Goal: Task Accomplishment & Management: Manage account settings

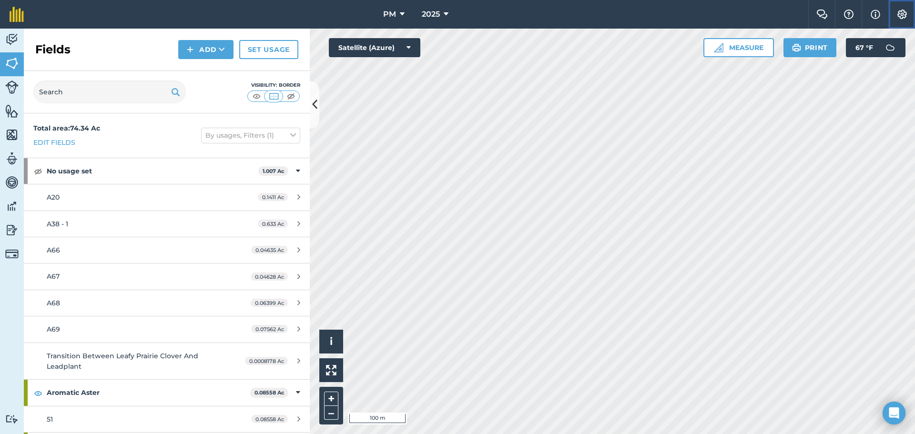
click at [902, 10] on img at bounding box center [901, 15] width 11 height 10
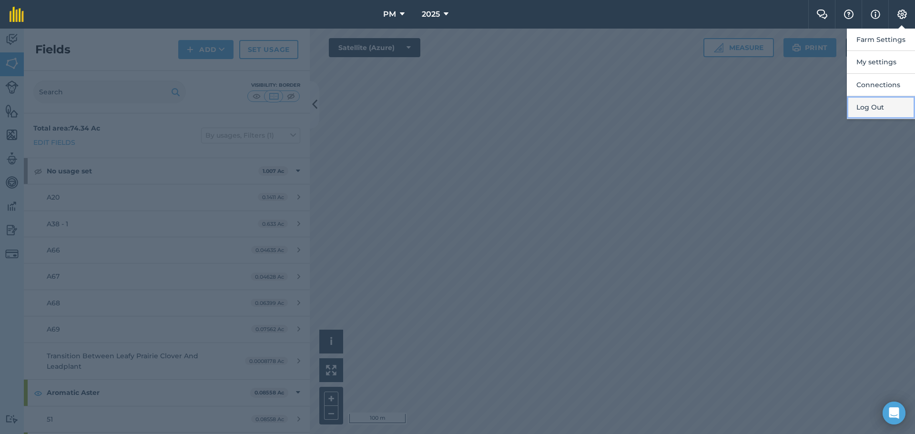
click at [862, 110] on button "Log Out" at bounding box center [881, 107] width 68 height 22
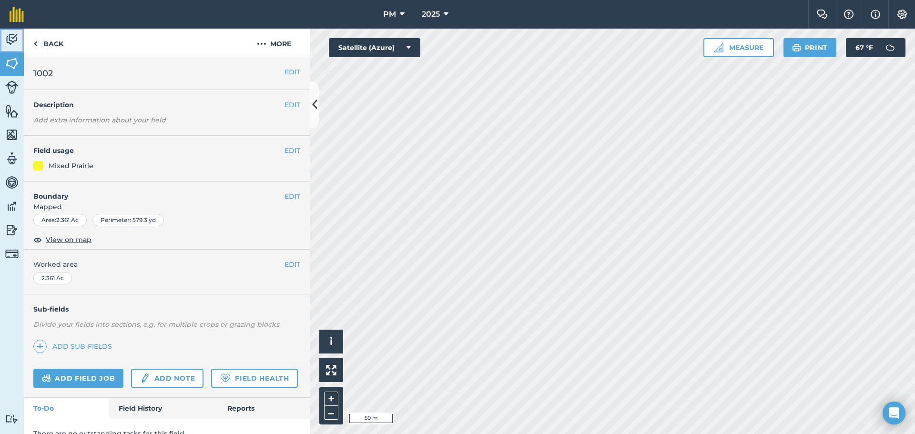
click at [14, 43] on img at bounding box center [11, 39] width 13 height 14
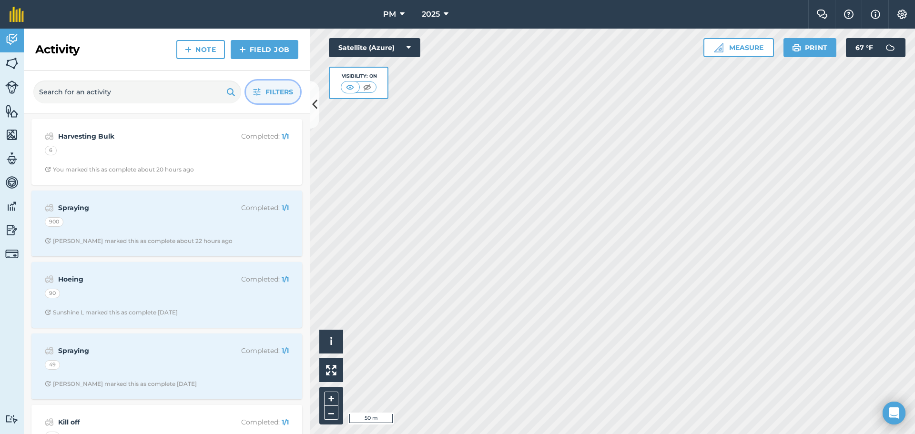
click at [263, 95] on button "Filters" at bounding box center [273, 92] width 54 height 23
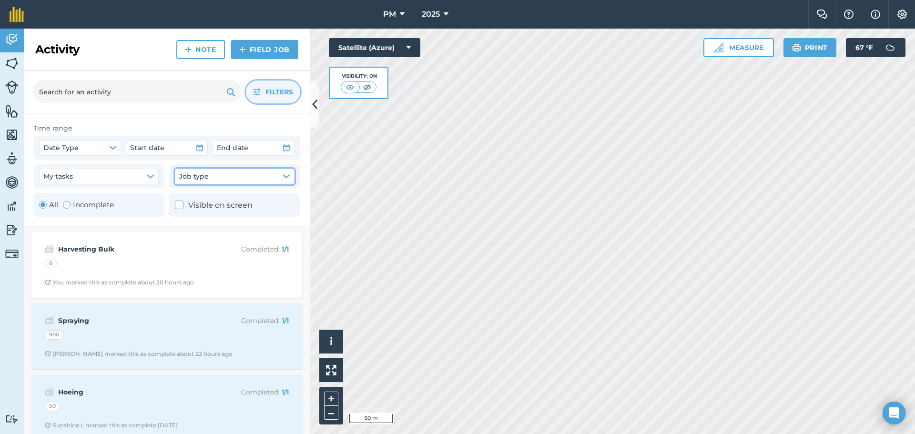
click at [211, 180] on button "Job type" at bounding box center [235, 176] width 120 height 15
click at [65, 207] on div "Toggle Activity" at bounding box center [67, 205] width 8 height 8
radio input "false"
radio input "true"
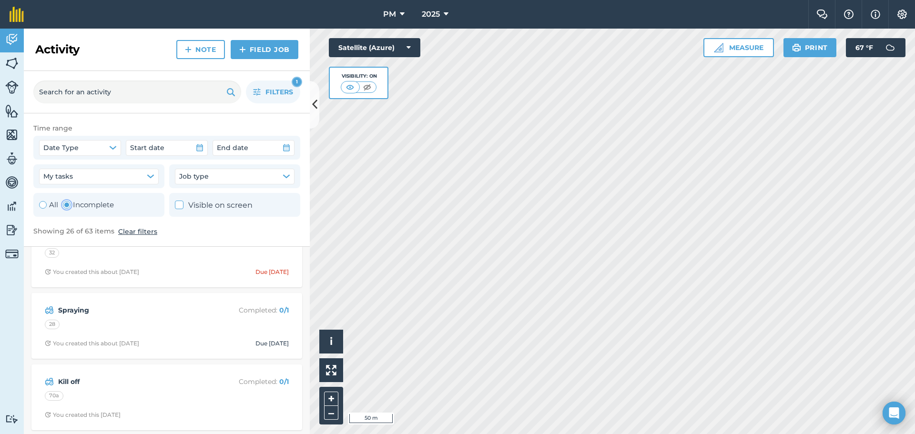
scroll to position [48, 0]
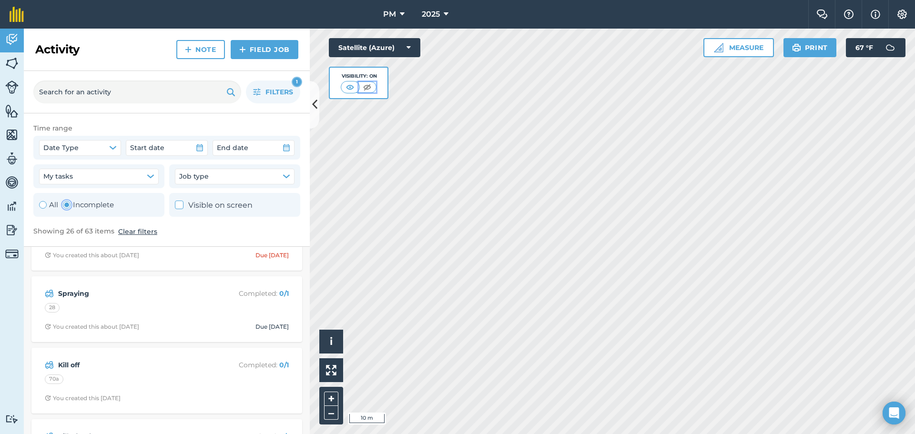
click at [365, 89] on img at bounding box center [367, 87] width 12 height 10
click at [350, 87] on img at bounding box center [351, 87] width 12 height 10
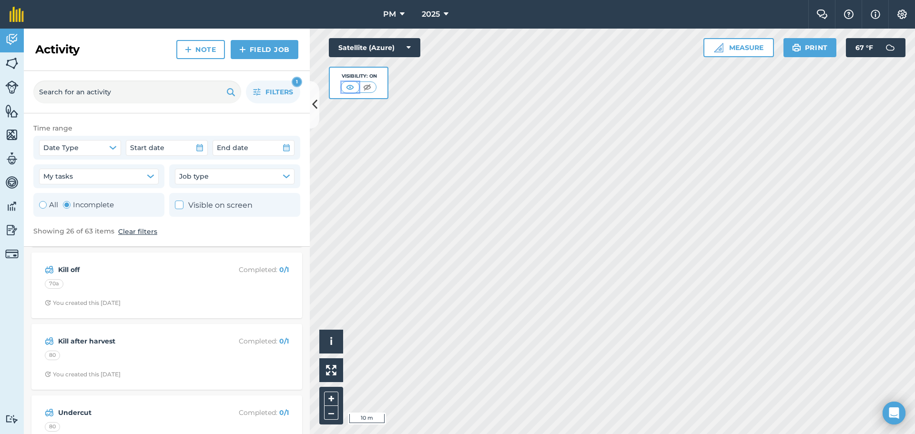
scroll to position [191, 0]
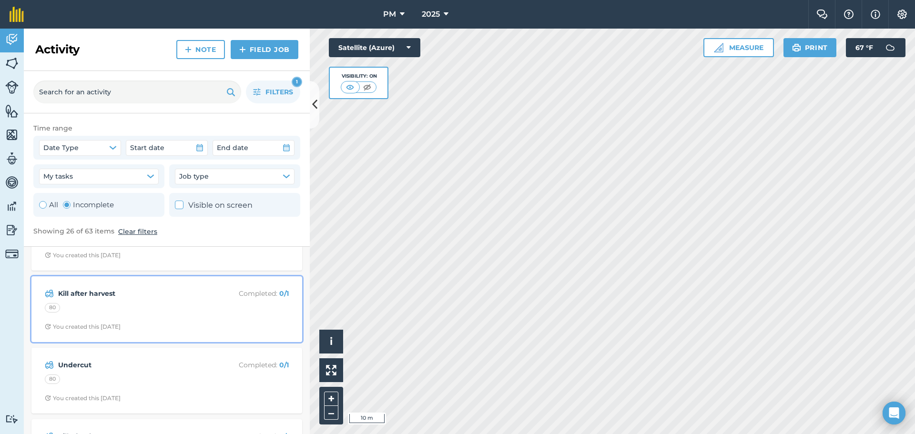
click at [156, 312] on div "80" at bounding box center [167, 309] width 244 height 12
click at [97, 295] on strong "Kill after harvest" at bounding box center [133, 293] width 151 height 10
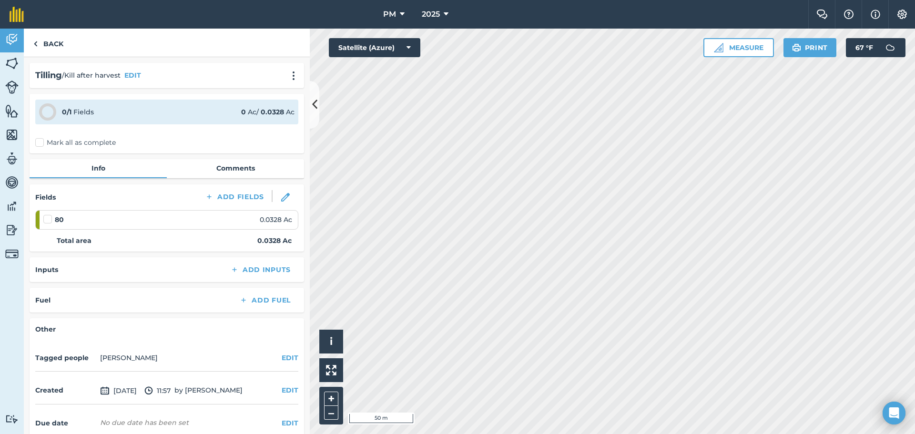
scroll to position [46, 0]
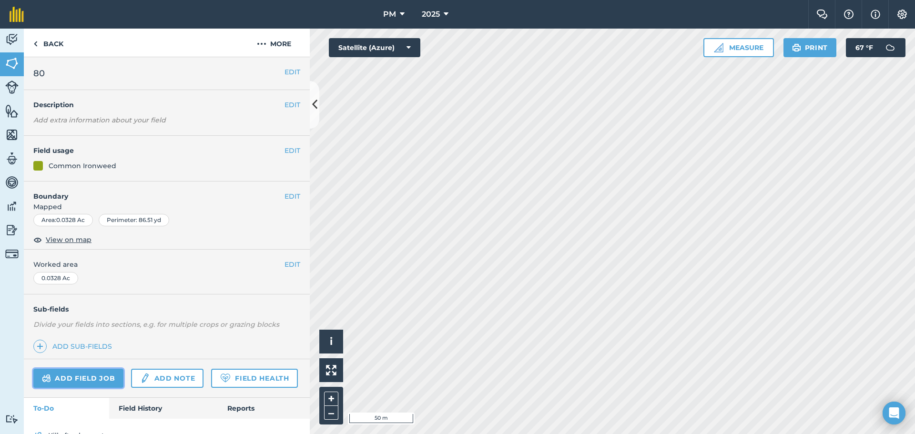
click at [78, 375] on link "Add field job" at bounding box center [78, 378] width 90 height 19
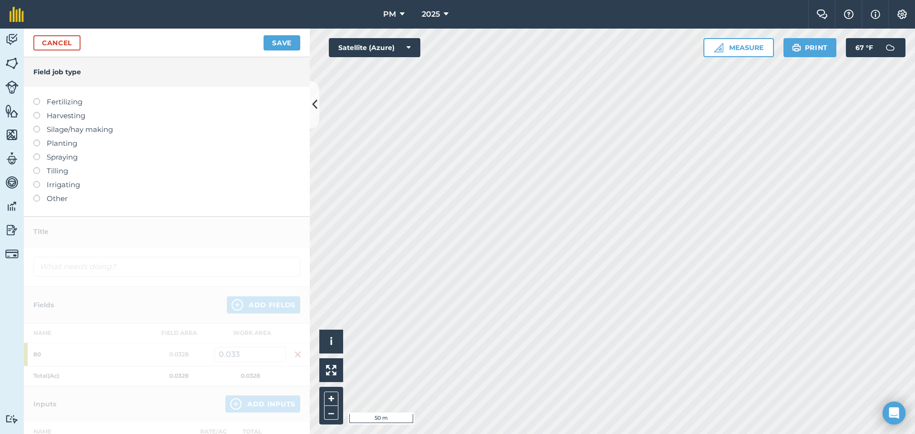
click at [35, 112] on label at bounding box center [39, 112] width 13 height 0
type input "Harvesting"
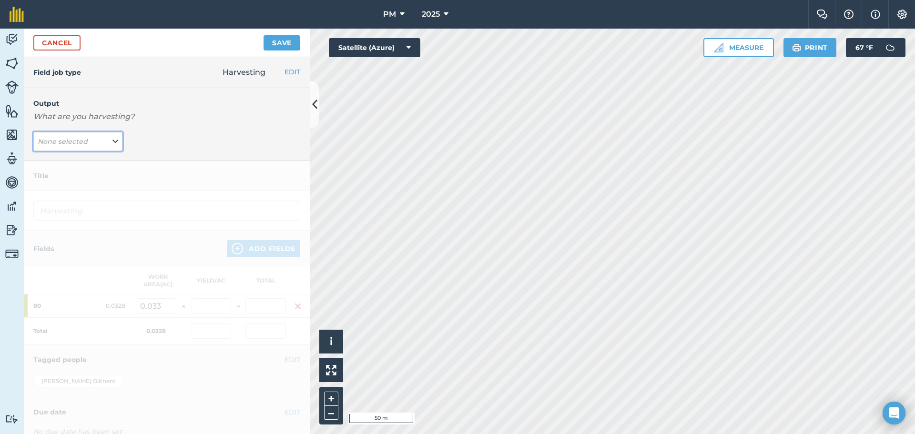
click at [107, 140] on button "None selected" at bounding box center [77, 141] width 89 height 19
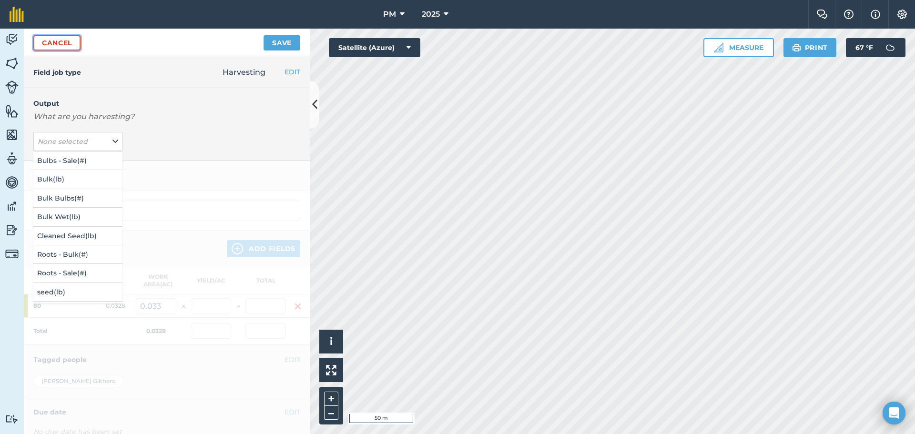
click at [49, 42] on link "Cancel" at bounding box center [56, 42] width 47 height 15
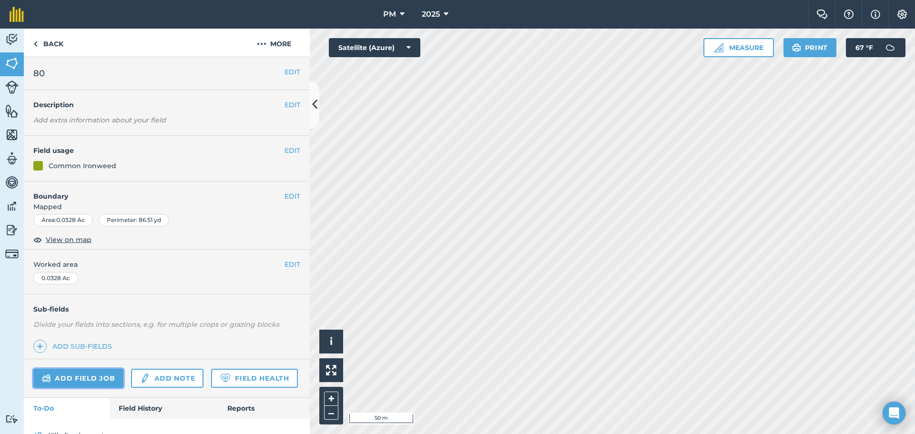
click at [66, 379] on link "Add field job" at bounding box center [78, 378] width 90 height 19
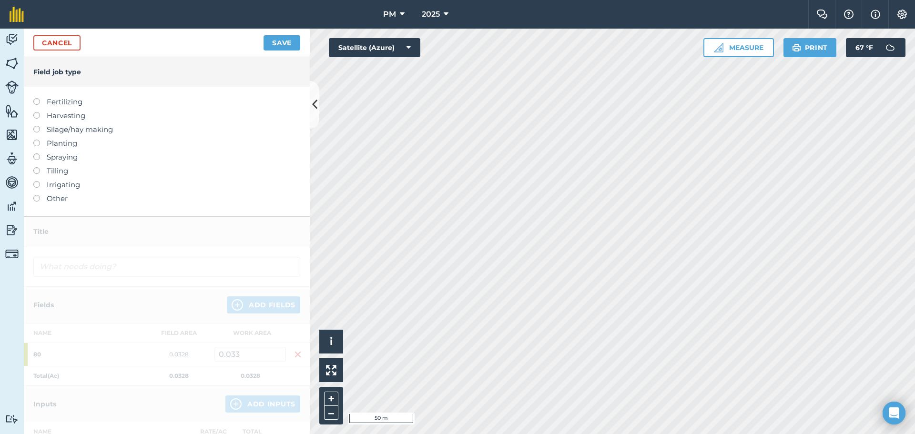
click at [36, 112] on label at bounding box center [39, 112] width 13 height 0
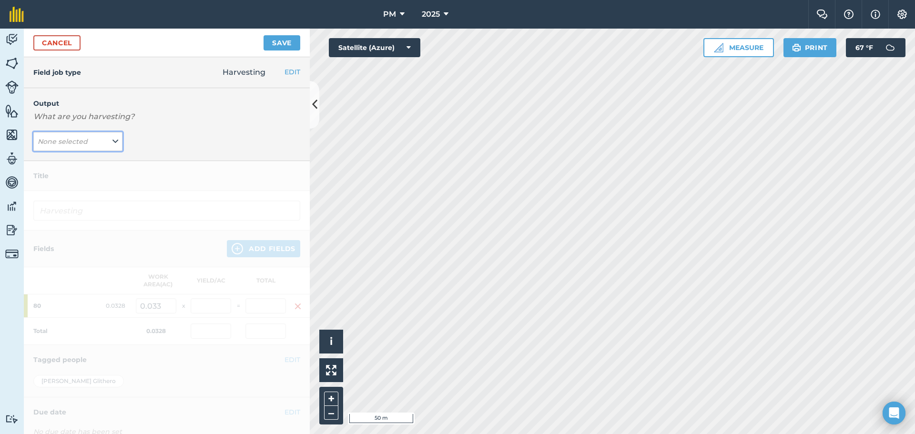
click at [112, 144] on icon at bounding box center [115, 141] width 6 height 10
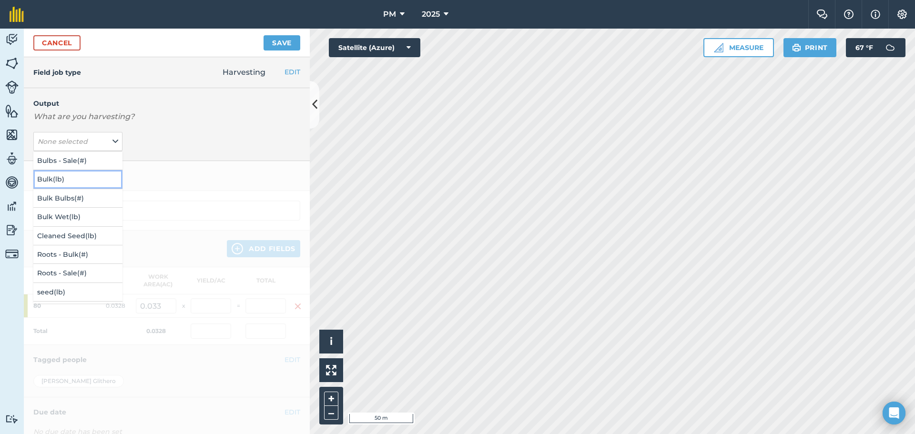
click at [48, 179] on button "Bulk ( lb )" at bounding box center [77, 179] width 89 height 18
type input "Harvesting Bulk"
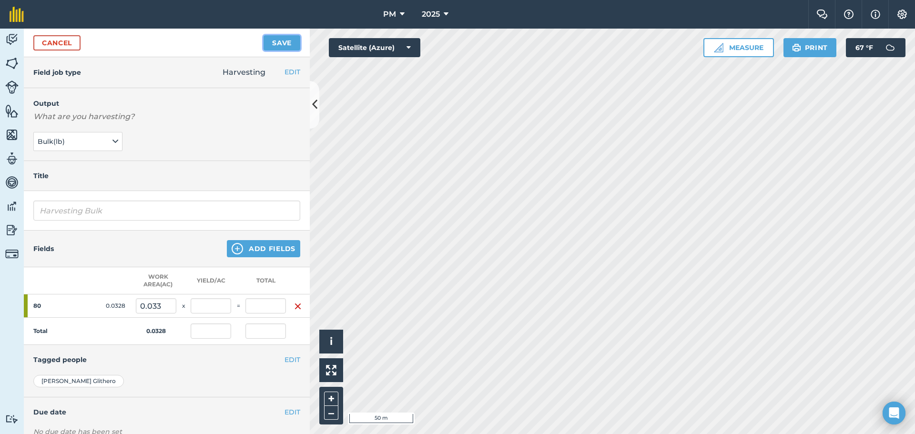
click at [275, 40] on button "Save" at bounding box center [282, 42] width 37 height 15
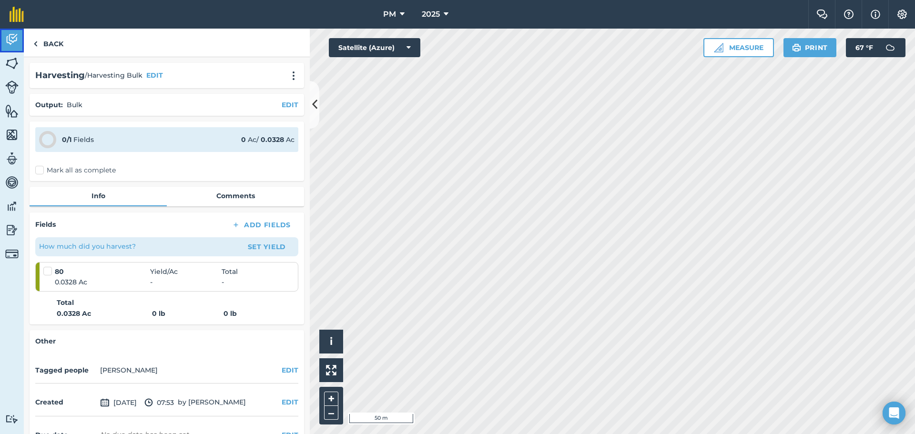
click at [17, 39] on img at bounding box center [11, 39] width 13 height 14
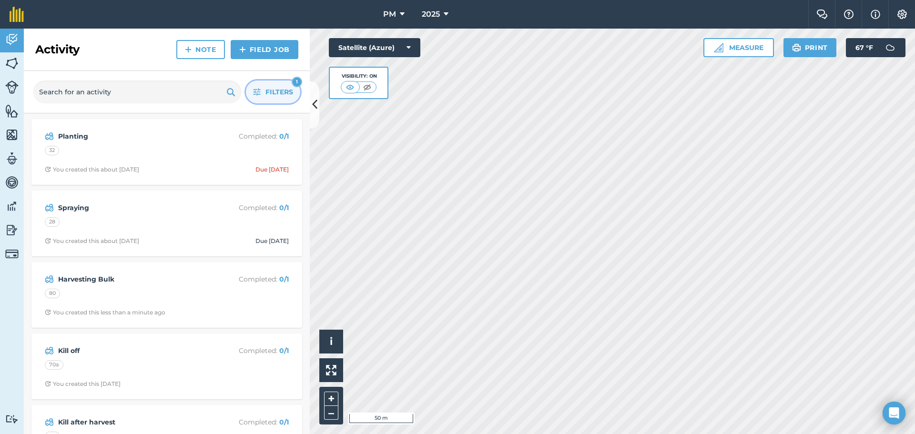
click at [258, 92] on icon "button" at bounding box center [257, 92] width 8 height 8
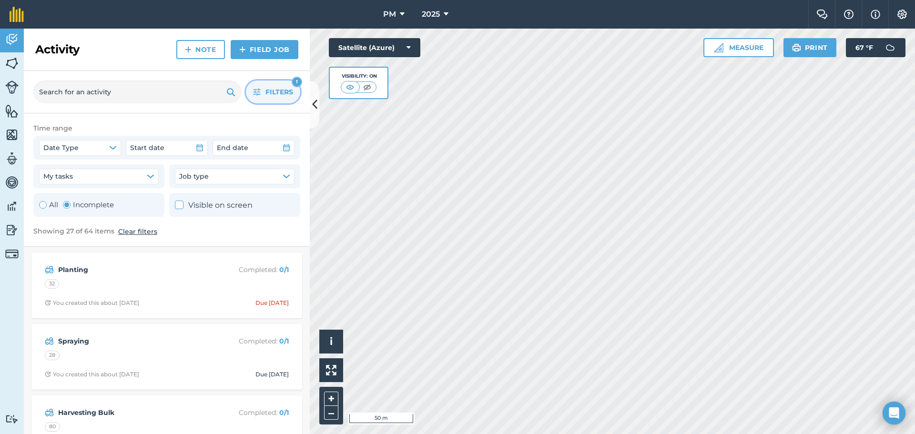
click at [258, 92] on icon "button" at bounding box center [257, 92] width 8 height 8
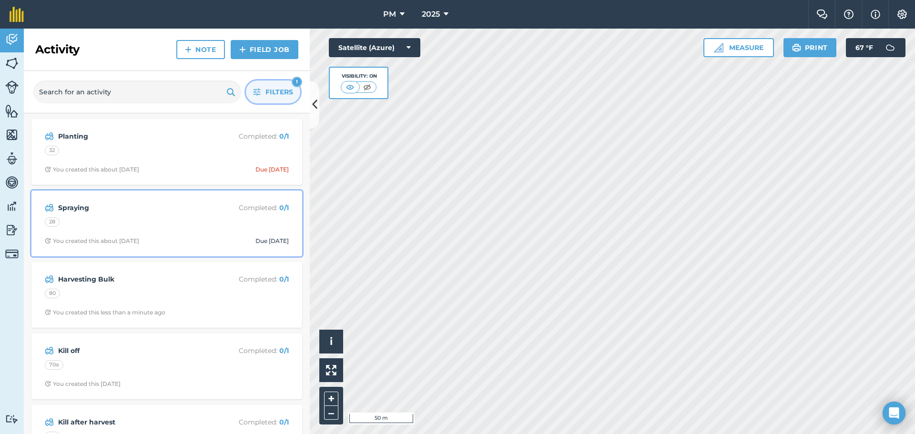
click at [178, 215] on div "Spraying Completed : 0 / 1 28 You created this about [DATE] Due [DATE]" at bounding box center [166, 223] width 259 height 54
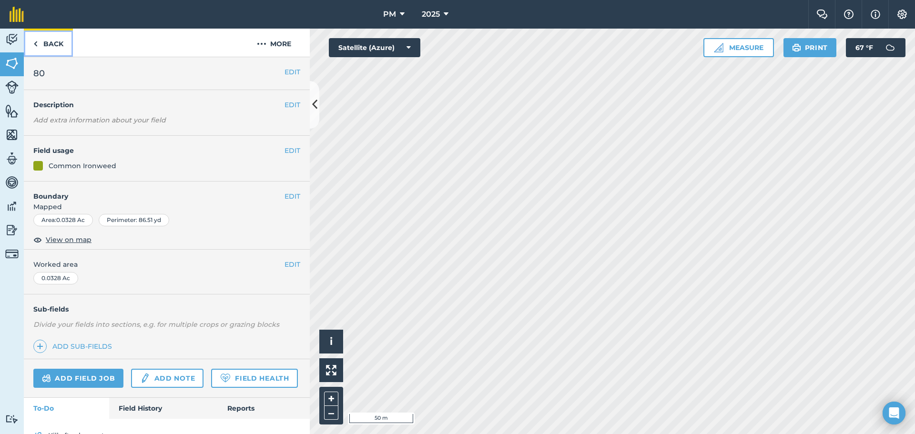
click at [36, 44] on img at bounding box center [35, 43] width 4 height 11
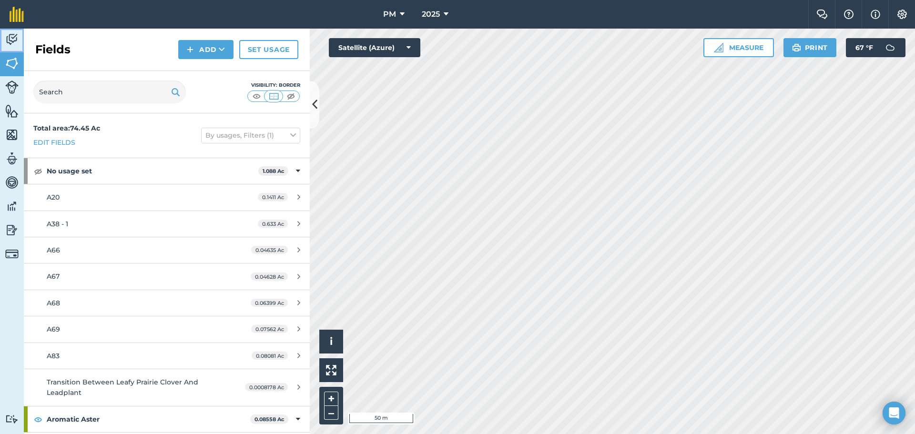
click at [10, 44] on img at bounding box center [11, 39] width 13 height 14
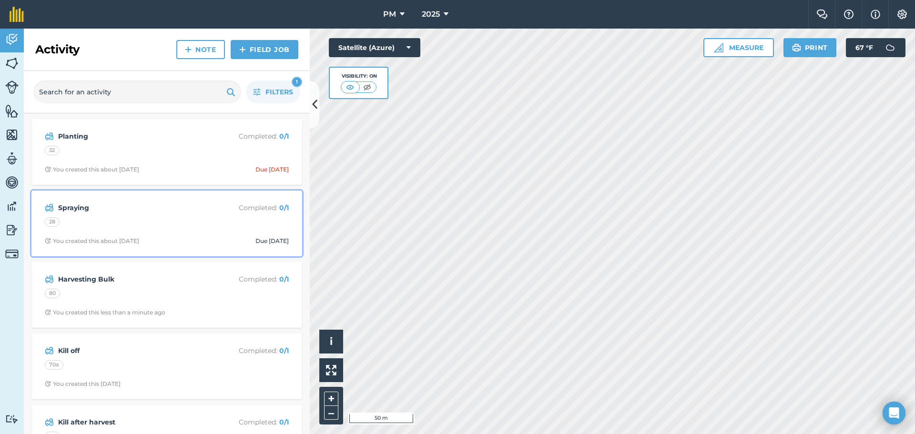
click at [86, 213] on strong "Spraying" at bounding box center [133, 208] width 151 height 10
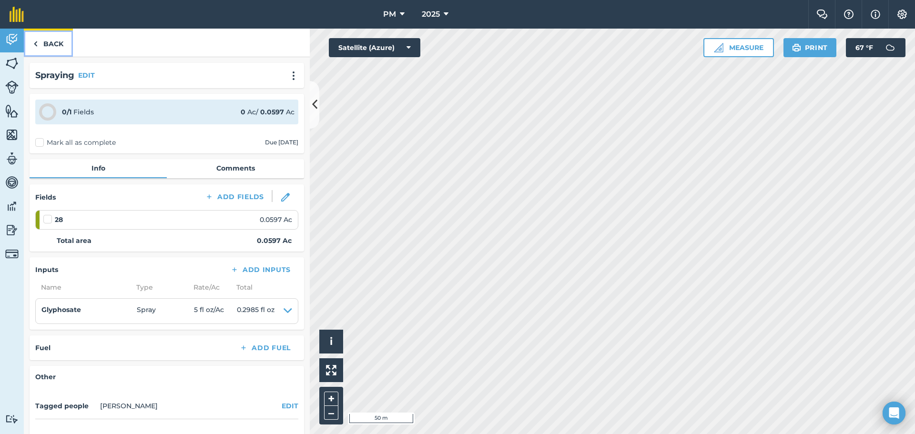
click at [36, 45] on img at bounding box center [35, 43] width 4 height 11
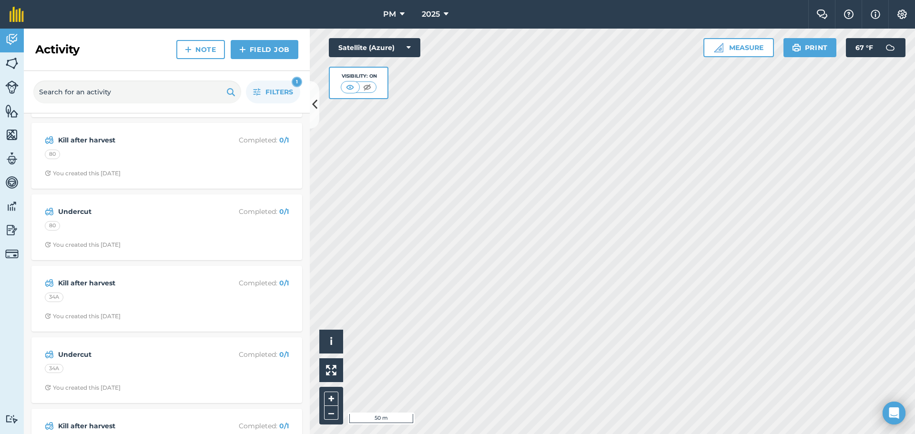
scroll to position [286, 0]
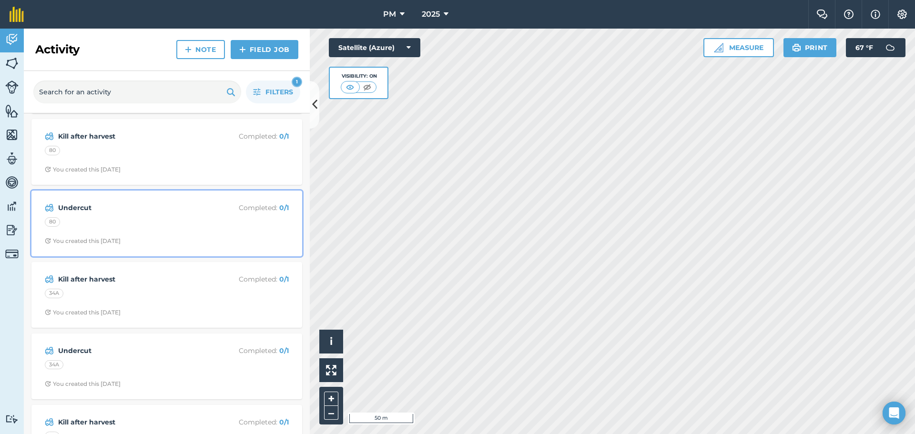
click at [115, 220] on div "80" at bounding box center [167, 223] width 244 height 12
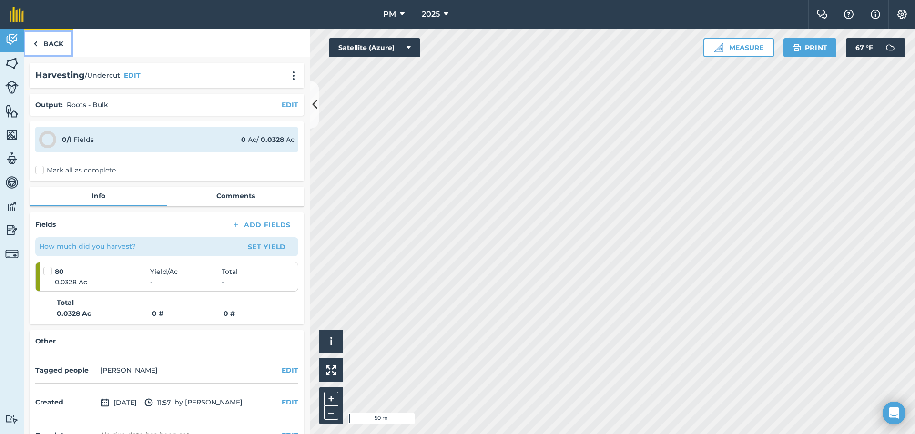
click at [30, 45] on link "Back" at bounding box center [48, 43] width 49 height 28
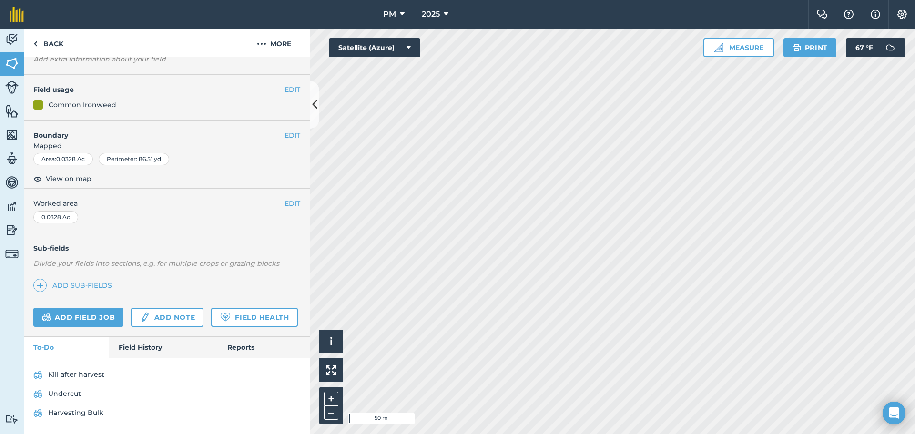
scroll to position [88, 0]
click at [36, 46] on img at bounding box center [35, 43] width 4 height 11
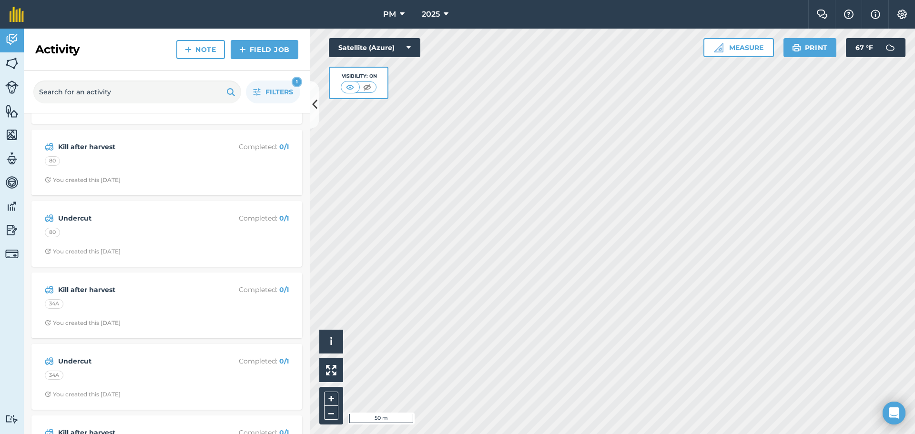
scroll to position [286, 0]
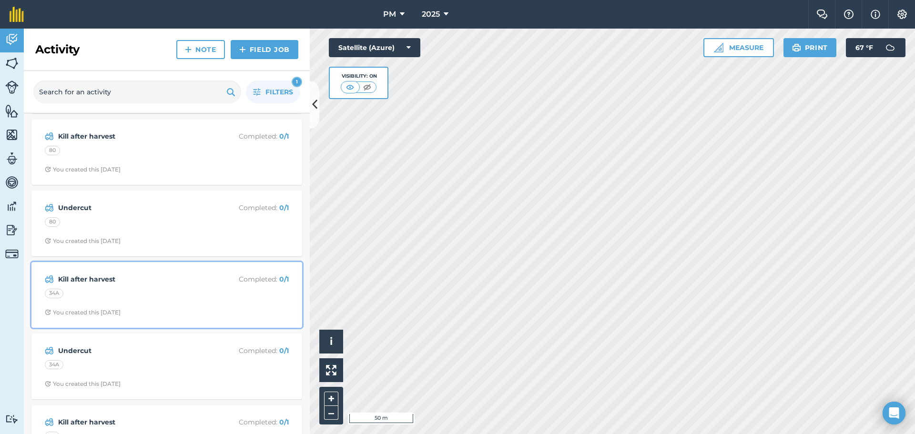
click at [162, 280] on strong "Kill after harvest" at bounding box center [133, 279] width 151 height 10
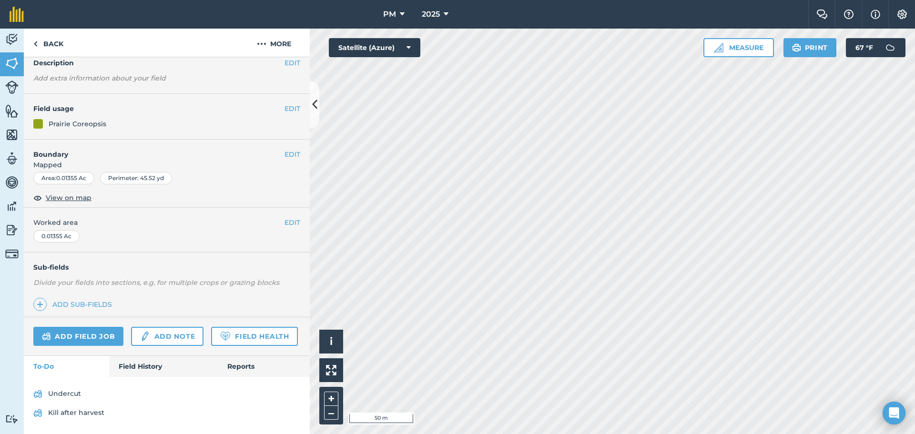
scroll to position [69, 0]
click at [85, 327] on link "Add field job" at bounding box center [78, 336] width 90 height 19
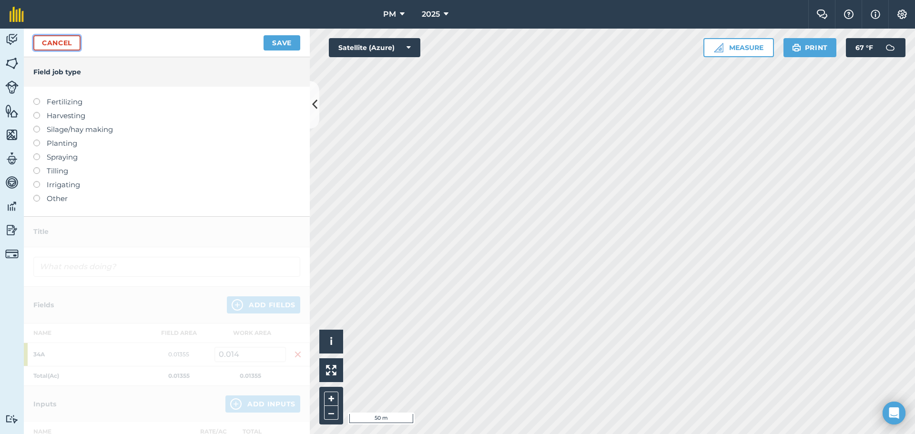
click at [49, 43] on link "Cancel" at bounding box center [56, 42] width 47 height 15
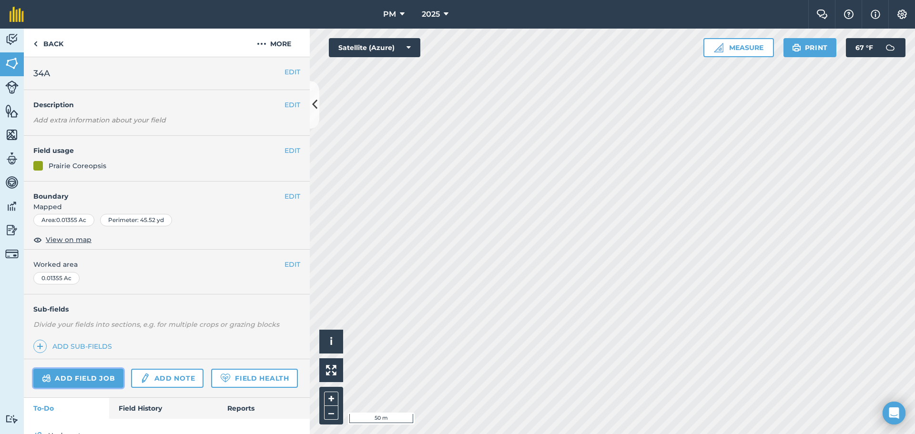
click at [81, 380] on link "Add field job" at bounding box center [78, 378] width 90 height 19
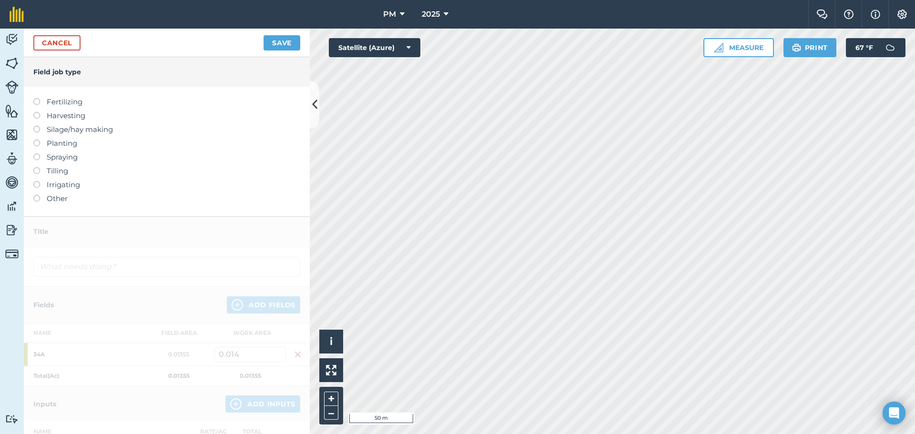
click at [37, 112] on label at bounding box center [39, 112] width 13 height 0
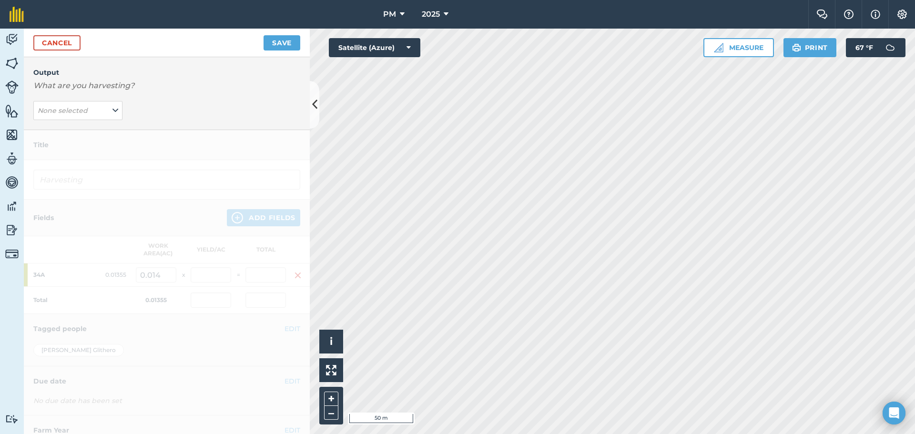
scroll to position [48, 0]
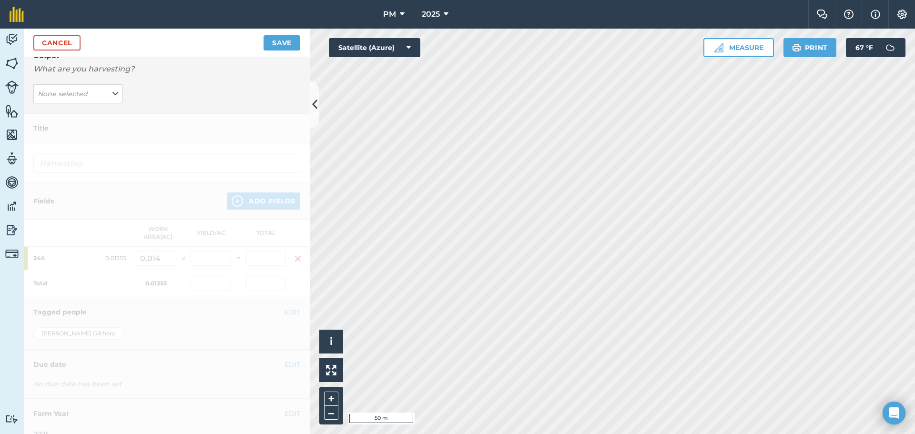
click at [95, 137] on div at bounding box center [167, 281] width 286 height 336
click at [106, 95] on button "None selected" at bounding box center [77, 93] width 89 height 19
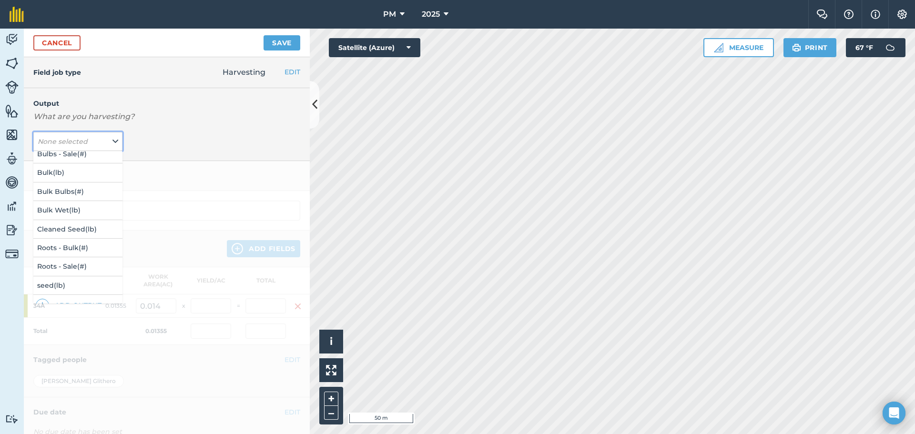
scroll to position [0, 0]
click at [70, 217] on button "Bulk Wet ( lb )" at bounding box center [77, 217] width 89 height 18
type input "Harvesting Bulk Wet"
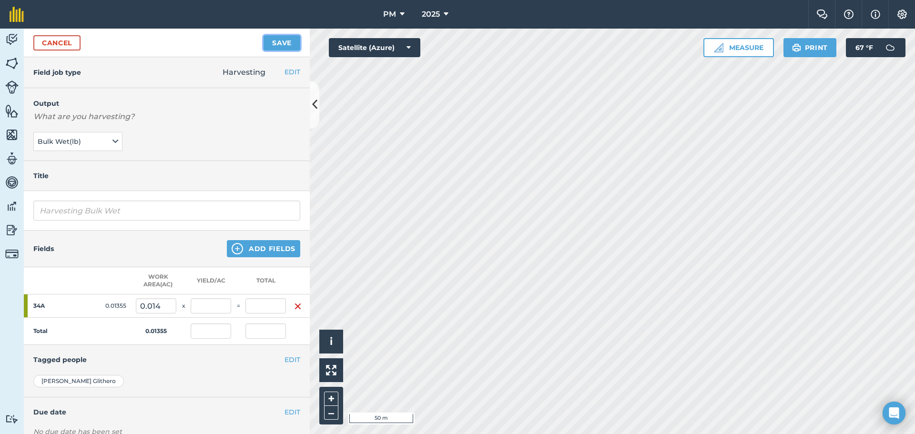
click at [280, 45] on button "Save" at bounding box center [282, 42] width 37 height 15
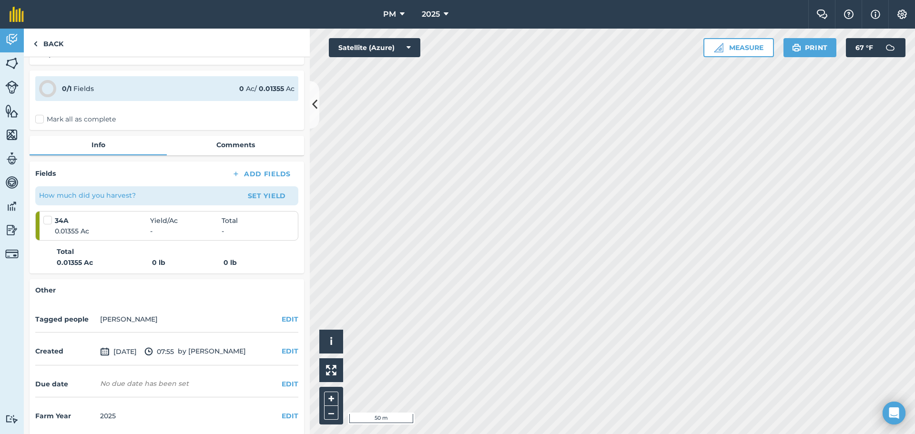
scroll to position [58, 0]
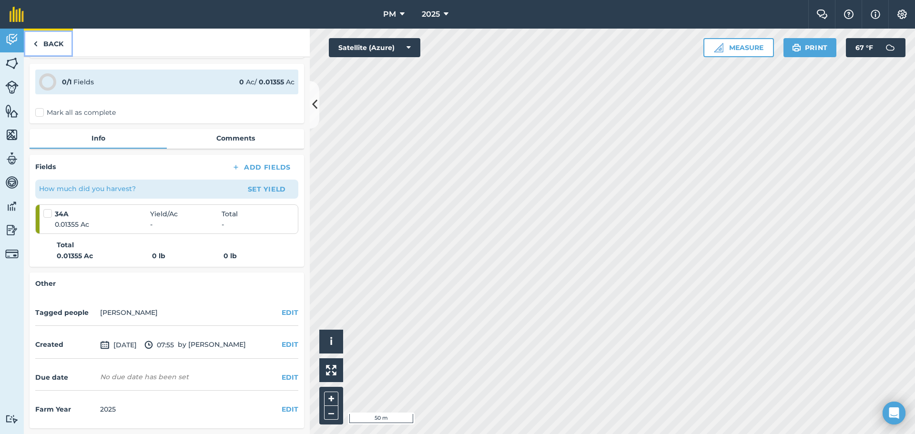
click at [43, 46] on link "Back" at bounding box center [48, 43] width 49 height 28
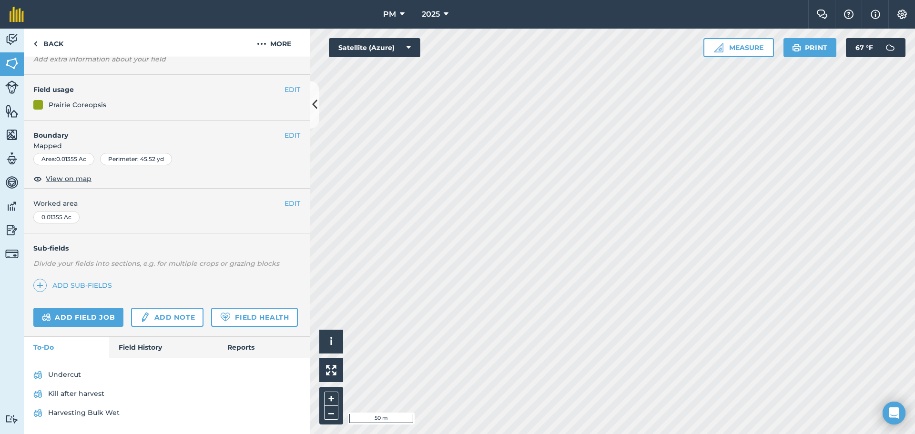
scroll to position [88, 0]
click at [38, 47] on link "Back" at bounding box center [48, 43] width 49 height 28
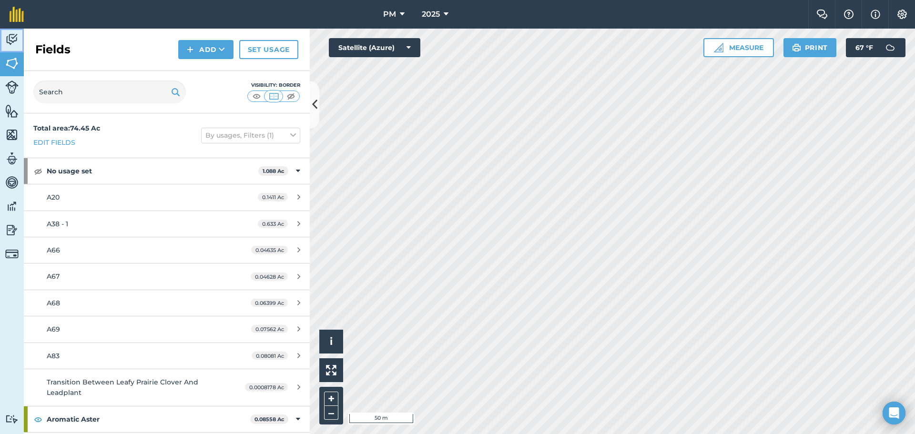
click at [8, 43] on img at bounding box center [11, 39] width 13 height 14
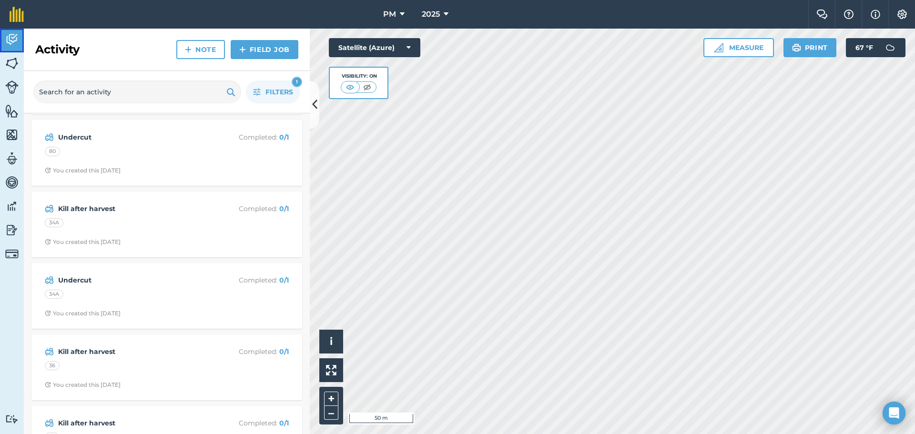
scroll to position [429, 0]
click at [165, 219] on div "34A" at bounding box center [167, 223] width 244 height 12
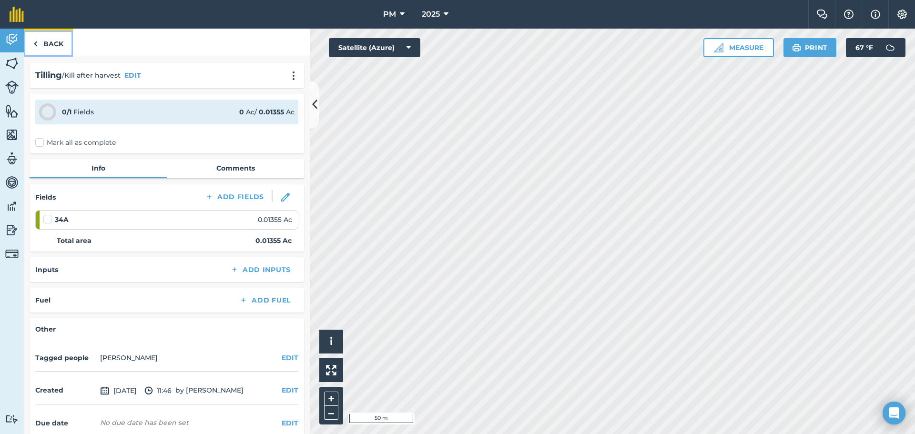
click at [35, 41] on img at bounding box center [35, 43] width 4 height 11
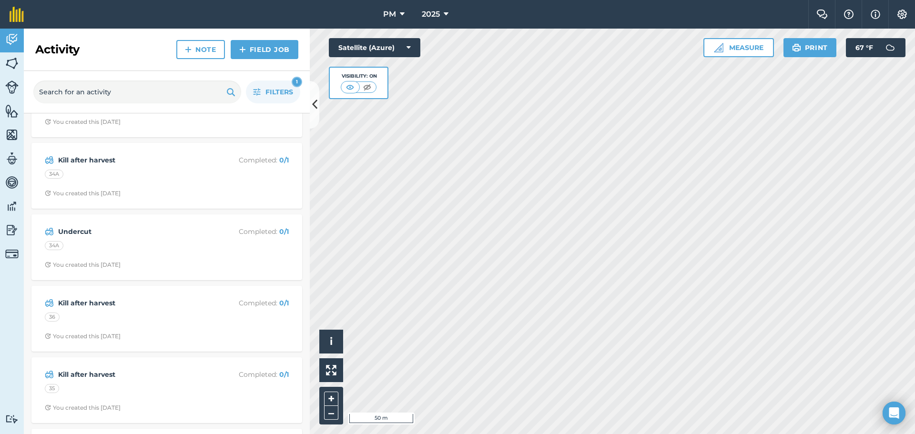
scroll to position [524, 0]
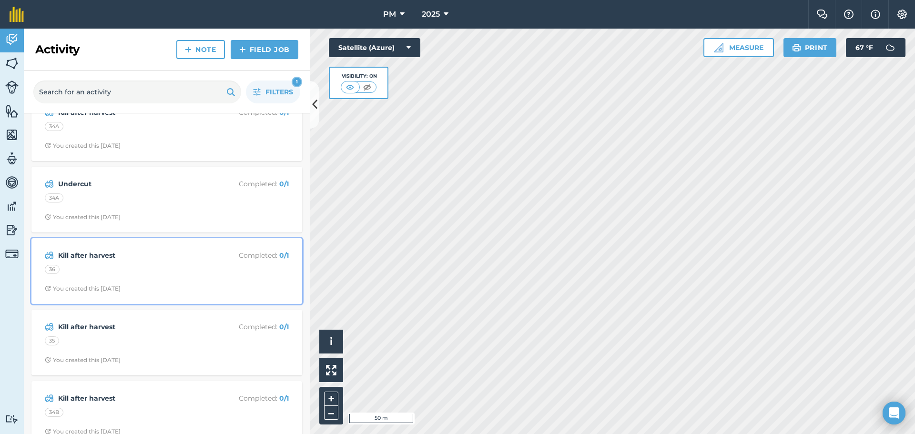
click at [142, 260] on strong "Kill after harvest" at bounding box center [133, 255] width 151 height 10
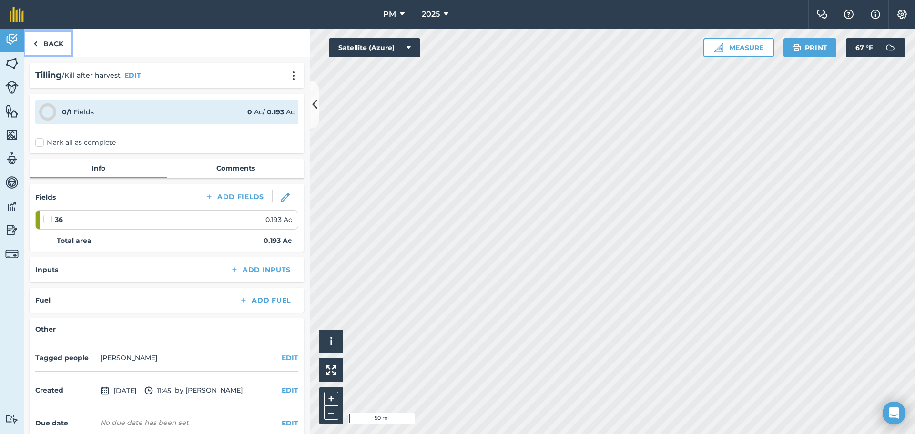
click at [39, 44] on link "Back" at bounding box center [48, 43] width 49 height 28
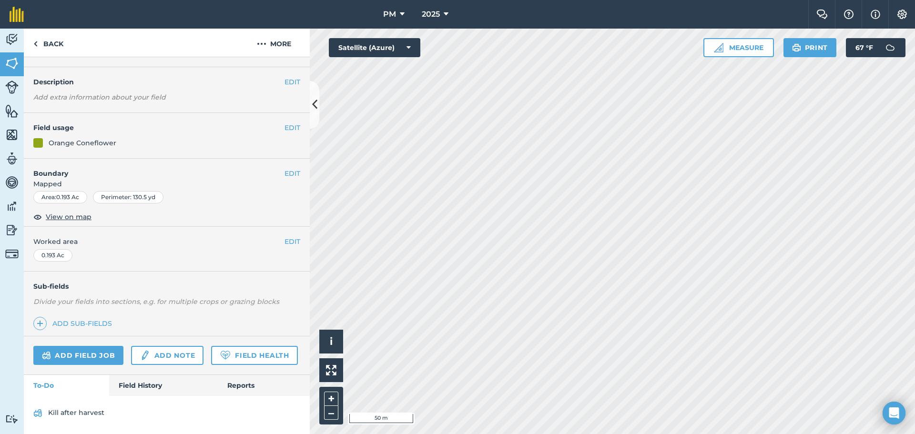
scroll to position [50, 0]
click at [59, 346] on link "Add field job" at bounding box center [78, 355] width 90 height 19
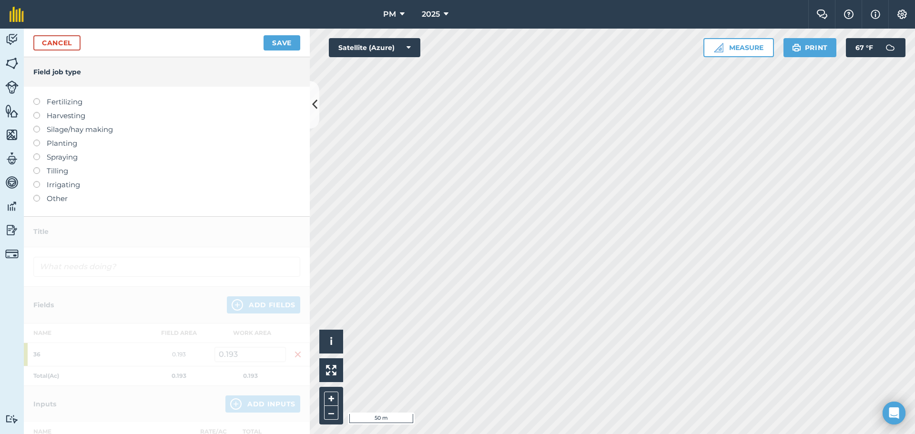
click at [36, 112] on label at bounding box center [39, 112] width 13 height 0
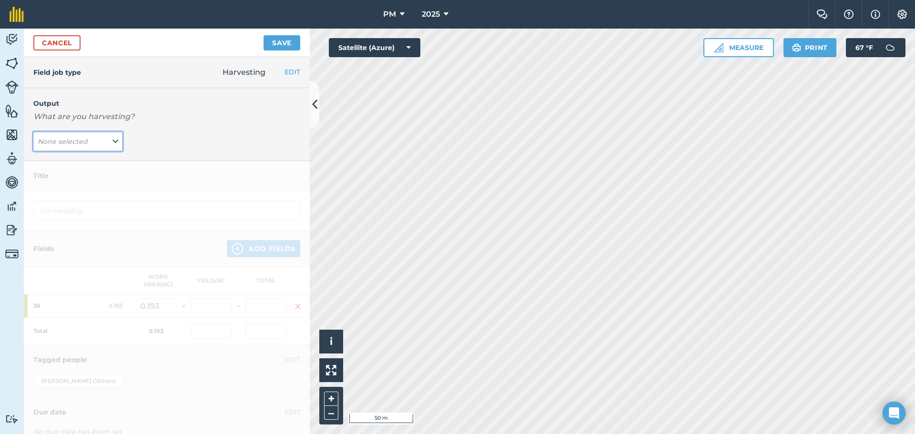
click at [112, 142] on icon at bounding box center [115, 141] width 6 height 10
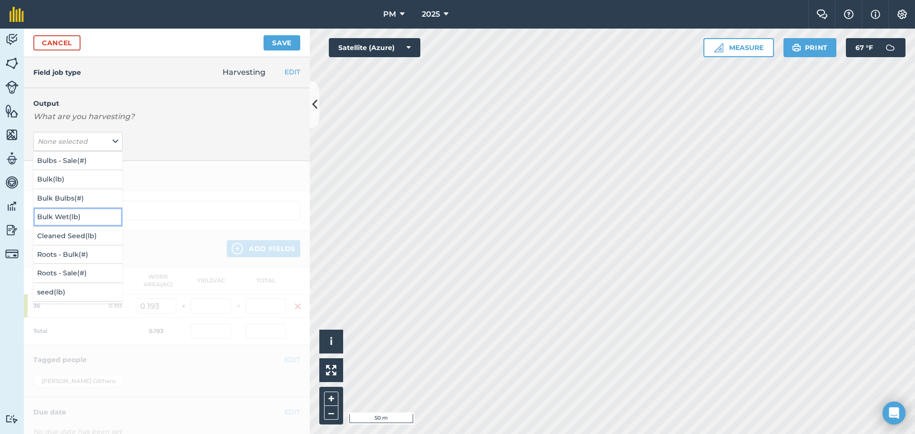
click at [67, 216] on button "Bulk Wet ( lb )" at bounding box center [77, 217] width 89 height 18
type input "Harvesting Bulk Wet"
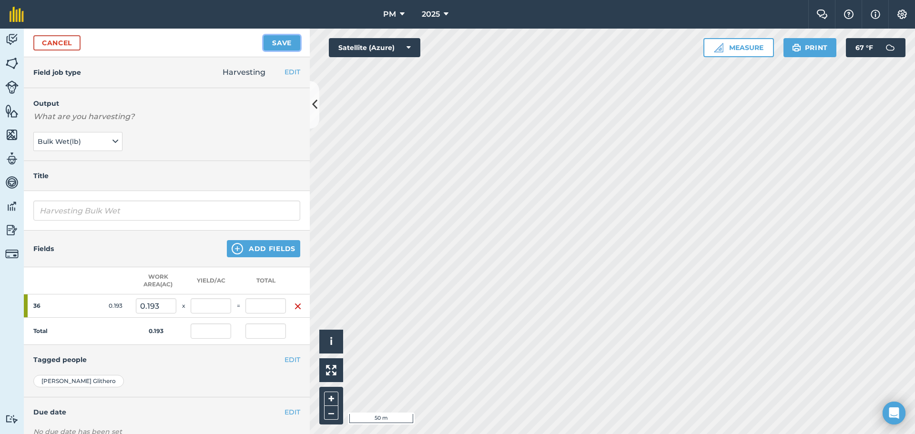
click at [277, 43] on button "Save" at bounding box center [282, 42] width 37 height 15
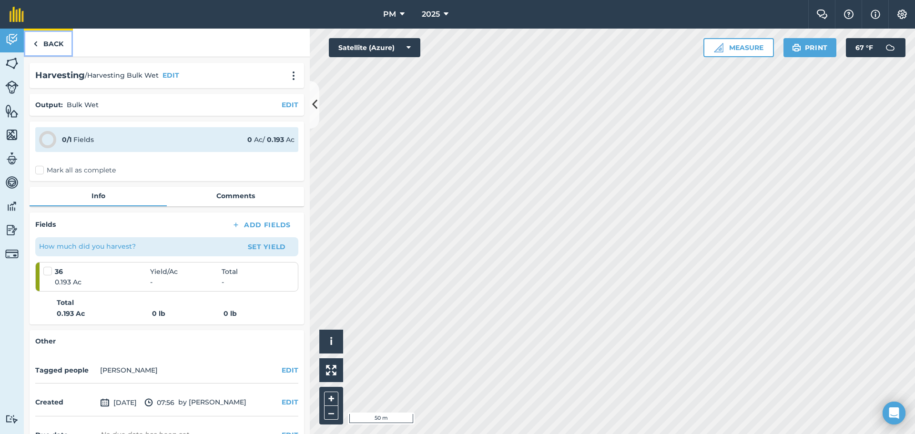
click at [35, 45] on img at bounding box center [35, 43] width 4 height 11
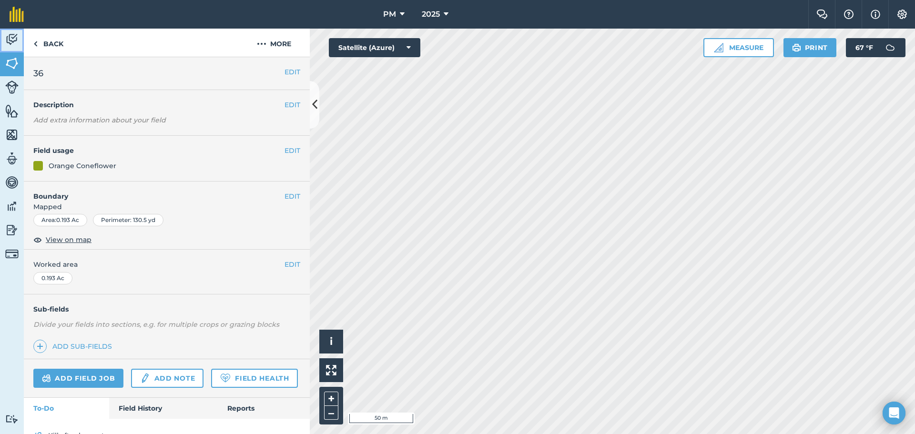
click at [10, 43] on img at bounding box center [11, 39] width 13 height 14
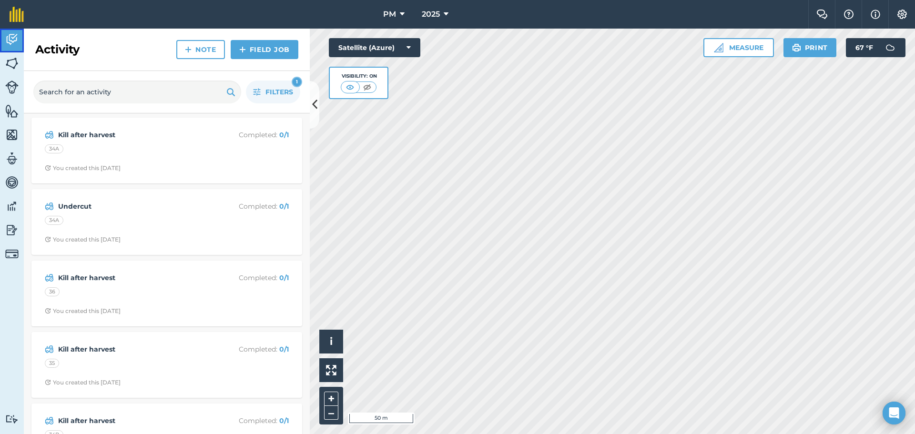
scroll to position [619, 0]
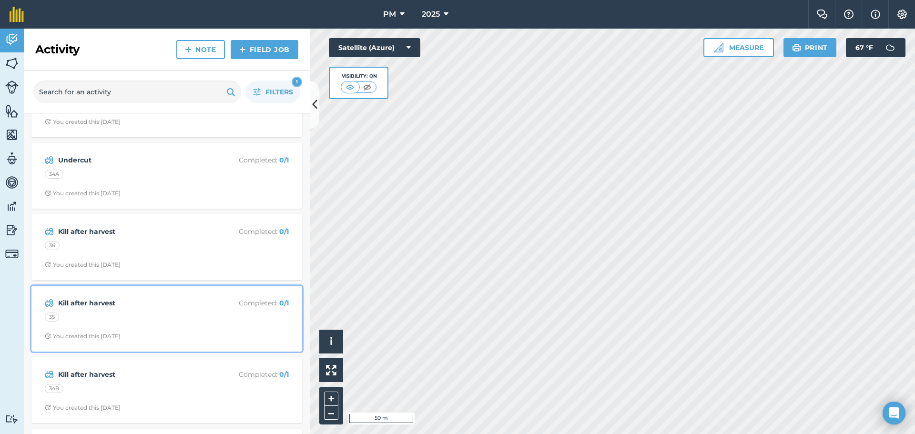
click at [139, 319] on div "35" at bounding box center [167, 319] width 244 height 12
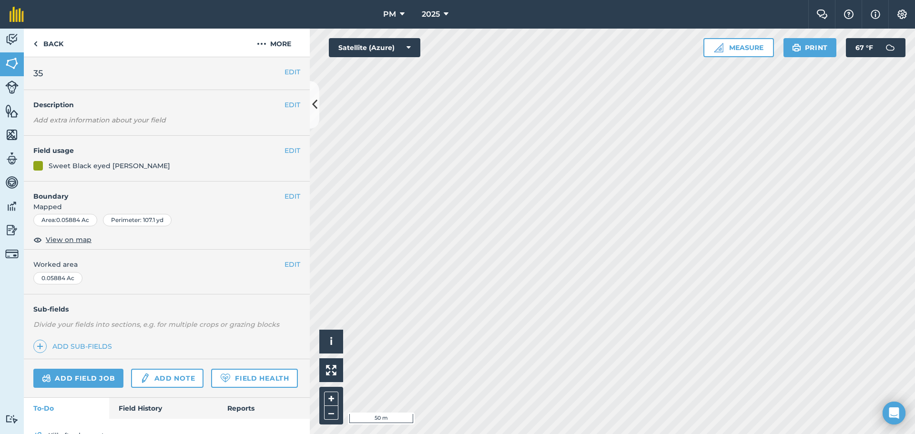
scroll to position [50, 0]
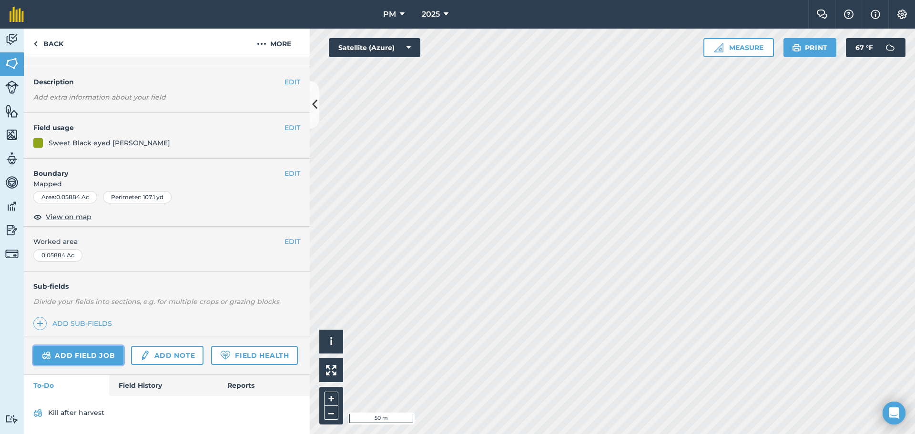
click at [75, 346] on link "Add field job" at bounding box center [78, 355] width 90 height 19
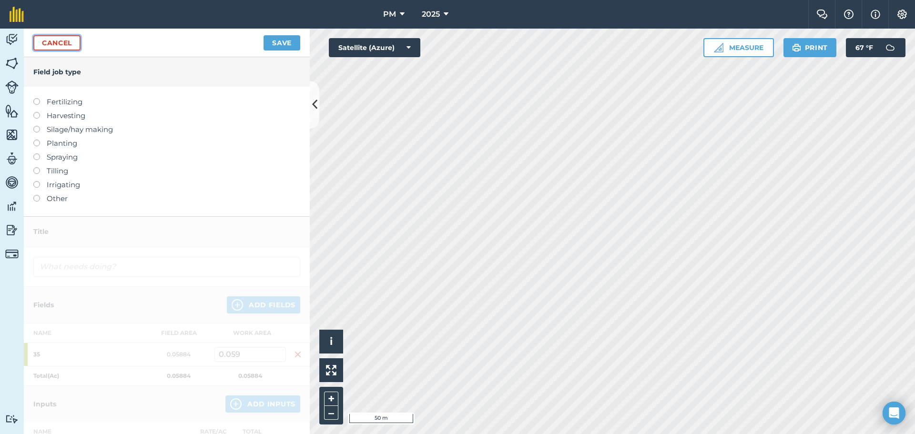
click at [45, 43] on link "Cancel" at bounding box center [56, 42] width 47 height 15
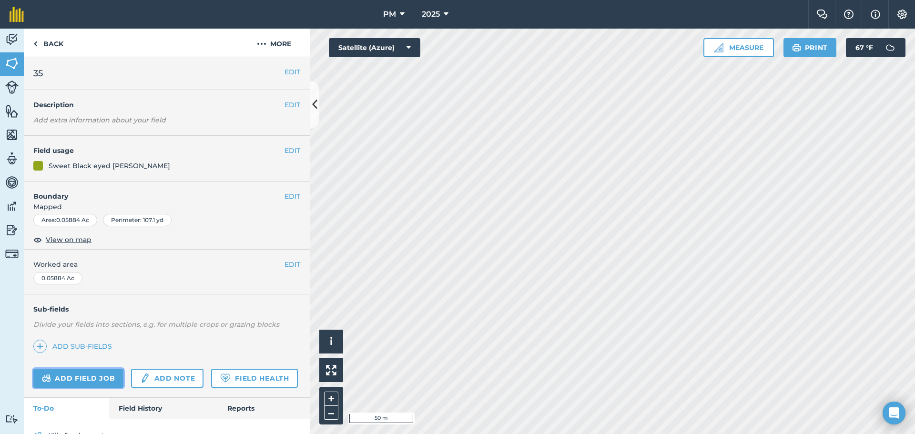
click at [83, 371] on link "Add field job" at bounding box center [78, 378] width 90 height 19
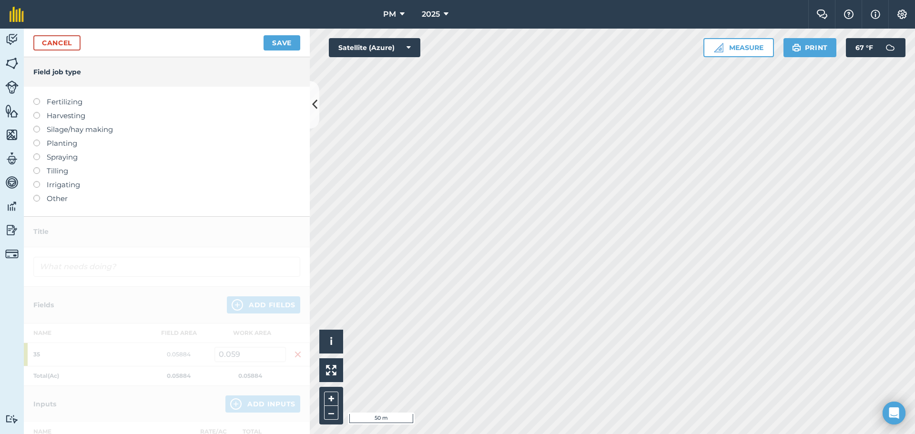
click at [36, 112] on label at bounding box center [39, 112] width 13 height 0
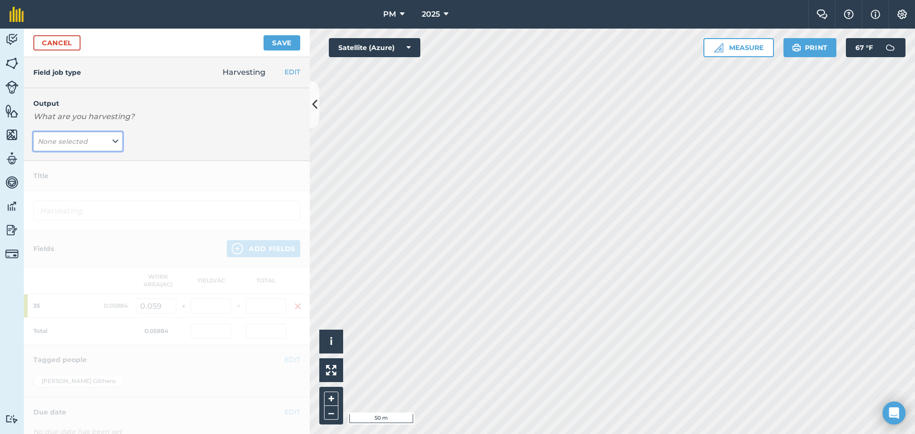
click at [108, 140] on button "None selected" at bounding box center [77, 141] width 89 height 19
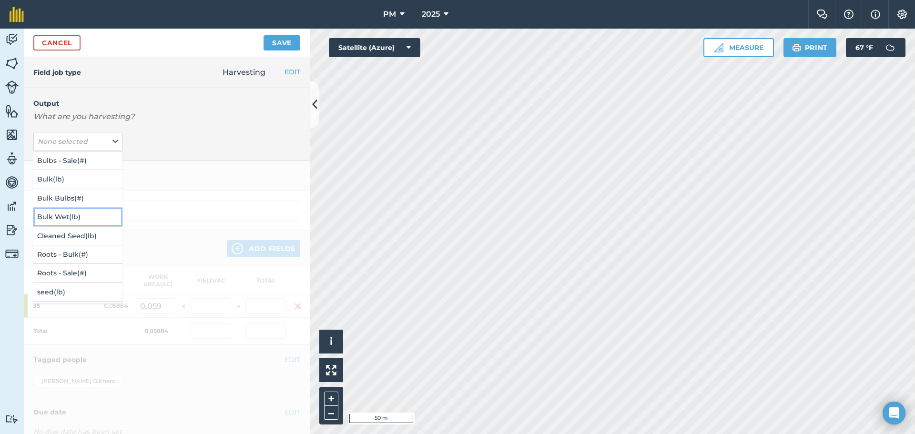
click at [62, 213] on button "Bulk Wet ( lb )" at bounding box center [77, 217] width 89 height 18
type input "Harvesting Bulk Wet"
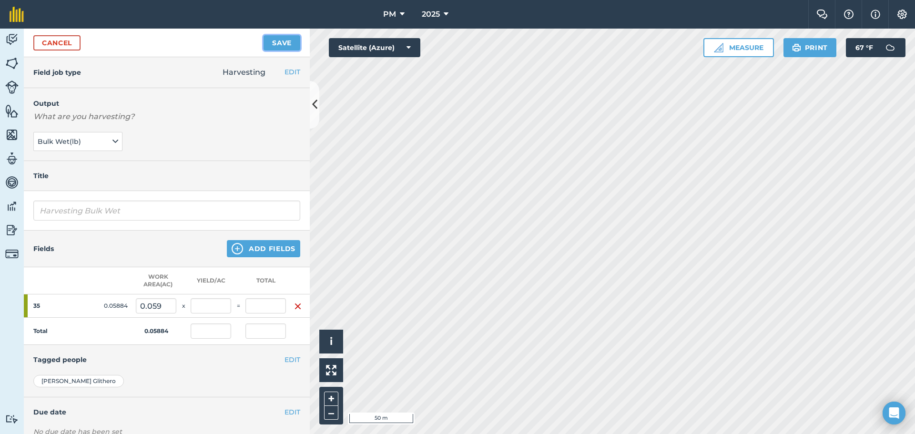
click at [278, 44] on button "Save" at bounding box center [282, 42] width 37 height 15
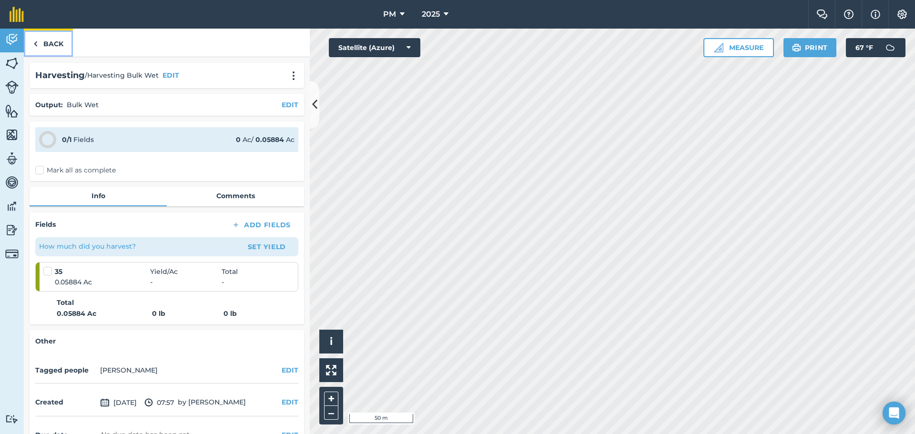
click at [37, 42] on img at bounding box center [35, 43] width 4 height 11
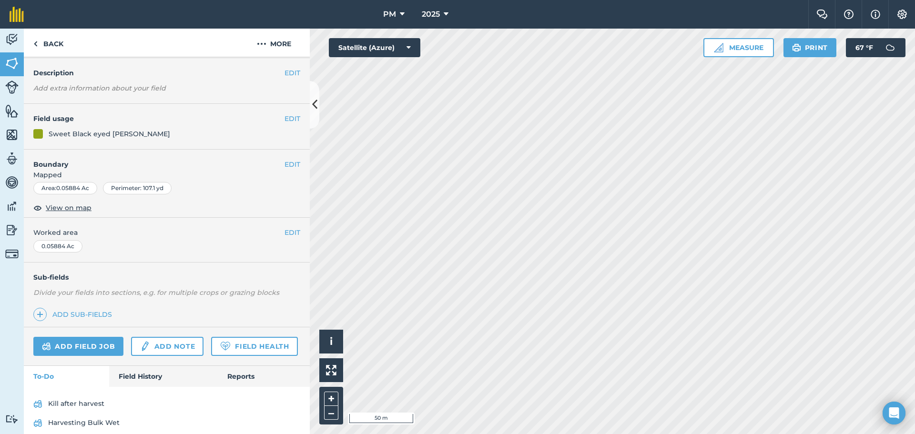
scroll to position [69, 0]
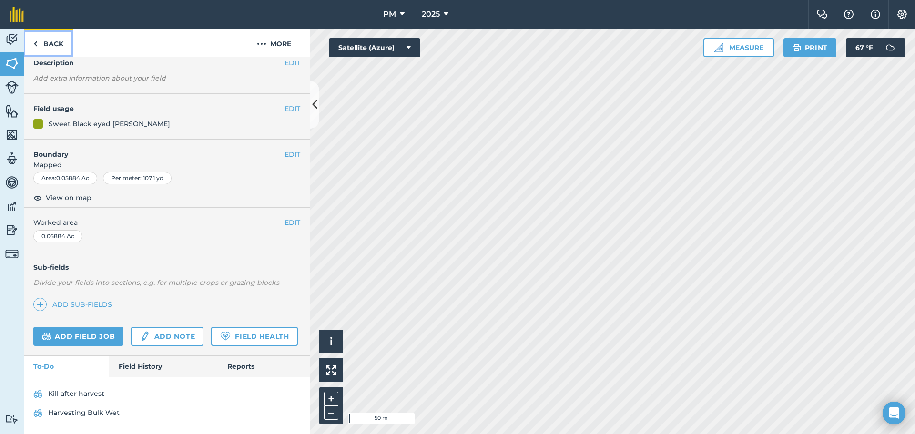
click at [35, 42] on img at bounding box center [35, 43] width 4 height 11
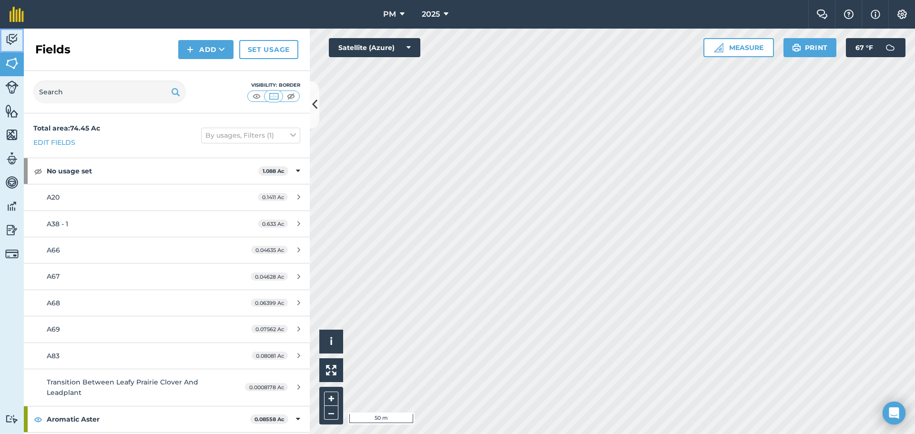
click at [14, 31] on link "Activity" at bounding box center [12, 41] width 24 height 24
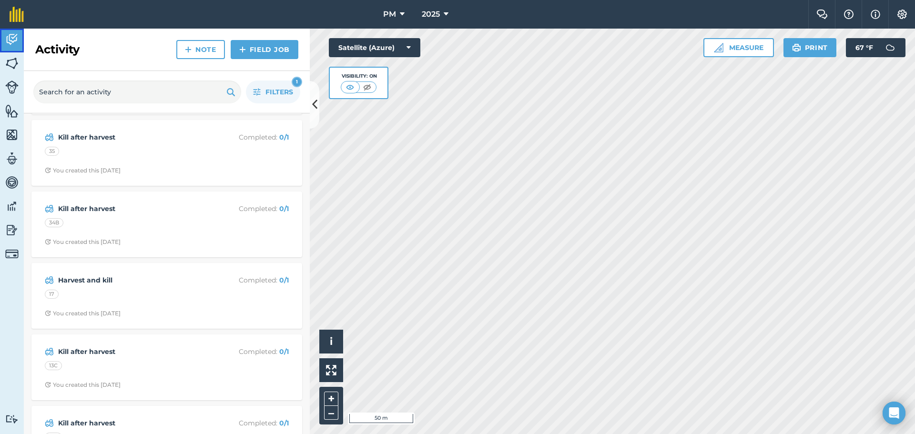
scroll to position [858, 0]
click at [140, 226] on div "34B" at bounding box center [167, 223] width 244 height 12
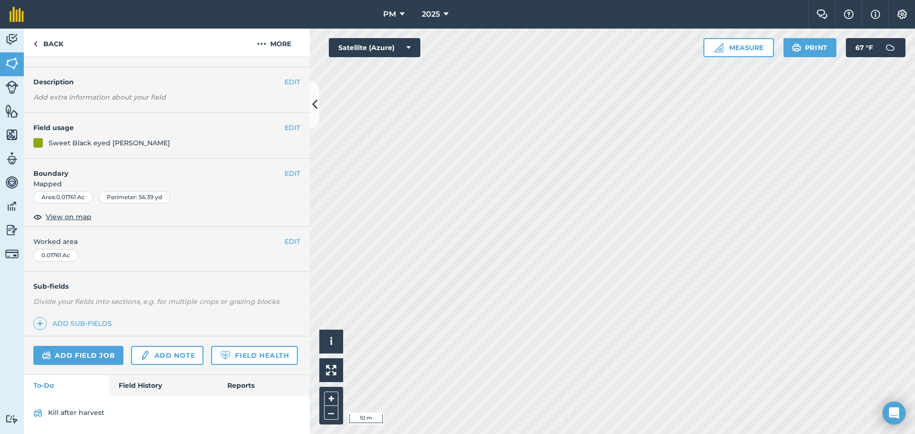
scroll to position [50, 0]
click at [137, 382] on link "Field History" at bounding box center [163, 385] width 108 height 21
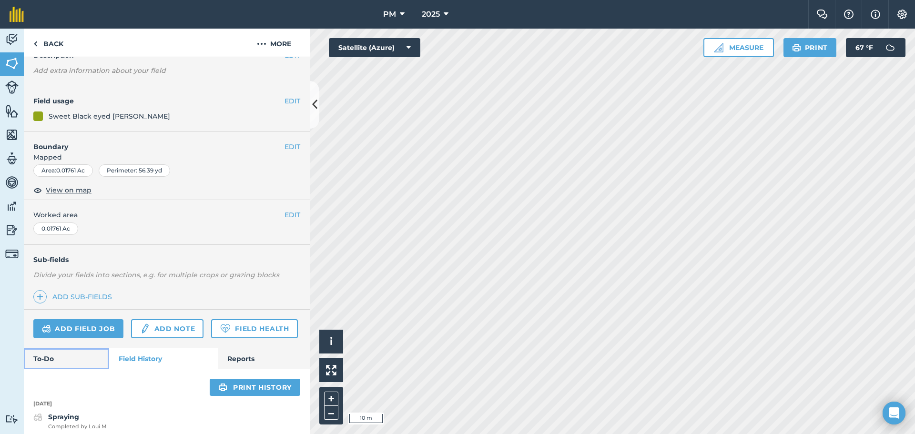
click at [71, 369] on link "To-Do" at bounding box center [66, 358] width 85 height 21
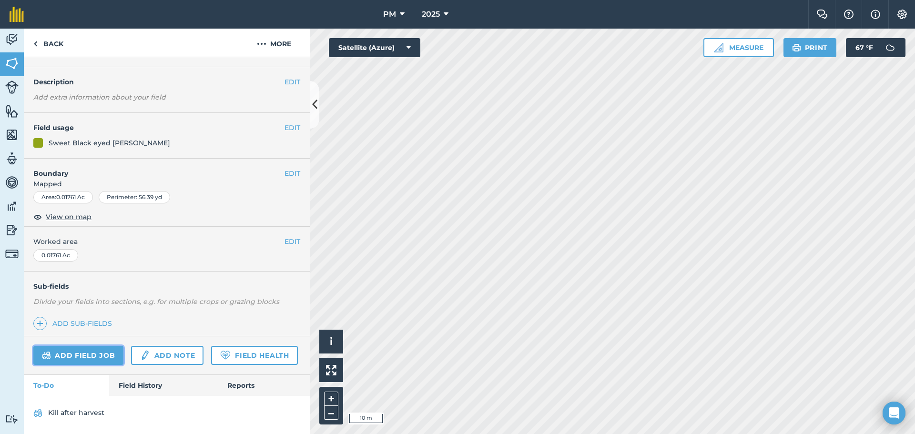
click at [69, 346] on link "Add field job" at bounding box center [78, 355] width 90 height 19
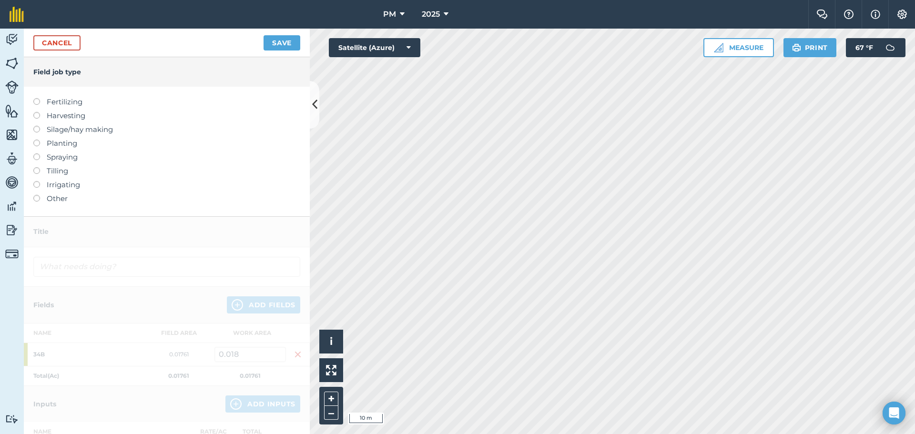
click at [37, 112] on label at bounding box center [39, 112] width 13 height 0
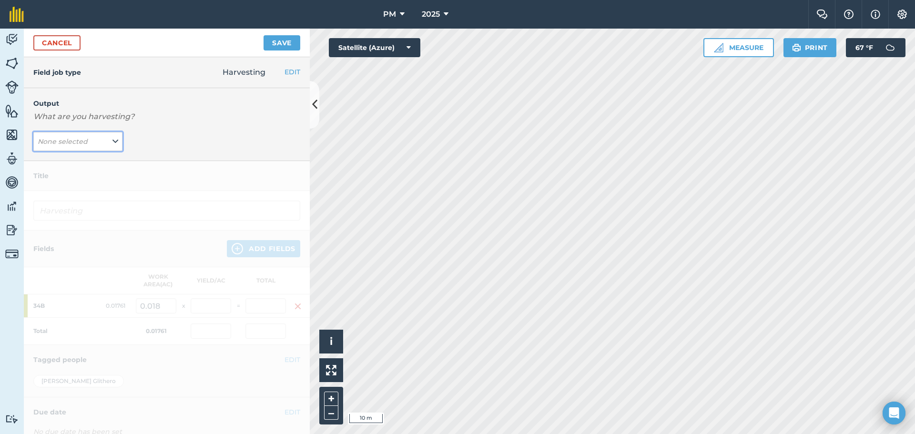
click at [67, 145] on em "None selected" at bounding box center [63, 141] width 50 height 9
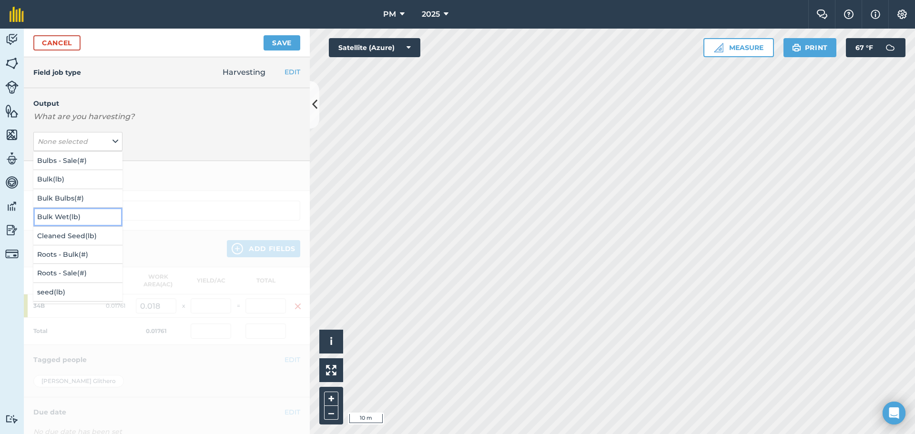
click at [61, 215] on button "Bulk Wet ( lb )" at bounding box center [77, 217] width 89 height 18
type input "Harvesting Bulk Wet"
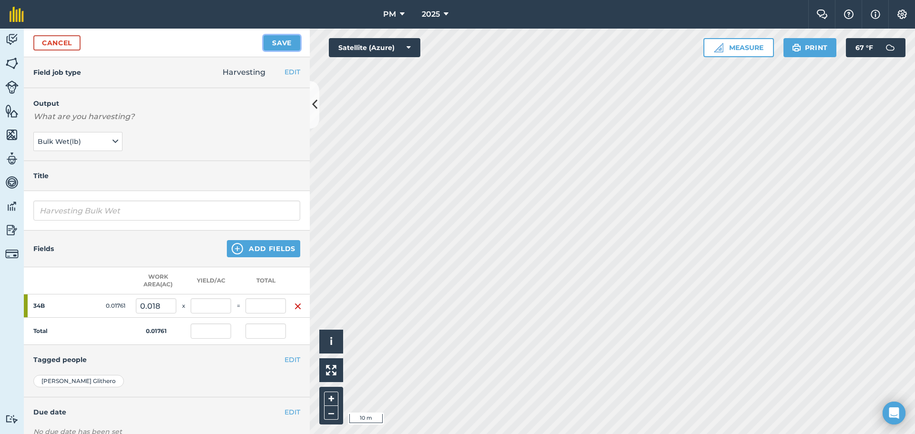
click at [273, 41] on button "Save" at bounding box center [282, 42] width 37 height 15
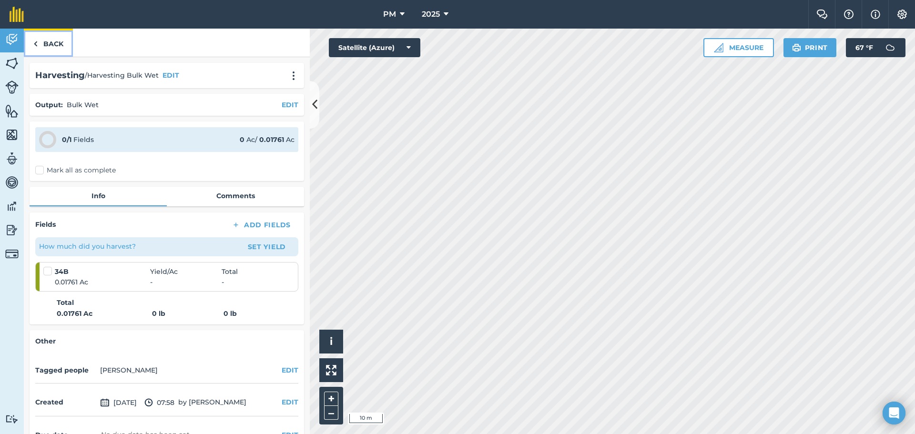
click at [40, 41] on link "Back" at bounding box center [48, 43] width 49 height 28
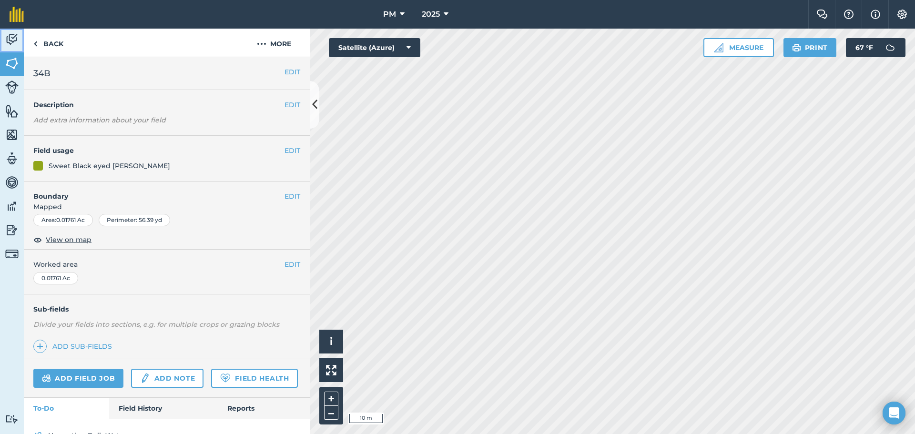
click at [10, 40] on img at bounding box center [11, 39] width 13 height 14
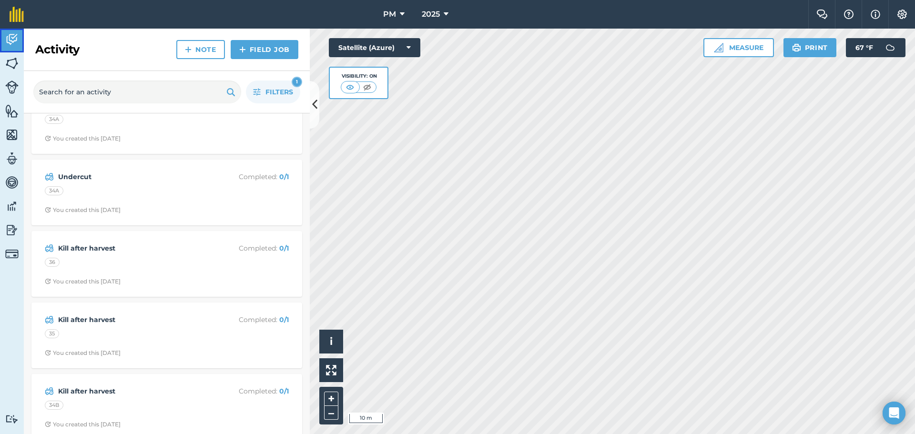
scroll to position [762, 0]
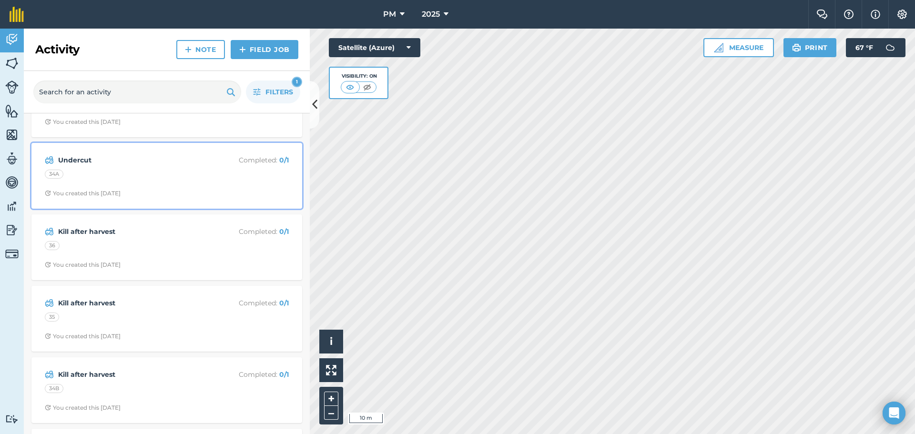
click at [113, 175] on div "34A" at bounding box center [167, 176] width 244 height 12
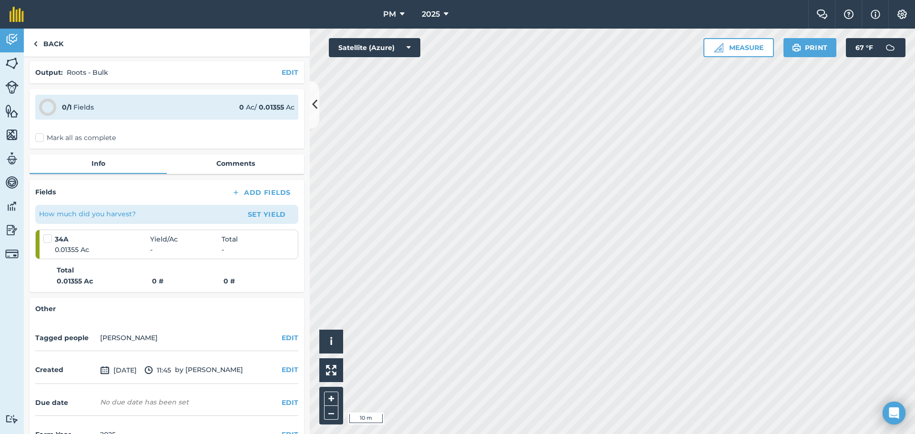
scroll to position [58, 0]
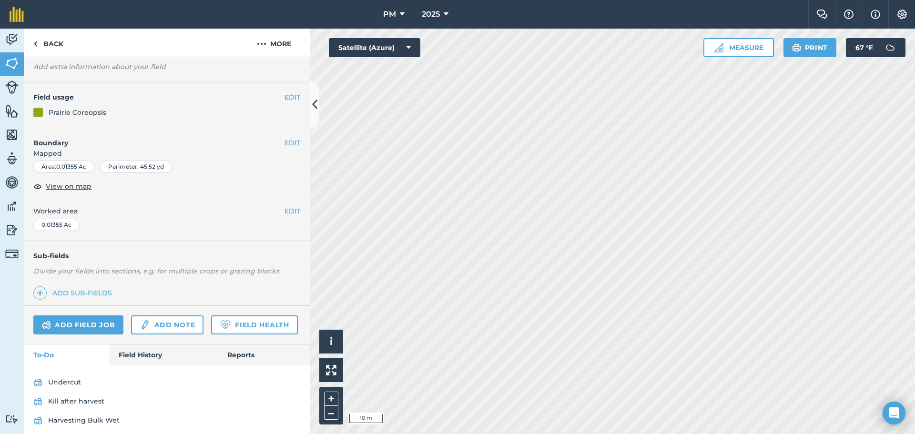
scroll to position [88, 0]
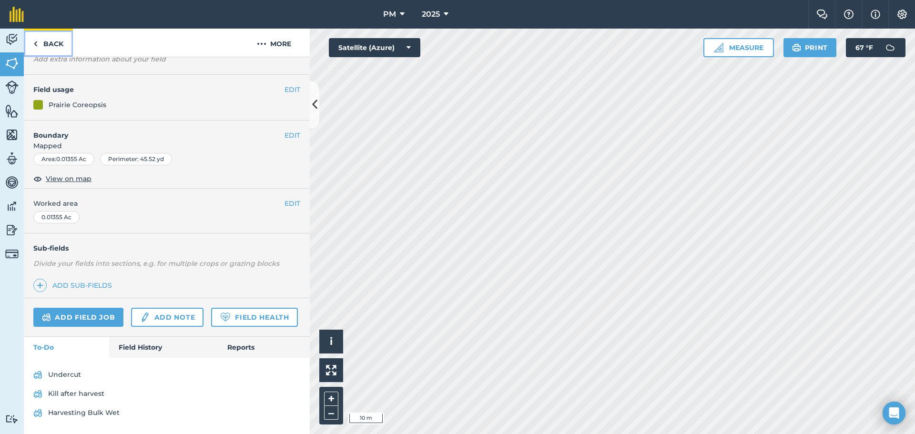
click at [38, 43] on link "Back" at bounding box center [48, 43] width 49 height 28
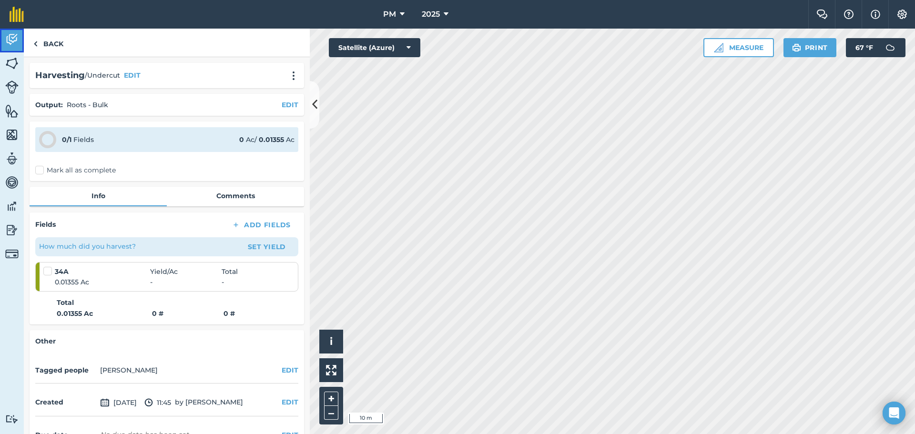
click at [15, 37] on img at bounding box center [11, 39] width 13 height 14
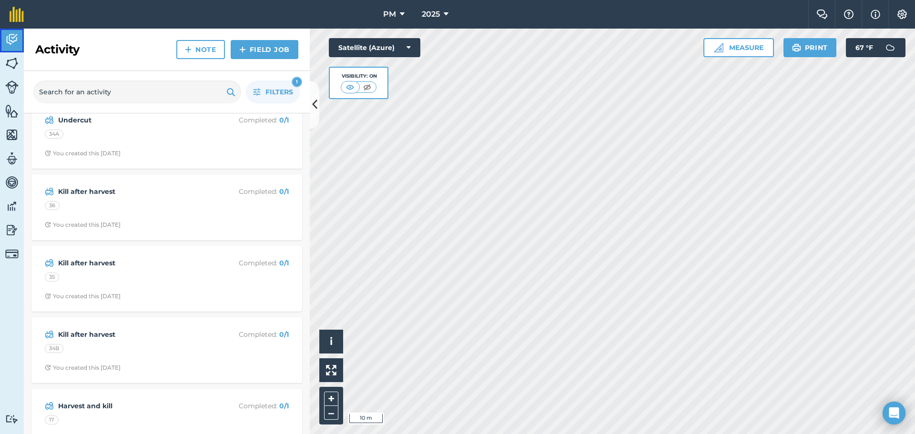
scroll to position [810, 0]
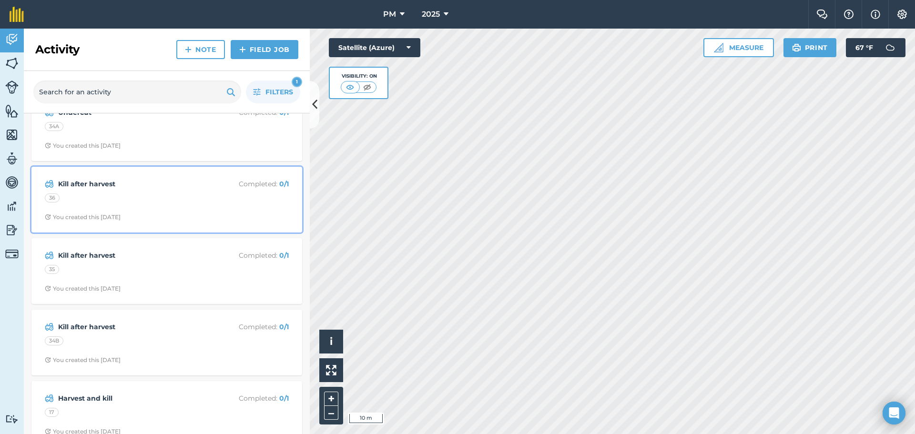
click at [170, 194] on div "36" at bounding box center [167, 199] width 244 height 12
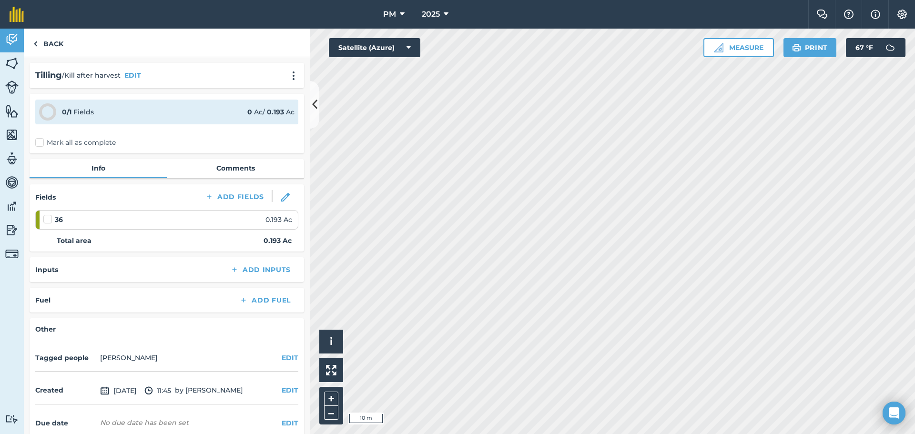
scroll to position [46, 0]
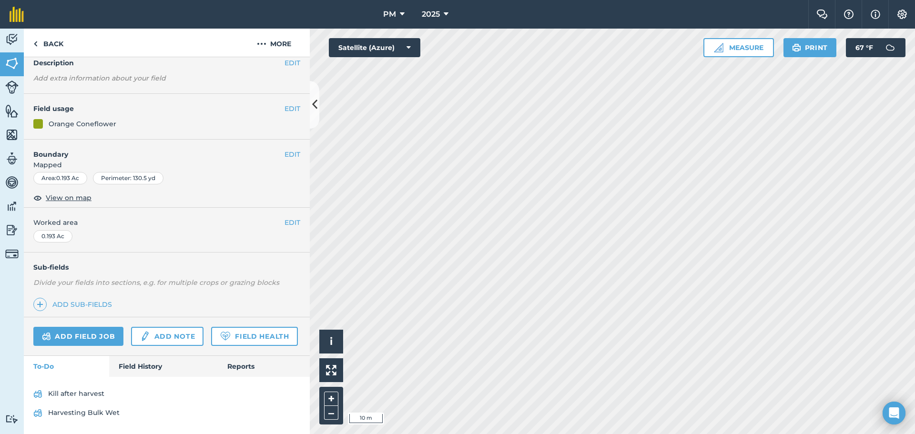
scroll to position [69, 0]
click at [39, 43] on link "Back" at bounding box center [48, 43] width 49 height 28
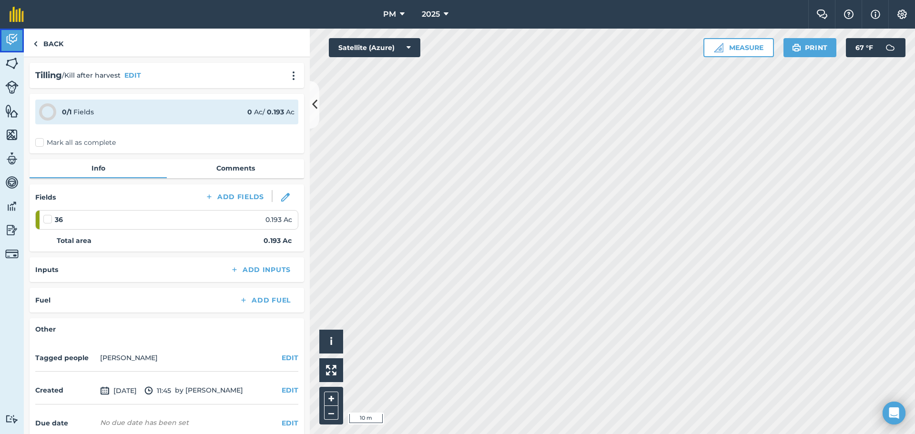
click at [12, 38] on img at bounding box center [11, 39] width 13 height 14
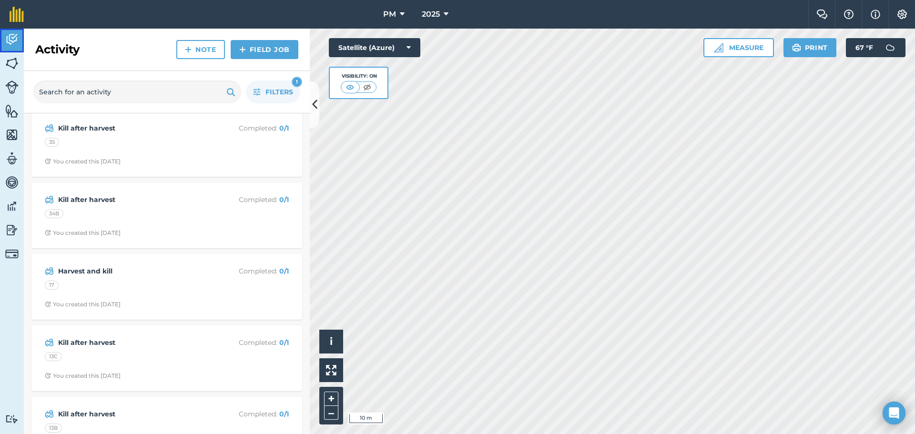
scroll to position [953, 0]
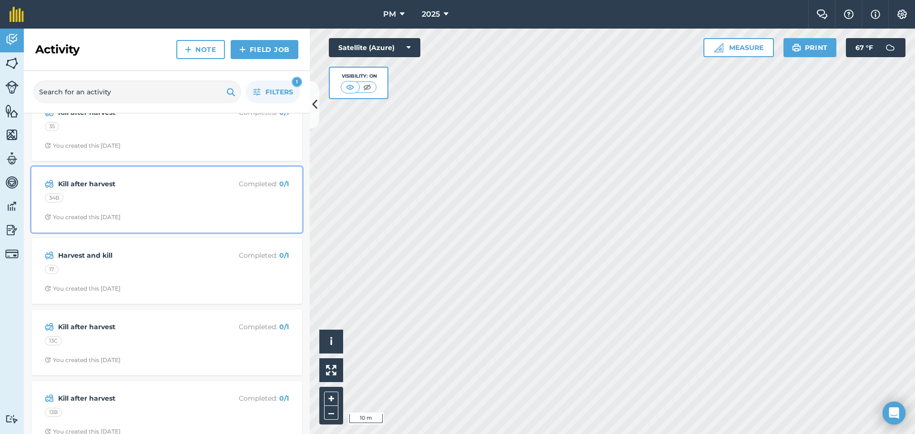
click at [159, 215] on span "You created this [DATE]" at bounding box center [167, 217] width 244 height 8
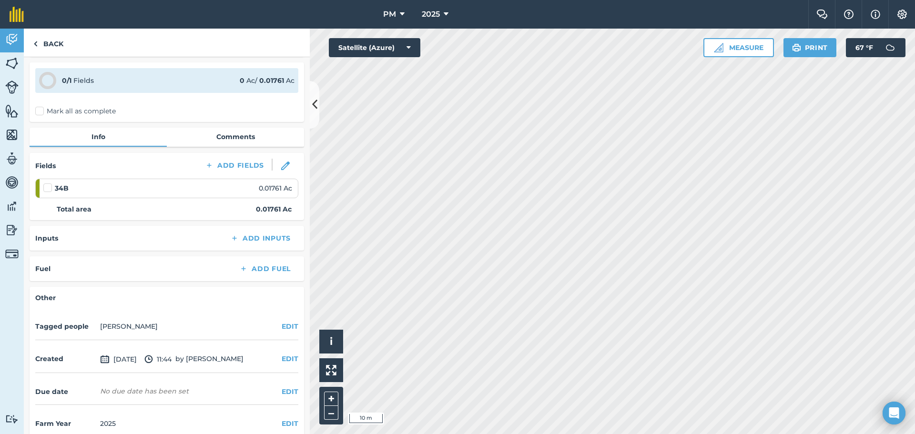
scroll to position [46, 0]
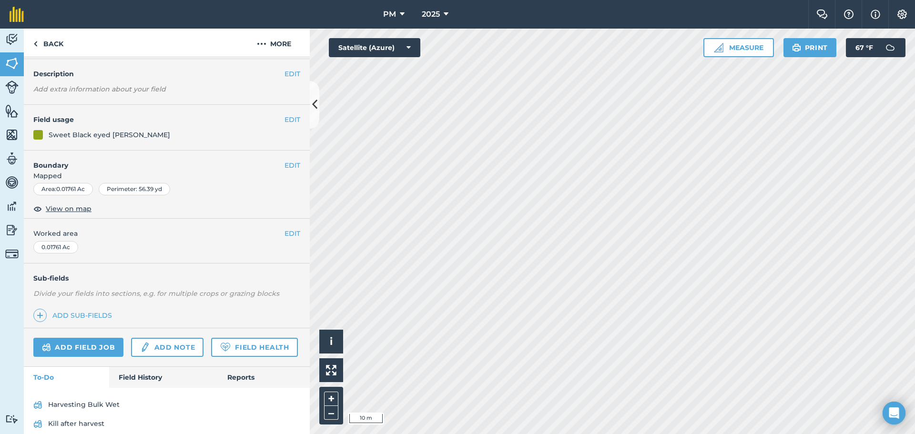
scroll to position [69, 0]
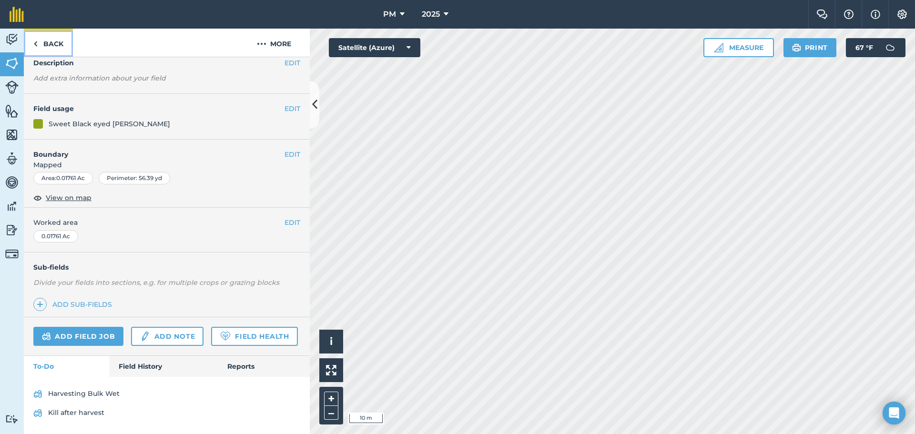
click at [40, 45] on link "Back" at bounding box center [48, 43] width 49 height 28
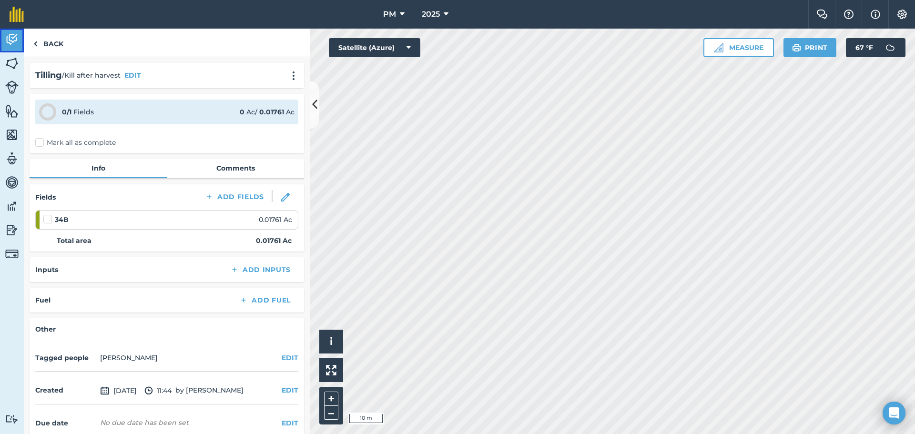
click at [13, 40] on img at bounding box center [11, 39] width 13 height 14
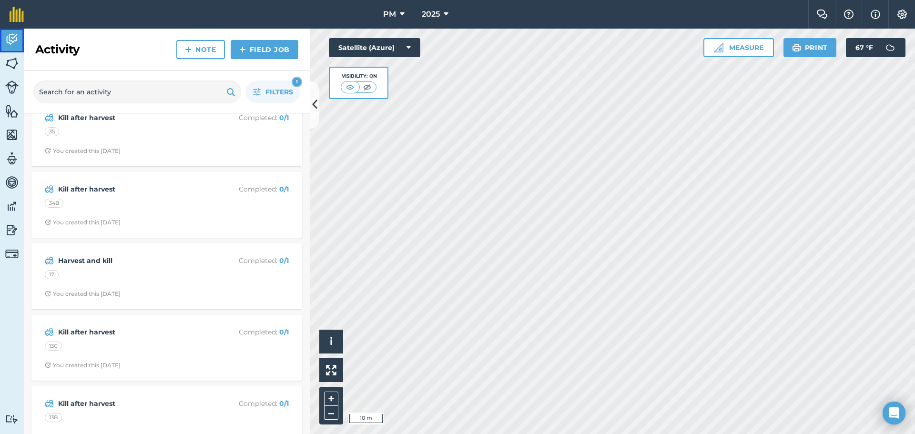
scroll to position [953, 0]
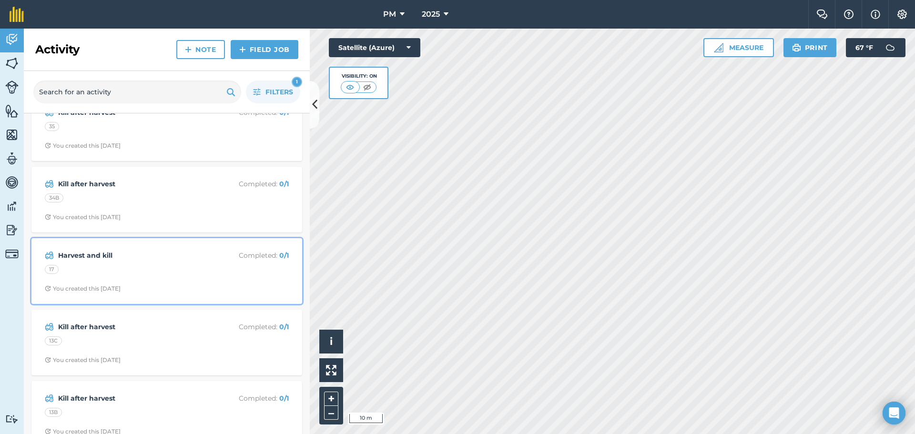
click at [172, 266] on div "17" at bounding box center [167, 271] width 244 height 12
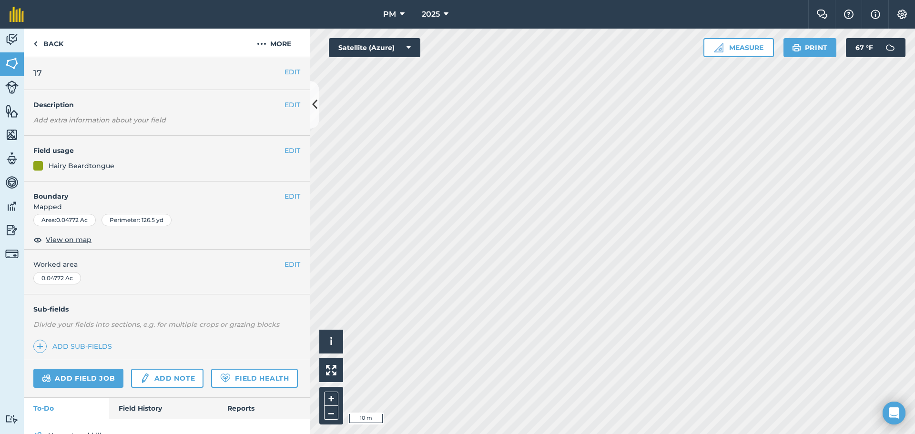
scroll to position [50, 0]
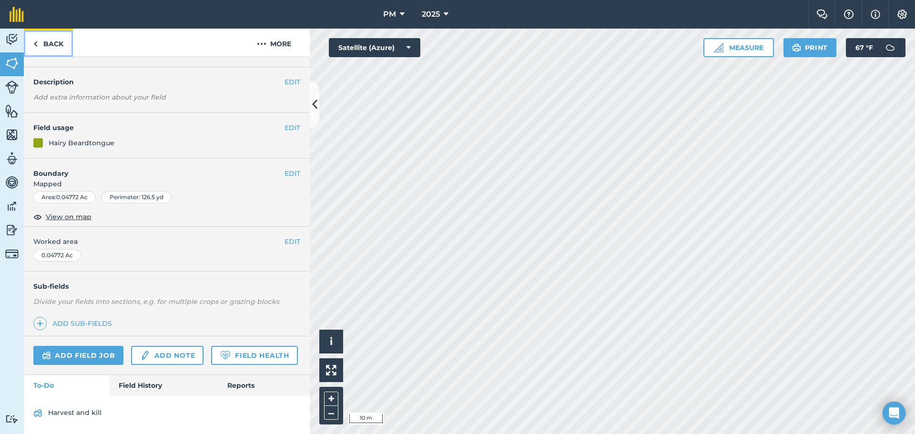
click at [35, 44] on img at bounding box center [35, 43] width 4 height 11
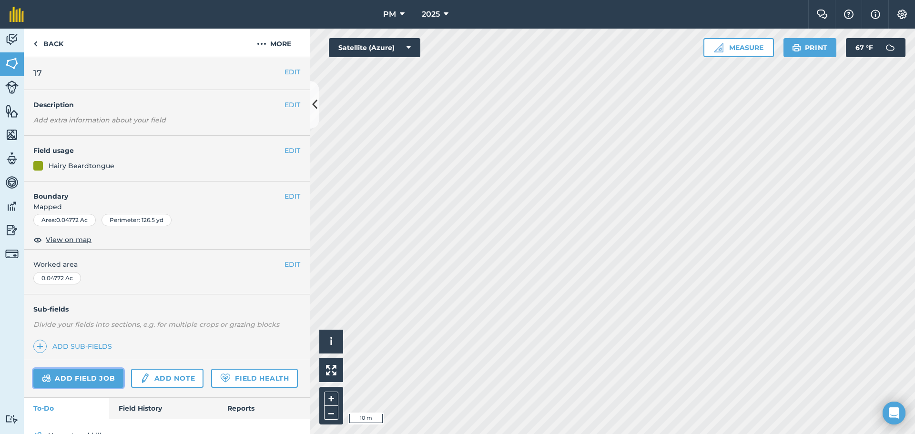
click at [86, 380] on link "Add field job" at bounding box center [78, 378] width 90 height 19
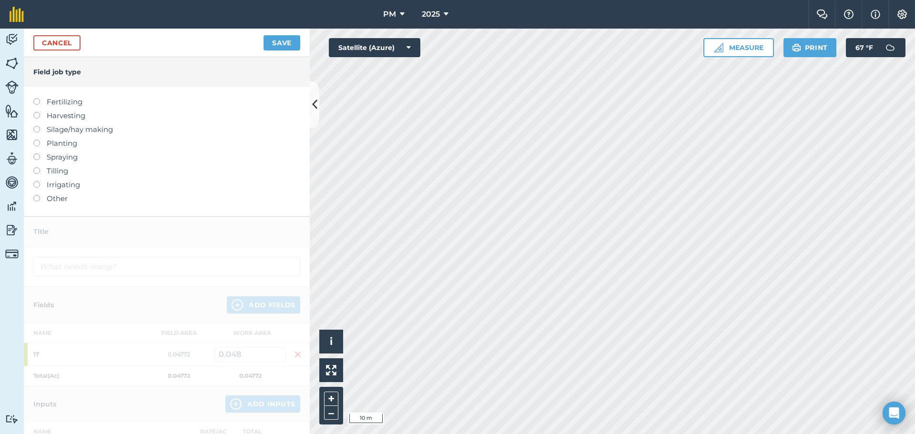
click at [36, 112] on label at bounding box center [39, 112] width 13 height 0
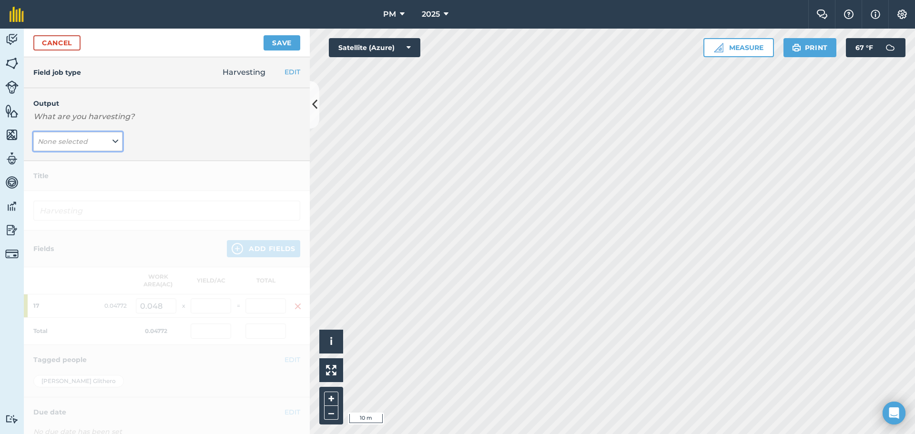
click at [101, 145] on button "None selected" at bounding box center [77, 141] width 89 height 19
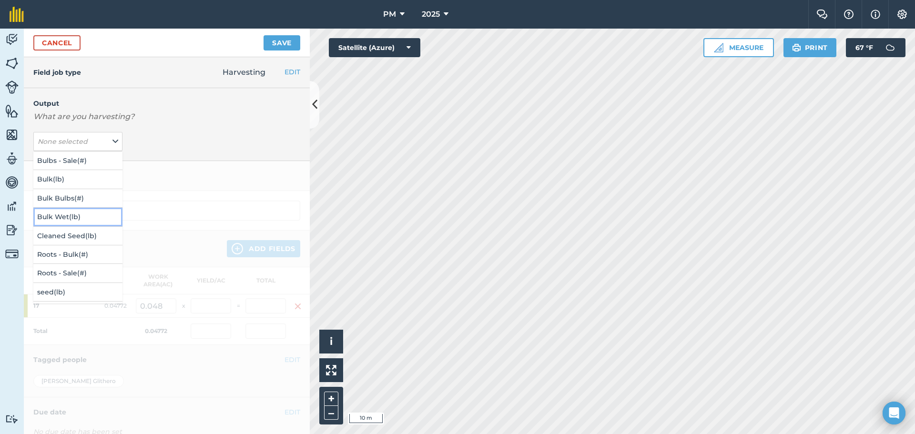
click at [71, 214] on button "Bulk Wet ( lb )" at bounding box center [77, 217] width 89 height 18
type input "Harvesting Bulk Wet"
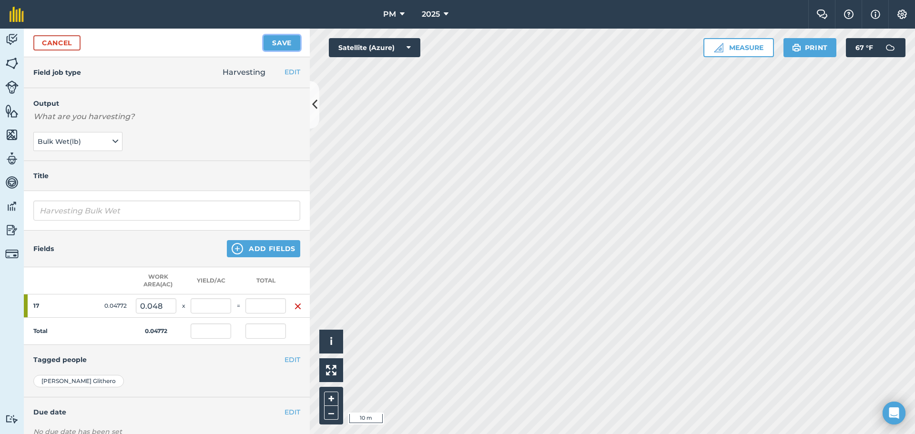
click at [282, 39] on button "Save" at bounding box center [282, 42] width 37 height 15
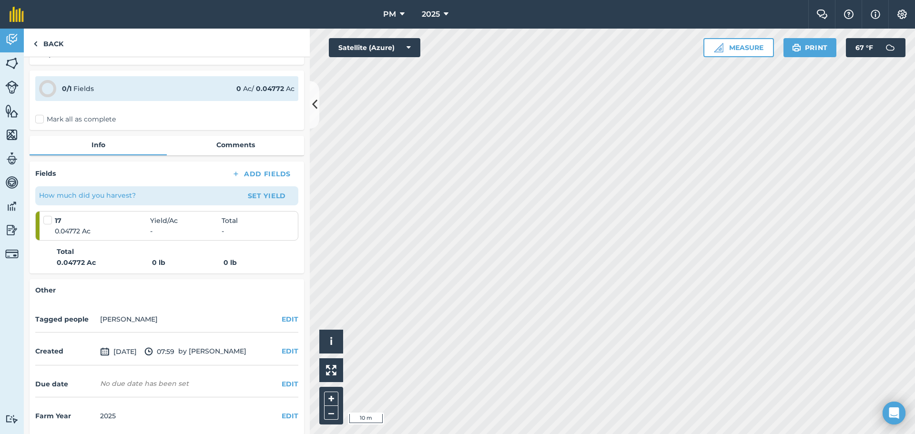
scroll to position [58, 0]
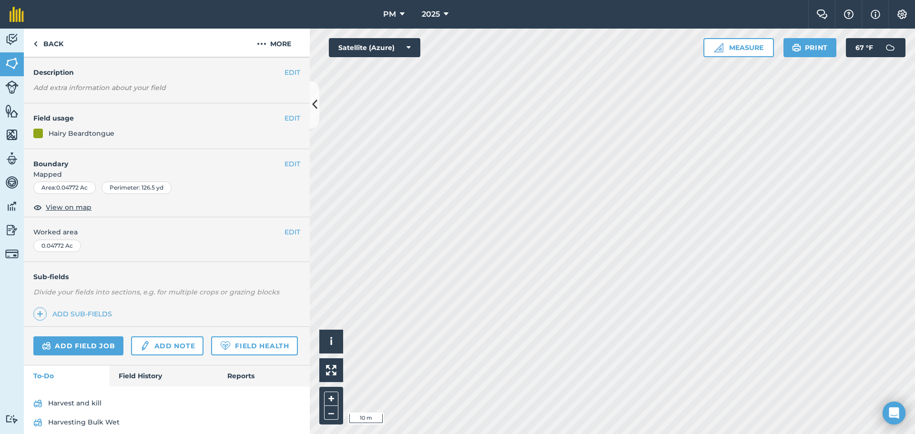
scroll to position [69, 0]
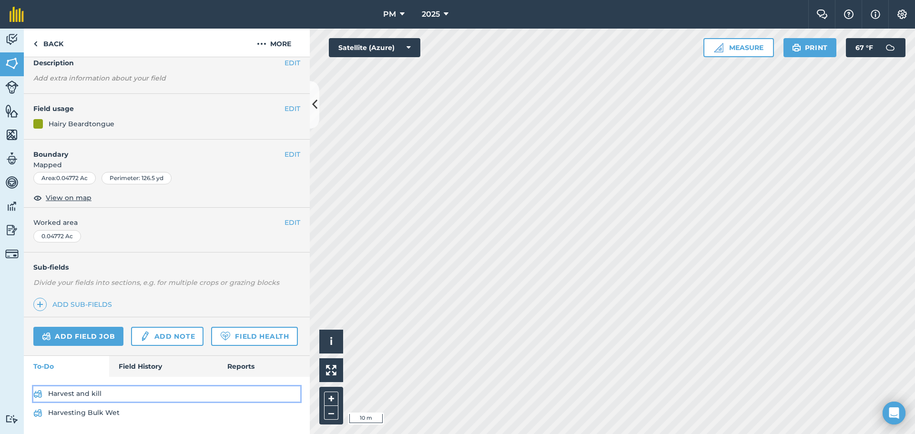
click at [66, 395] on link "Harvest and kill" at bounding box center [166, 393] width 267 height 15
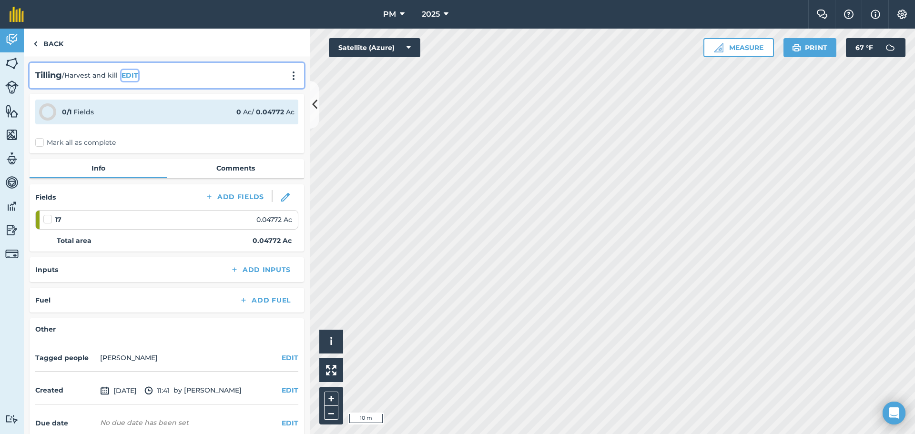
click at [137, 75] on button "EDIT" at bounding box center [130, 75] width 17 height 10
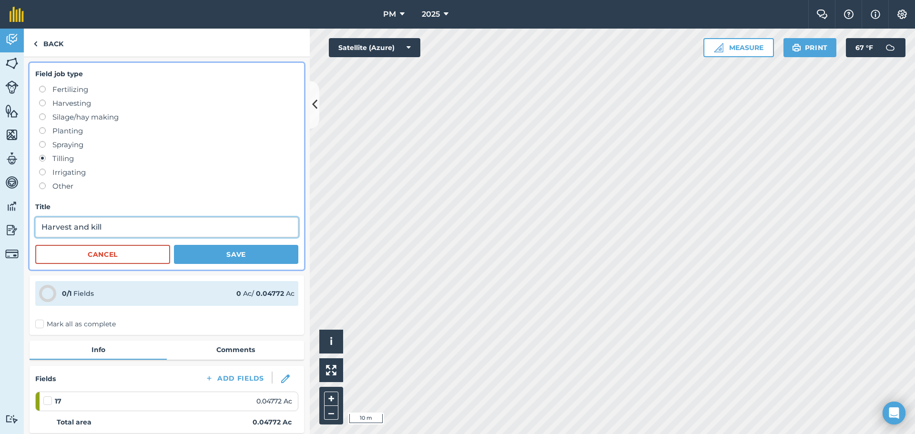
drag, startPoint x: 118, startPoint y: 230, endPoint x: 95, endPoint y: 224, distance: 23.5
click at [95, 224] on input "Harvest and kill" at bounding box center [166, 227] width 263 height 20
type input "H"
type input "Kill after harvest"
click at [201, 257] on button "Save" at bounding box center [236, 254] width 124 height 19
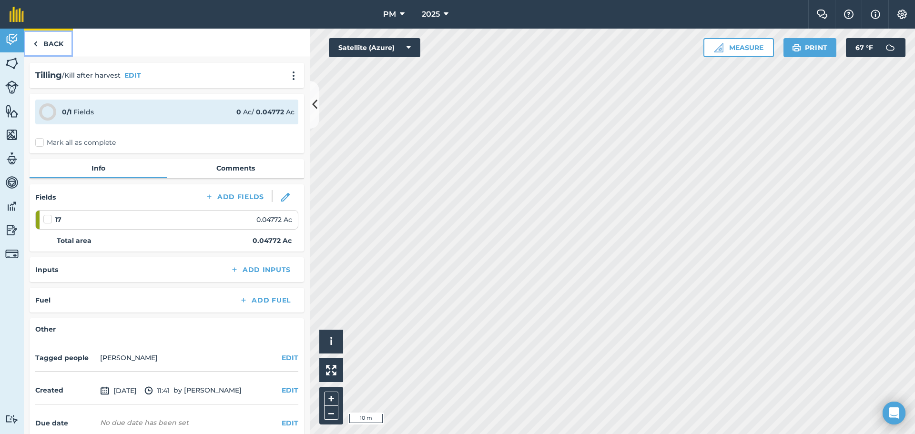
click at [31, 45] on link "Back" at bounding box center [48, 43] width 49 height 28
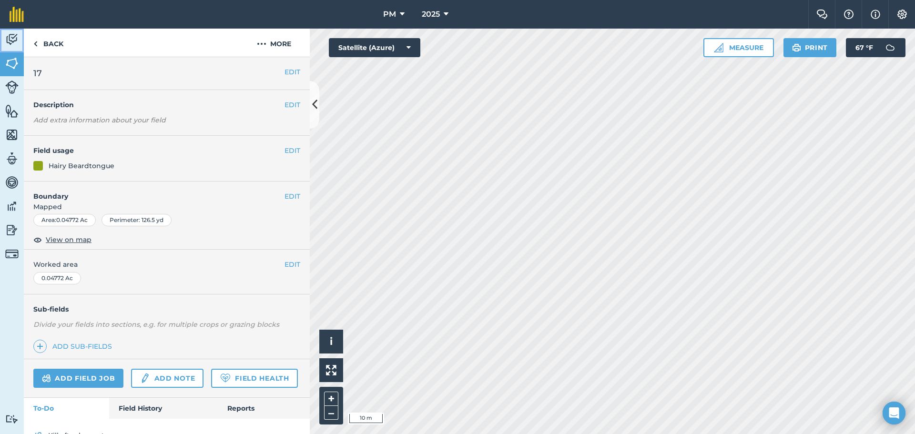
click at [11, 37] on img at bounding box center [11, 39] width 13 height 14
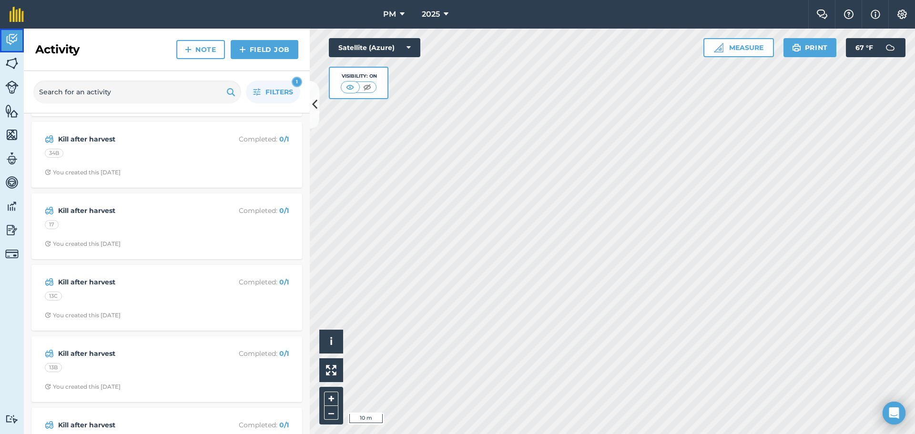
scroll to position [1096, 0]
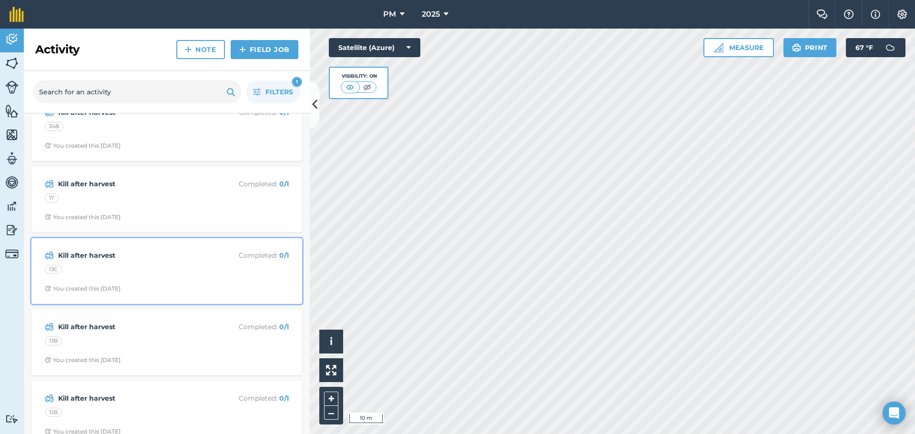
click at [156, 256] on strong "Kill after harvest" at bounding box center [133, 255] width 151 height 10
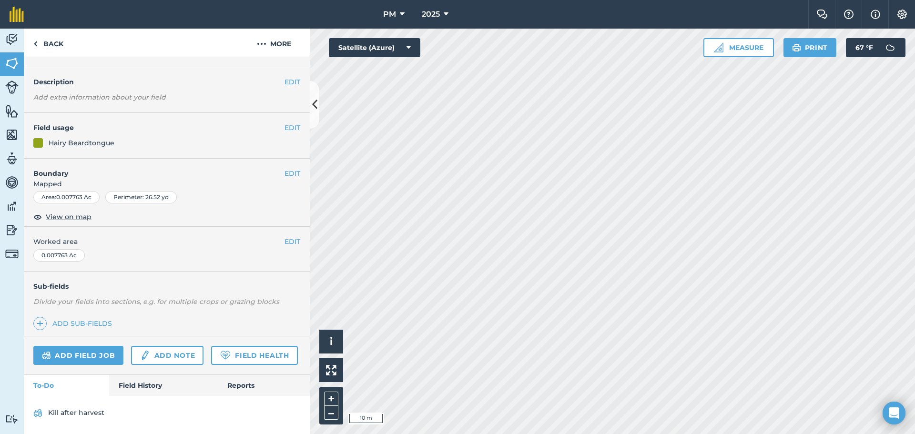
scroll to position [50, 0]
click at [70, 346] on link "Add field job" at bounding box center [78, 355] width 90 height 19
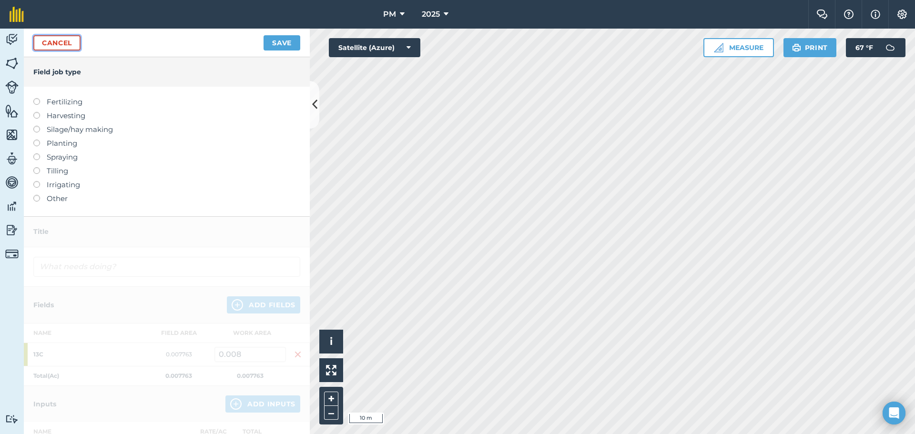
click at [56, 43] on link "Cancel" at bounding box center [56, 42] width 47 height 15
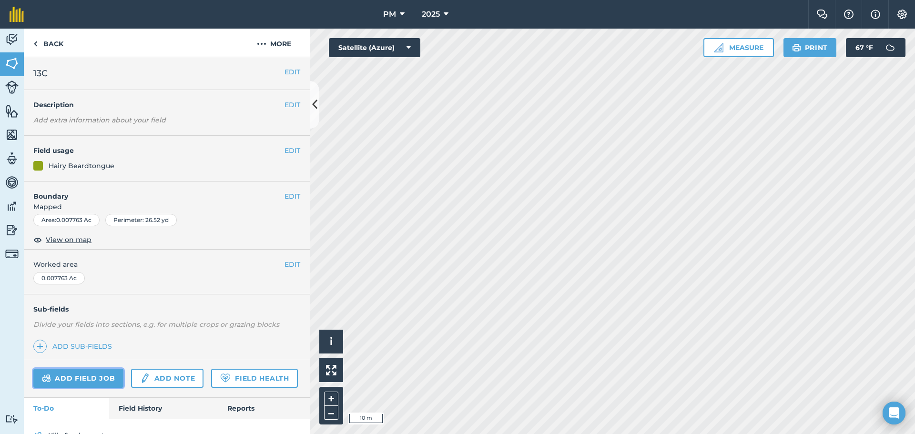
click at [73, 379] on link "Add field job" at bounding box center [78, 378] width 90 height 19
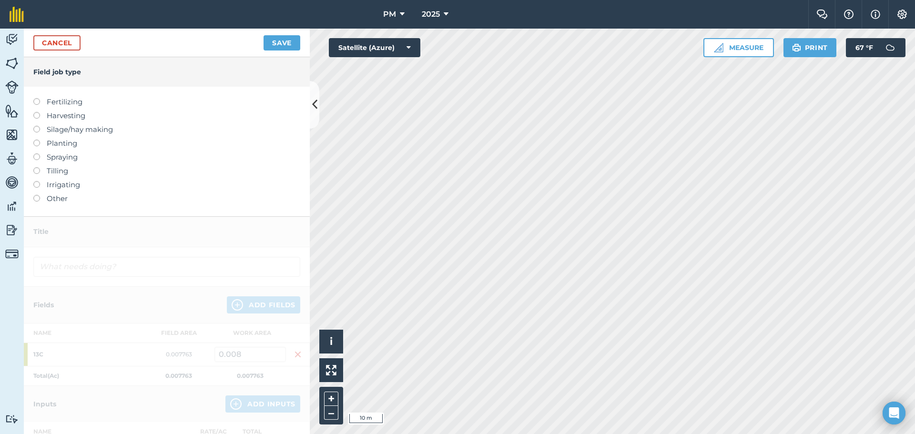
click at [37, 112] on label at bounding box center [39, 112] width 13 height 0
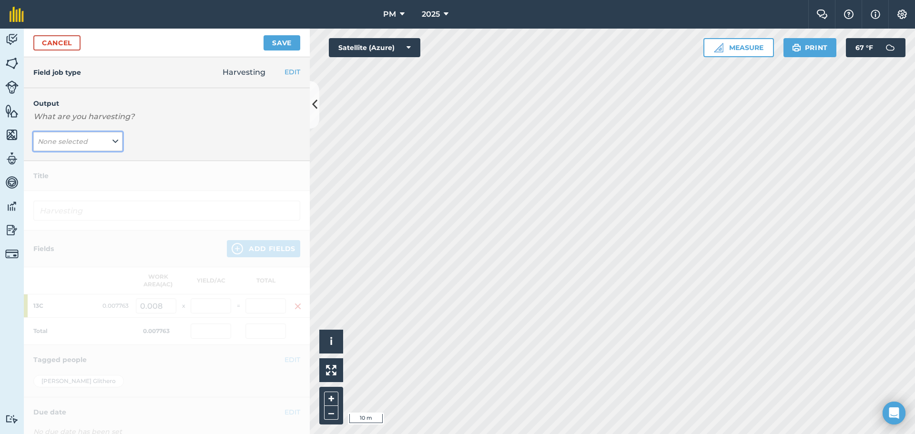
click at [75, 138] on em "None selected" at bounding box center [63, 141] width 50 height 9
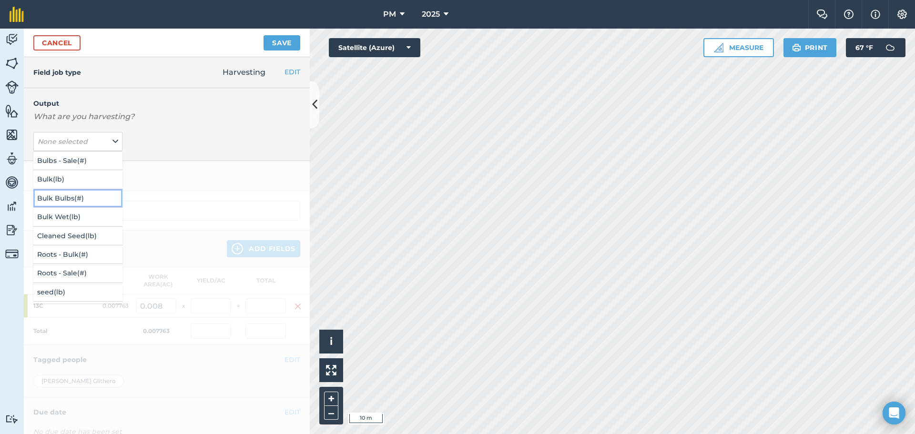
click at [76, 200] on button "Bulk Bulbs ( # )" at bounding box center [77, 198] width 89 height 18
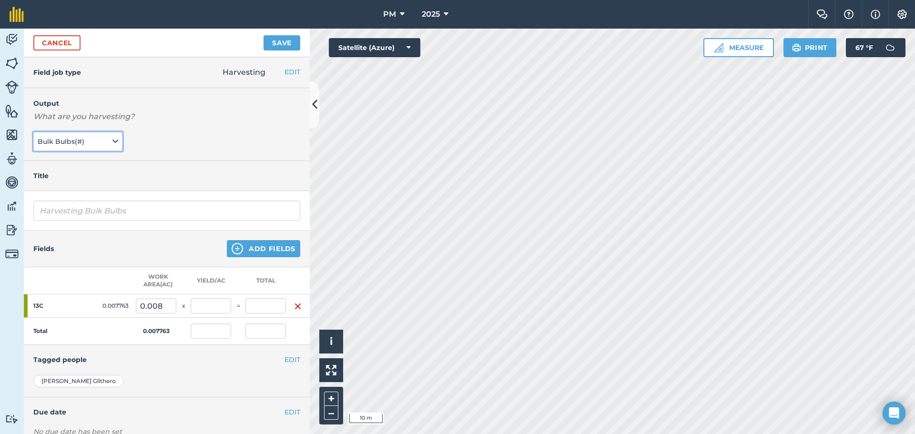
click at [103, 144] on button "Bulk Bulbs ( # )" at bounding box center [77, 141] width 89 height 19
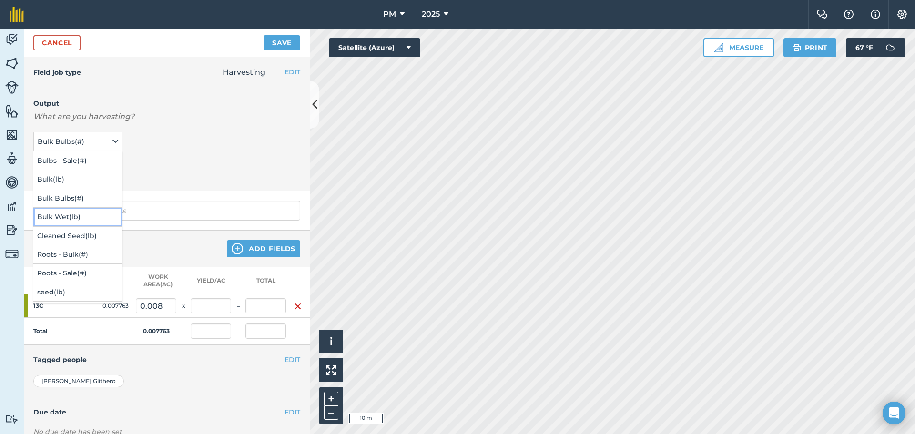
click at [72, 215] on button "Bulk Wet ( lb )" at bounding box center [77, 217] width 89 height 18
type input "Harvesting Bulk Wet"
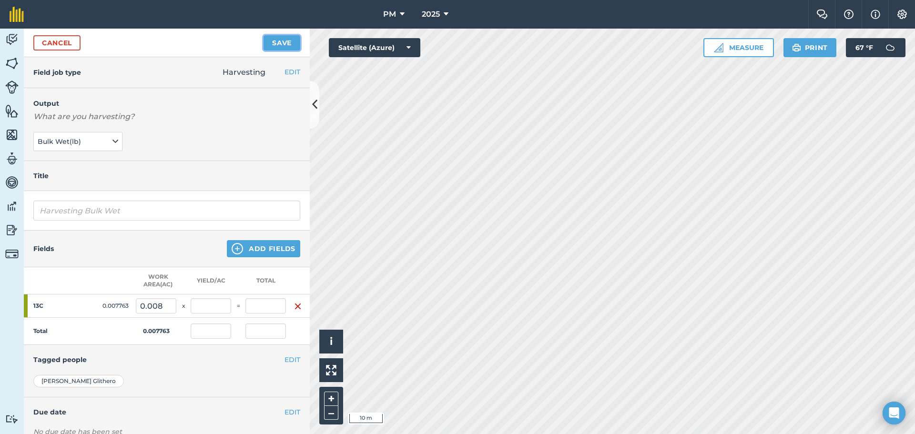
click at [278, 46] on button "Save" at bounding box center [282, 42] width 37 height 15
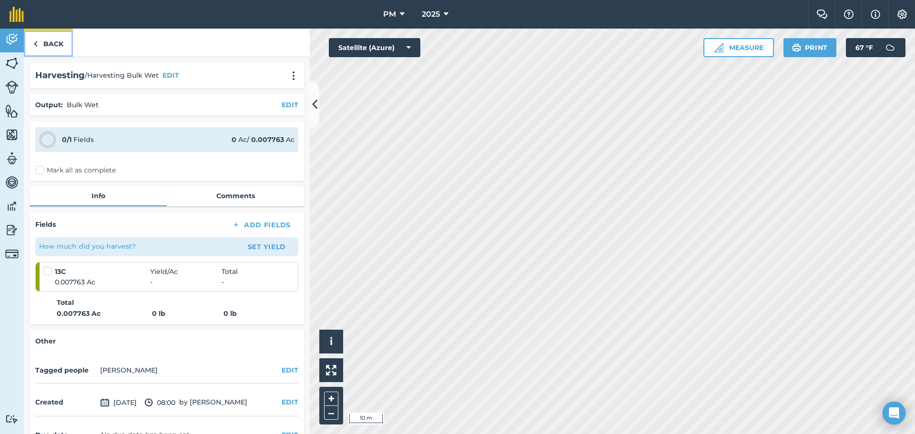
click at [41, 47] on link "Back" at bounding box center [48, 43] width 49 height 28
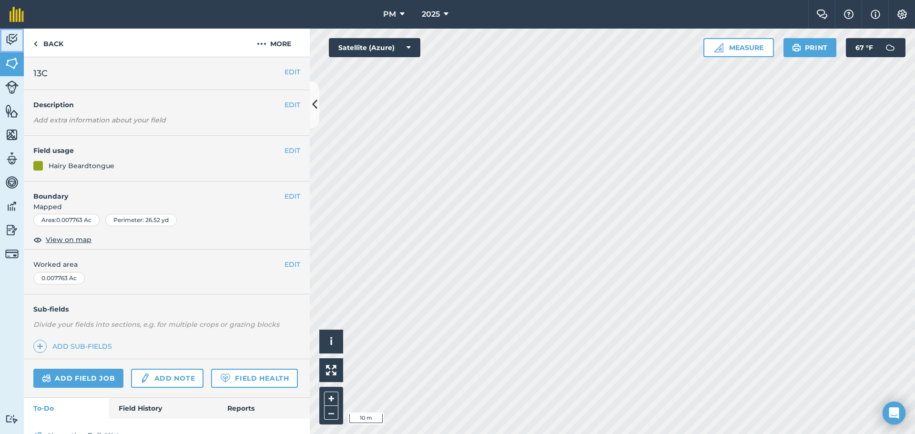
click at [7, 40] on img at bounding box center [11, 39] width 13 height 14
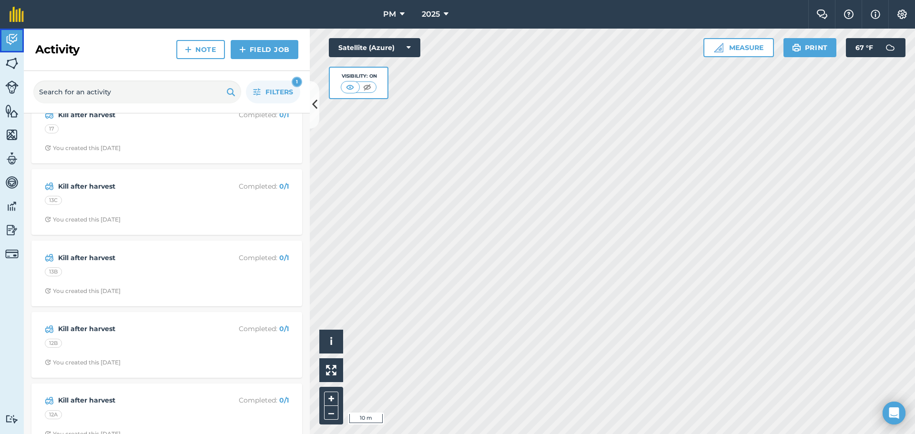
scroll to position [1287, 0]
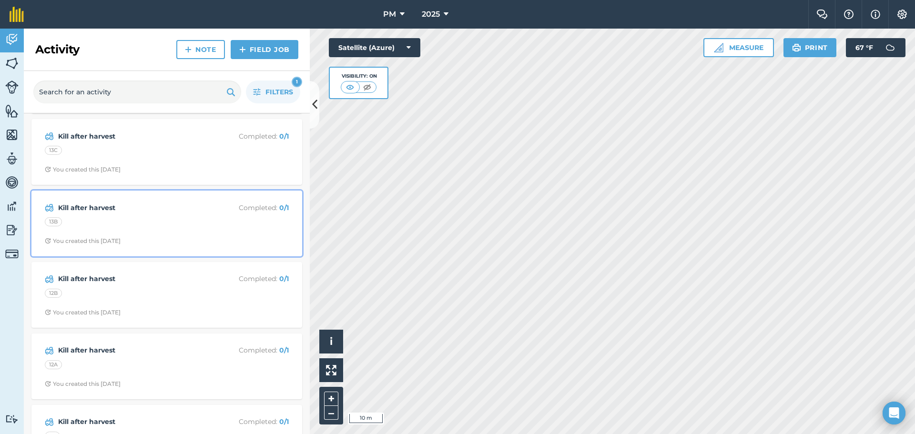
click at [166, 218] on div "13B" at bounding box center [167, 223] width 244 height 12
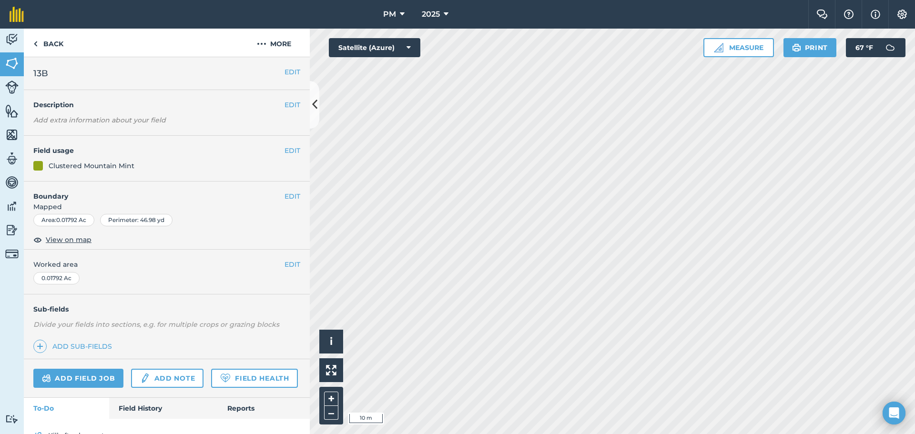
scroll to position [50, 0]
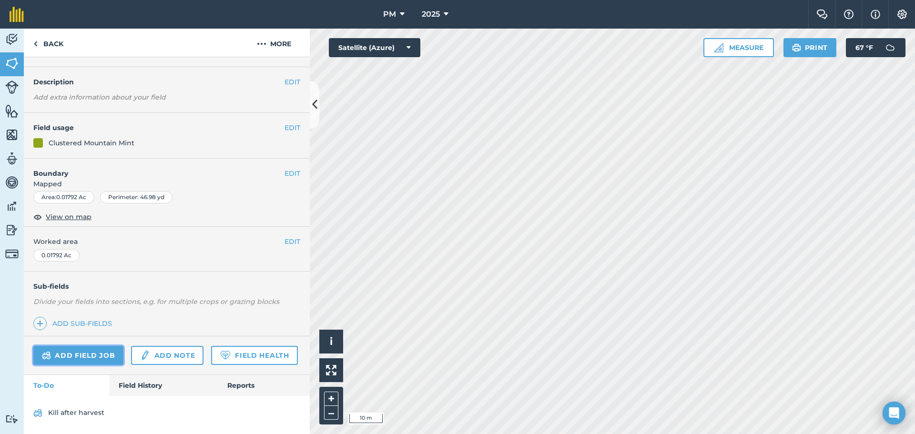
click at [77, 346] on link "Add field job" at bounding box center [78, 355] width 90 height 19
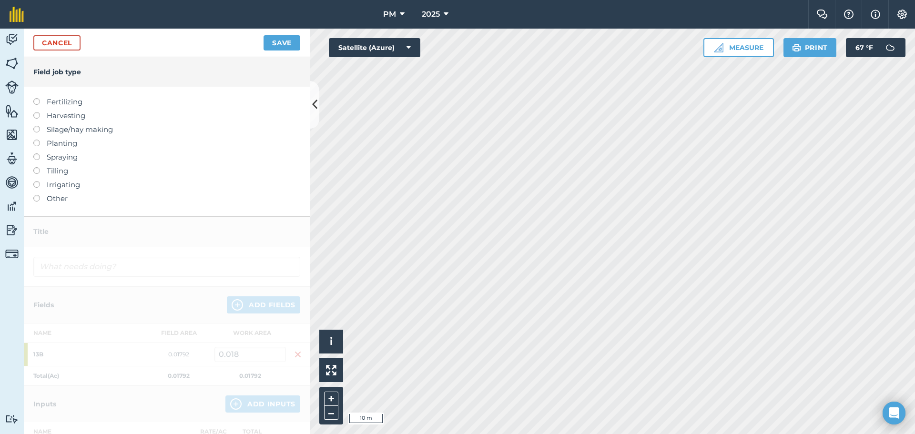
click at [37, 112] on label at bounding box center [39, 112] width 13 height 0
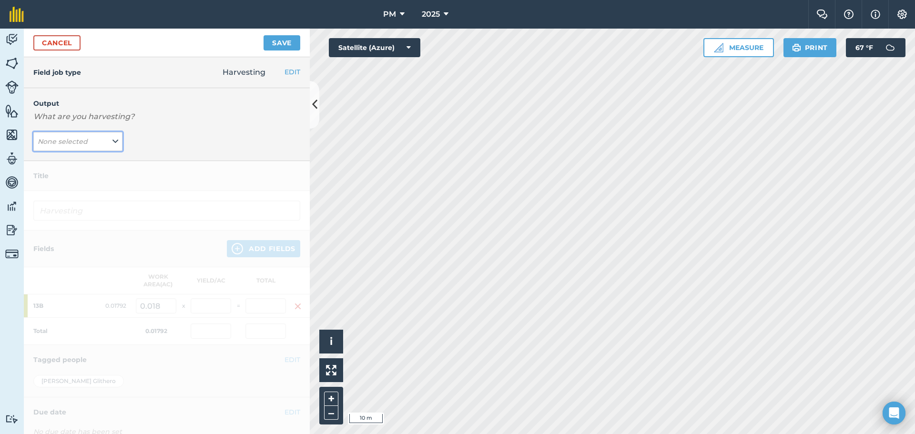
click at [104, 139] on button "None selected" at bounding box center [77, 141] width 89 height 19
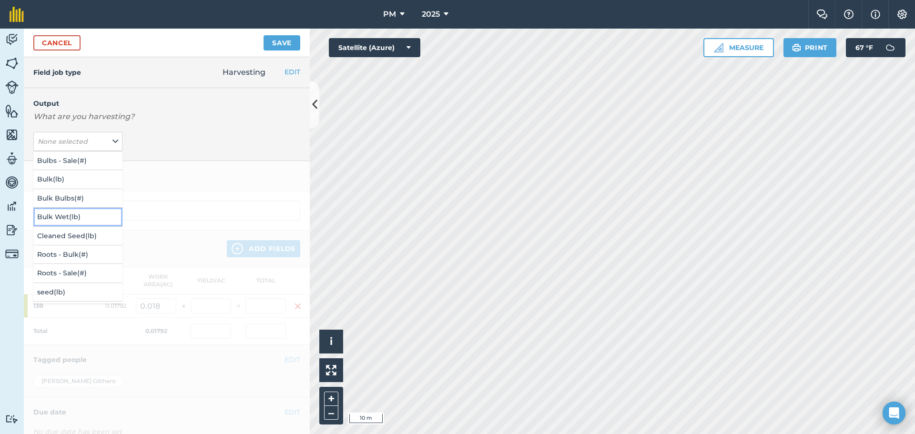
click at [70, 215] on button "Bulk Wet ( lb )" at bounding box center [77, 217] width 89 height 18
type input "Harvesting Bulk Wet"
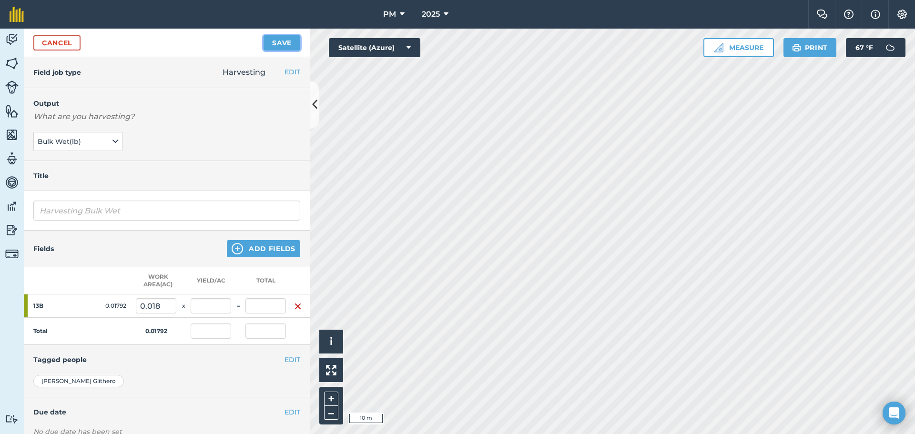
click at [269, 44] on button "Save" at bounding box center [282, 42] width 37 height 15
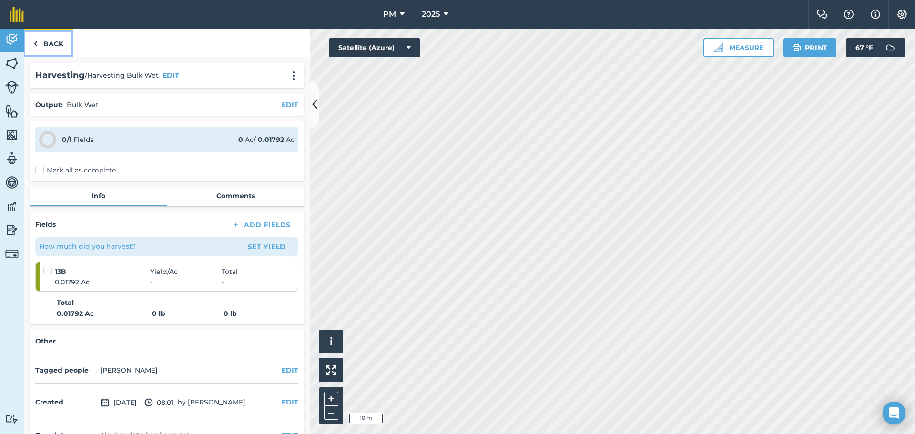
click at [35, 46] on img at bounding box center [35, 43] width 4 height 11
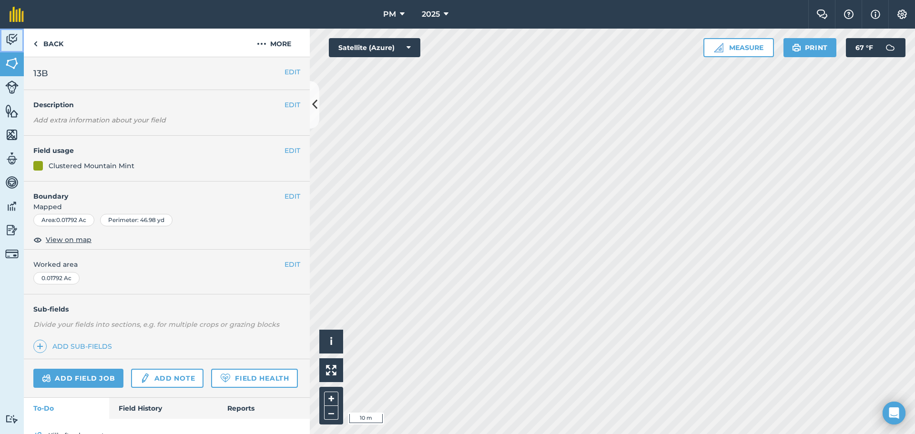
click at [13, 38] on img at bounding box center [11, 39] width 13 height 14
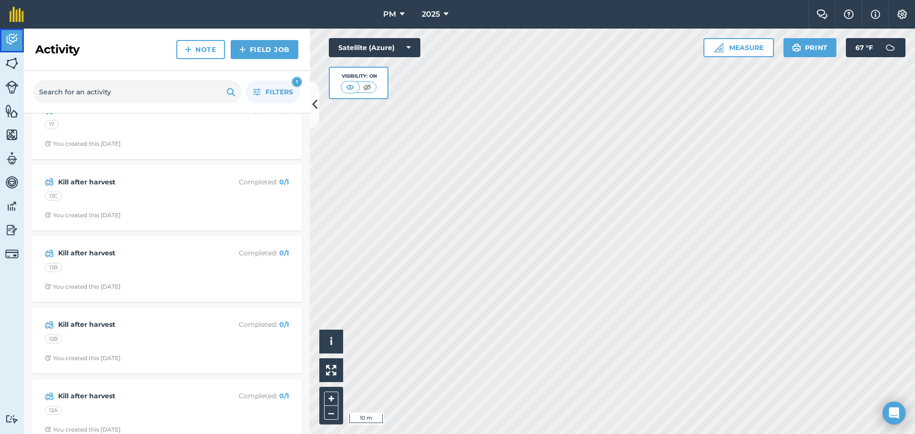
scroll to position [1382, 0]
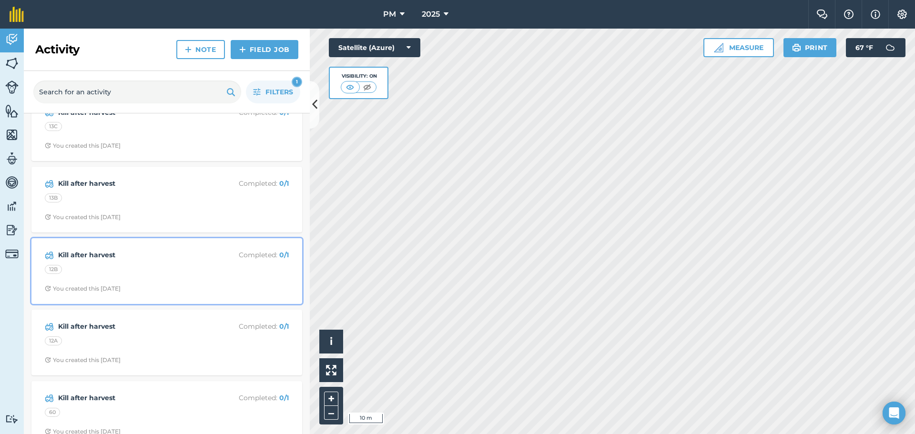
click at [89, 256] on strong "Kill after harvest" at bounding box center [133, 255] width 151 height 10
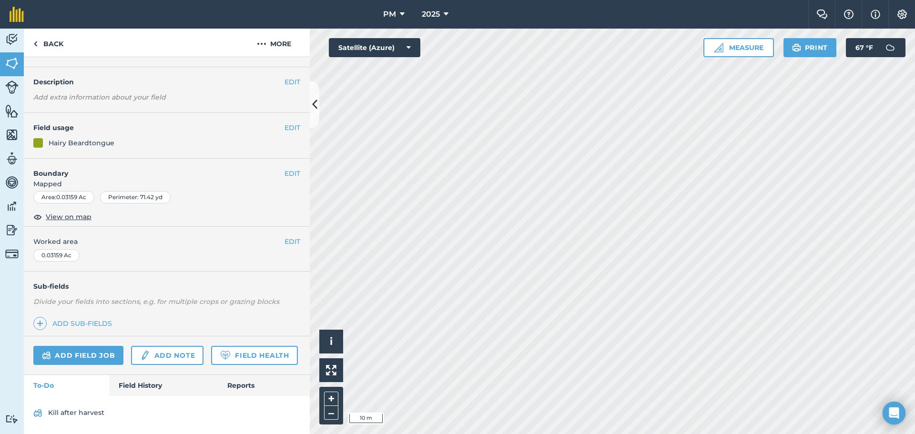
scroll to position [50, 0]
click at [77, 346] on link "Add field job" at bounding box center [78, 355] width 90 height 19
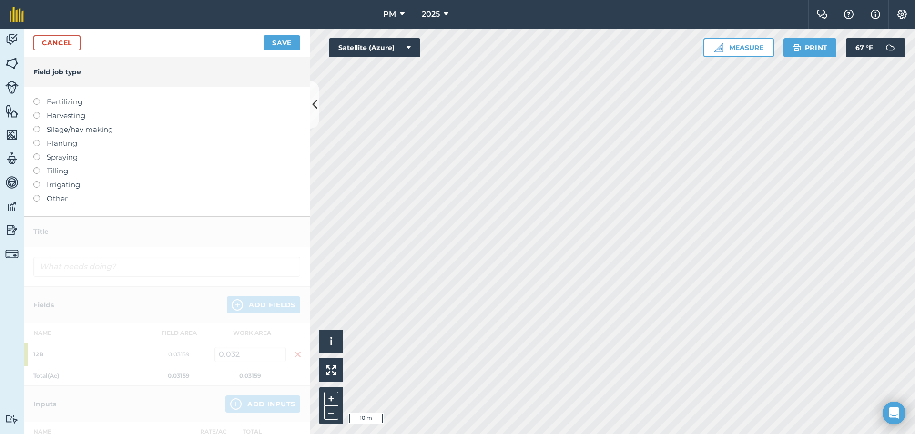
click at [35, 112] on label at bounding box center [39, 112] width 13 height 0
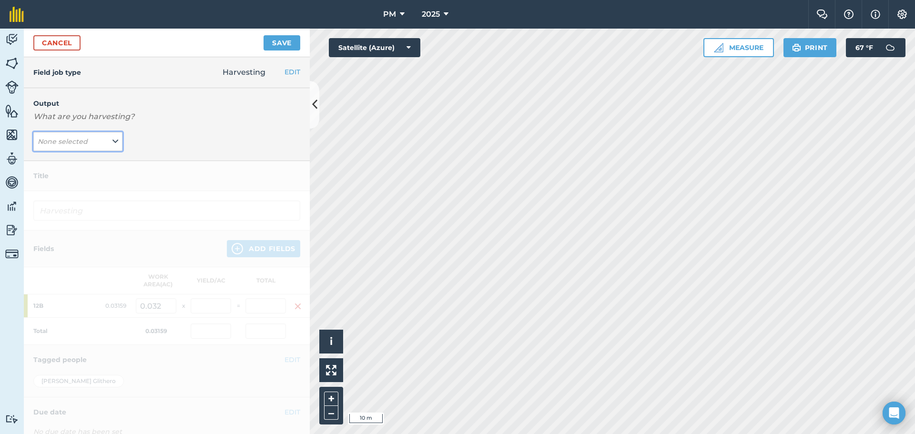
click at [89, 145] on button "None selected" at bounding box center [77, 141] width 89 height 19
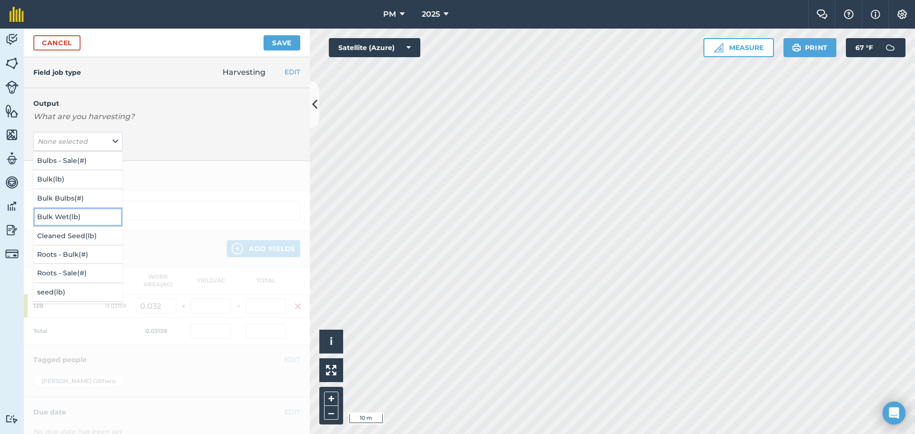
click at [69, 220] on button "Bulk Wet ( lb )" at bounding box center [77, 217] width 89 height 18
type input "Harvesting Bulk Wet"
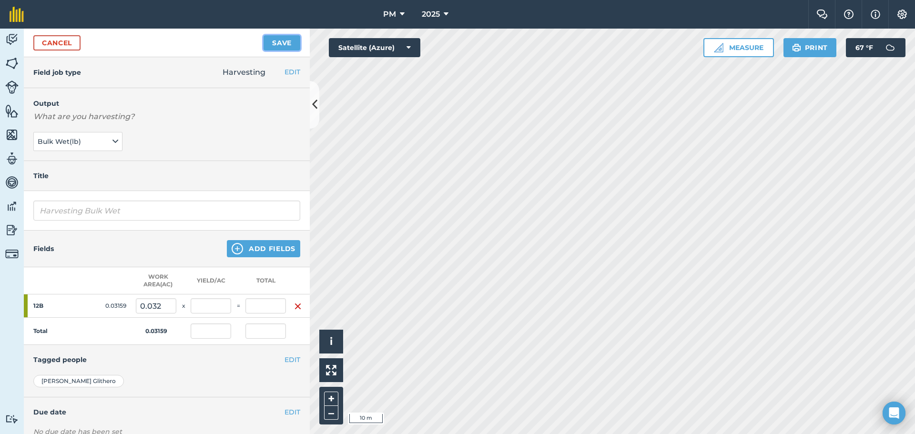
click at [275, 43] on button "Save" at bounding box center [282, 42] width 37 height 15
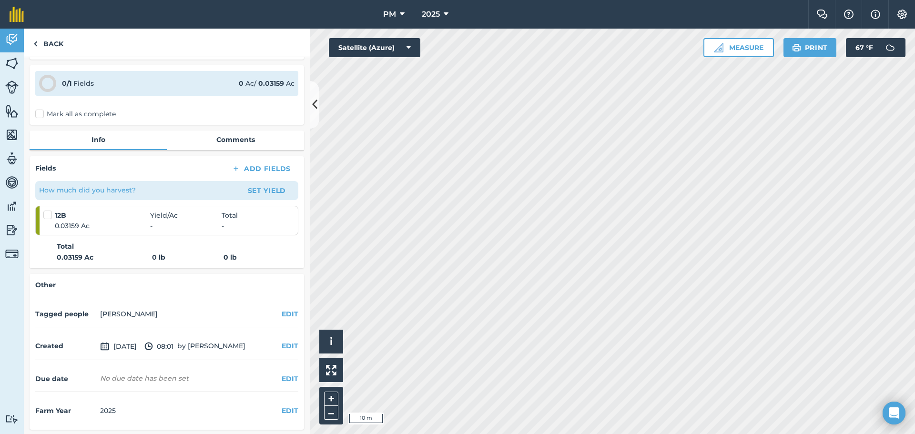
scroll to position [58, 0]
click at [14, 40] on img at bounding box center [11, 39] width 13 height 14
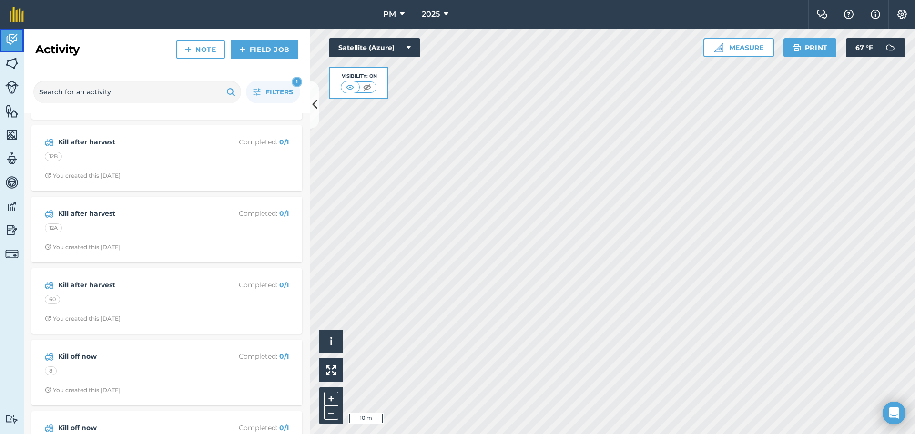
scroll to position [1572, 0]
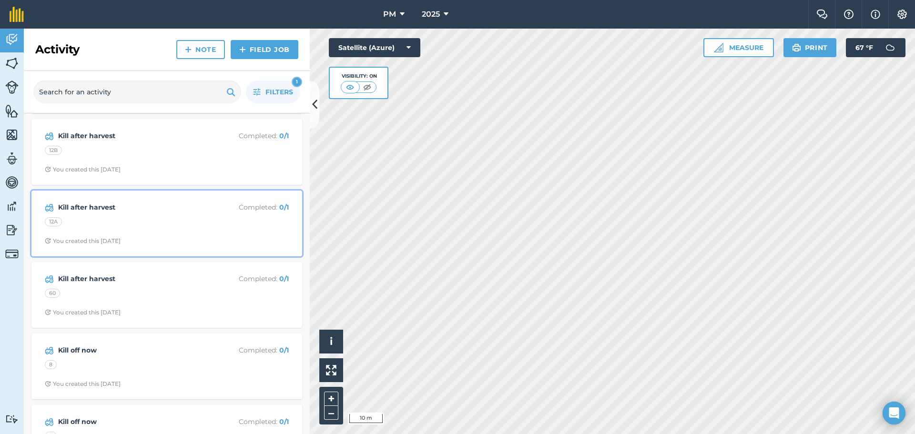
click at [89, 210] on strong "Kill after harvest" at bounding box center [133, 207] width 151 height 10
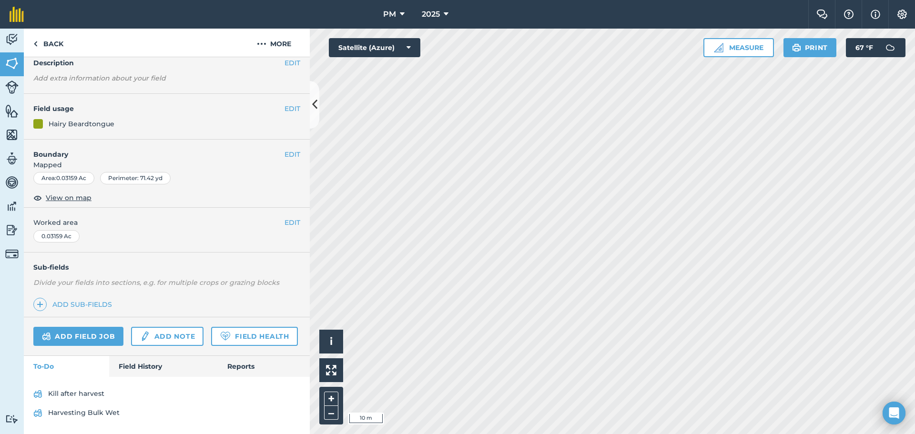
scroll to position [69, 0]
click at [13, 43] on img at bounding box center [11, 39] width 13 height 14
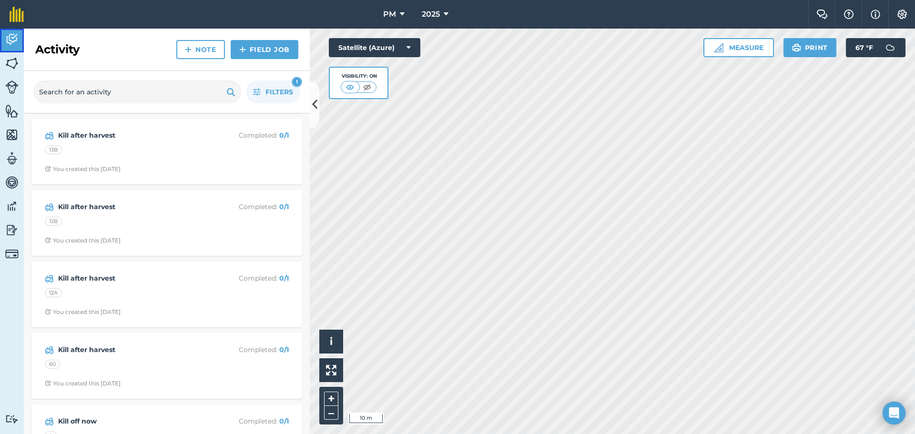
scroll to position [1525, 0]
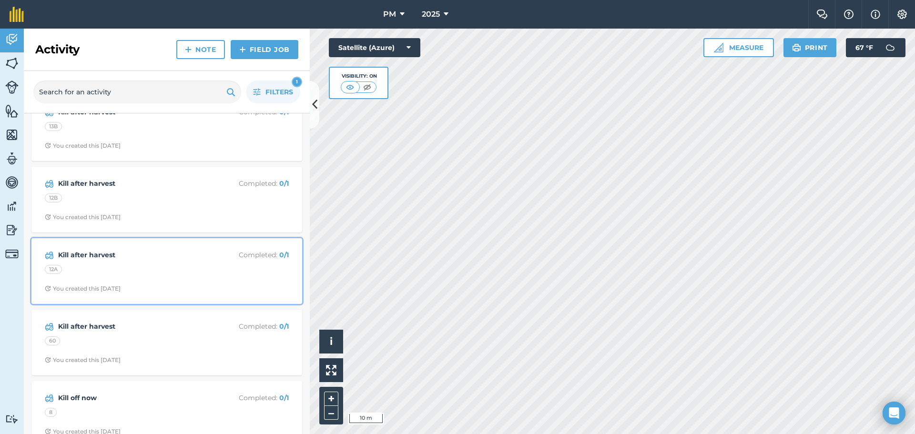
click at [102, 258] on strong "Kill after harvest" at bounding box center [133, 255] width 151 height 10
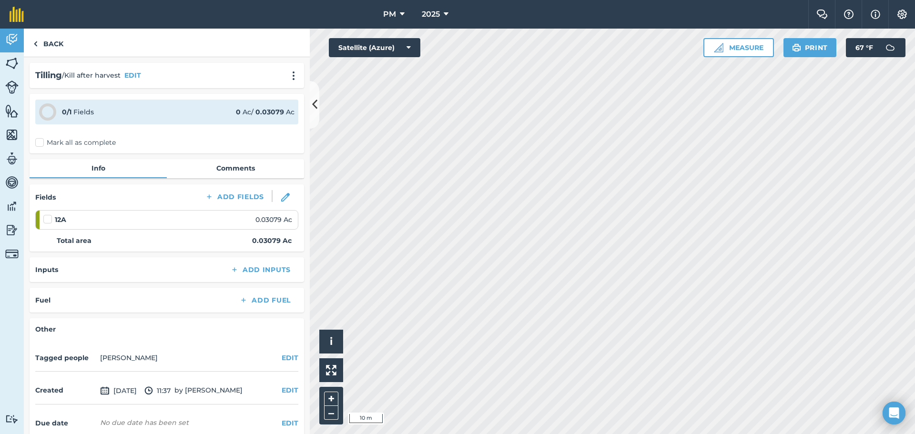
scroll to position [46, 0]
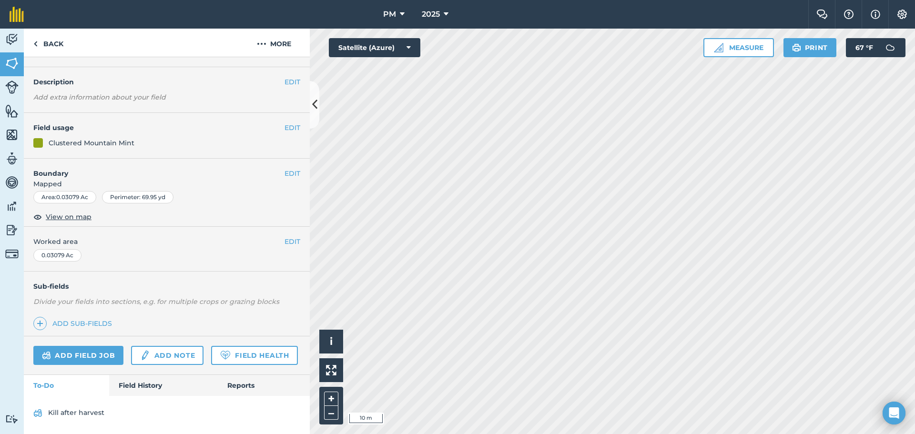
scroll to position [50, 0]
click at [83, 346] on link "Add field job" at bounding box center [78, 355] width 90 height 19
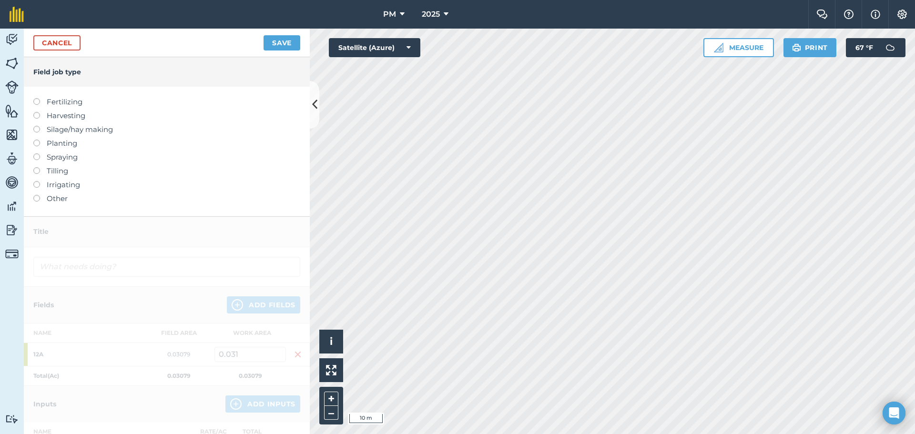
click at [36, 119] on label "Harvesting" at bounding box center [166, 115] width 267 height 11
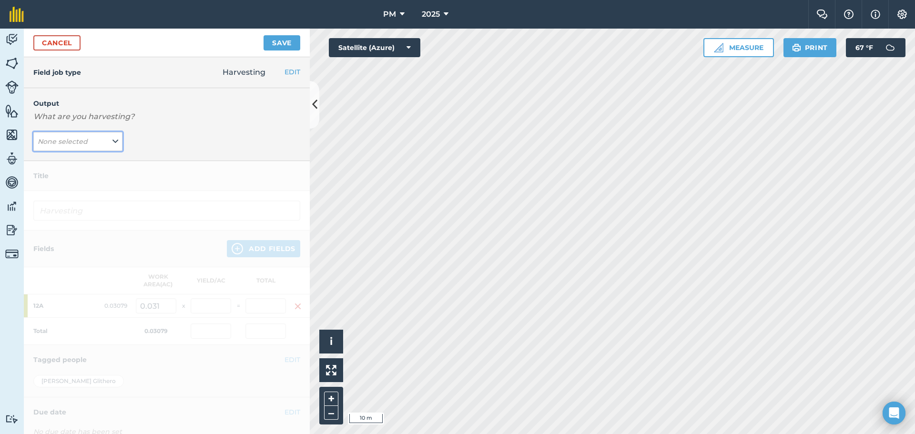
click at [84, 150] on button "None selected" at bounding box center [77, 141] width 89 height 19
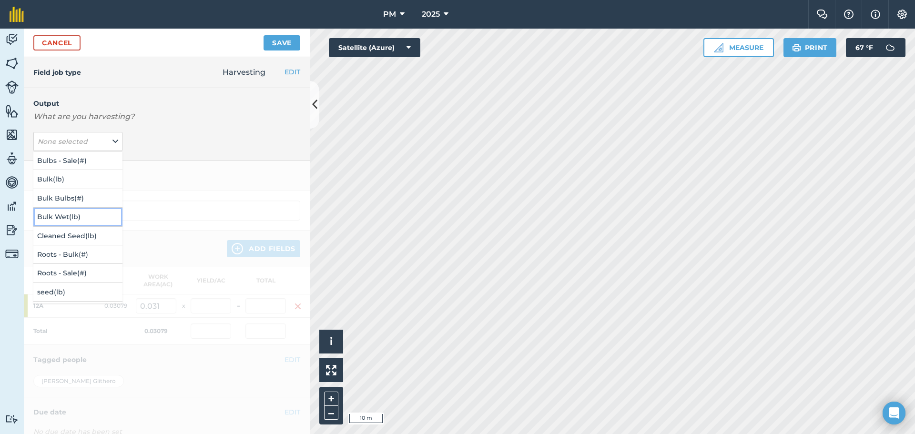
click at [73, 214] on button "Bulk Wet ( lb )" at bounding box center [77, 217] width 89 height 18
type input "Harvesting Bulk Wet"
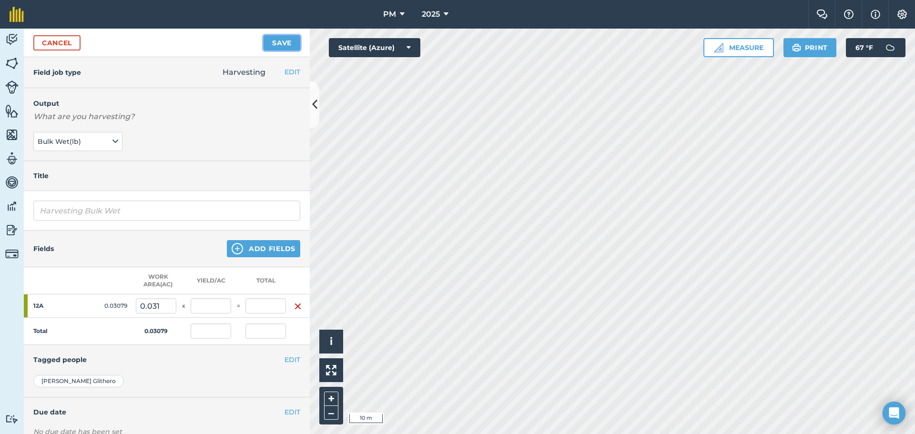
click at [270, 45] on button "Save" at bounding box center [282, 42] width 37 height 15
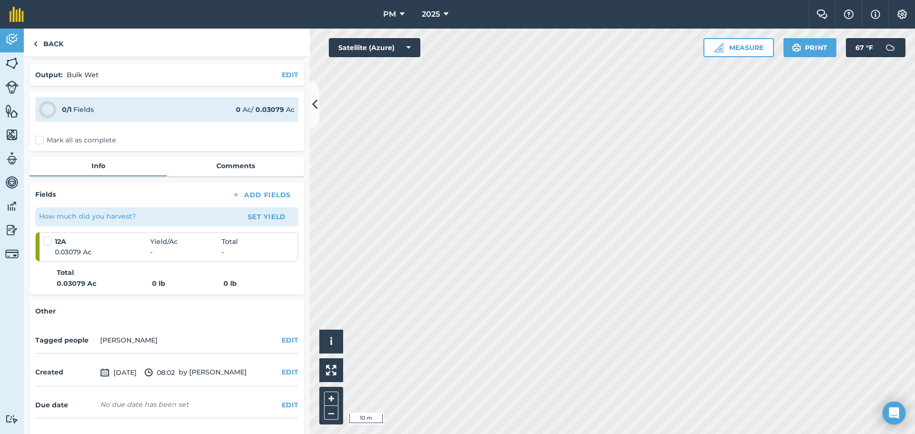
scroll to position [58, 0]
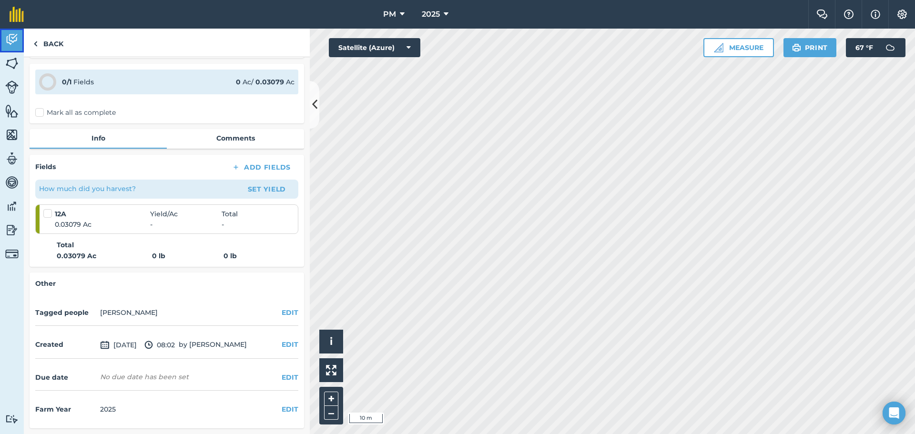
click at [14, 37] on img at bounding box center [11, 39] width 13 height 14
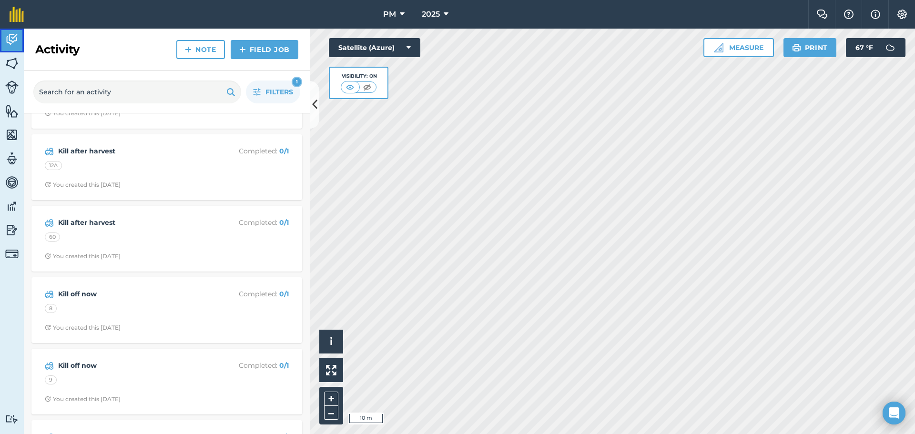
scroll to position [1715, 0]
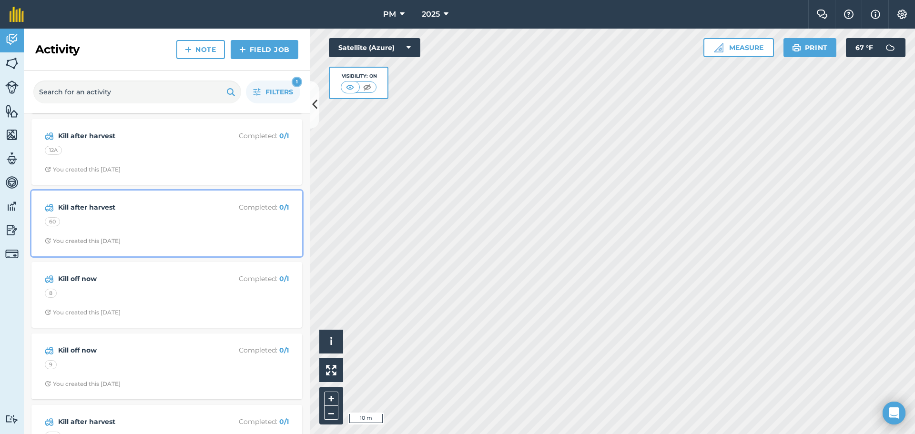
click at [88, 208] on strong "Kill after harvest" at bounding box center [133, 207] width 151 height 10
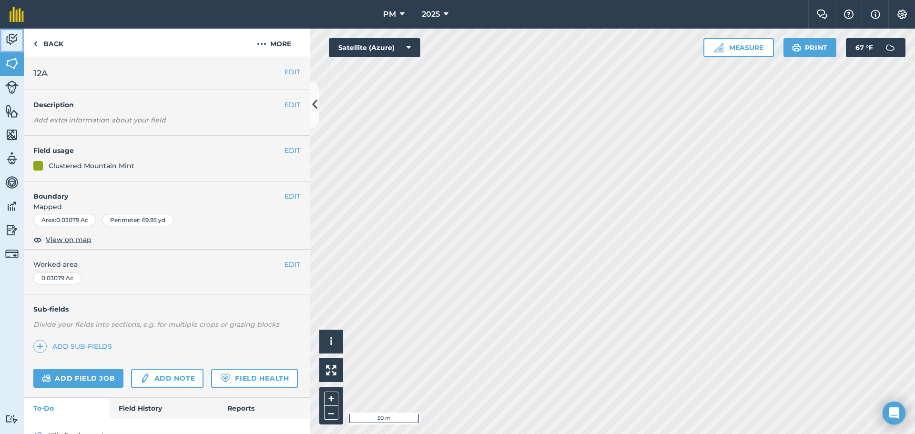
click at [12, 37] on img at bounding box center [11, 39] width 13 height 14
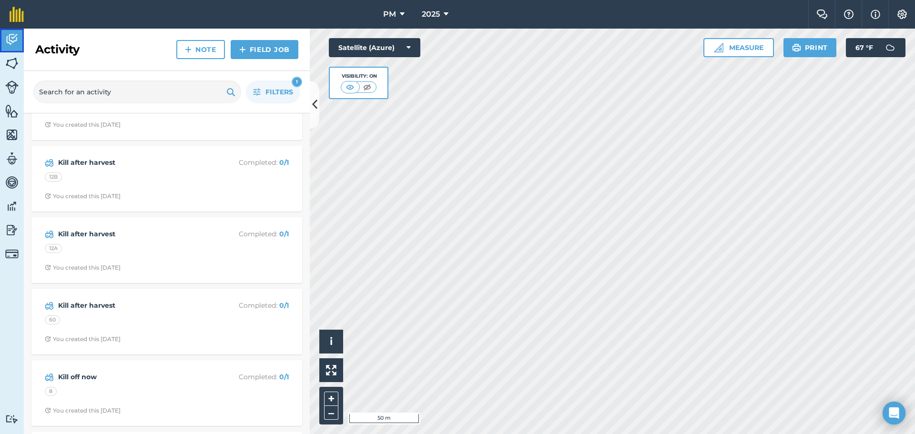
scroll to position [1668, 0]
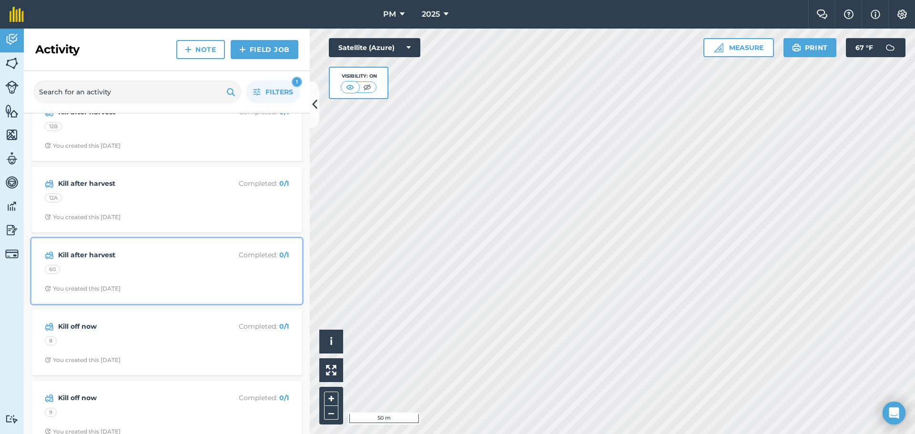
click at [132, 272] on div "60" at bounding box center [167, 271] width 244 height 12
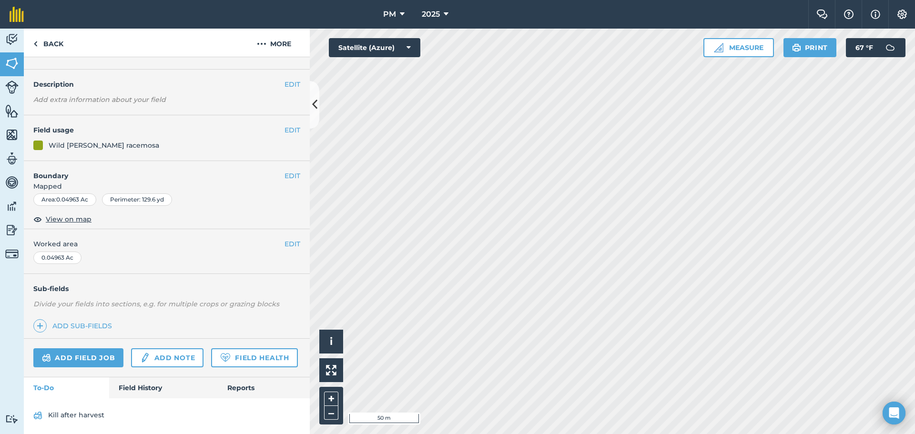
scroll to position [50, 0]
click at [51, 350] on img at bounding box center [46, 355] width 9 height 11
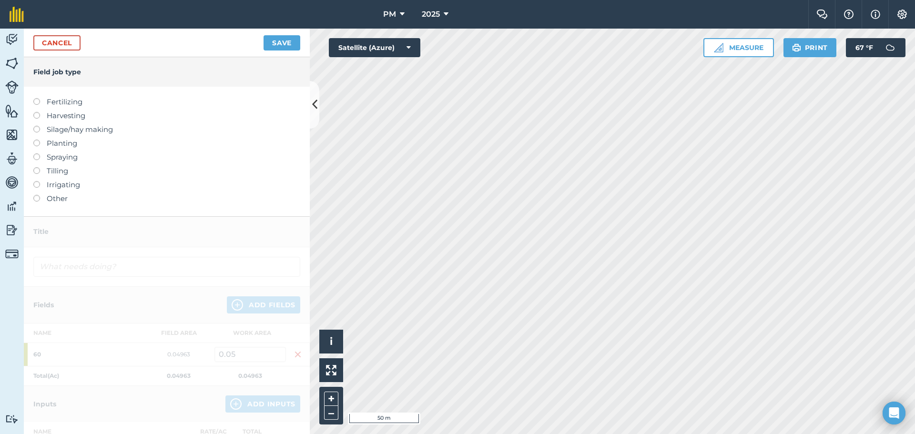
click at [38, 112] on label at bounding box center [39, 112] width 13 height 0
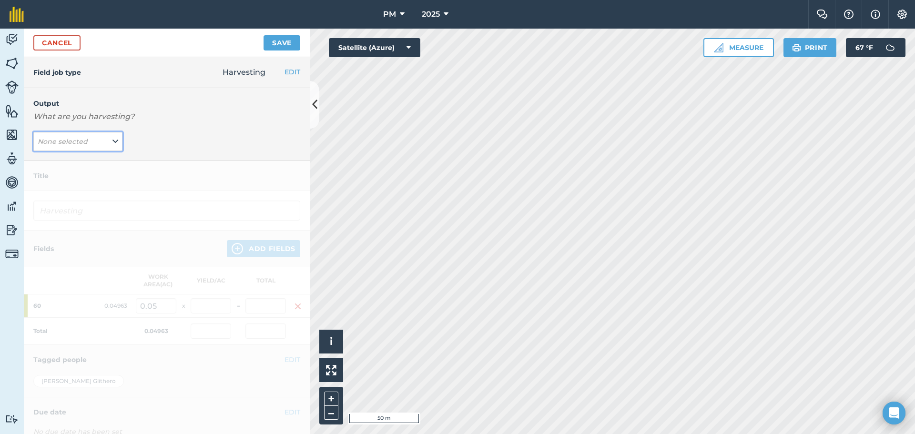
click at [105, 143] on button "None selected" at bounding box center [77, 141] width 89 height 19
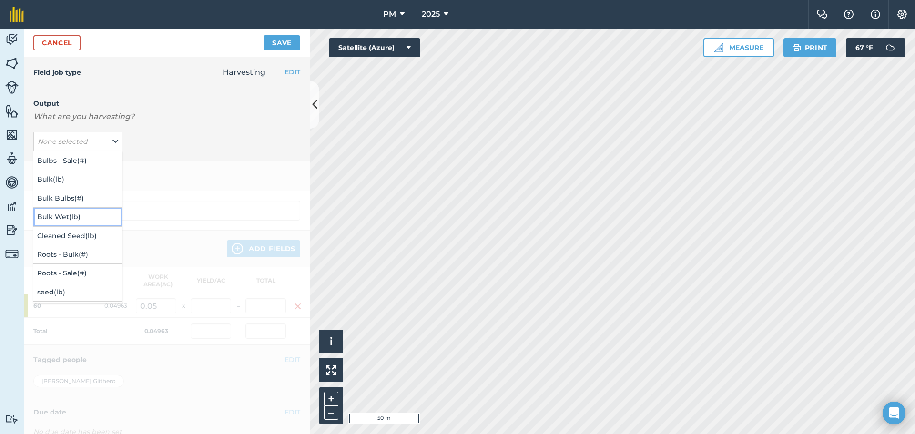
click at [75, 216] on button "Bulk Wet ( lb )" at bounding box center [77, 217] width 89 height 18
type input "Harvesting Bulk Wet"
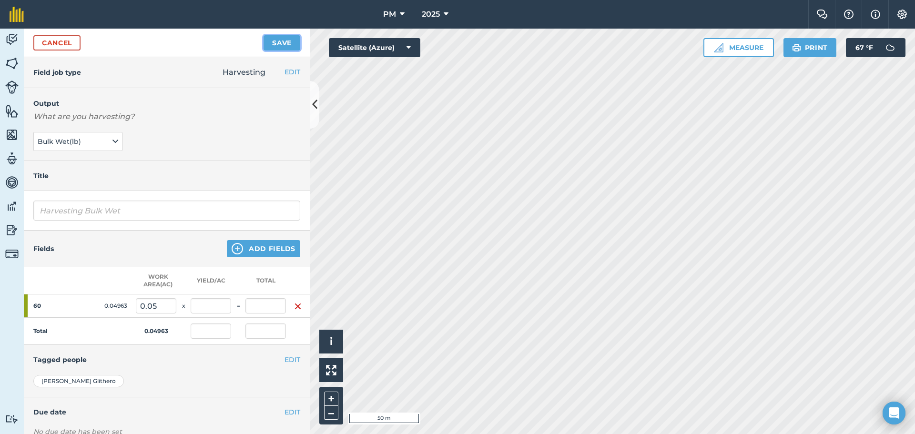
click at [284, 42] on button "Save" at bounding box center [282, 42] width 37 height 15
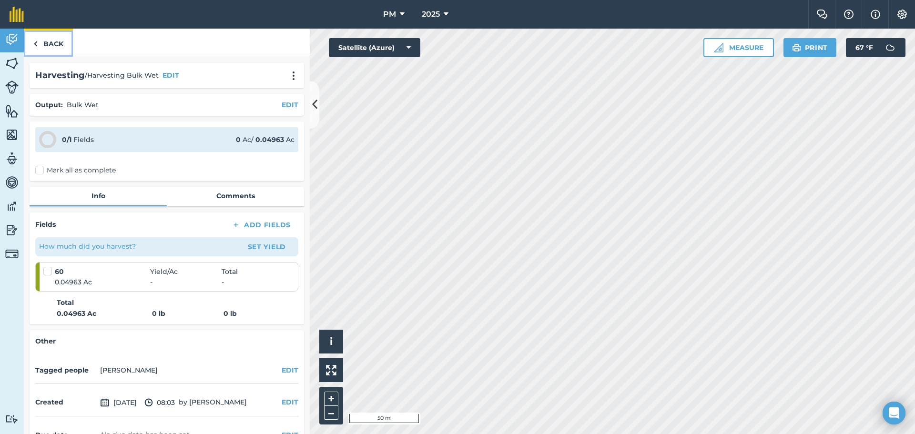
click at [33, 40] on link "Back" at bounding box center [48, 43] width 49 height 28
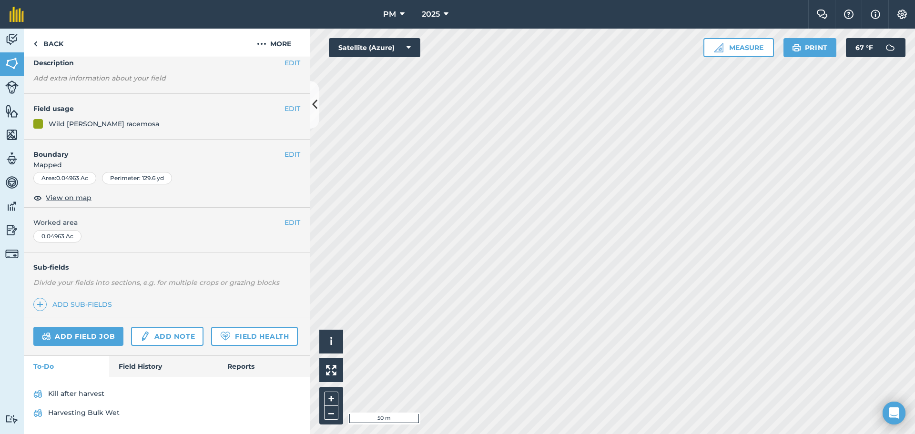
scroll to position [69, 0]
click at [10, 34] on img at bounding box center [11, 39] width 13 height 14
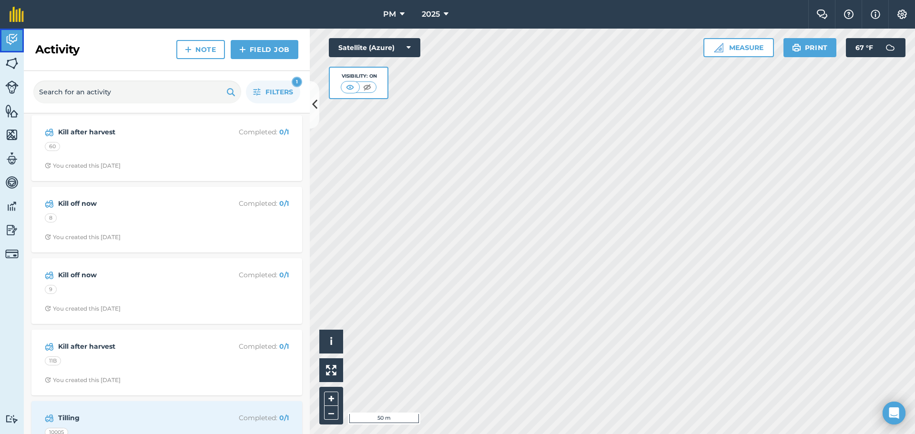
scroll to position [1858, 0]
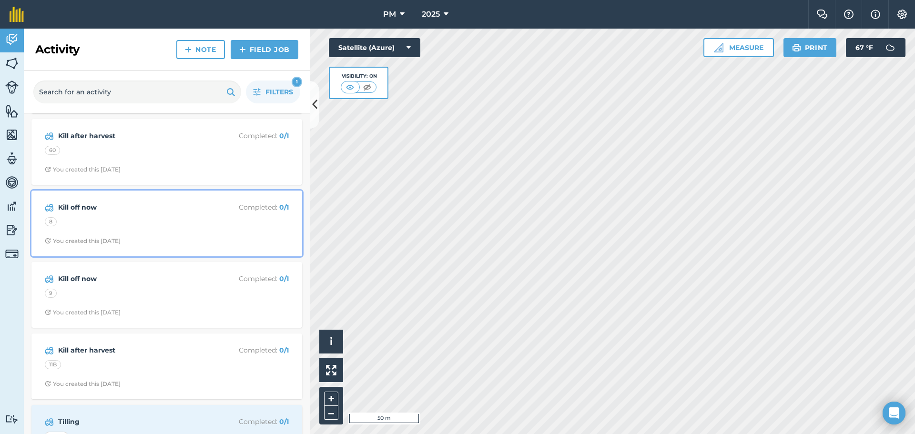
click at [72, 208] on strong "Kill off now" at bounding box center [133, 207] width 151 height 10
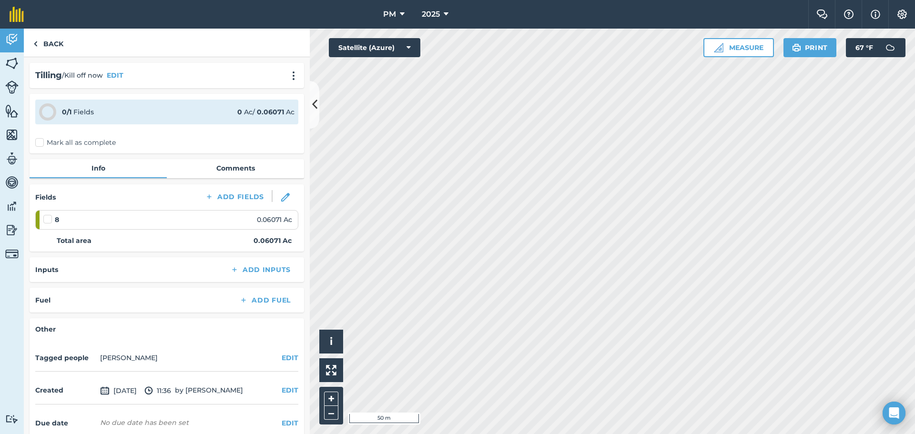
scroll to position [46, 0]
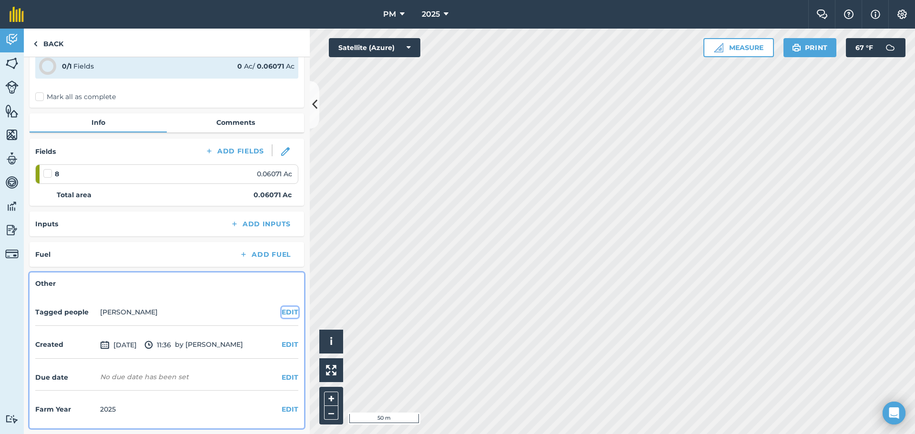
click at [285, 313] on button "EDIT" at bounding box center [290, 312] width 17 height 10
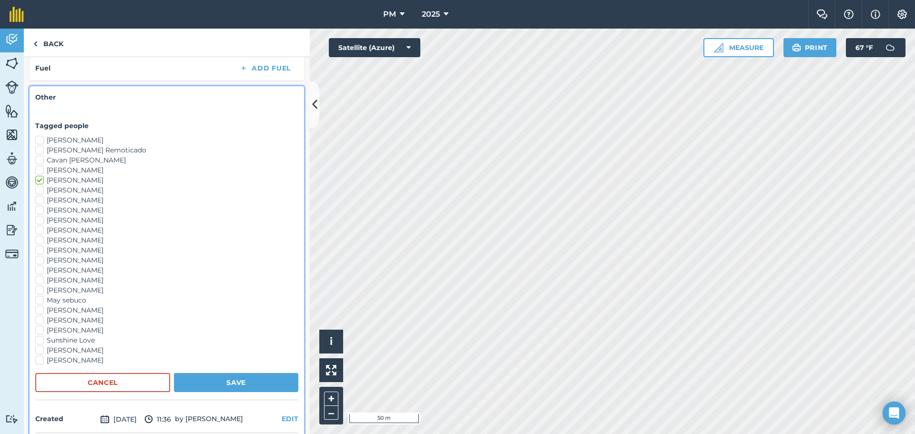
scroll to position [236, 0]
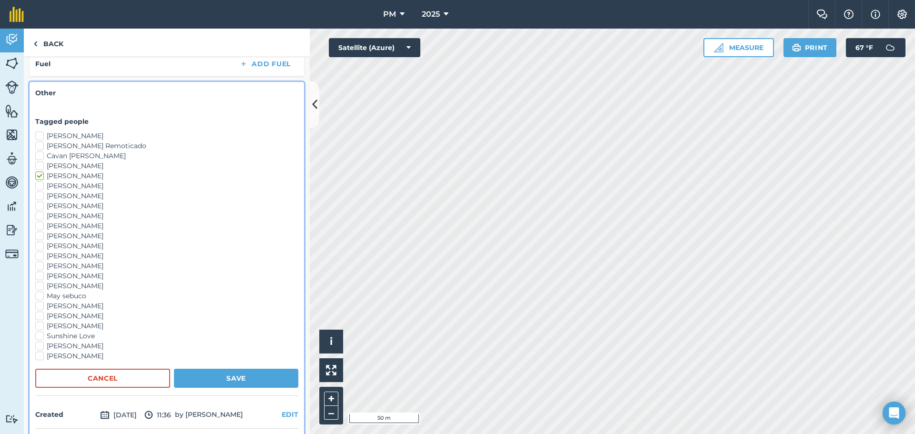
click at [41, 265] on label "[PERSON_NAME]" at bounding box center [166, 266] width 263 height 10
click at [41, 265] on input "[PERSON_NAME]" at bounding box center [38, 264] width 6 height 6
checkbox input "true"
click at [41, 257] on label "[PERSON_NAME]" at bounding box center [166, 256] width 263 height 10
click at [41, 257] on input "[PERSON_NAME]" at bounding box center [38, 254] width 6 height 6
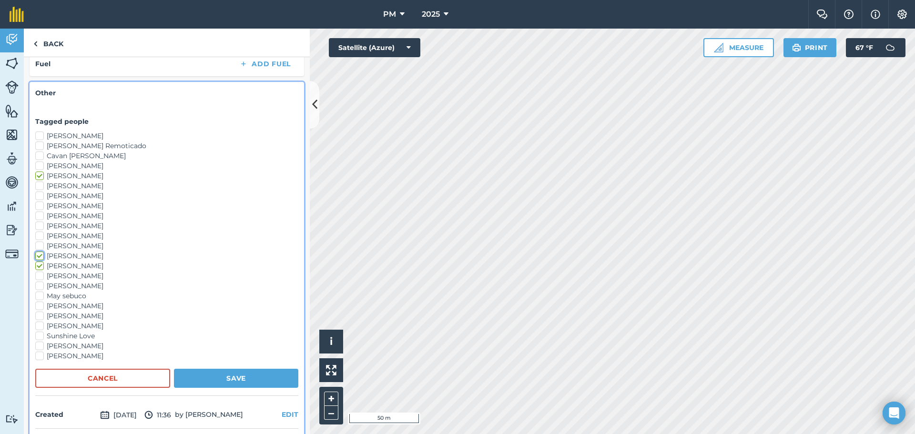
checkbox input "true"
click at [42, 276] on label "[PERSON_NAME]" at bounding box center [166, 276] width 263 height 10
click at [41, 276] on input "[PERSON_NAME]" at bounding box center [38, 274] width 6 height 6
checkbox input "true"
click at [212, 377] on button "Save" at bounding box center [236, 378] width 124 height 19
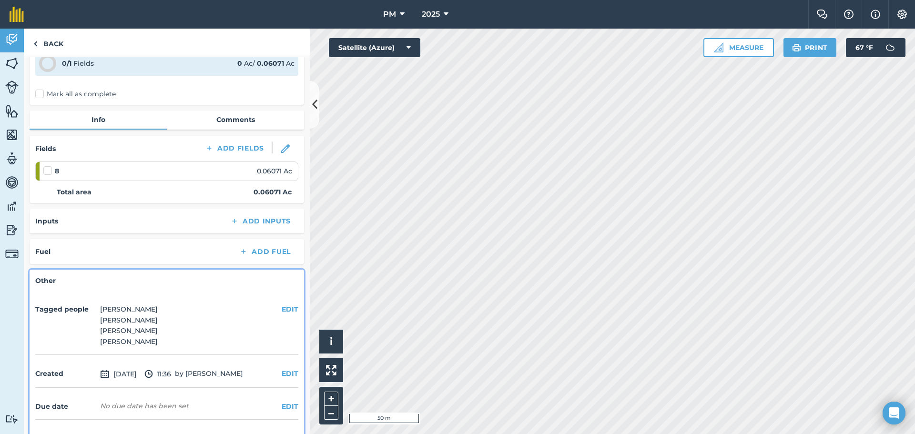
scroll to position [0, 0]
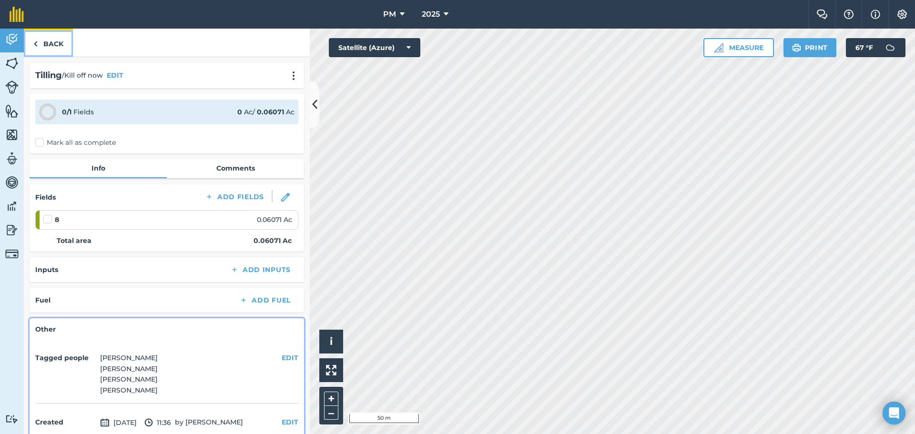
click at [39, 46] on link "Back" at bounding box center [48, 43] width 49 height 28
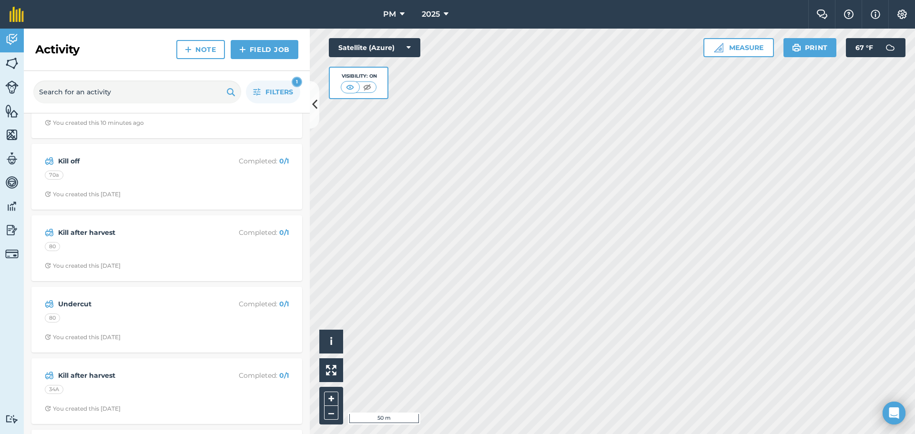
scroll to position [905, 0]
click at [94, 163] on strong "Kill off" at bounding box center [133, 160] width 151 height 10
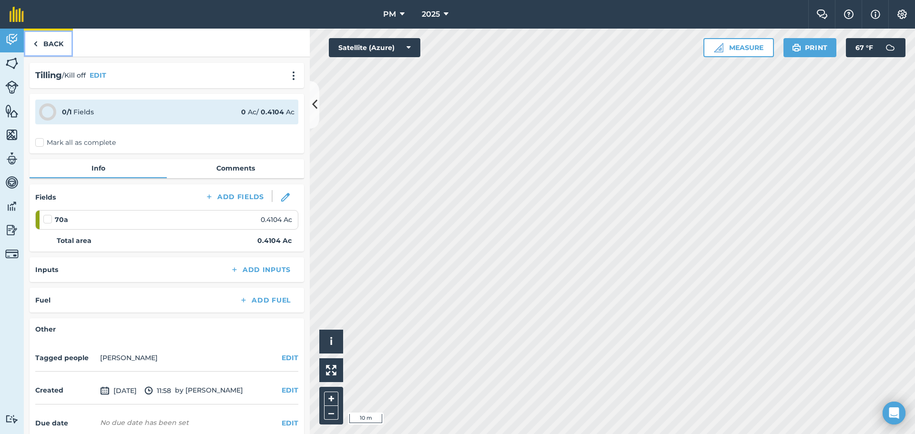
click at [36, 42] on img at bounding box center [35, 43] width 4 height 11
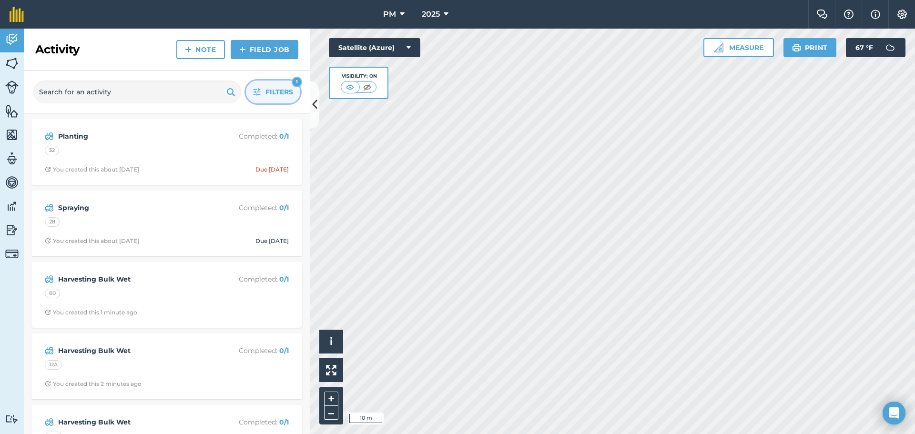
click at [276, 94] on span "Filters" at bounding box center [279, 92] width 28 height 10
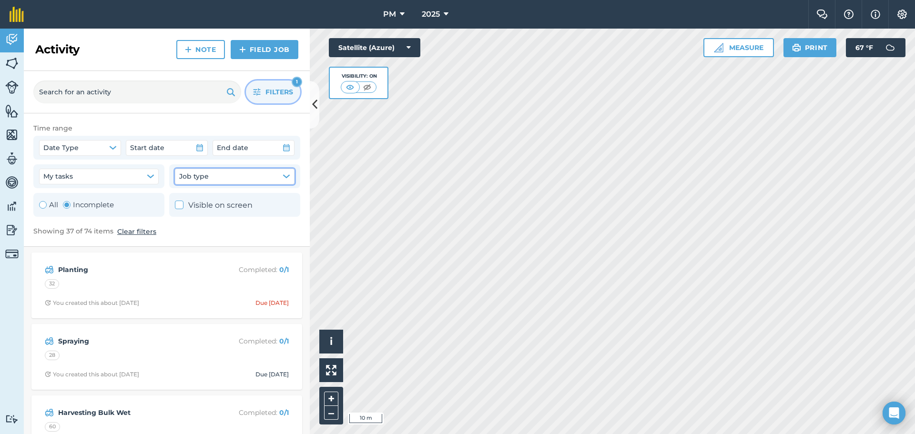
click at [289, 175] on icon "button" at bounding box center [286, 176] width 6 height 3
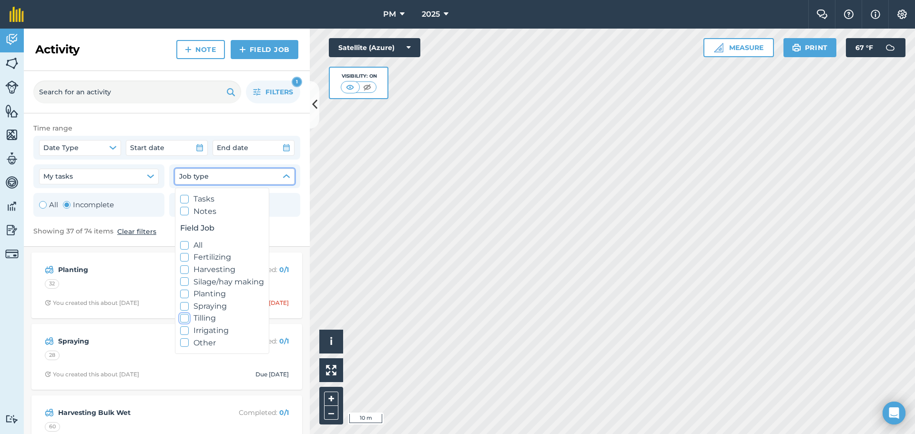
click at [186, 319] on icon at bounding box center [185, 318] width 6 height 6
checkbox input "true"
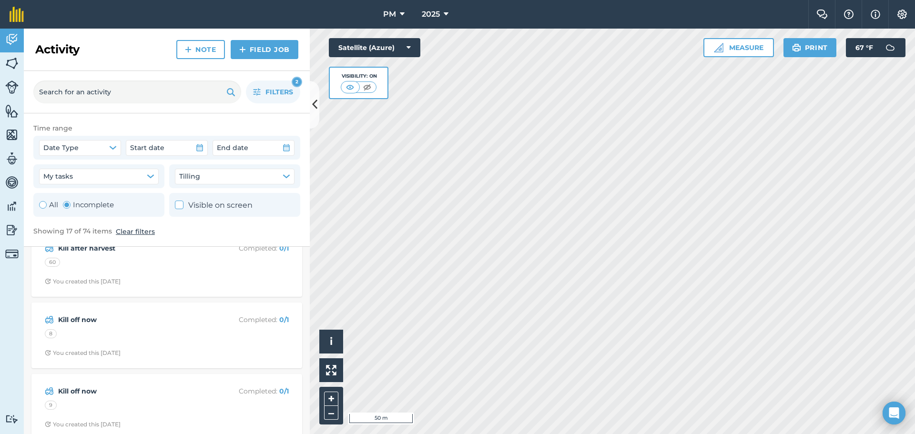
scroll to position [810, 0]
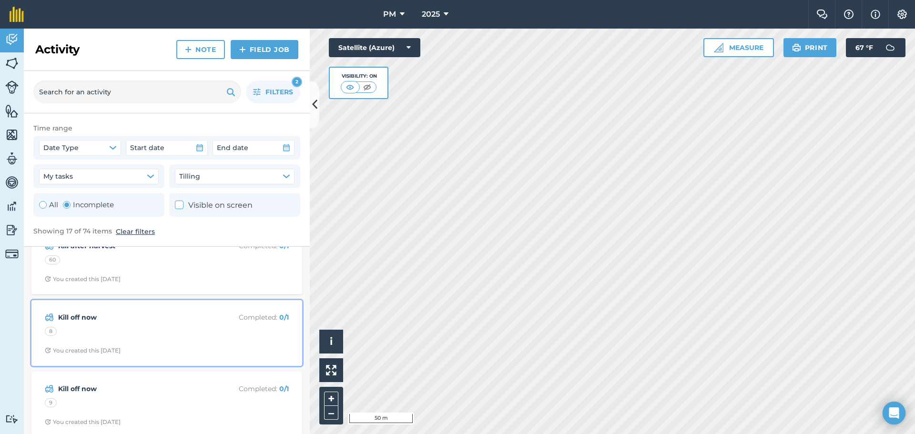
click at [159, 322] on strong "Kill off now" at bounding box center [133, 317] width 151 height 10
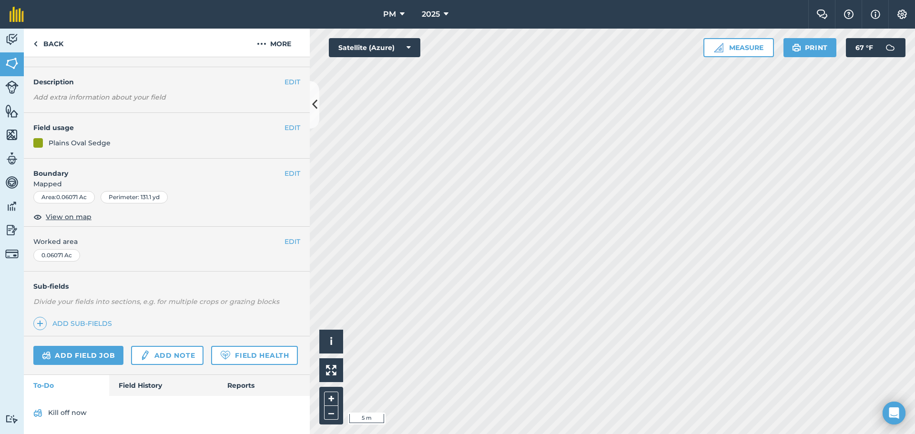
scroll to position [50, 0]
click at [60, 413] on link "Kill off now" at bounding box center [166, 413] width 267 height 15
click at [60, 415] on link "Kill off now" at bounding box center [166, 413] width 267 height 15
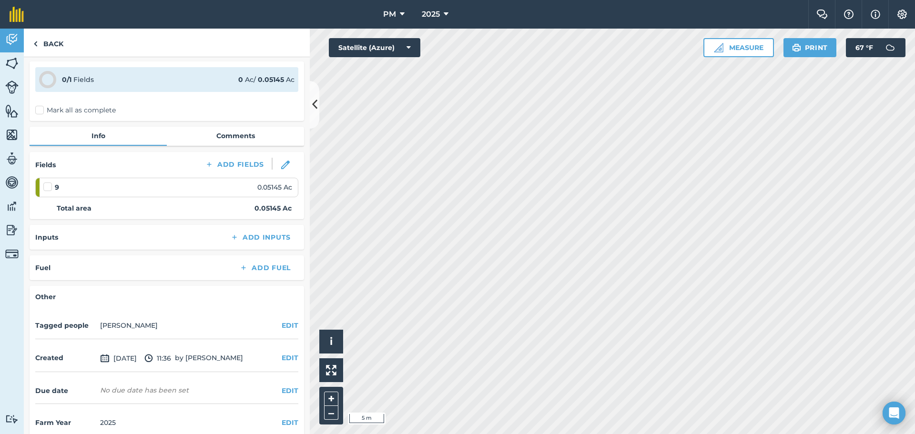
scroll to position [46, 0]
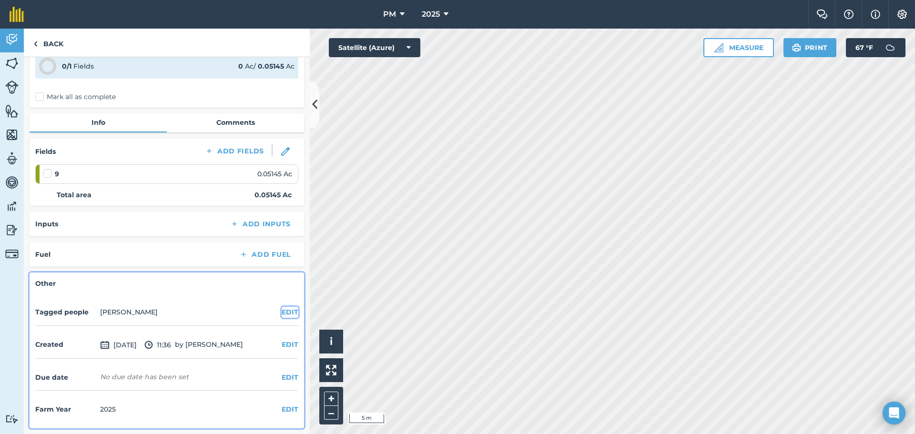
click at [284, 314] on button "EDIT" at bounding box center [290, 312] width 17 height 10
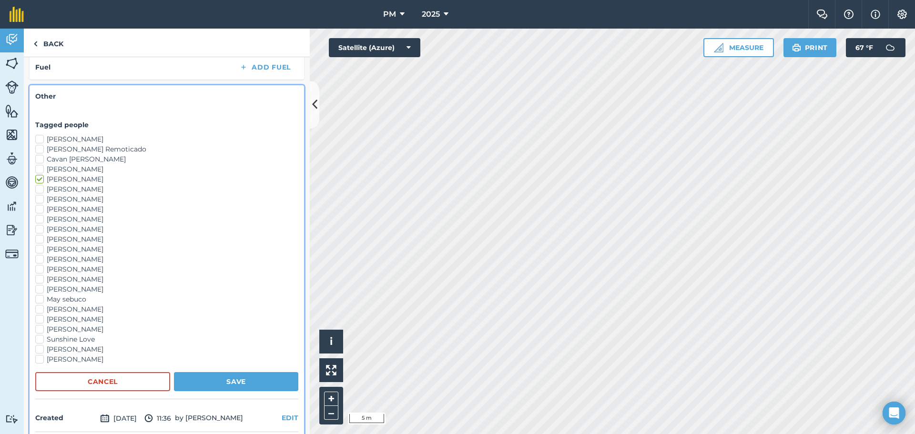
scroll to position [236, 0]
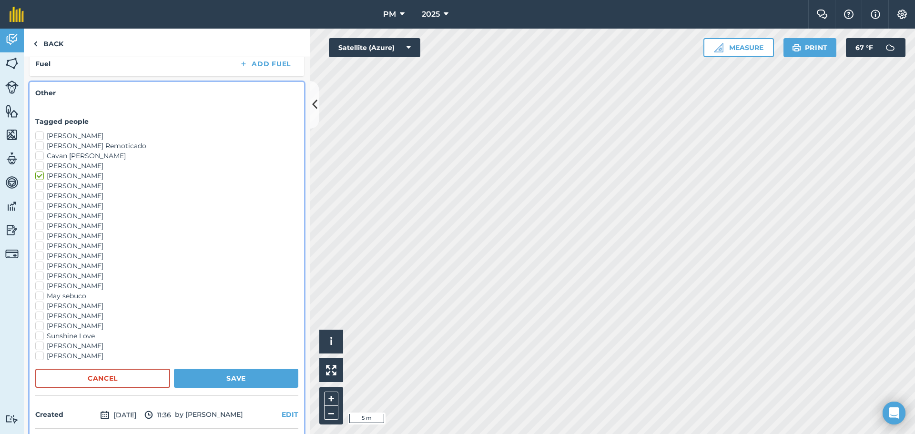
click at [41, 276] on label "[PERSON_NAME]" at bounding box center [166, 276] width 263 height 10
click at [41, 276] on input "[PERSON_NAME]" at bounding box center [38, 274] width 6 height 6
checkbox input "true"
click at [41, 267] on label "[PERSON_NAME]" at bounding box center [166, 266] width 263 height 10
click at [41, 267] on input "[PERSON_NAME]" at bounding box center [38, 264] width 6 height 6
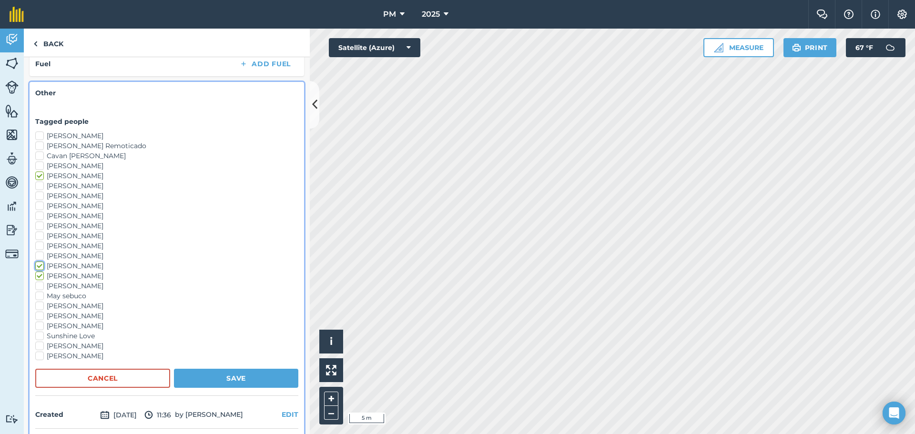
checkbox input "true"
click at [38, 257] on label "[PERSON_NAME]" at bounding box center [166, 256] width 263 height 10
click at [38, 257] on input "[PERSON_NAME]" at bounding box center [38, 254] width 6 height 6
checkbox input "true"
click at [208, 378] on button "Save" at bounding box center [236, 378] width 124 height 19
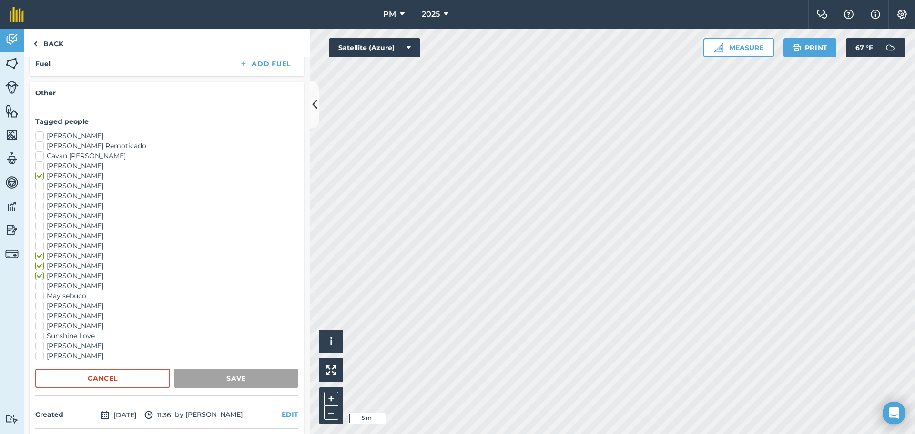
scroll to position [78, 0]
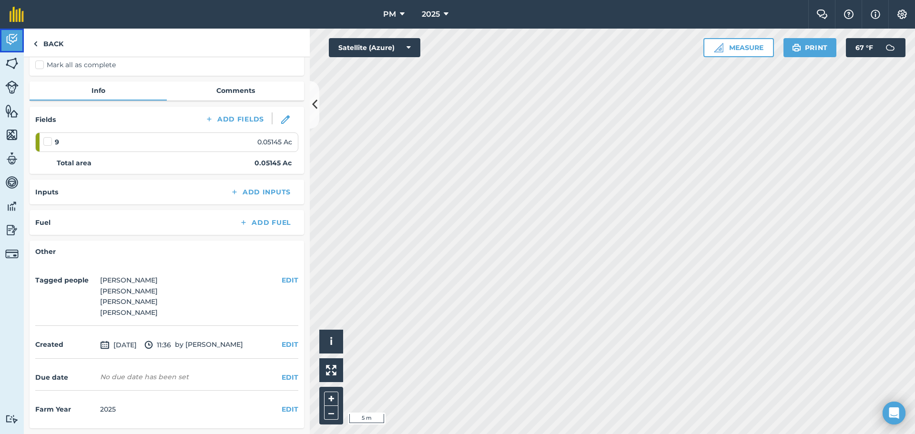
click at [2, 40] on link "Activity" at bounding box center [12, 41] width 24 height 24
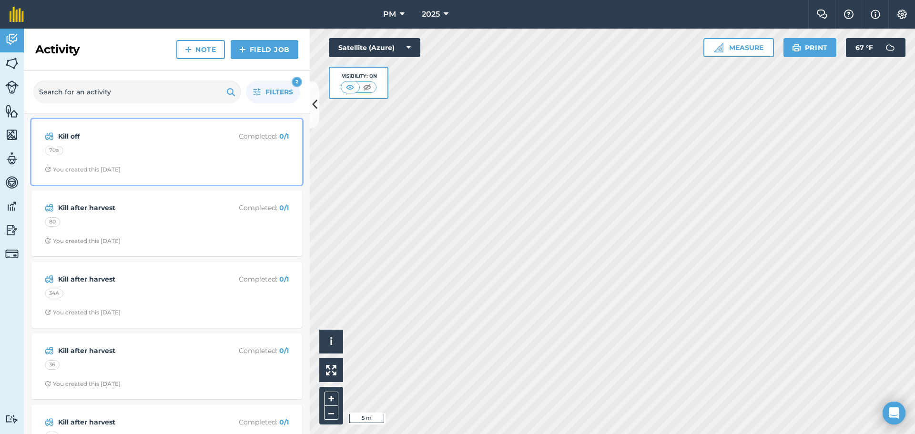
click at [172, 157] on div "70a" at bounding box center [167, 152] width 244 height 12
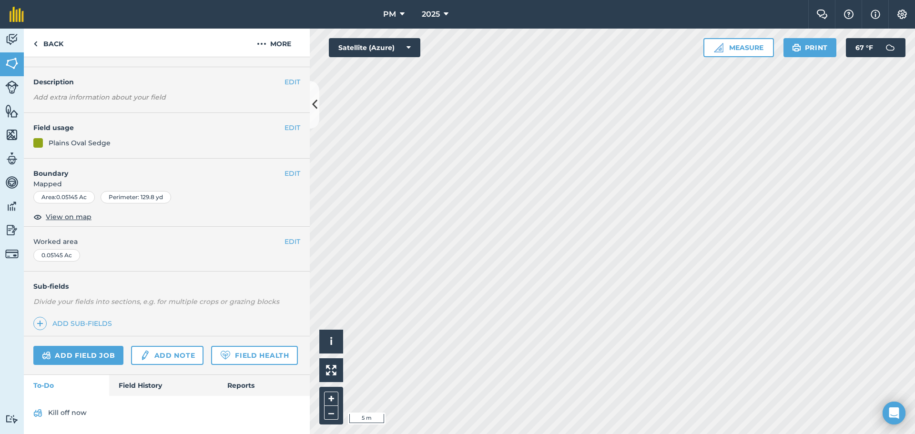
scroll to position [50, 0]
click at [56, 408] on link "Kill off now" at bounding box center [166, 413] width 267 height 15
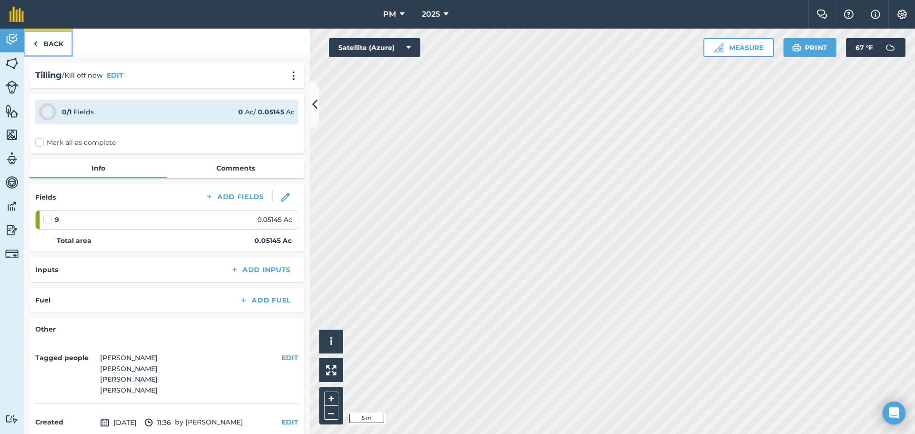
click at [38, 40] on link "Back" at bounding box center [48, 43] width 49 height 28
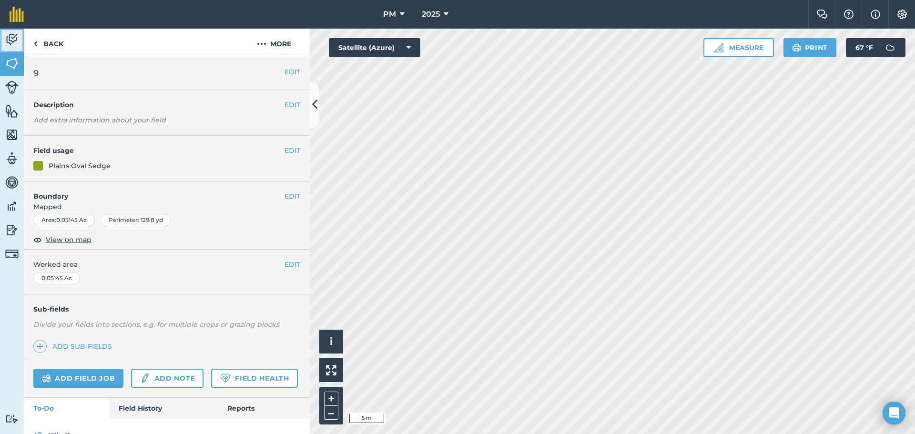
click at [6, 39] on img at bounding box center [11, 39] width 13 height 14
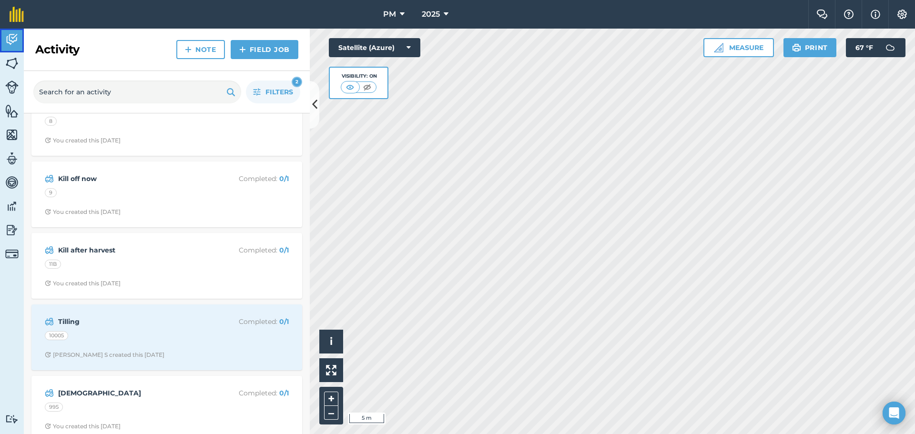
scroll to position [900, 0]
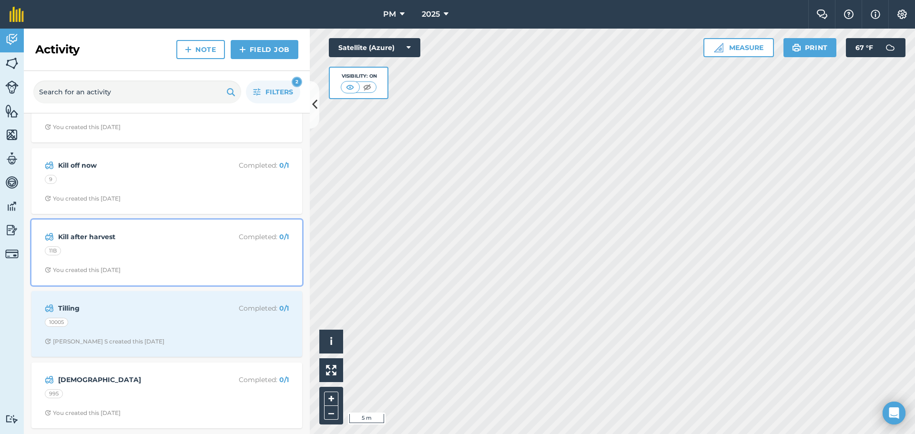
click at [102, 239] on strong "Kill after harvest" at bounding box center [133, 237] width 151 height 10
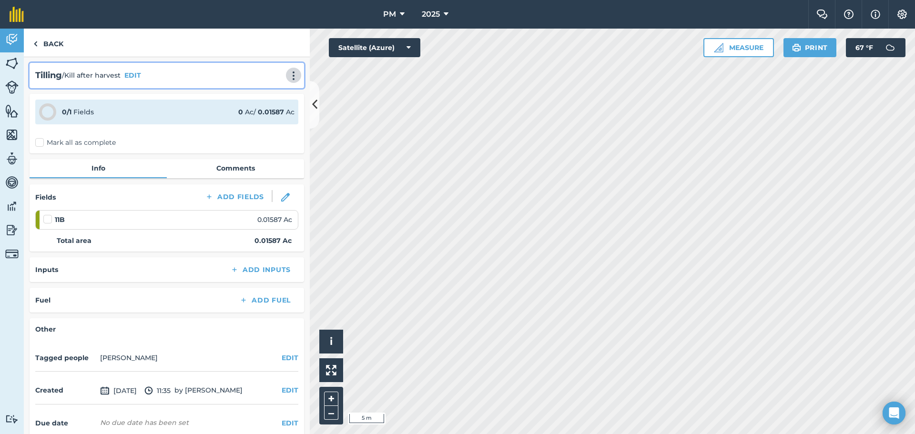
click at [288, 75] on img at bounding box center [293, 76] width 11 height 10
click at [131, 75] on button "EDIT" at bounding box center [132, 75] width 17 height 10
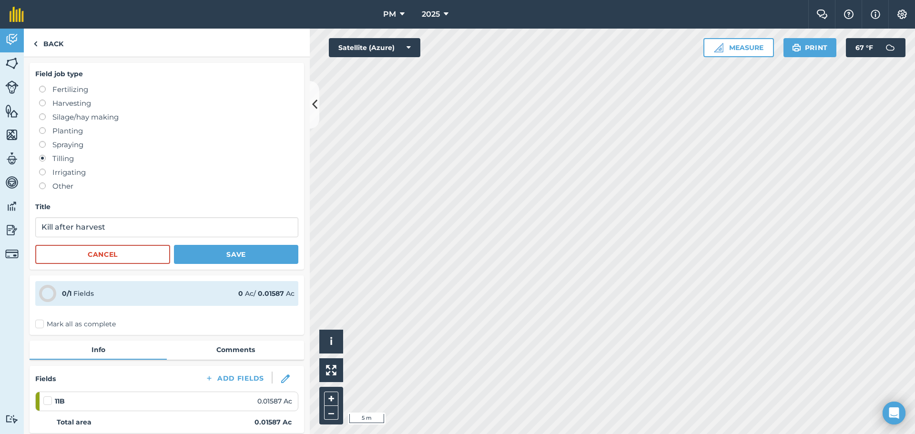
click at [41, 141] on label at bounding box center [45, 141] width 13 height 0
radio input "true"
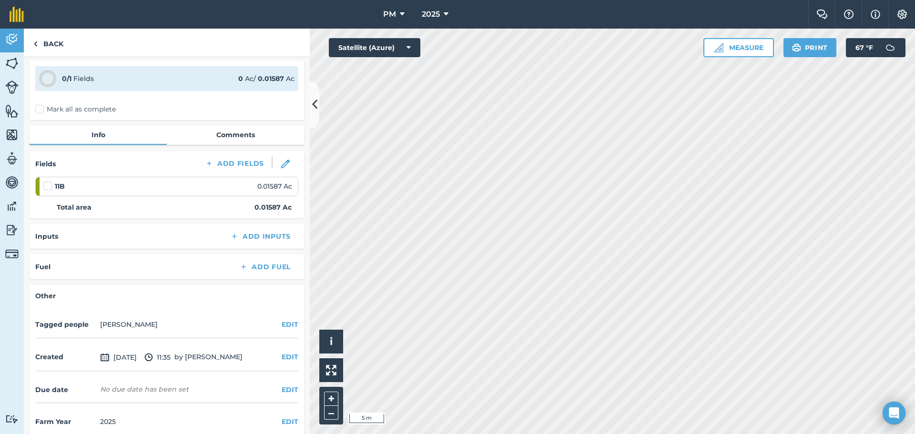
scroll to position [227, 0]
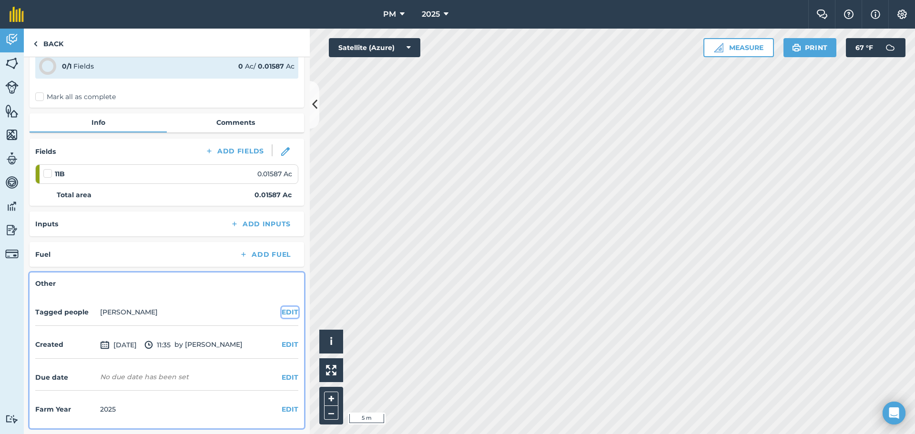
click at [284, 314] on button "EDIT" at bounding box center [290, 312] width 17 height 10
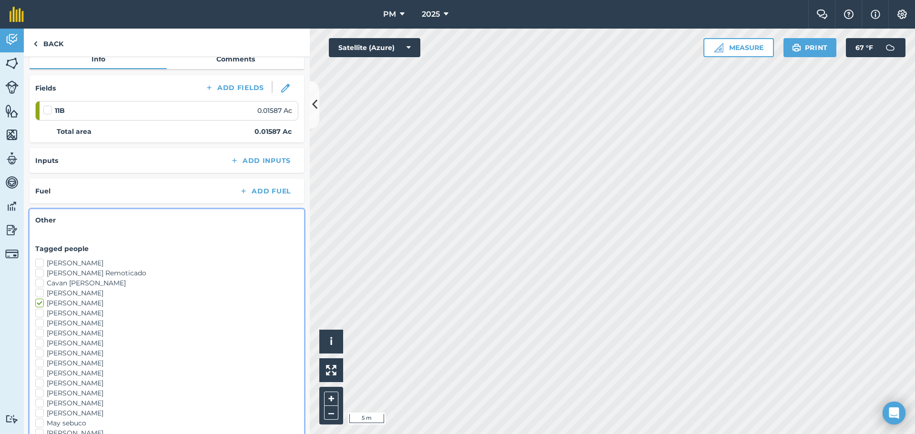
scroll to position [418, 0]
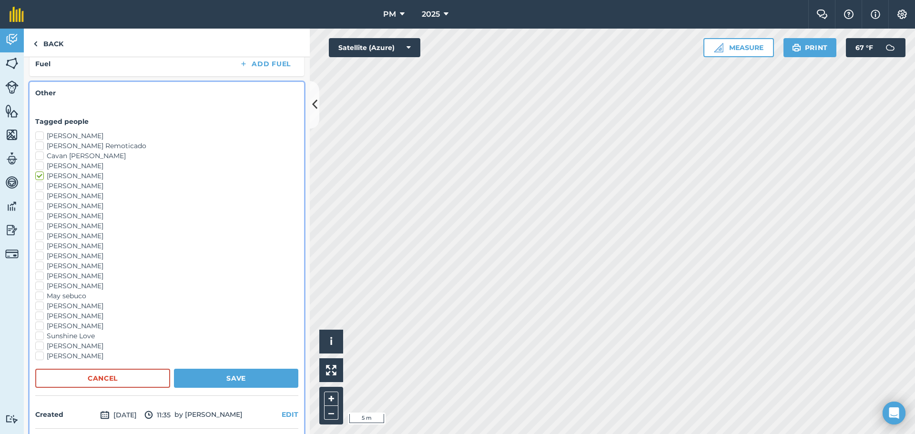
click at [40, 255] on label "[PERSON_NAME]" at bounding box center [166, 256] width 263 height 10
click at [40, 255] on input "[PERSON_NAME]" at bounding box center [38, 254] width 6 height 6
checkbox input "true"
click at [40, 264] on label "[PERSON_NAME]" at bounding box center [166, 266] width 263 height 10
click at [40, 264] on input "[PERSON_NAME]" at bounding box center [38, 264] width 6 height 6
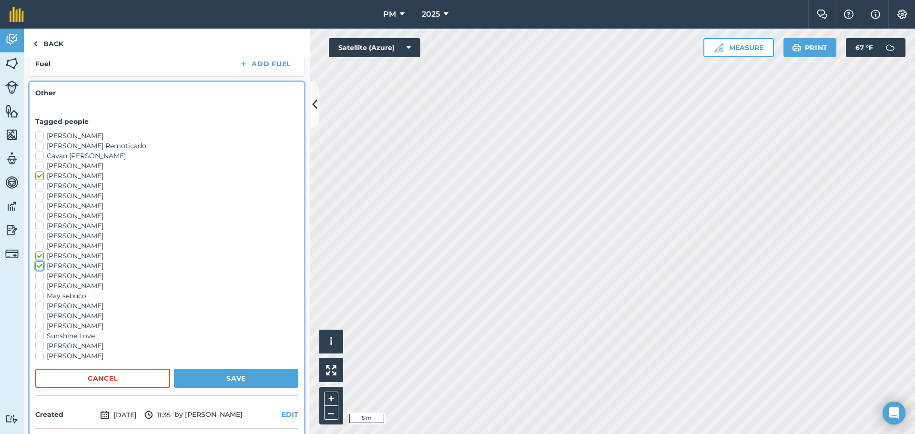
checkbox input "true"
click at [42, 276] on label "[PERSON_NAME]" at bounding box center [166, 276] width 263 height 10
click at [41, 276] on input "[PERSON_NAME]" at bounding box center [38, 274] width 6 height 6
checkbox input "true"
click at [204, 374] on button "Save" at bounding box center [236, 378] width 124 height 19
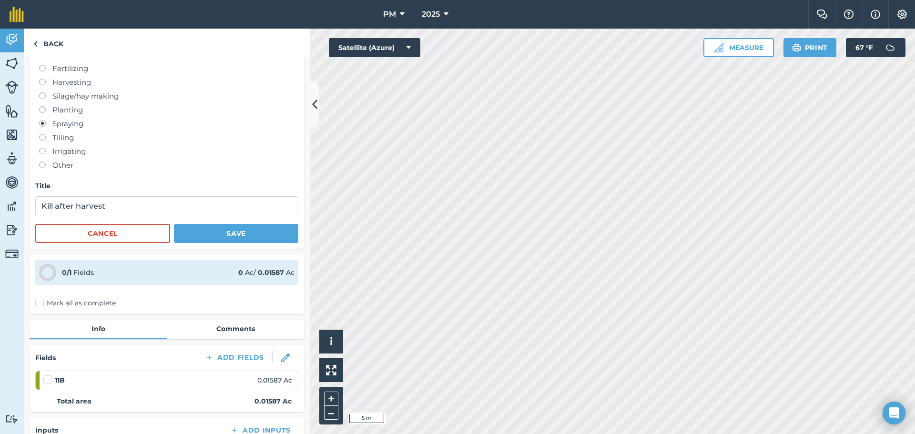
scroll to position [0, 0]
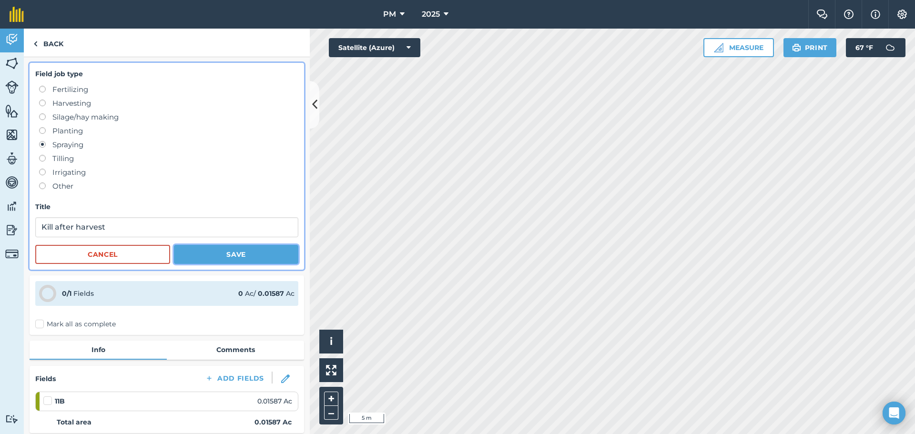
click at [226, 249] on button "Save" at bounding box center [236, 254] width 124 height 19
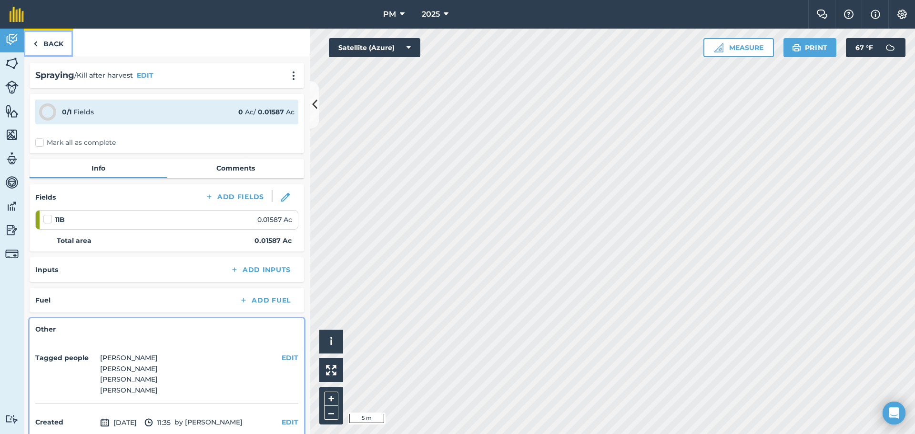
click at [36, 48] on img at bounding box center [35, 43] width 4 height 11
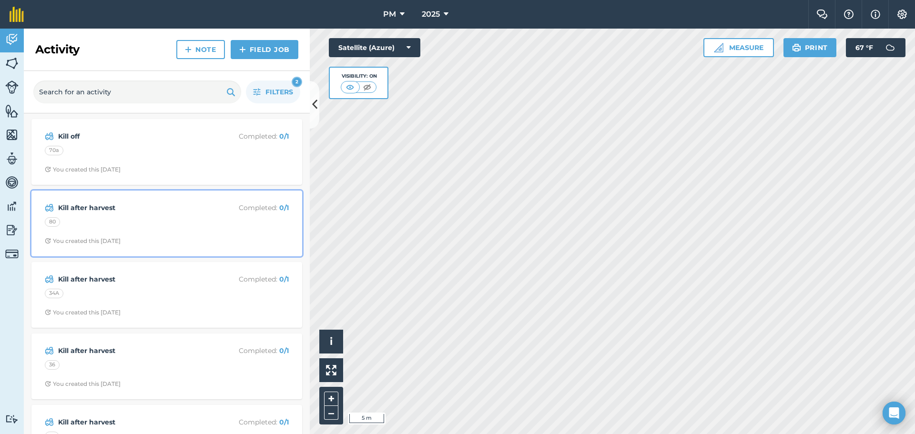
click at [77, 208] on strong "Kill after harvest" at bounding box center [133, 208] width 151 height 10
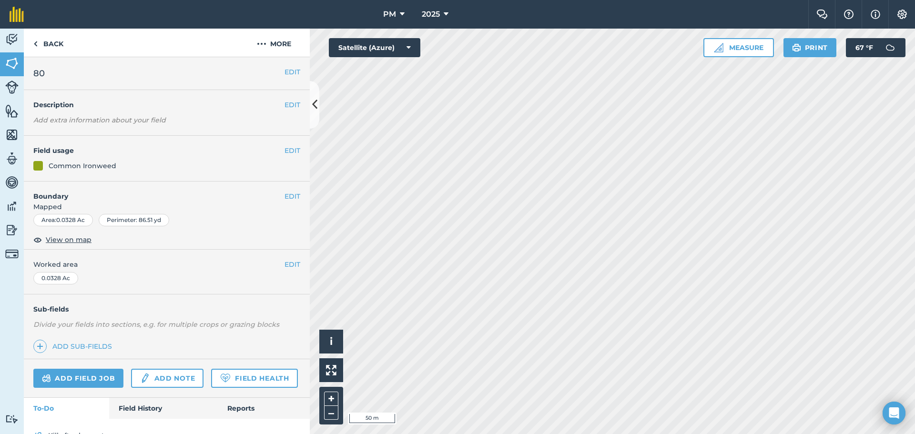
scroll to position [88, 0]
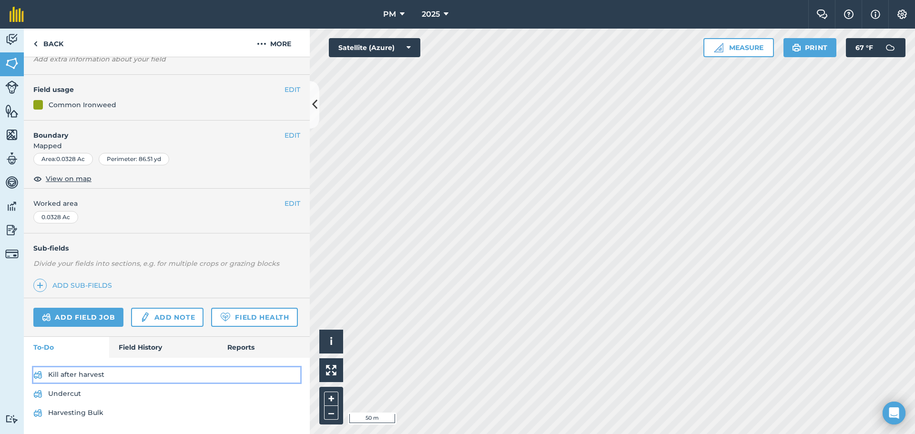
click at [70, 375] on link "Kill after harvest" at bounding box center [166, 374] width 267 height 15
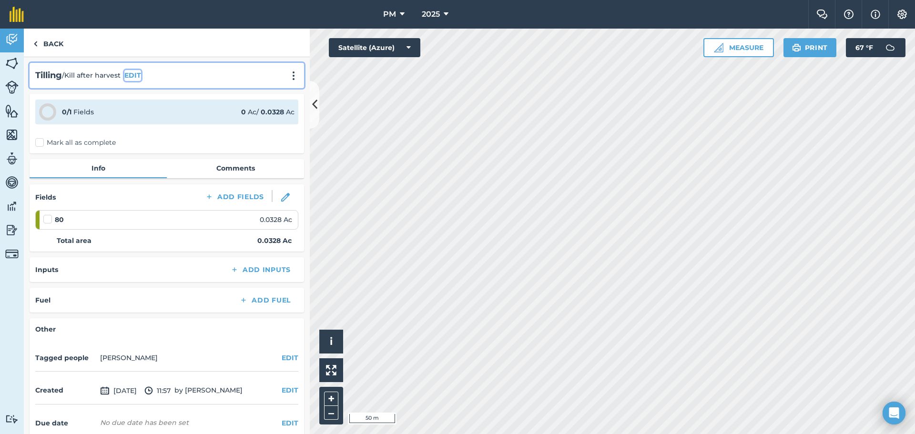
click at [134, 73] on button "EDIT" at bounding box center [132, 75] width 17 height 10
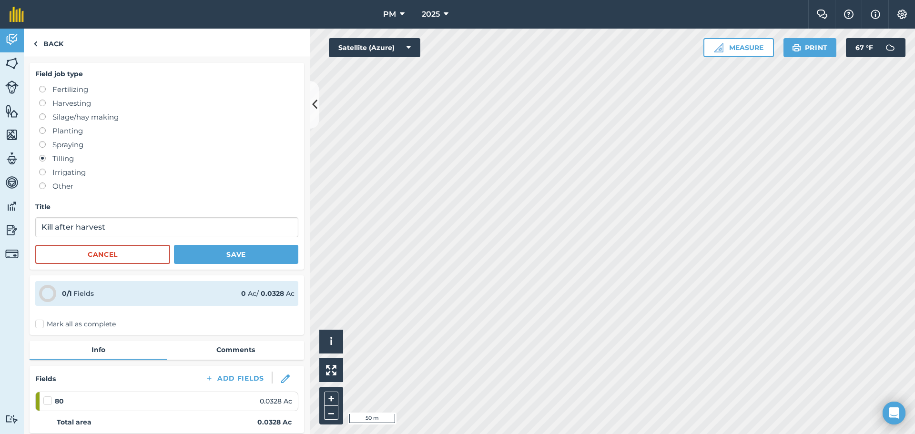
click at [42, 141] on label at bounding box center [45, 141] width 13 height 0
radio input "true"
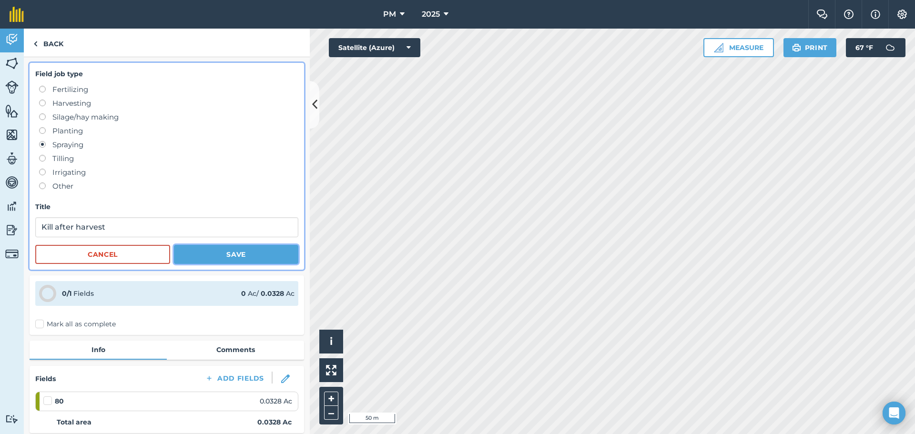
click at [206, 255] on button "Save" at bounding box center [236, 254] width 124 height 19
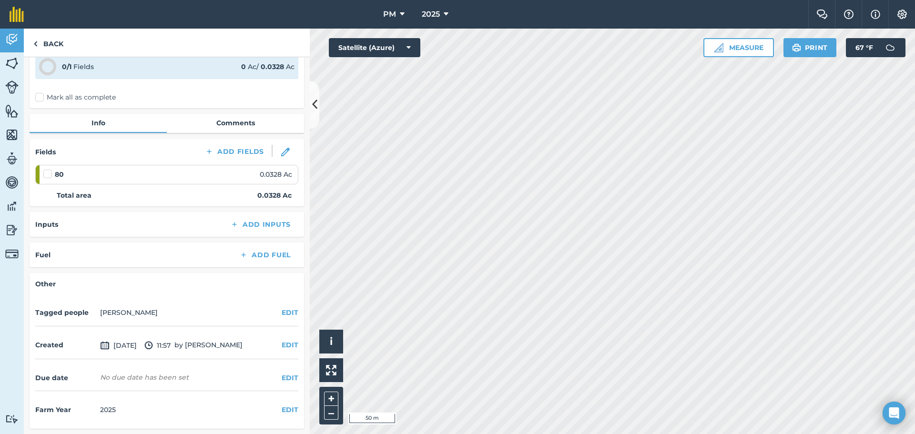
scroll to position [46, 0]
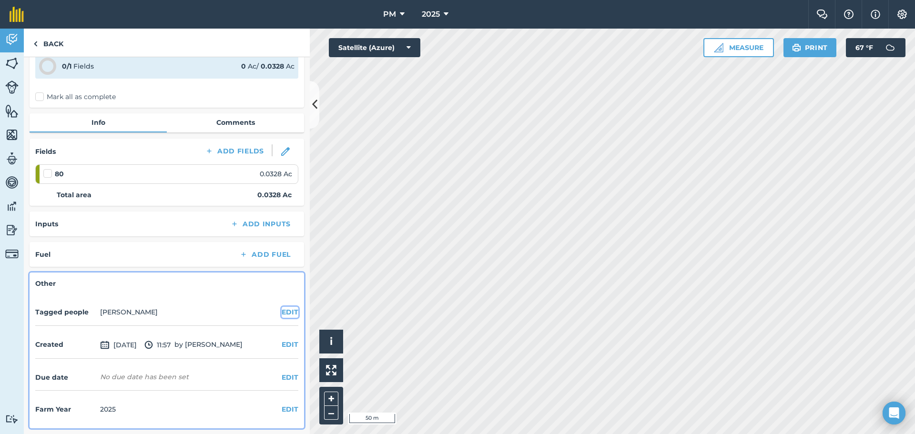
click at [282, 316] on button "EDIT" at bounding box center [290, 312] width 17 height 10
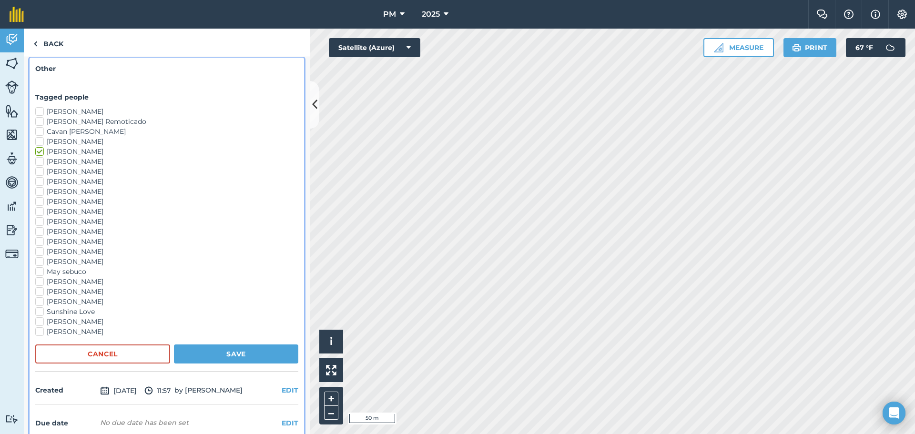
scroll to position [284, 0]
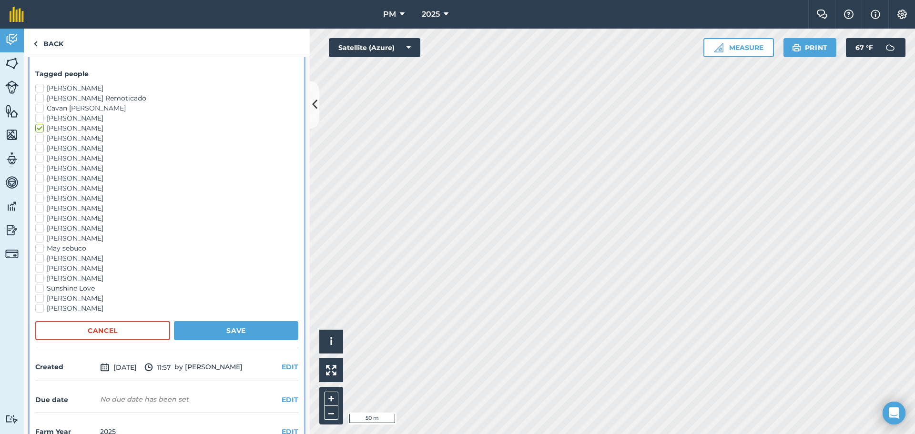
click at [38, 208] on label "[PERSON_NAME]" at bounding box center [166, 208] width 263 height 10
click at [38, 208] on input "[PERSON_NAME]" at bounding box center [38, 206] width 6 height 6
checkbox input "true"
click at [39, 219] on label "[PERSON_NAME]" at bounding box center [166, 218] width 263 height 10
click at [39, 219] on input "[PERSON_NAME]" at bounding box center [38, 216] width 6 height 6
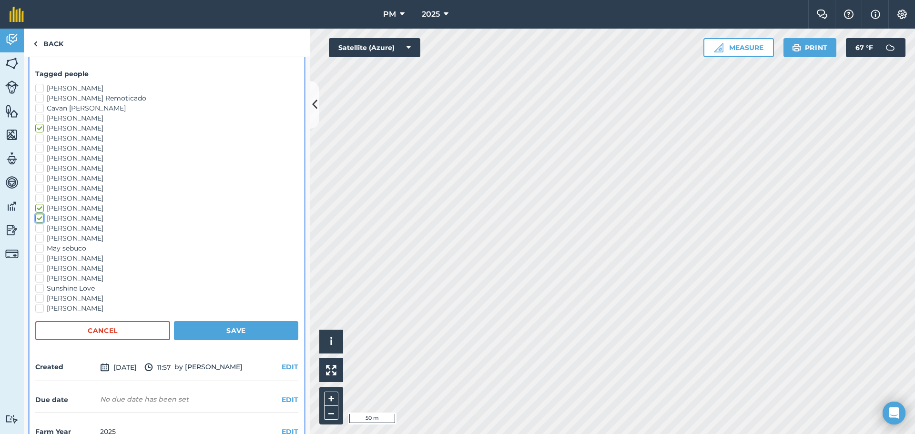
checkbox input "true"
click at [37, 227] on label "[PERSON_NAME]" at bounding box center [166, 228] width 263 height 10
click at [37, 227] on input "[PERSON_NAME]" at bounding box center [38, 226] width 6 height 6
checkbox input "true"
click at [203, 329] on button "Save" at bounding box center [236, 330] width 124 height 19
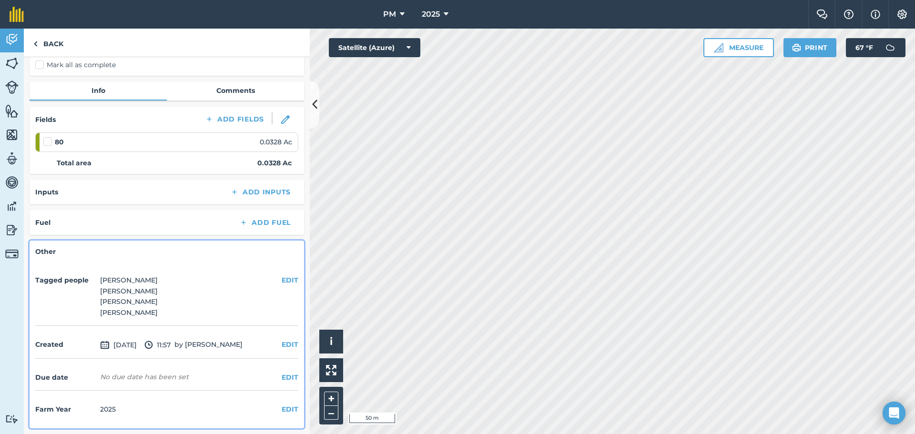
scroll to position [0, 0]
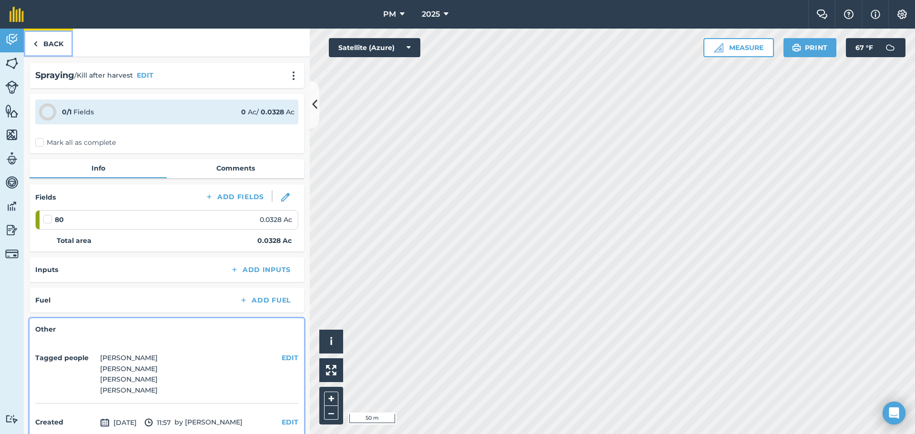
click at [32, 41] on link "Back" at bounding box center [48, 43] width 49 height 28
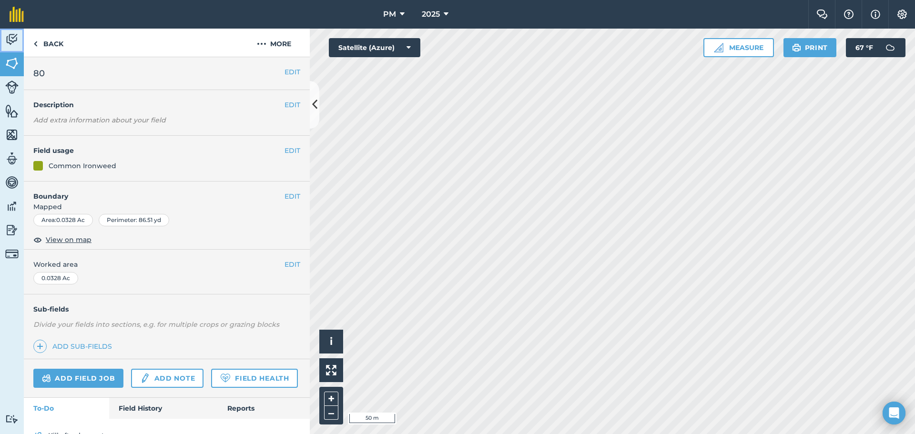
click at [10, 44] on img at bounding box center [11, 39] width 13 height 14
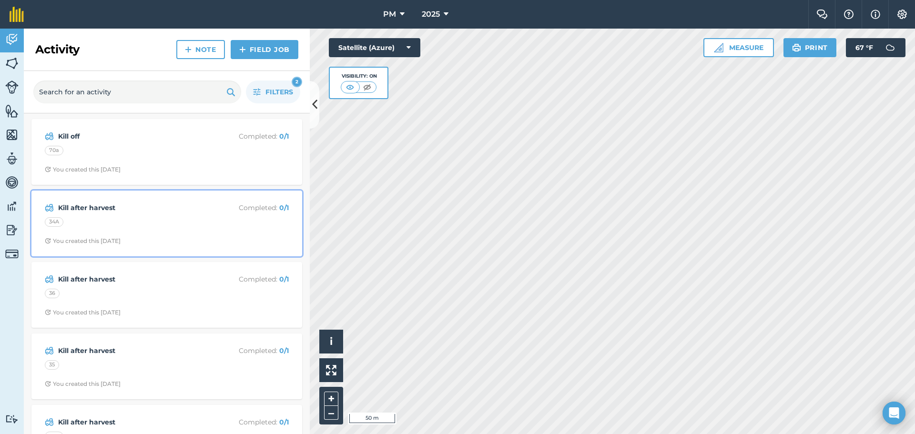
click at [147, 218] on div "34A" at bounding box center [167, 223] width 244 height 12
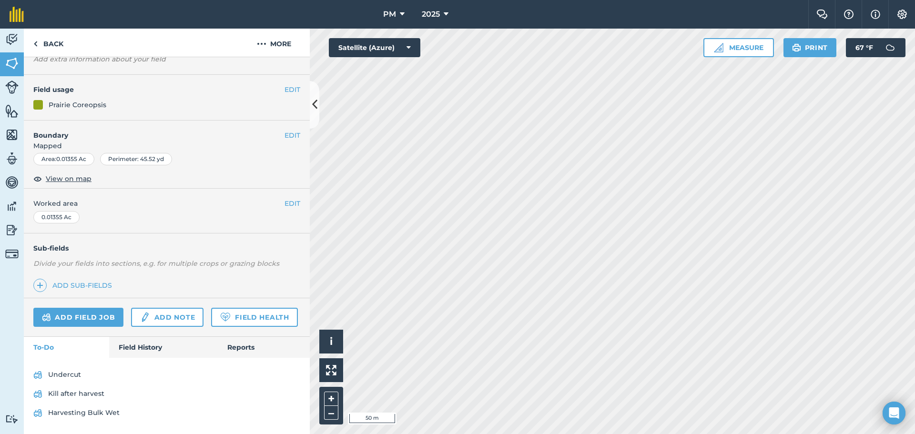
scroll to position [88, 0]
click at [74, 395] on link "Kill after harvest" at bounding box center [166, 393] width 267 height 15
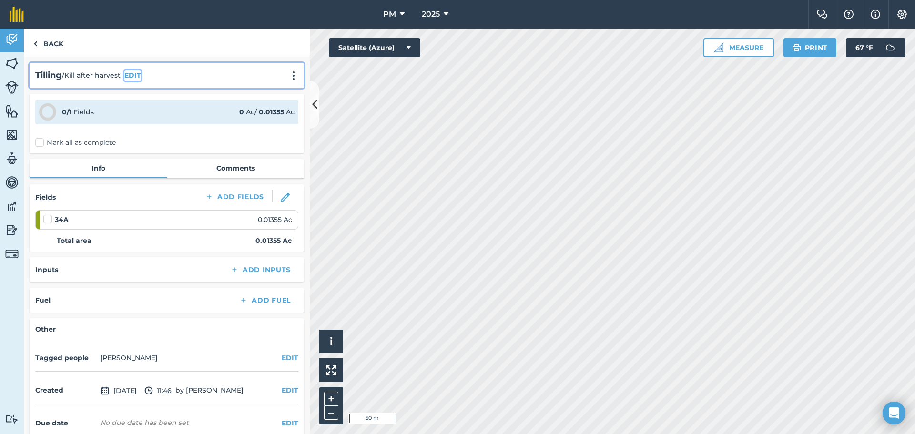
click at [134, 75] on button "EDIT" at bounding box center [132, 75] width 17 height 10
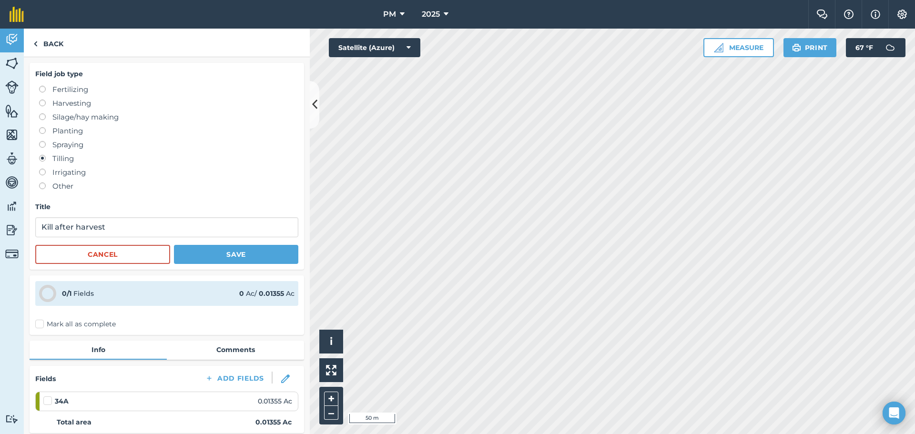
click at [42, 141] on label at bounding box center [45, 141] width 13 height 0
radio input "true"
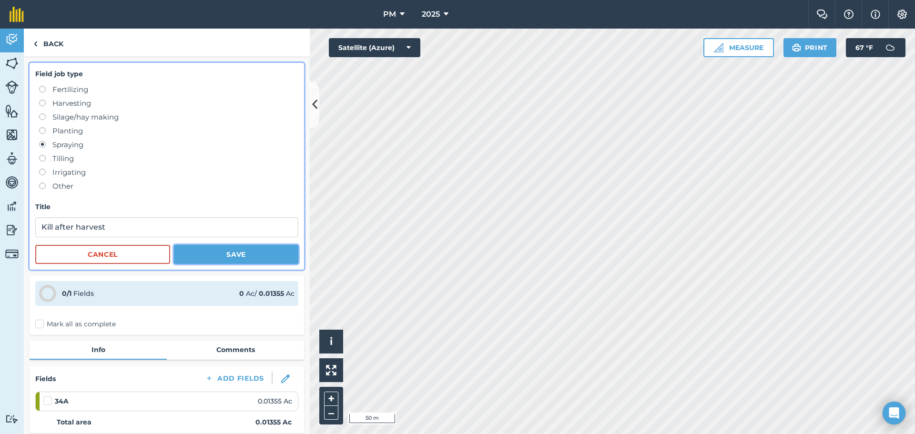
click at [213, 256] on button "Save" at bounding box center [236, 254] width 124 height 19
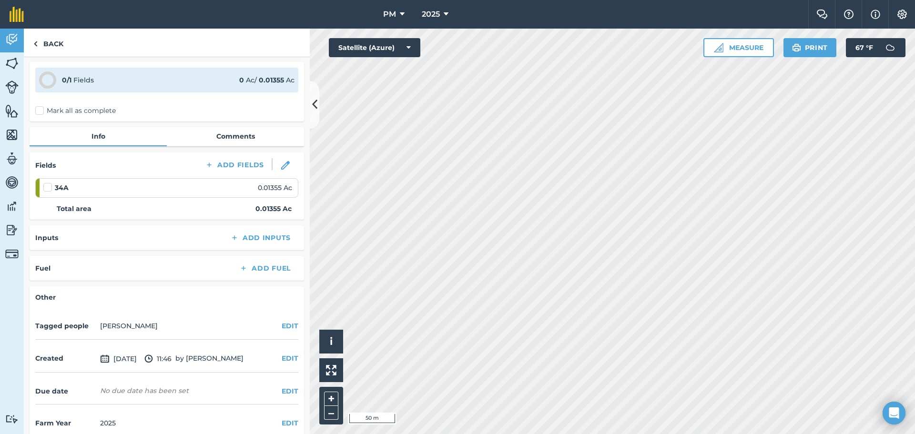
scroll to position [46, 0]
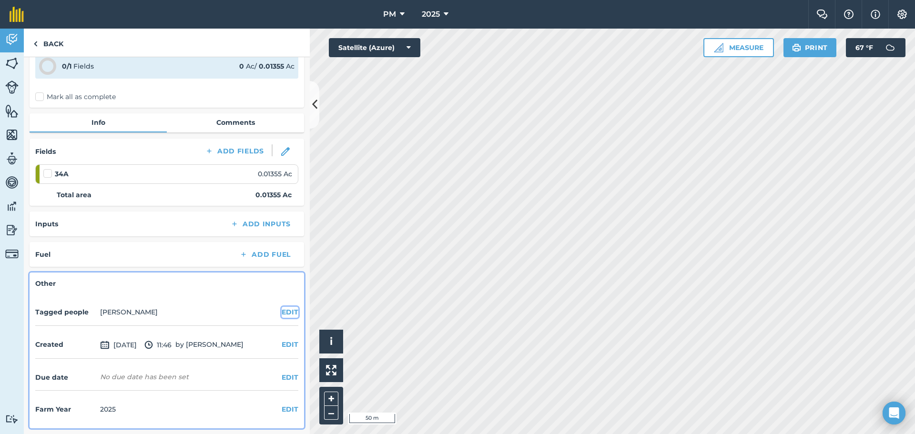
click at [282, 312] on button "EDIT" at bounding box center [290, 312] width 17 height 10
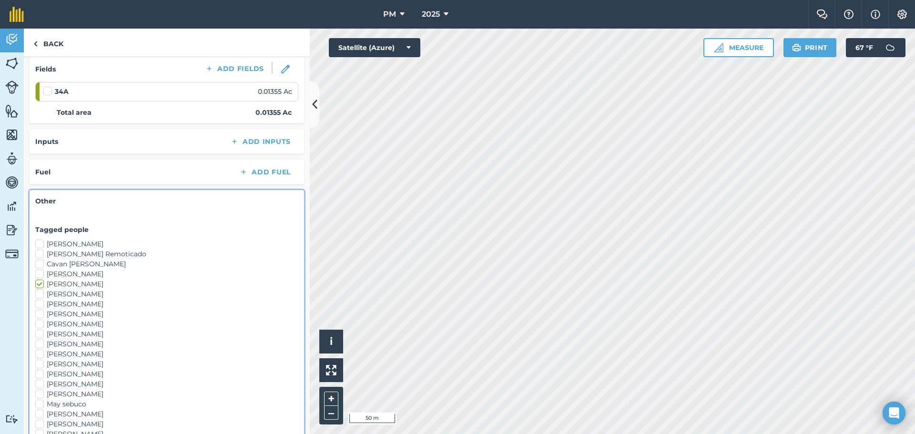
scroll to position [306, 0]
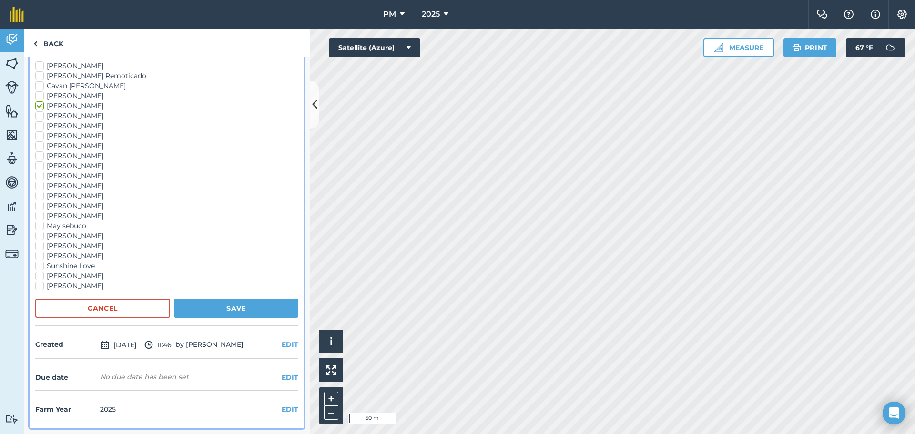
click at [39, 204] on label "[PERSON_NAME]" at bounding box center [166, 206] width 263 height 10
click at [39, 204] on input "[PERSON_NAME]" at bounding box center [38, 204] width 6 height 6
checkbox input "true"
click at [40, 197] on label "[PERSON_NAME]" at bounding box center [166, 196] width 263 height 10
click at [40, 197] on input "[PERSON_NAME]" at bounding box center [38, 194] width 6 height 6
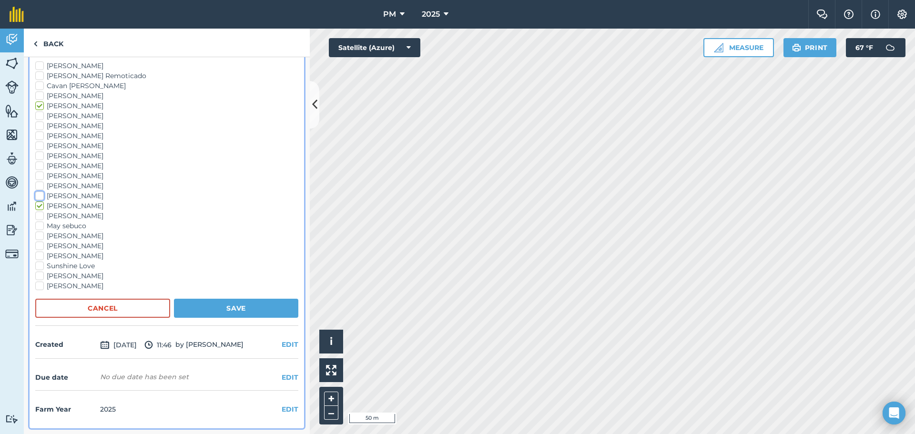
checkbox input "true"
click at [39, 186] on label "[PERSON_NAME]" at bounding box center [166, 186] width 263 height 10
click at [39, 186] on input "[PERSON_NAME]" at bounding box center [38, 184] width 6 height 6
checkbox input "true"
click at [191, 304] on button "Save" at bounding box center [236, 308] width 124 height 19
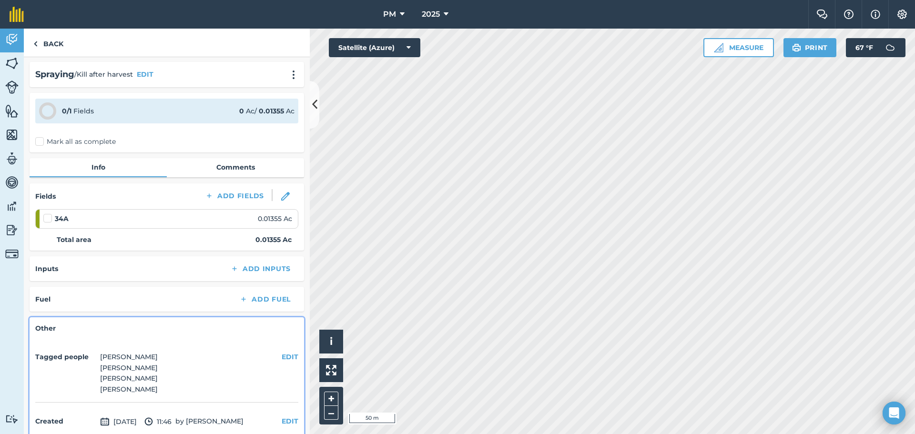
scroll to position [0, 0]
click at [6, 39] on img at bounding box center [11, 39] width 13 height 14
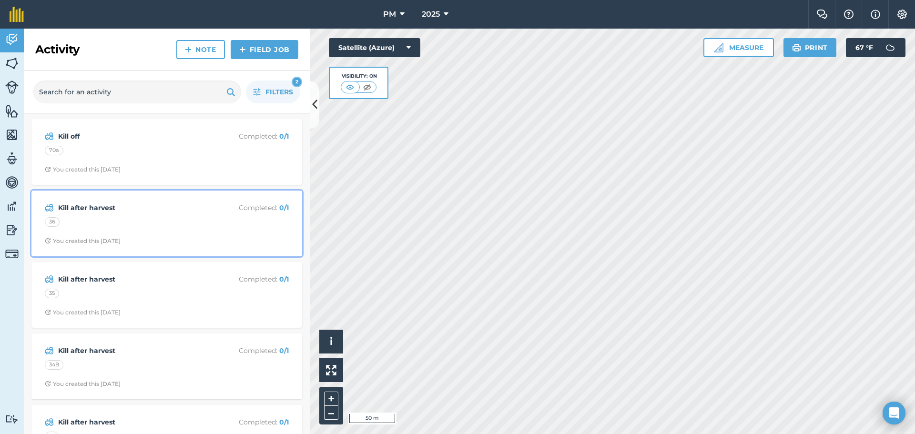
click at [158, 221] on div "36" at bounding box center [167, 223] width 244 height 12
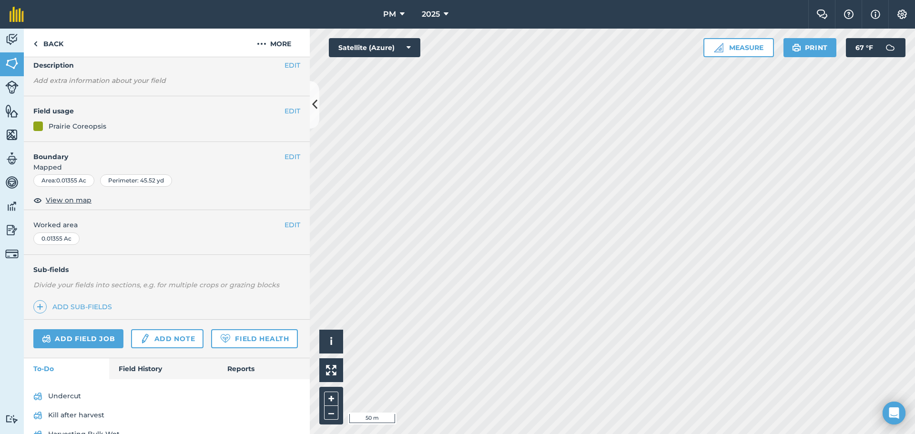
scroll to position [88, 0]
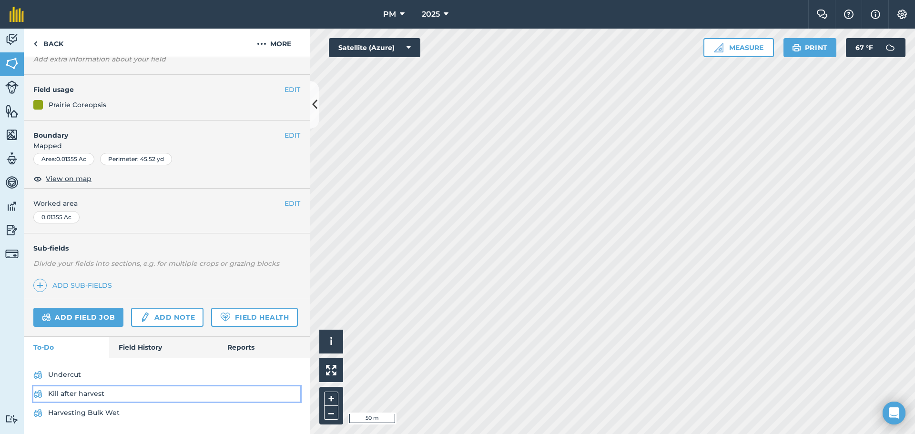
click at [71, 395] on link "Kill after harvest" at bounding box center [166, 393] width 267 height 15
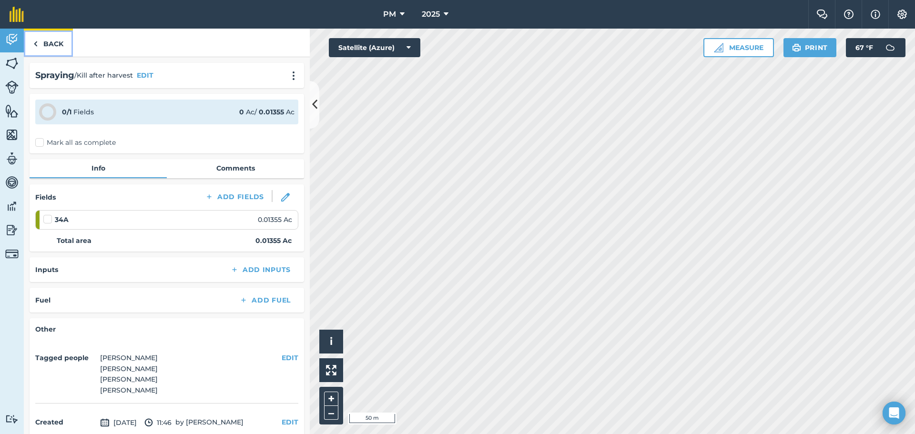
click at [38, 42] on link "Back" at bounding box center [48, 43] width 49 height 28
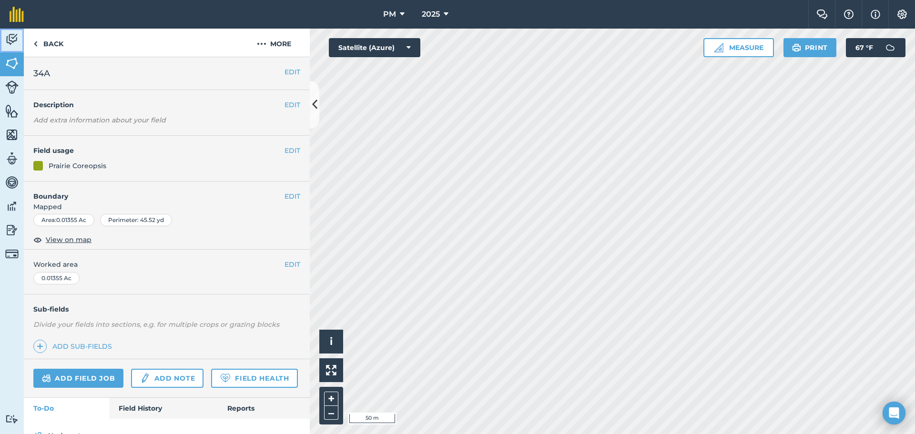
click at [6, 39] on img at bounding box center [11, 39] width 13 height 14
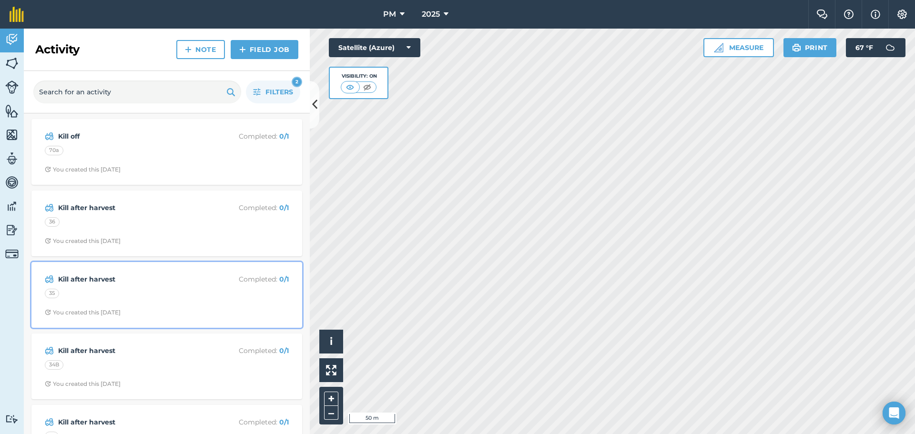
click at [107, 280] on strong "Kill after harvest" at bounding box center [133, 279] width 151 height 10
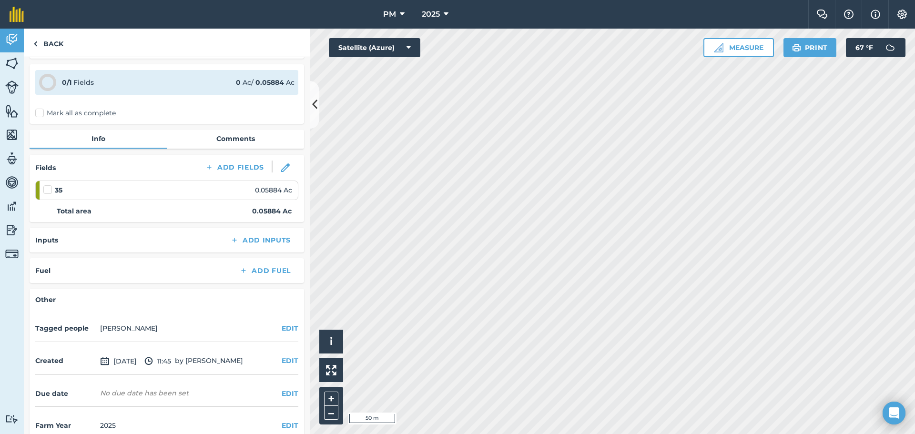
scroll to position [46, 0]
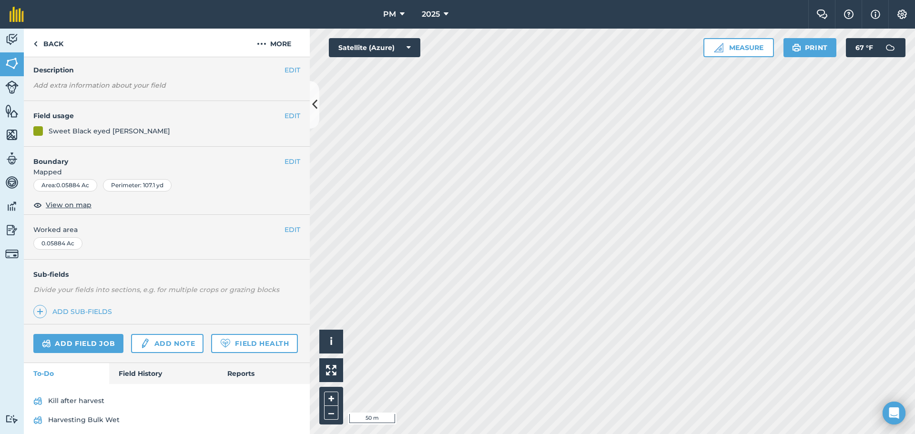
scroll to position [69, 0]
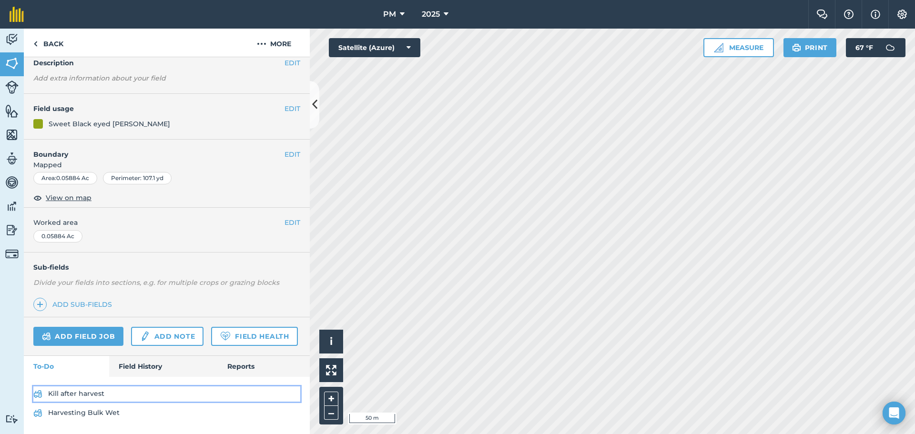
click at [88, 395] on link "Kill after harvest" at bounding box center [166, 393] width 267 height 15
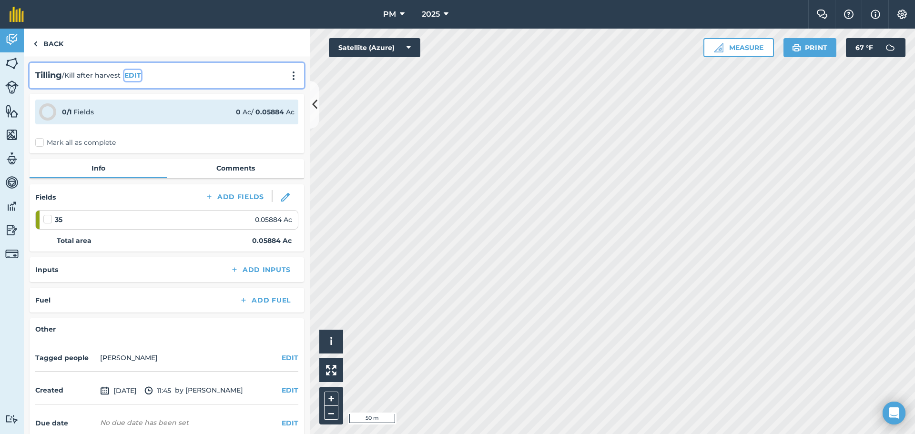
click at [136, 74] on button "EDIT" at bounding box center [132, 75] width 17 height 10
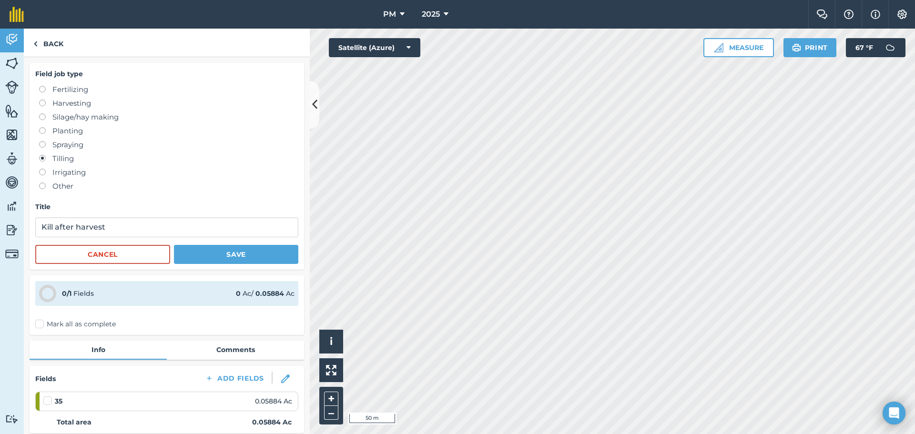
click at [41, 141] on label at bounding box center [45, 141] width 13 height 0
radio input "true"
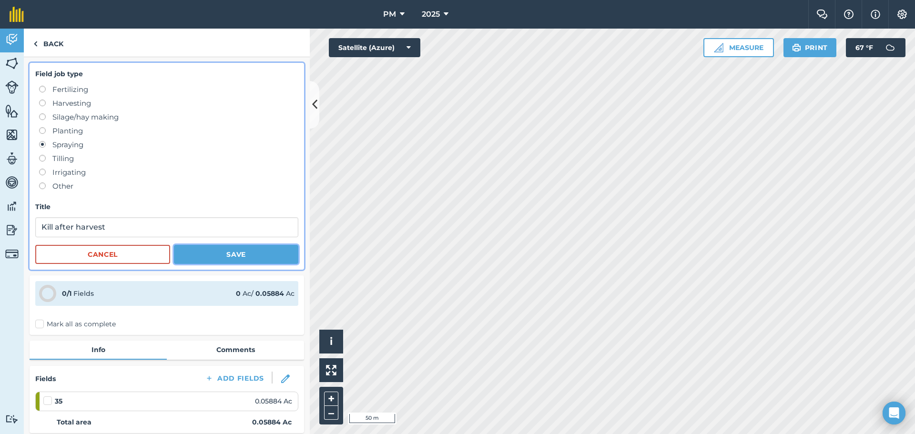
click at [208, 254] on button "Save" at bounding box center [236, 254] width 124 height 19
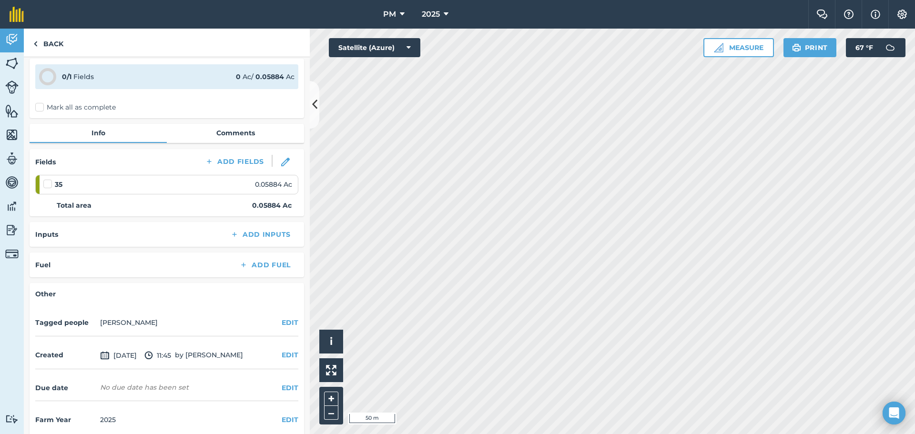
scroll to position [46, 0]
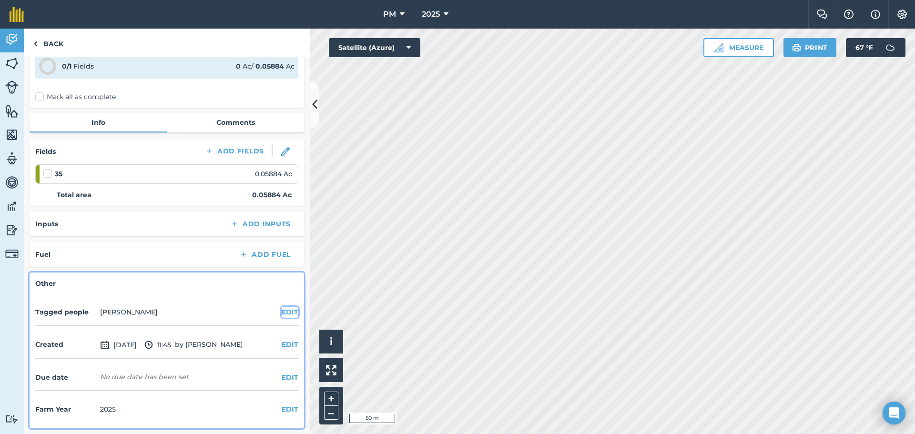
click at [282, 315] on button "EDIT" at bounding box center [290, 312] width 17 height 10
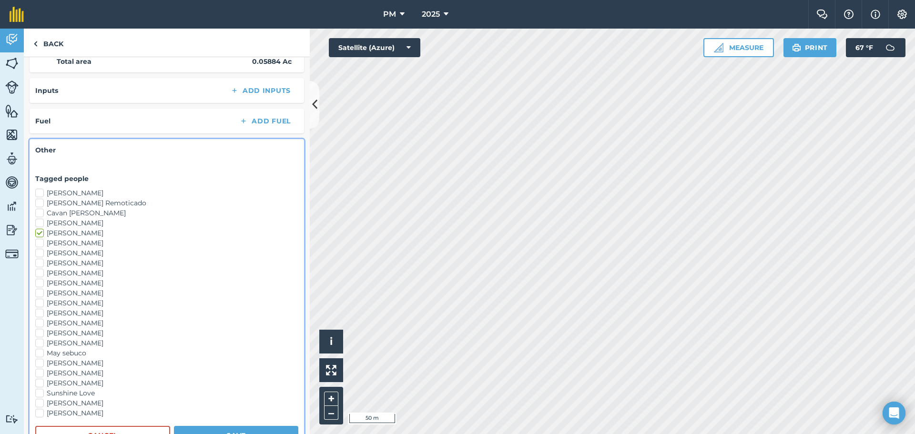
scroll to position [306, 0]
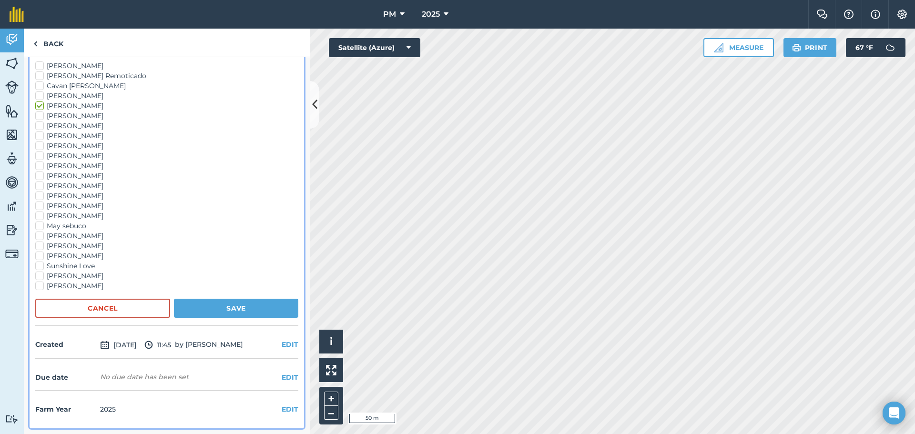
click at [44, 198] on label "[PERSON_NAME]" at bounding box center [166, 196] width 263 height 10
click at [41, 197] on input "[PERSON_NAME]" at bounding box center [38, 194] width 6 height 6
checkbox input "true"
click at [41, 186] on label "[PERSON_NAME]" at bounding box center [166, 186] width 263 height 10
click at [41, 186] on input "[PERSON_NAME]" at bounding box center [38, 184] width 6 height 6
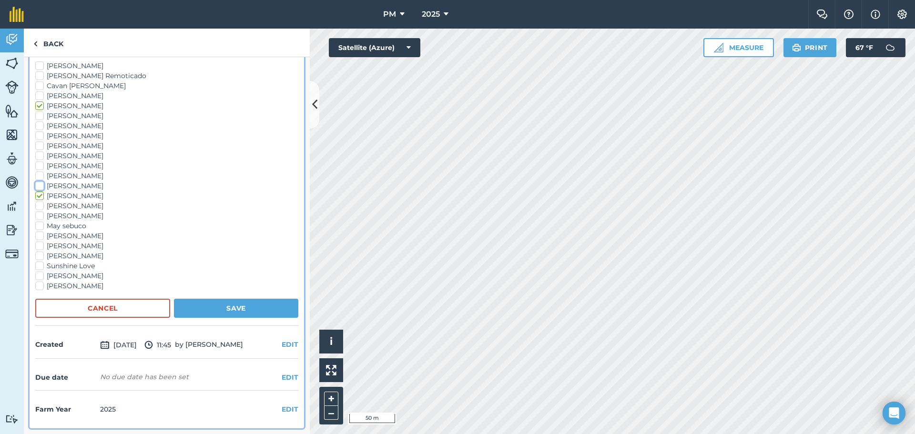
checkbox input "true"
click at [39, 206] on label "[PERSON_NAME]" at bounding box center [166, 206] width 263 height 10
click at [39, 206] on input "[PERSON_NAME]" at bounding box center [38, 204] width 6 height 6
checkbox input "true"
click at [215, 309] on button "Save" at bounding box center [236, 308] width 124 height 19
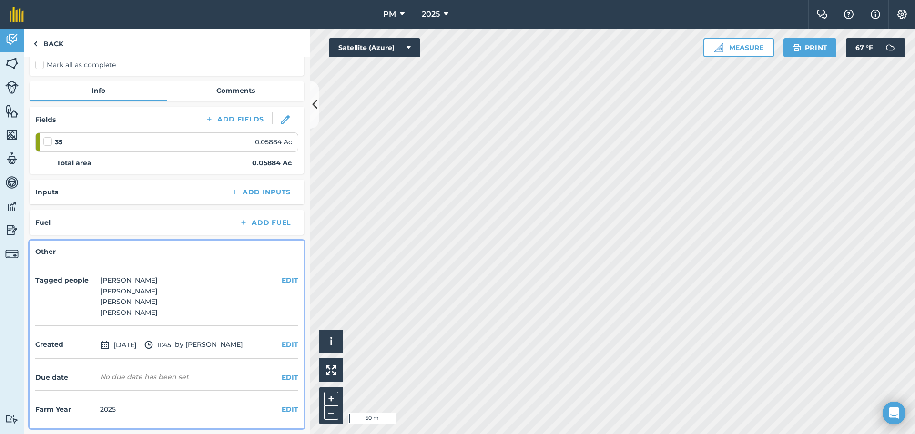
scroll to position [0, 0]
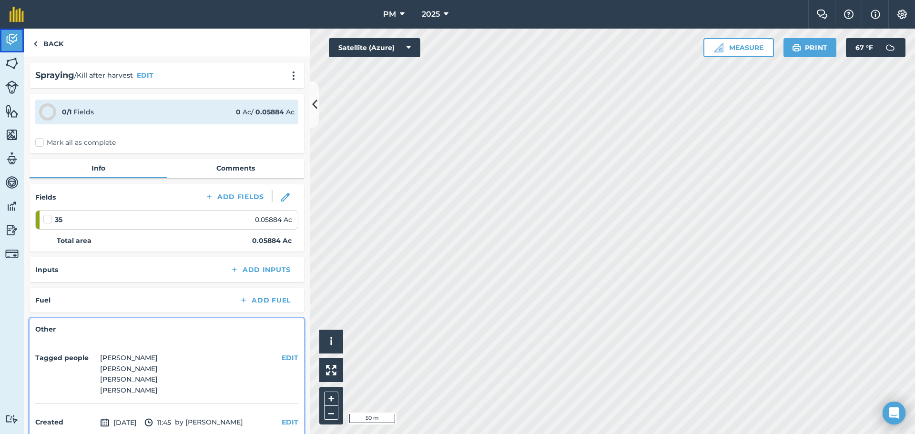
click at [8, 39] on img at bounding box center [11, 39] width 13 height 14
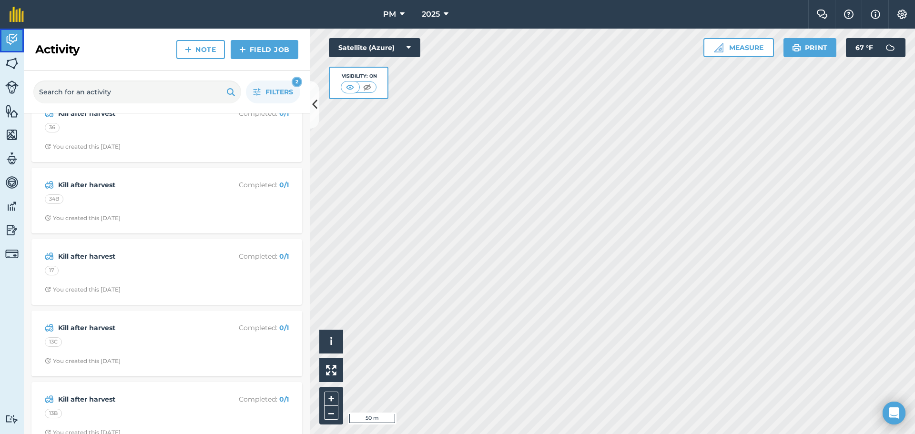
scroll to position [95, 0]
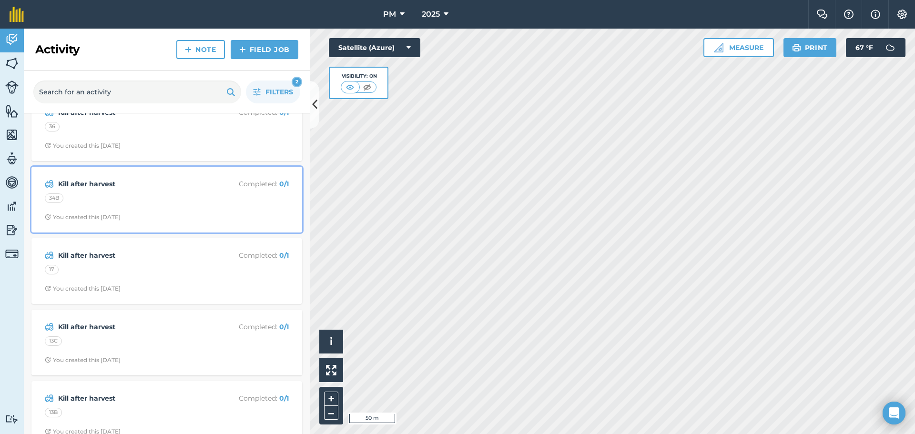
click at [132, 203] on div "34B" at bounding box center [167, 199] width 244 height 12
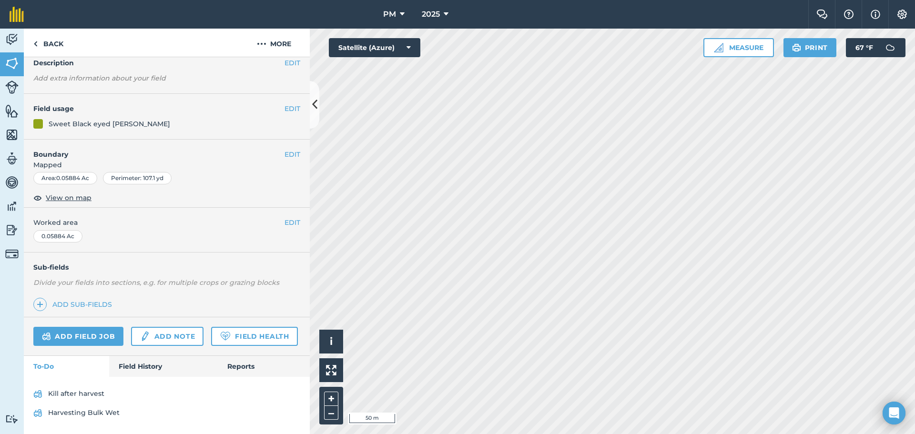
scroll to position [69, 0]
click at [83, 392] on link "Kill after harvest" at bounding box center [166, 393] width 267 height 15
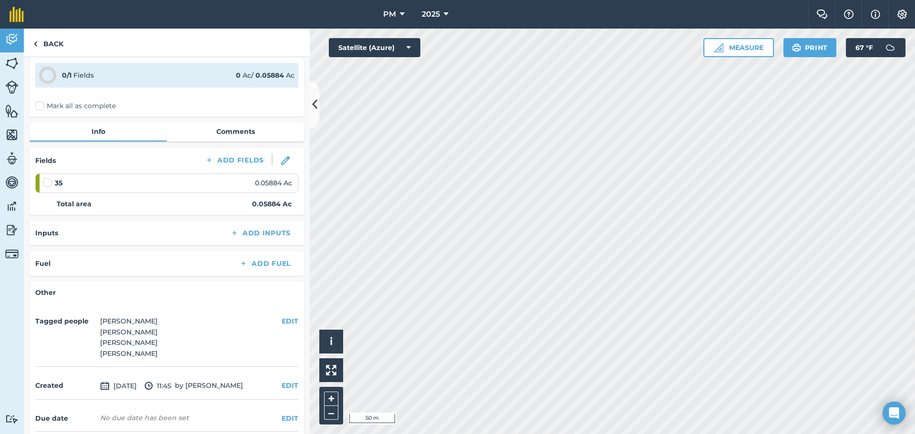
scroll to position [78, 0]
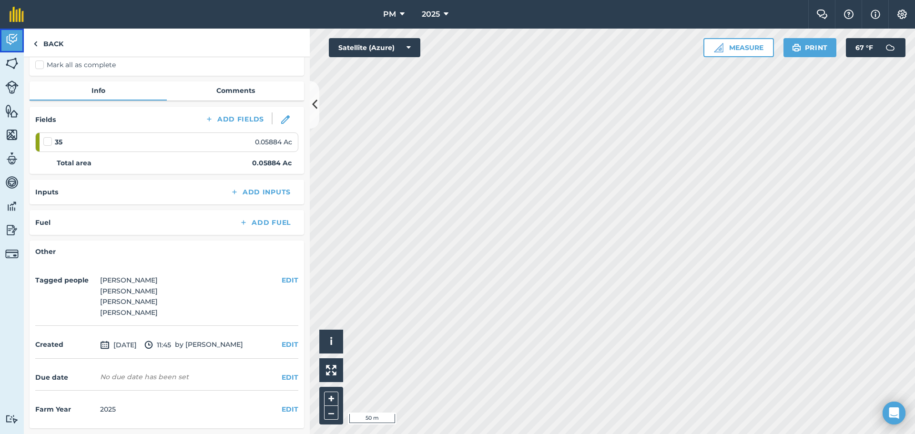
click at [10, 37] on img at bounding box center [11, 39] width 13 height 14
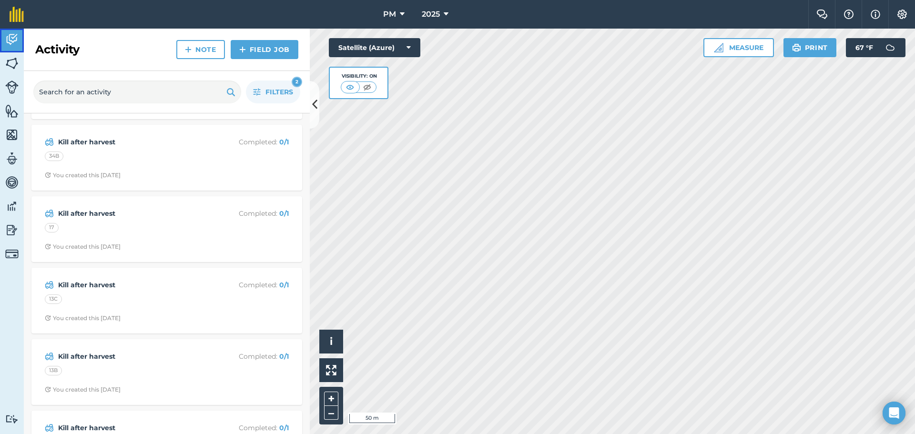
scroll to position [143, 0]
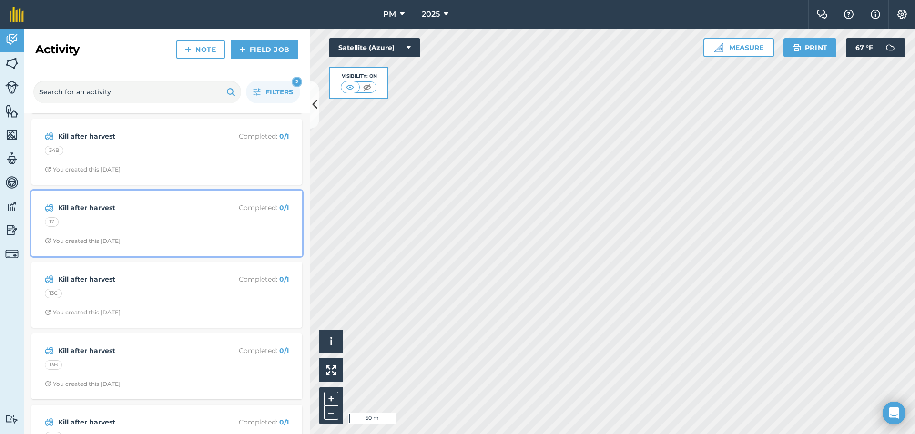
click at [130, 212] on strong "Kill after harvest" at bounding box center [133, 208] width 151 height 10
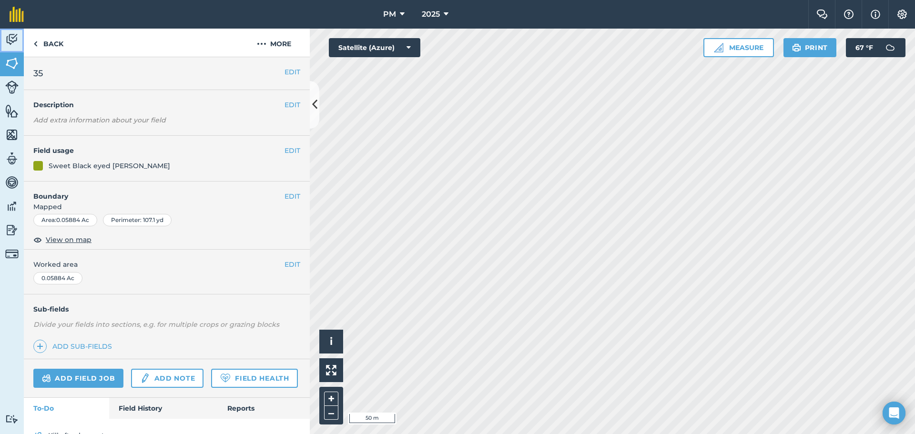
click at [12, 40] on img at bounding box center [11, 39] width 13 height 14
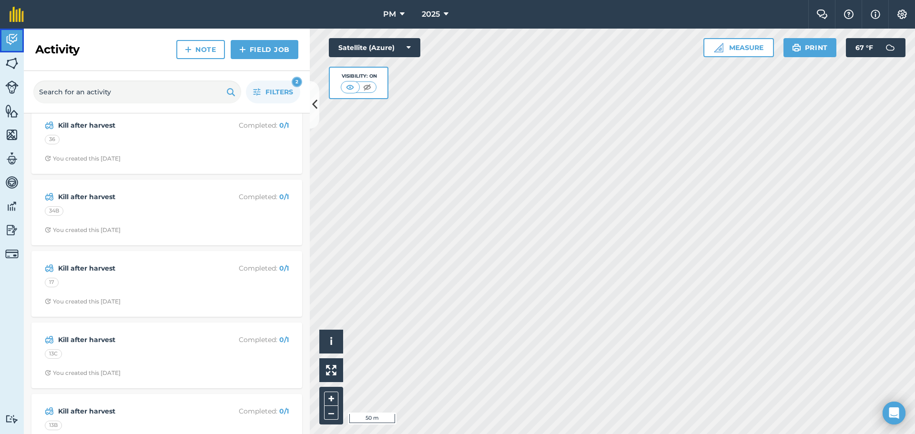
scroll to position [143, 0]
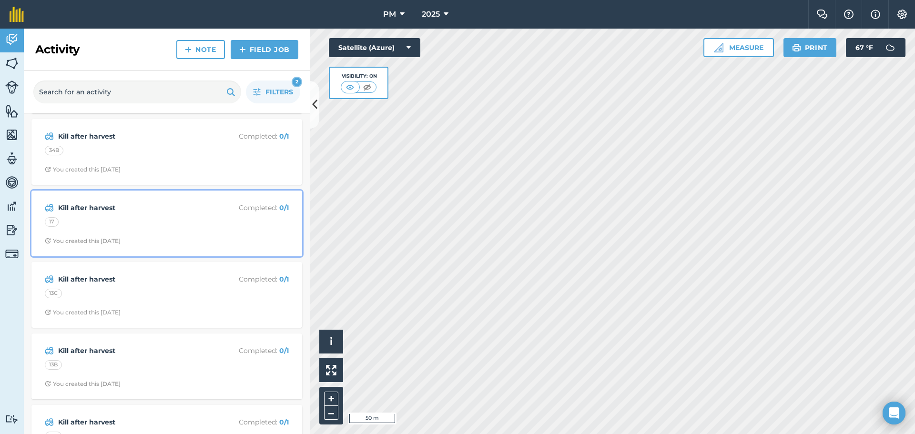
click at [94, 207] on strong "Kill after harvest" at bounding box center [133, 208] width 151 height 10
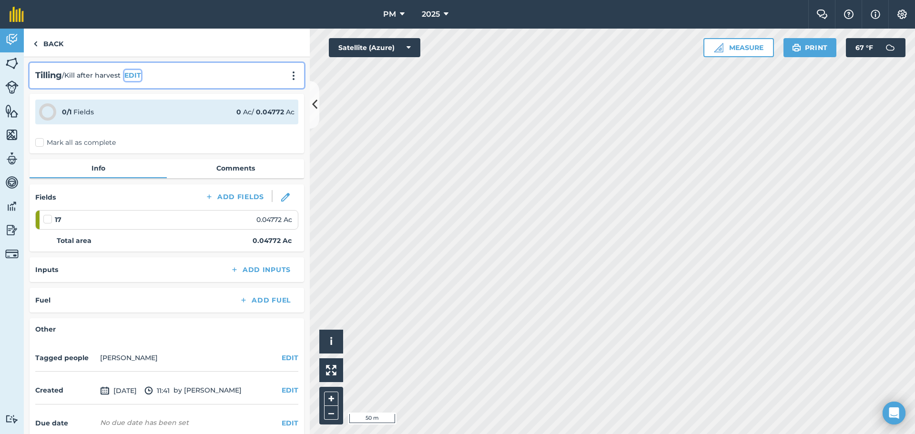
click at [135, 75] on button "EDIT" at bounding box center [132, 75] width 17 height 10
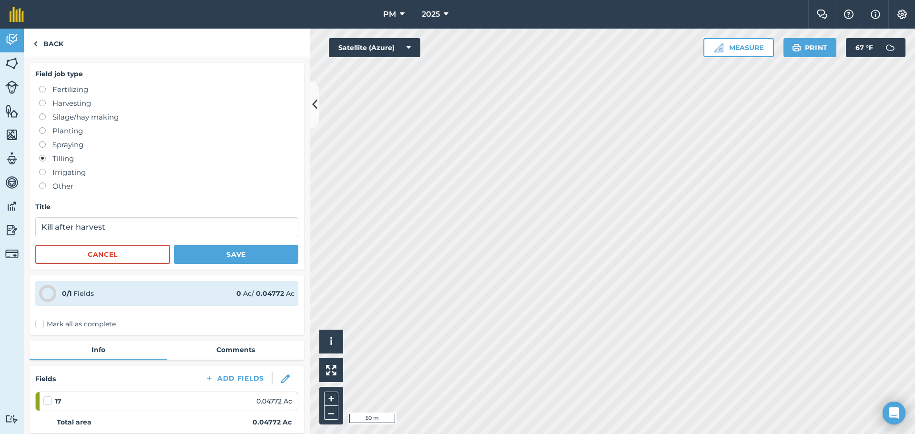
click at [41, 141] on label at bounding box center [45, 141] width 13 height 0
radio input "true"
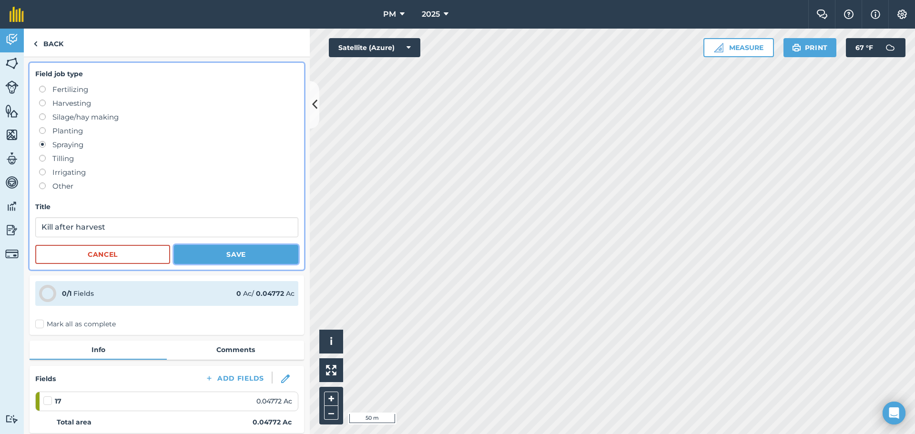
click at [192, 255] on button "Save" at bounding box center [236, 254] width 124 height 19
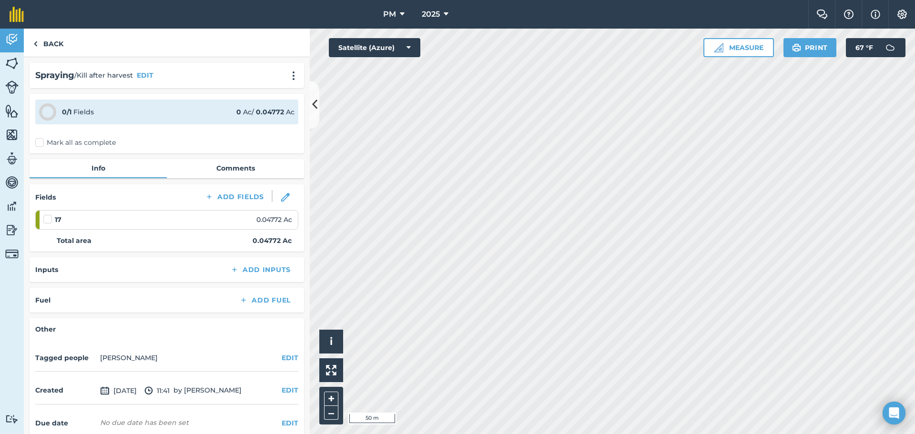
scroll to position [46, 0]
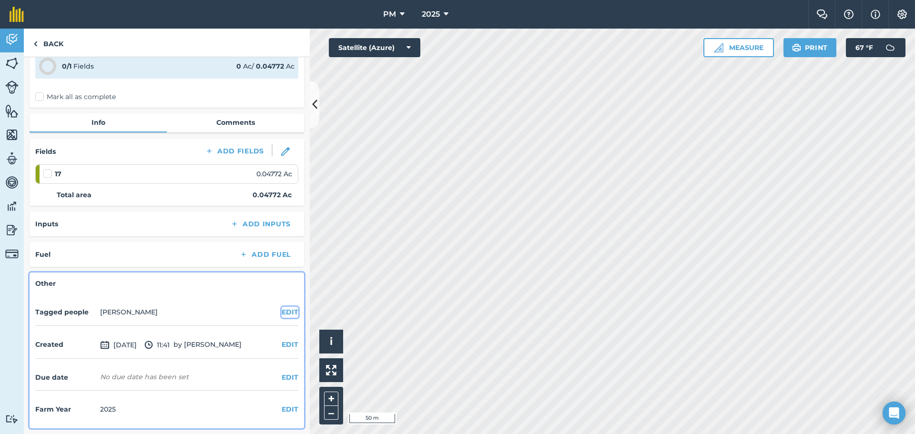
click at [282, 314] on button "EDIT" at bounding box center [290, 312] width 17 height 10
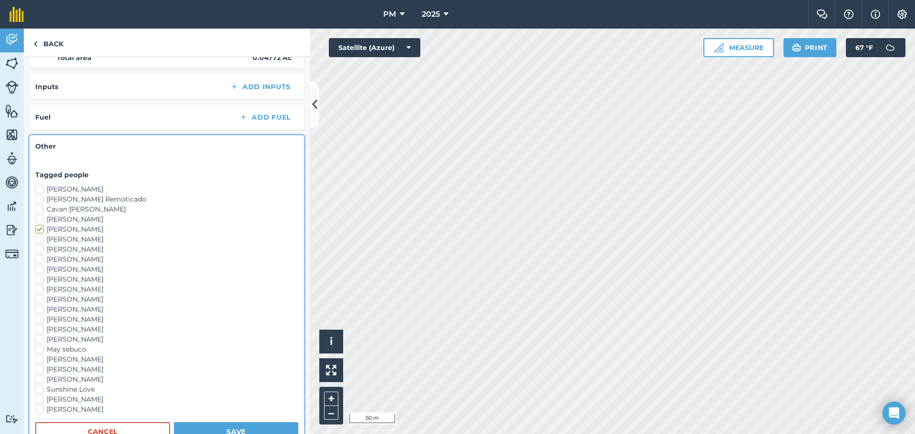
scroll to position [306, 0]
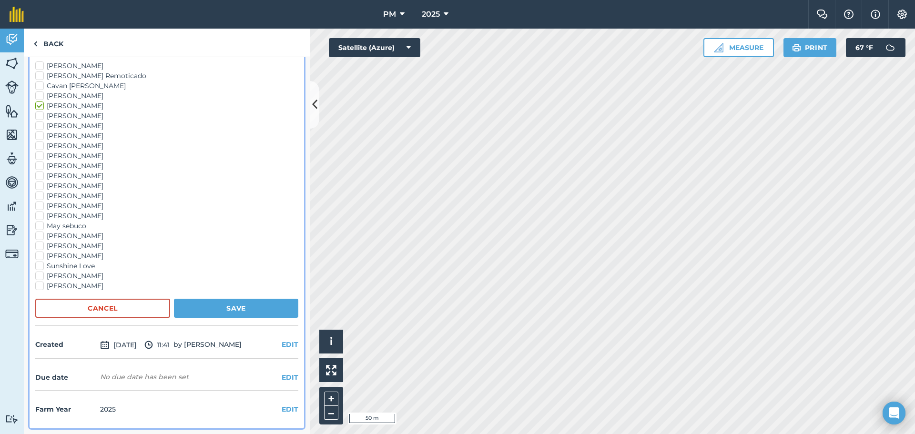
click at [41, 205] on label "[PERSON_NAME]" at bounding box center [166, 206] width 263 height 10
click at [41, 205] on input "[PERSON_NAME]" at bounding box center [38, 204] width 6 height 6
checkbox input "true"
click at [36, 195] on label "[PERSON_NAME]" at bounding box center [166, 196] width 263 height 10
click at [36, 195] on input "[PERSON_NAME]" at bounding box center [38, 194] width 6 height 6
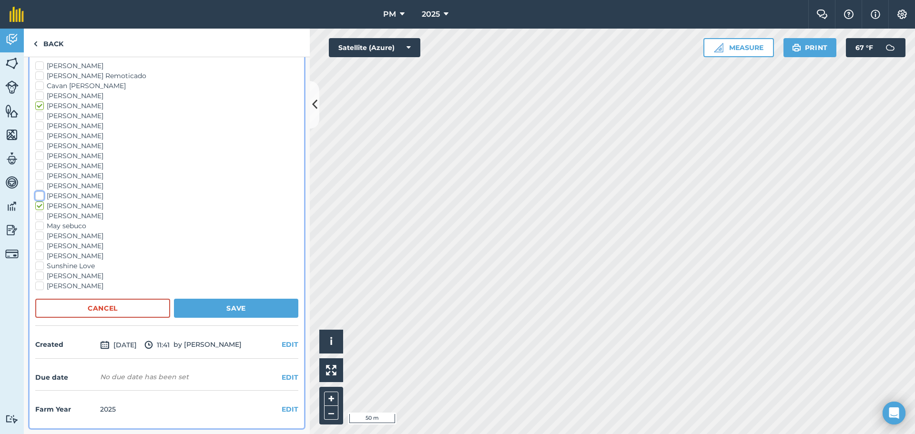
checkbox input "true"
click at [38, 186] on label "[PERSON_NAME]" at bounding box center [166, 186] width 263 height 10
click at [38, 186] on input "[PERSON_NAME]" at bounding box center [38, 184] width 6 height 6
checkbox input "true"
click at [227, 306] on button "Save" at bounding box center [236, 308] width 124 height 19
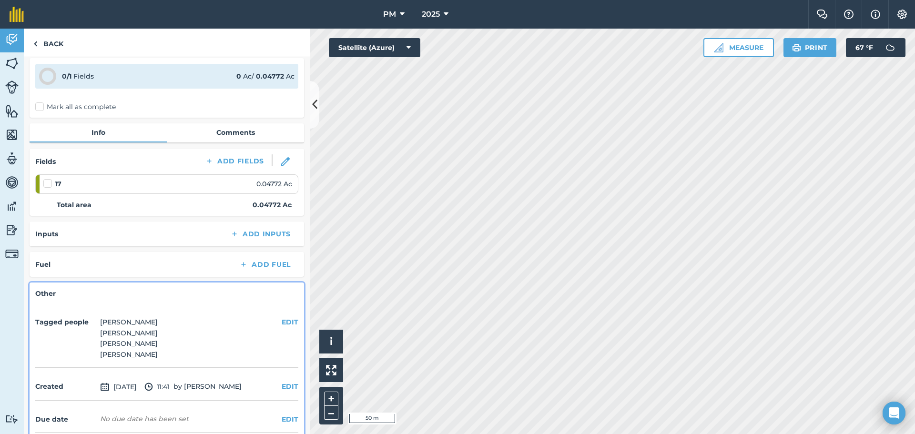
scroll to position [0, 0]
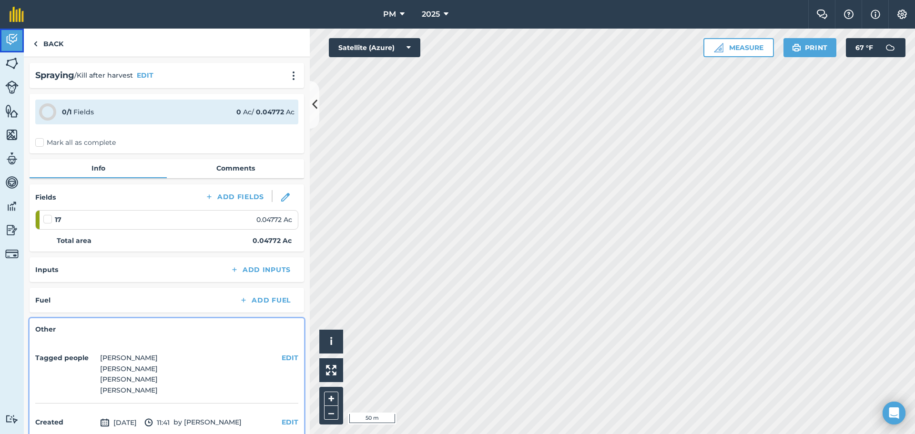
click at [10, 41] on img at bounding box center [11, 39] width 13 height 14
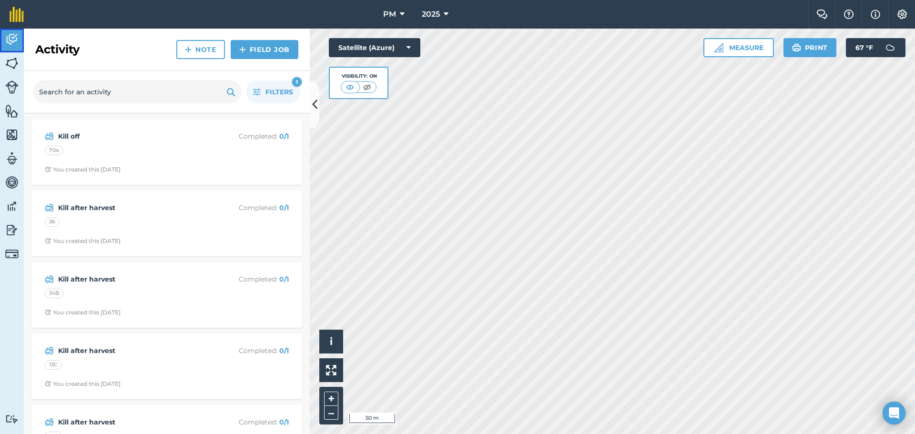
click at [10, 41] on img at bounding box center [11, 39] width 13 height 14
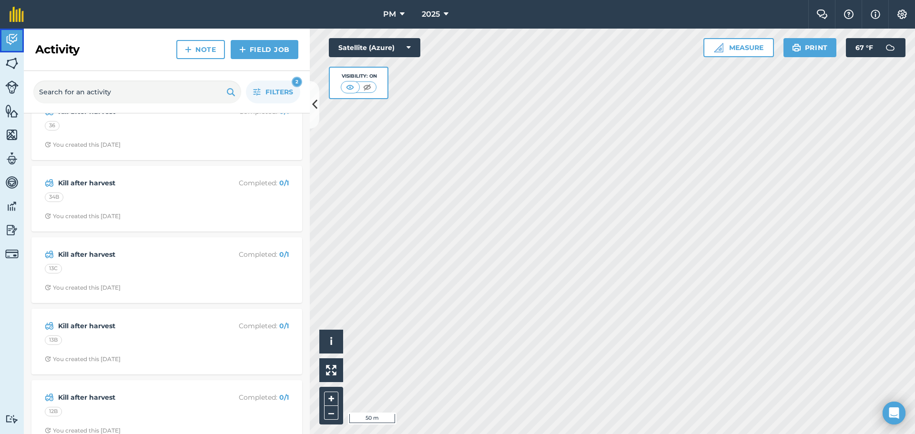
scroll to position [95, 0]
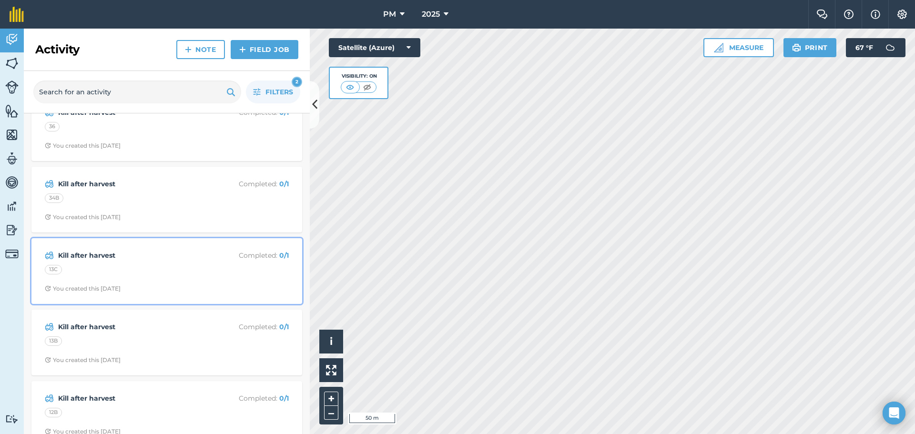
click at [92, 255] on strong "Kill after harvest" at bounding box center [133, 255] width 151 height 10
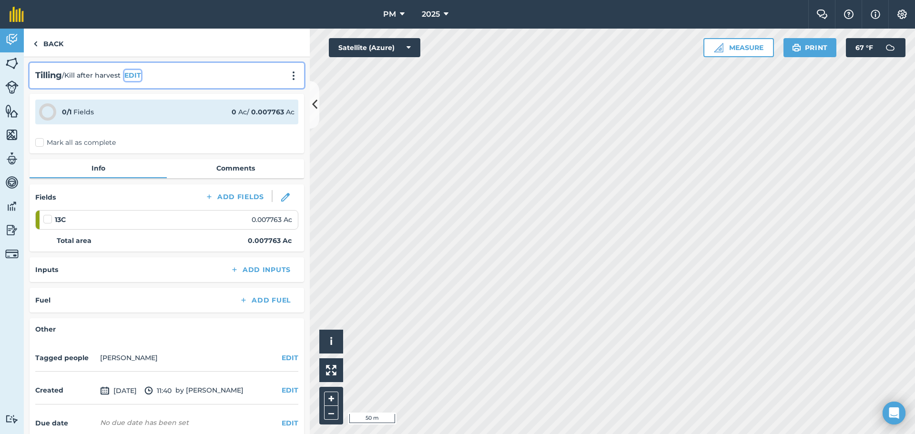
click at [135, 73] on button "EDIT" at bounding box center [132, 75] width 17 height 10
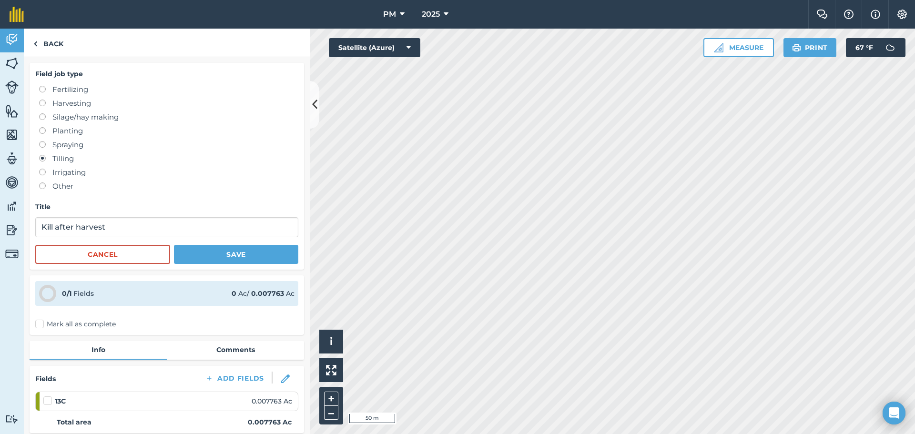
click at [41, 148] on label "Spraying" at bounding box center [168, 144] width 259 height 11
radio input "true"
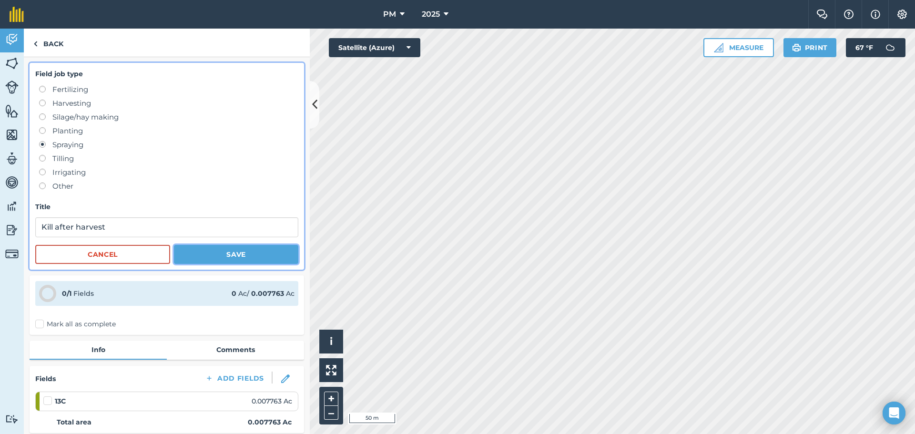
click at [199, 252] on button "Save" at bounding box center [236, 254] width 124 height 19
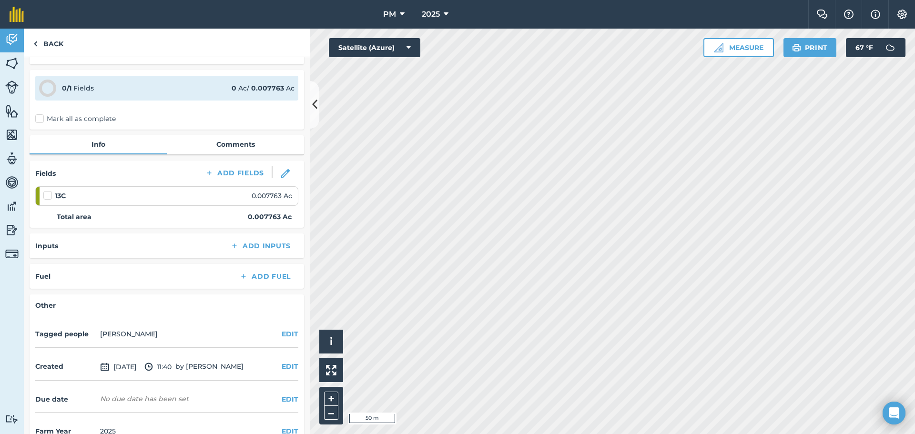
scroll to position [46, 0]
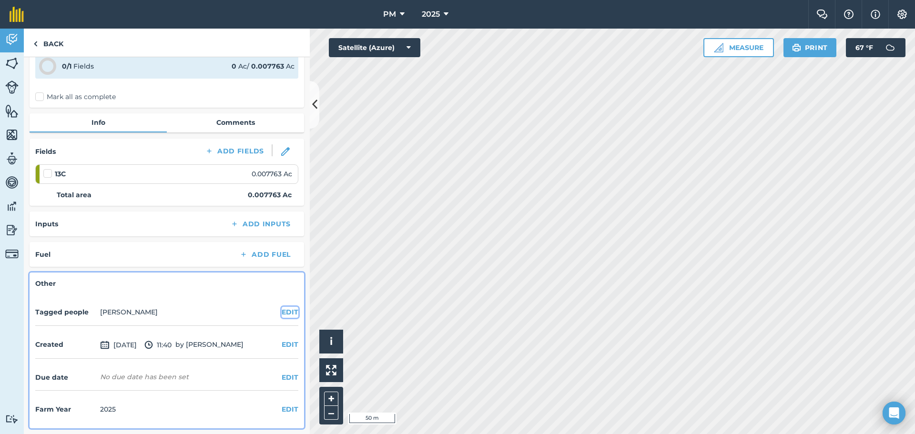
click at [285, 314] on button "EDIT" at bounding box center [290, 312] width 17 height 10
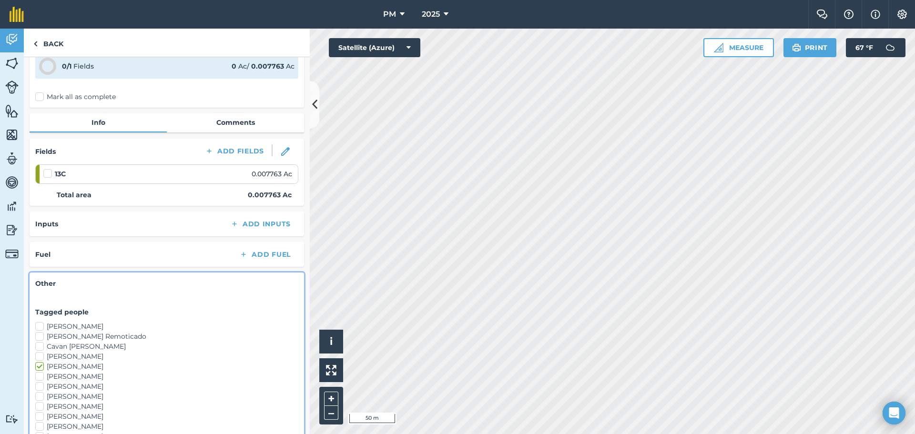
scroll to position [284, 0]
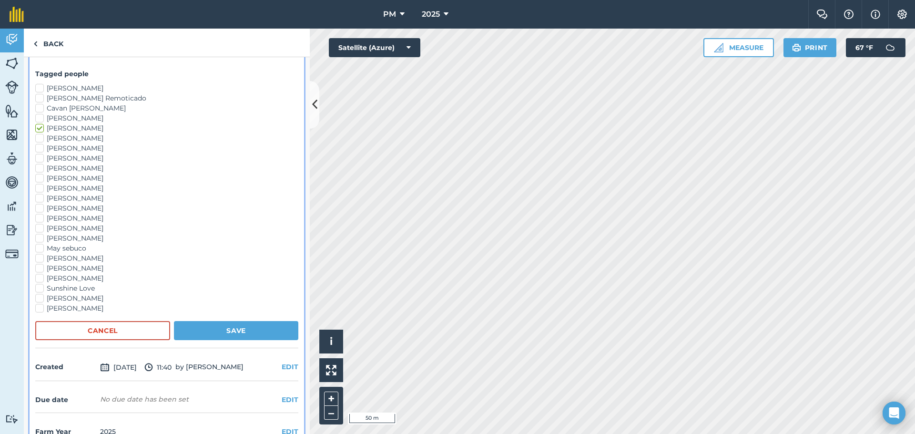
click at [37, 229] on label "[PERSON_NAME]" at bounding box center [166, 228] width 263 height 10
click at [37, 229] on input "[PERSON_NAME]" at bounding box center [38, 226] width 6 height 6
checkbox input "true"
click at [38, 218] on label "[PERSON_NAME]" at bounding box center [166, 218] width 263 height 10
click at [38, 218] on input "[PERSON_NAME]" at bounding box center [38, 216] width 6 height 6
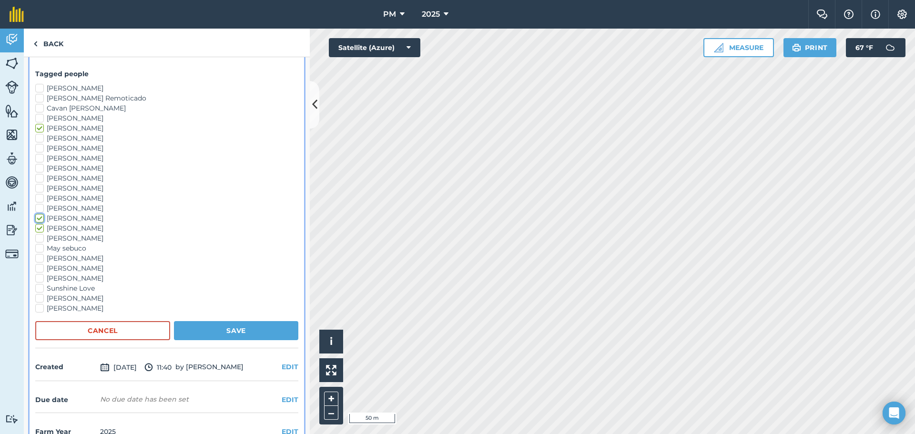
checkbox input "true"
click at [39, 210] on label "[PERSON_NAME]" at bounding box center [166, 208] width 263 height 10
click at [39, 210] on input "[PERSON_NAME]" at bounding box center [38, 206] width 6 height 6
checkbox input "true"
click at [202, 330] on button "Save" at bounding box center [236, 330] width 124 height 19
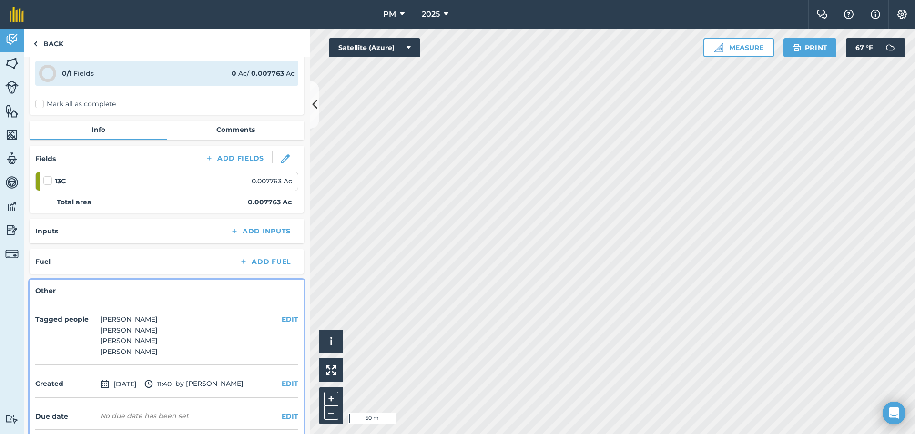
scroll to position [0, 0]
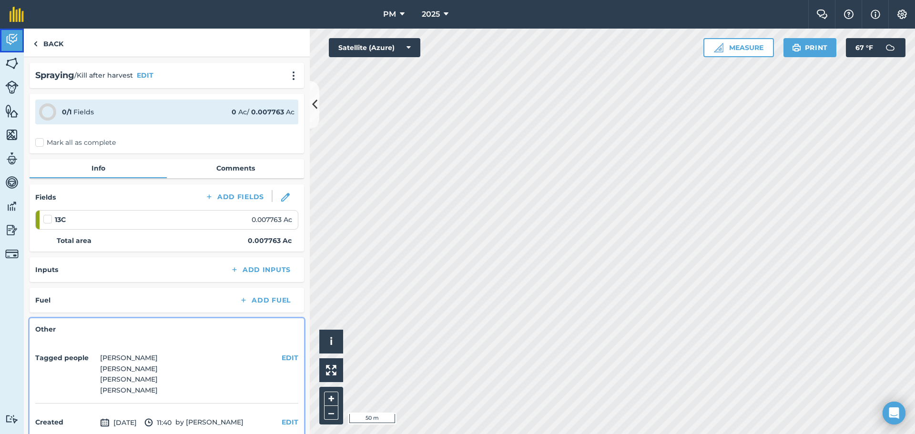
click at [9, 39] on img at bounding box center [11, 39] width 13 height 14
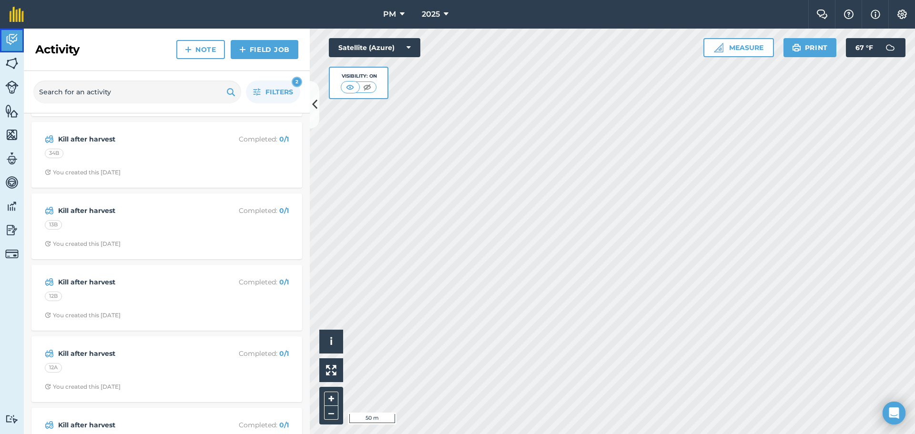
scroll to position [143, 0]
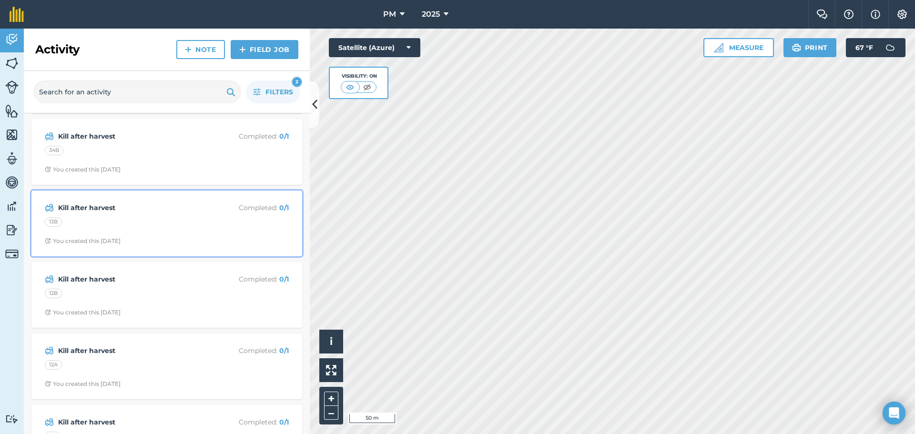
click at [100, 206] on strong "Kill after harvest" at bounding box center [133, 208] width 151 height 10
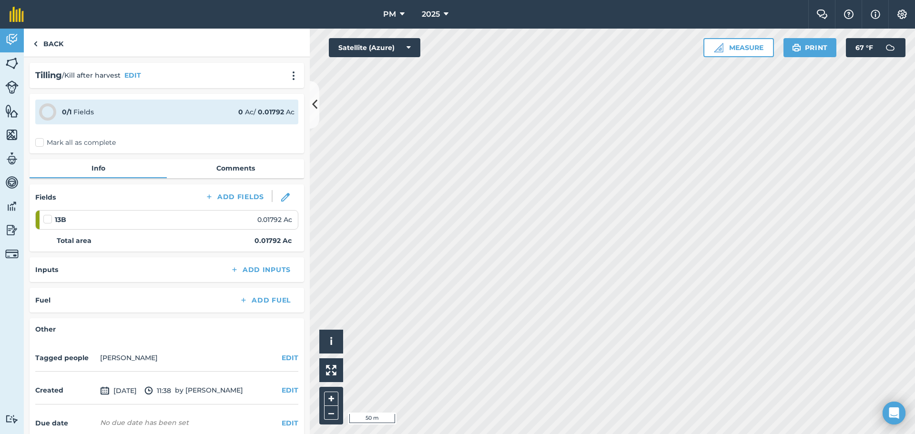
scroll to position [46, 0]
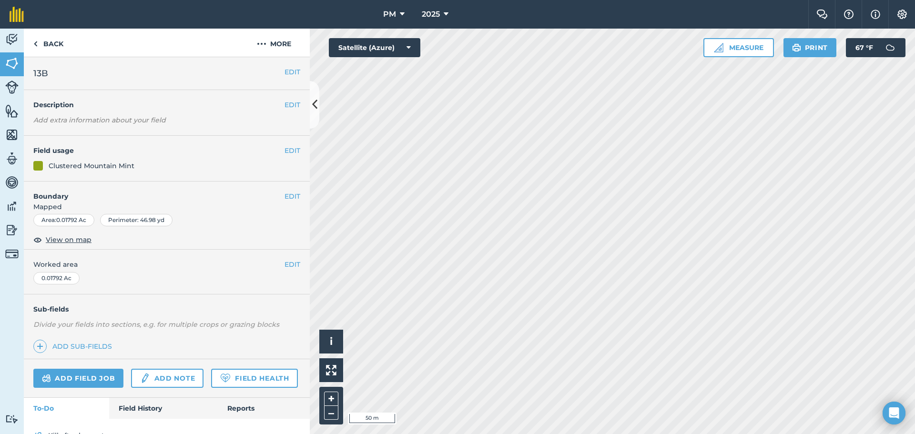
scroll to position [69, 0]
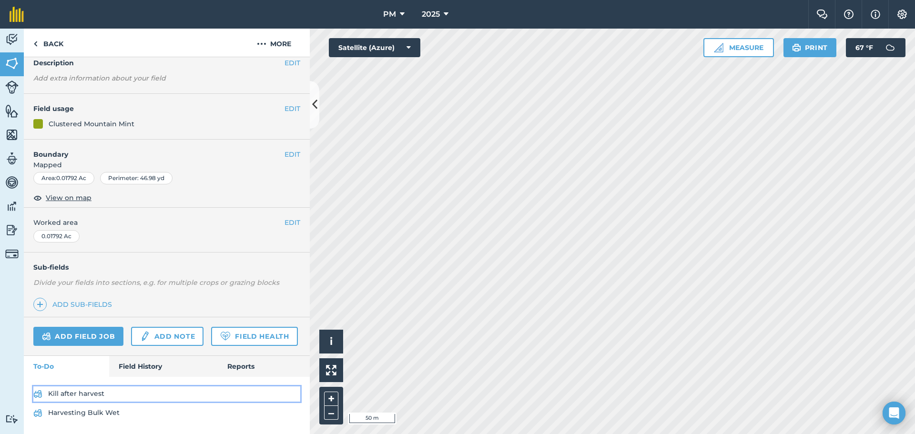
click at [76, 395] on link "Kill after harvest" at bounding box center [166, 393] width 267 height 15
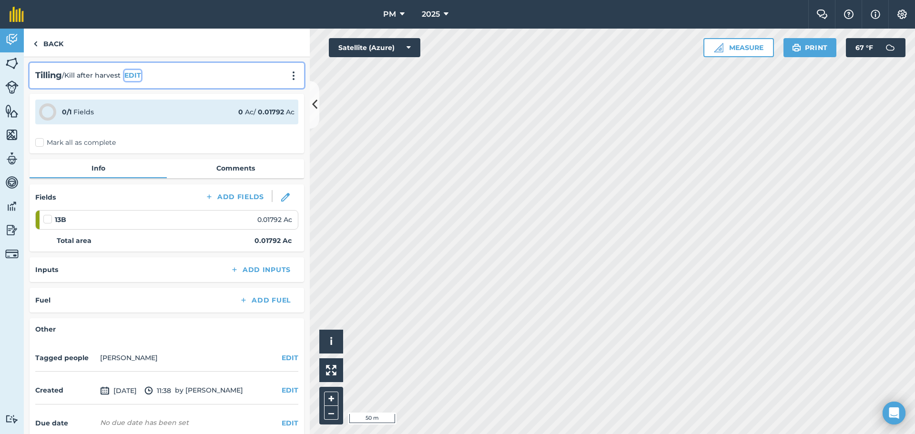
click at [134, 74] on button "EDIT" at bounding box center [132, 75] width 17 height 10
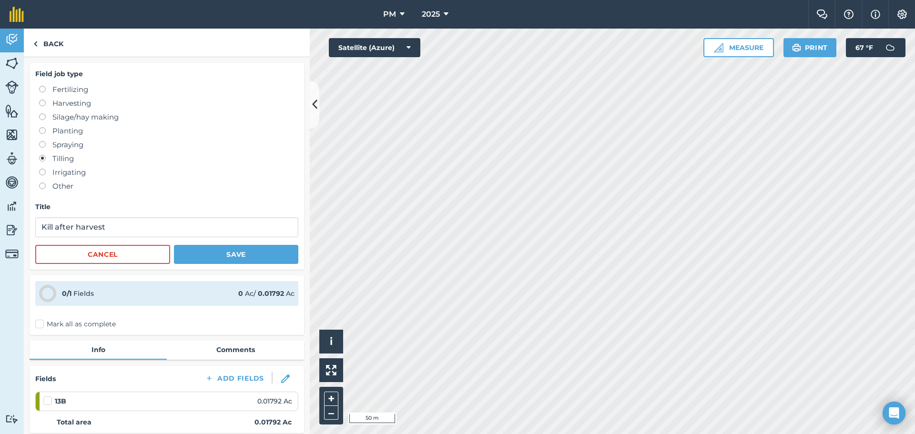
click at [43, 141] on label at bounding box center [45, 141] width 13 height 0
radio input "true"
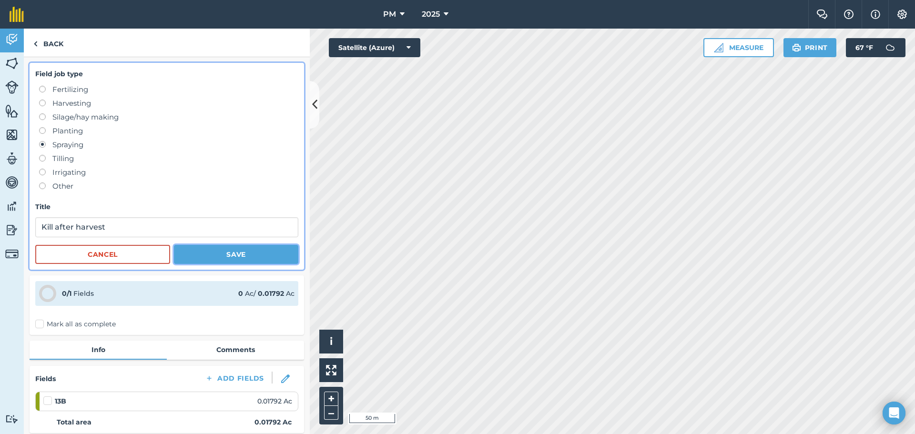
click at [219, 259] on button "Save" at bounding box center [236, 254] width 124 height 19
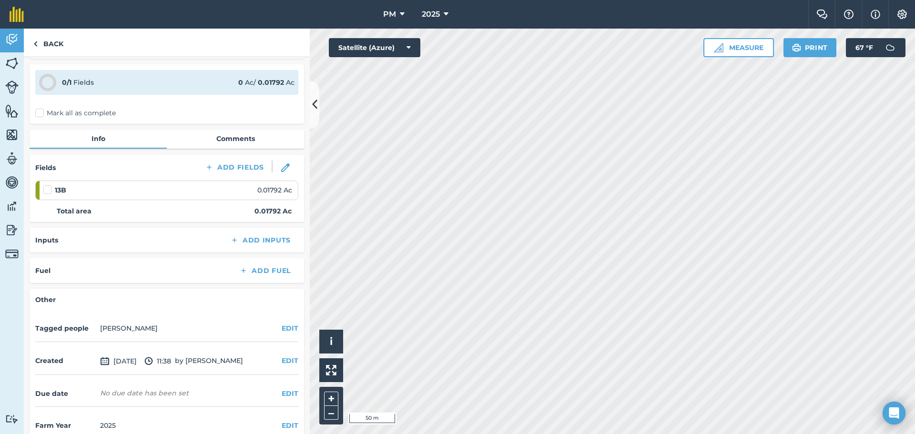
scroll to position [46, 0]
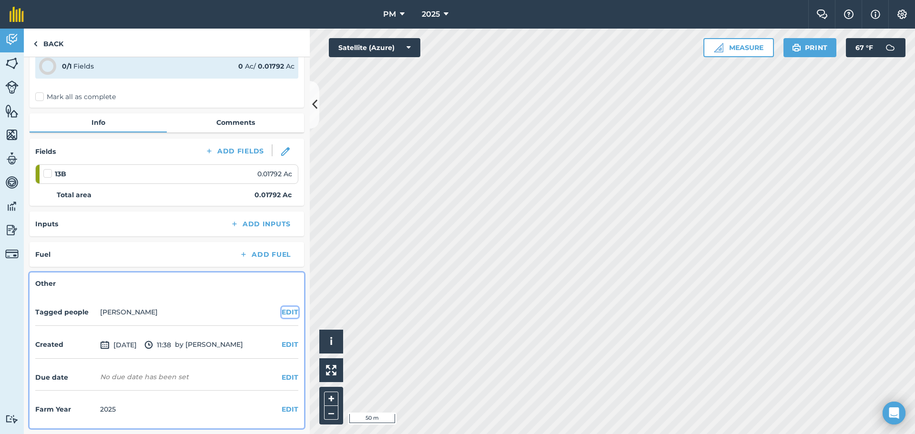
click at [284, 314] on button "EDIT" at bounding box center [290, 312] width 17 height 10
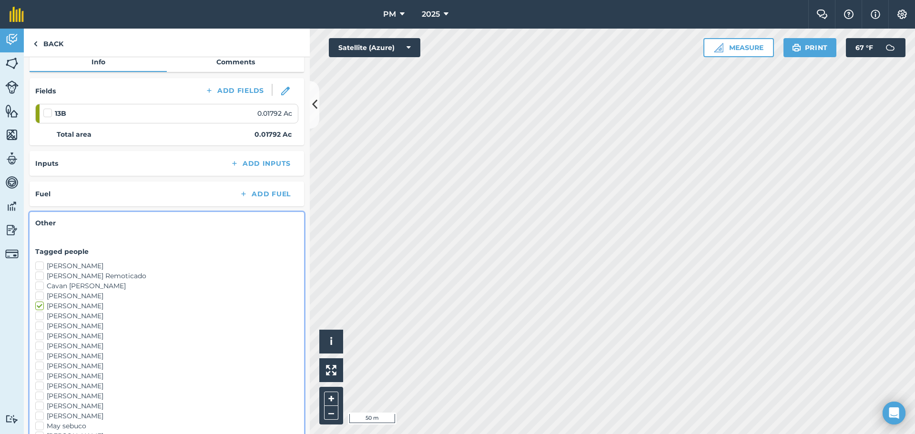
scroll to position [284, 0]
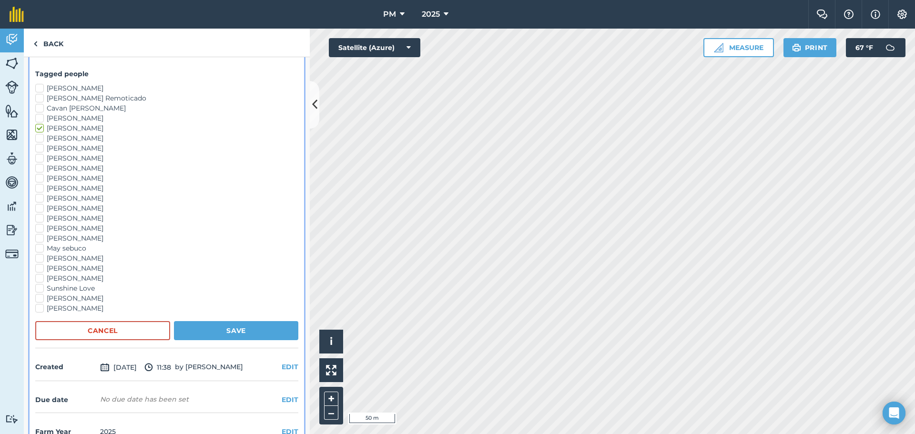
click at [35, 225] on label "[PERSON_NAME]" at bounding box center [166, 228] width 263 height 10
click at [35, 225] on input "[PERSON_NAME]" at bounding box center [38, 226] width 6 height 6
checkbox input "true"
click at [37, 218] on label "[PERSON_NAME]" at bounding box center [166, 218] width 263 height 10
click at [37, 218] on input "[PERSON_NAME]" at bounding box center [38, 216] width 6 height 6
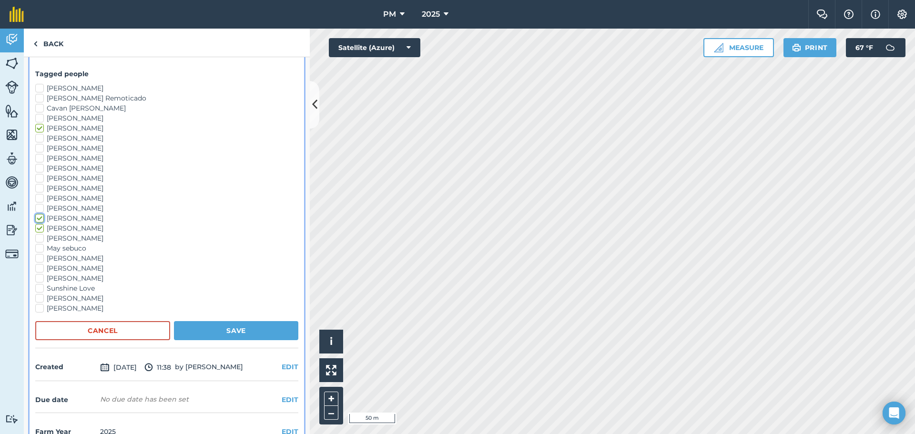
checkbox input "true"
click at [39, 208] on label "[PERSON_NAME]" at bounding box center [166, 208] width 263 height 10
click at [39, 208] on input "[PERSON_NAME]" at bounding box center [38, 206] width 6 height 6
checkbox input "true"
click at [215, 331] on button "Save" at bounding box center [236, 330] width 124 height 19
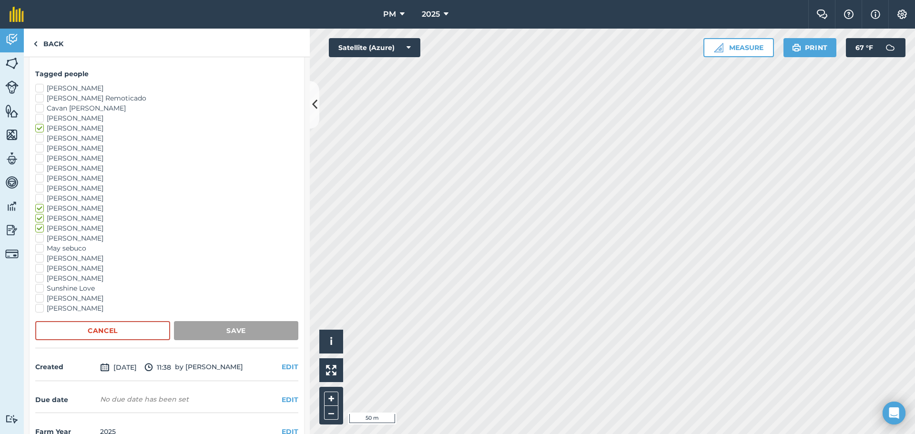
scroll to position [55, 0]
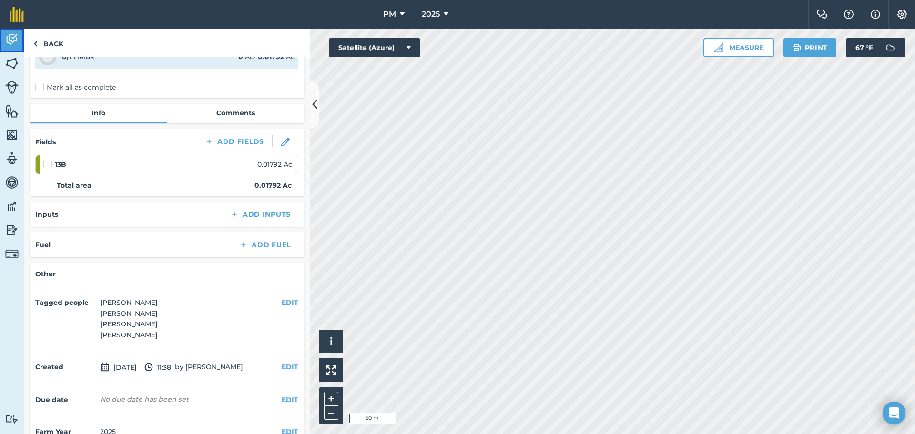
click at [10, 39] on img at bounding box center [11, 39] width 13 height 14
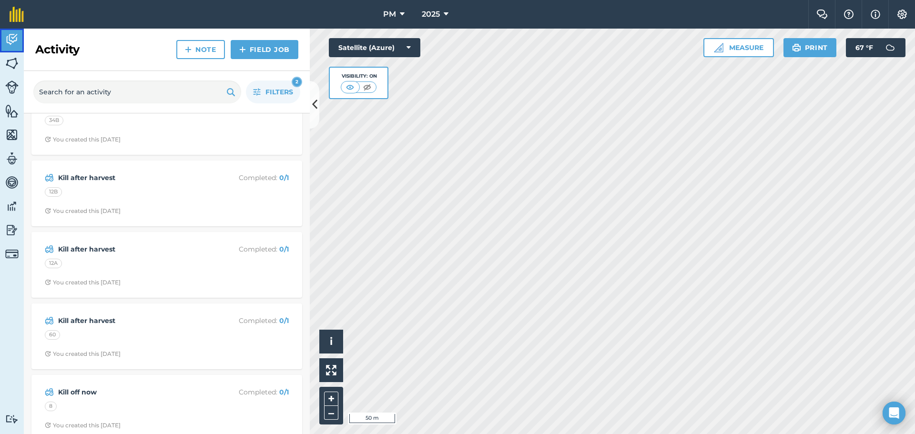
scroll to position [191, 0]
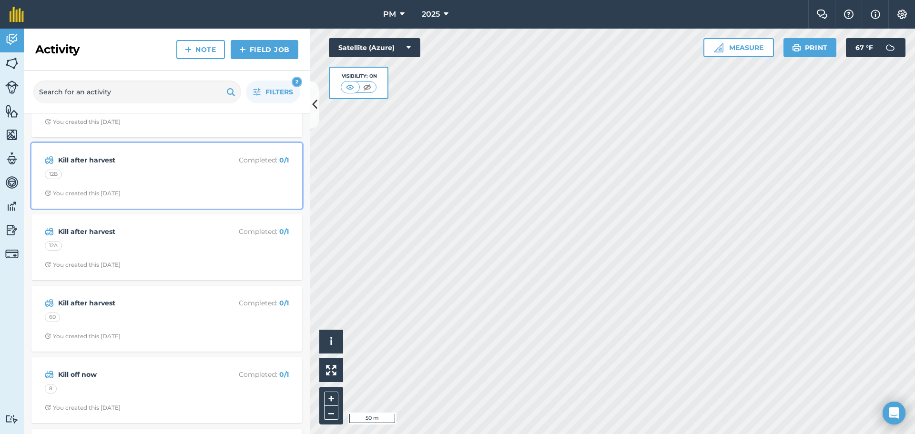
click at [87, 162] on strong "Kill after harvest" at bounding box center [133, 160] width 151 height 10
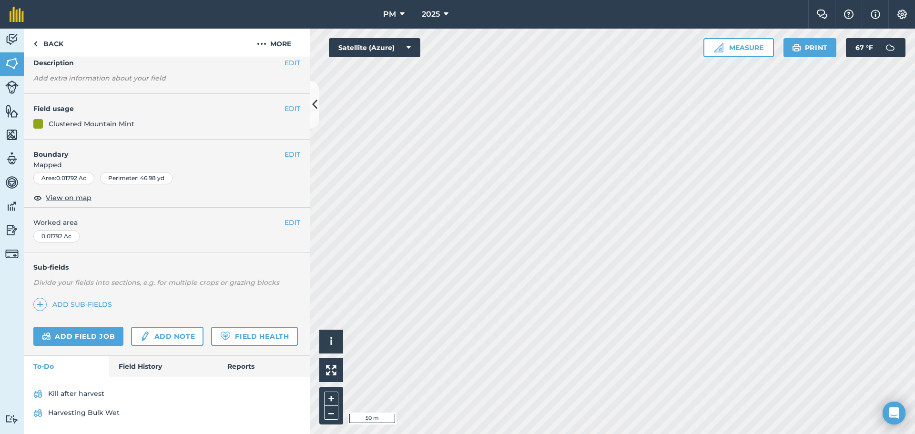
scroll to position [69, 0]
click at [70, 394] on link "Kill after harvest" at bounding box center [166, 393] width 267 height 15
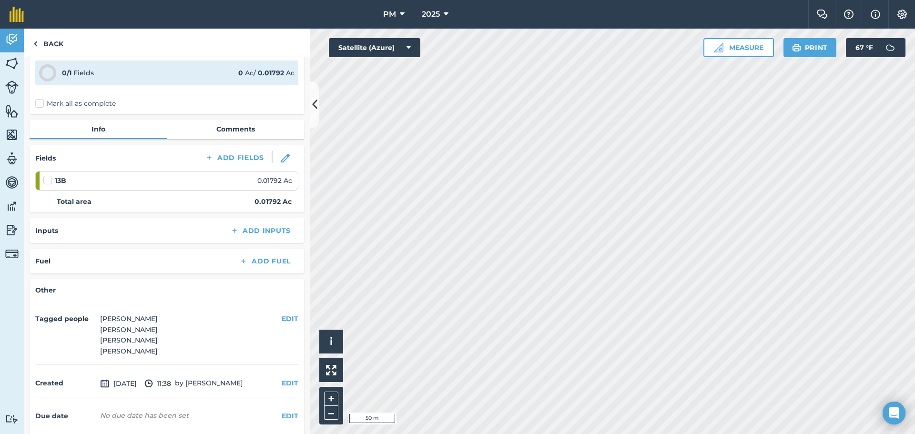
scroll to position [78, 0]
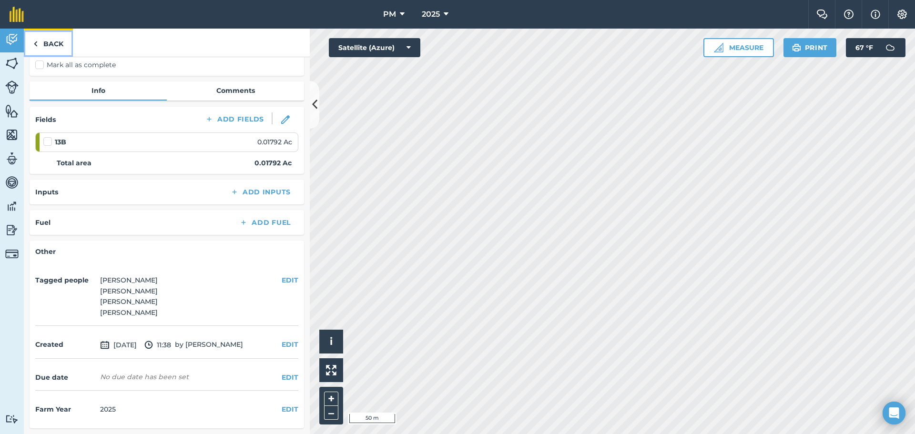
click at [38, 42] on link "Back" at bounding box center [48, 43] width 49 height 28
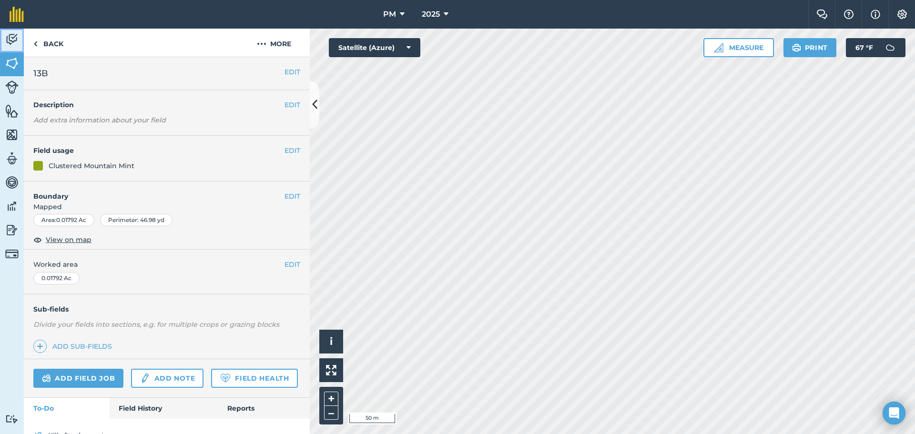
click at [16, 29] on link "Activity" at bounding box center [12, 41] width 24 height 24
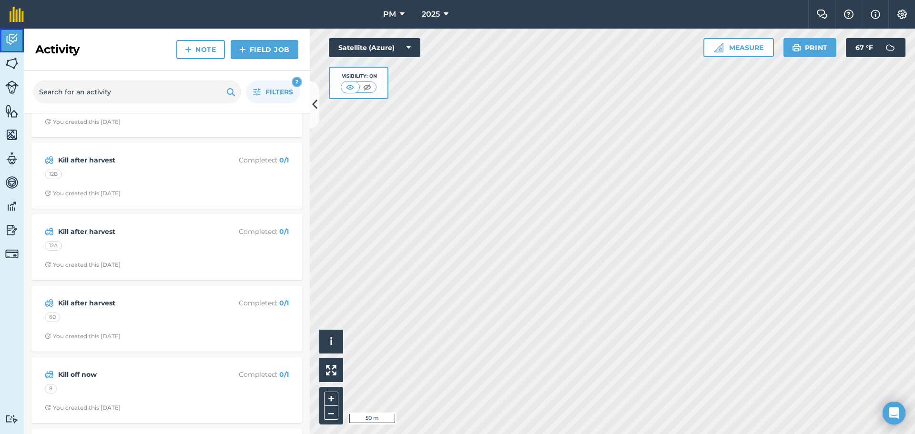
scroll to position [143, 0]
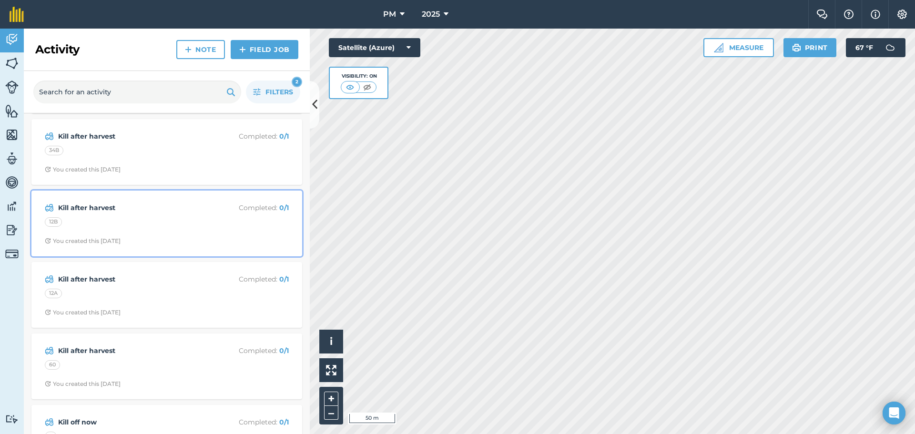
click at [87, 209] on strong "Kill after harvest" at bounding box center [133, 208] width 151 height 10
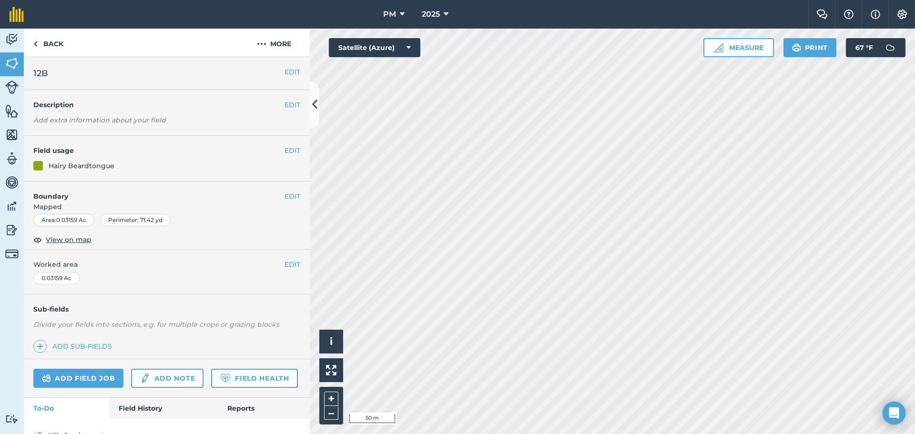
scroll to position [69, 0]
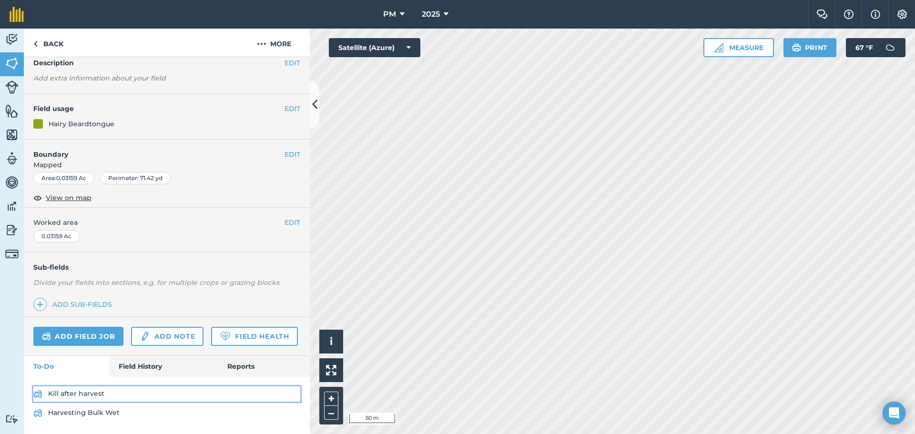
click at [83, 394] on link "Kill after harvest" at bounding box center [166, 393] width 267 height 15
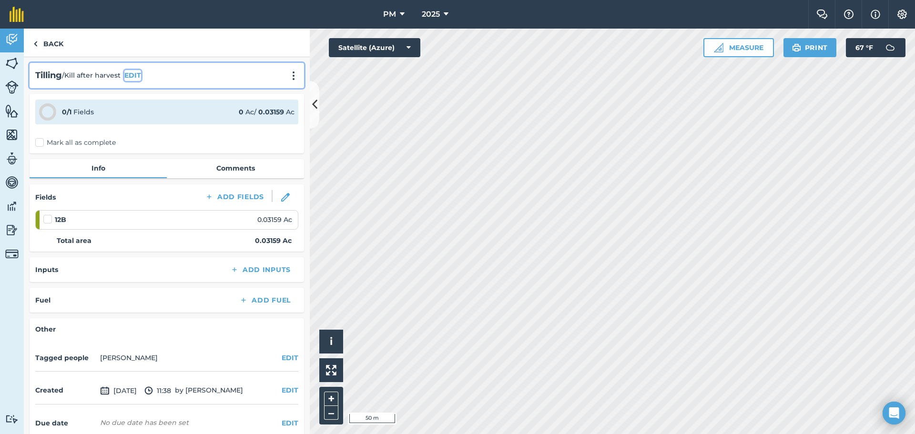
click at [133, 74] on button "EDIT" at bounding box center [132, 75] width 17 height 10
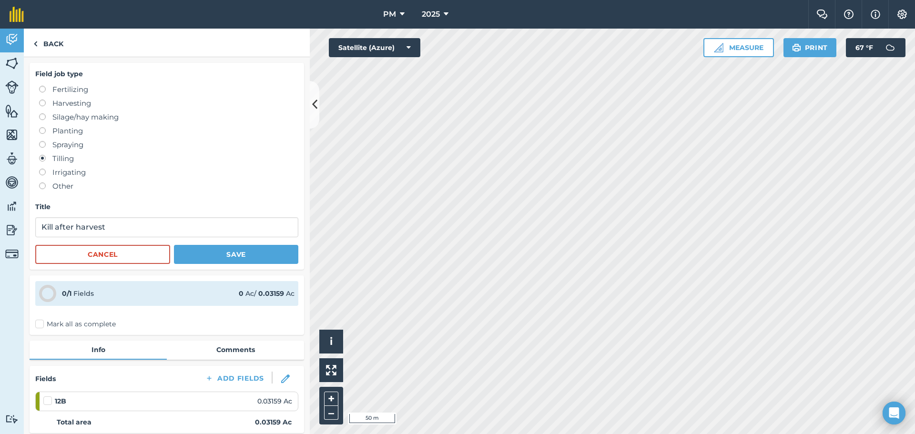
click at [41, 141] on label at bounding box center [45, 141] width 13 height 0
radio input "true"
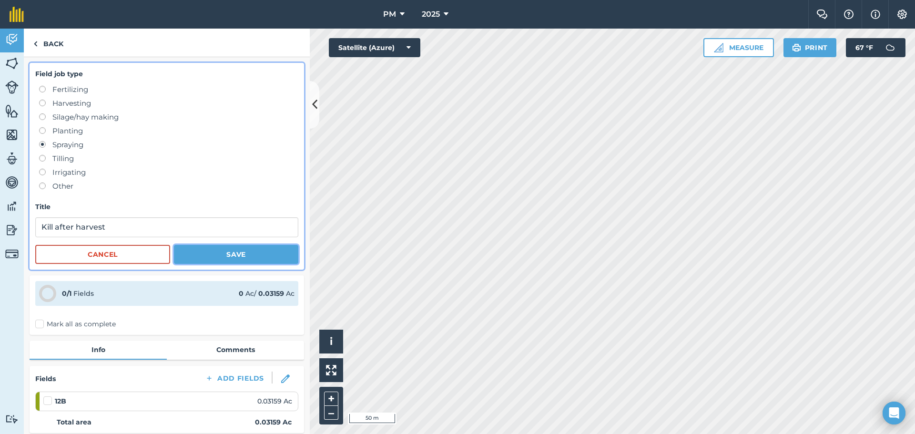
click at [214, 253] on button "Save" at bounding box center [236, 254] width 124 height 19
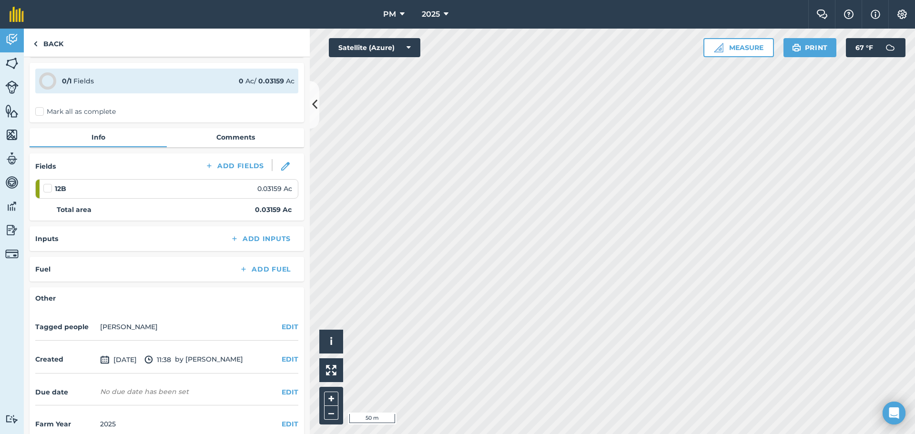
scroll to position [46, 0]
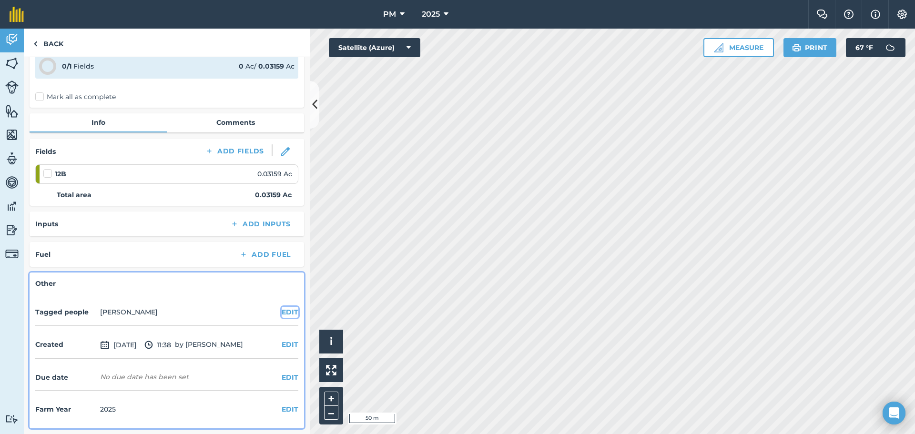
click at [285, 314] on button "EDIT" at bounding box center [290, 312] width 17 height 10
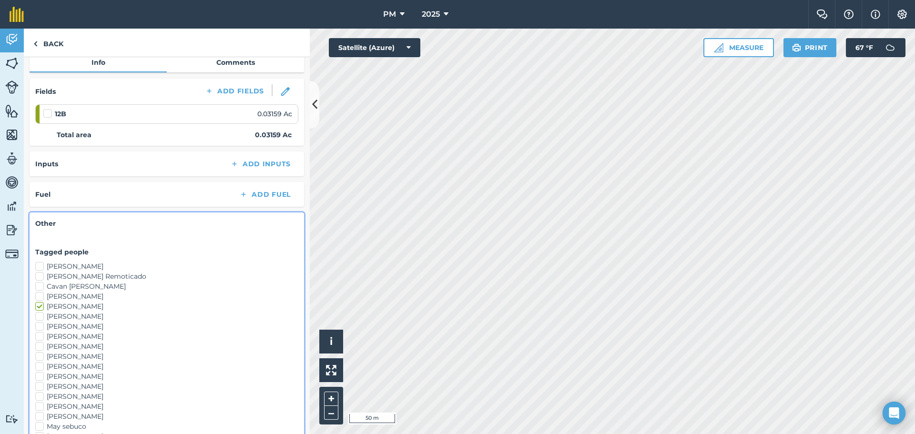
scroll to position [306, 0]
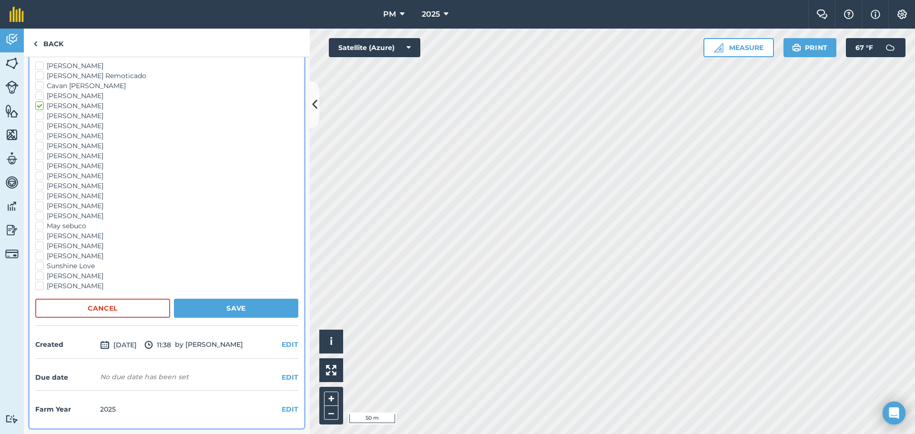
click at [40, 205] on label "[PERSON_NAME]" at bounding box center [166, 206] width 263 height 10
click at [40, 205] on input "[PERSON_NAME]" at bounding box center [38, 204] width 6 height 6
checkbox input "true"
click at [41, 195] on label "[PERSON_NAME]" at bounding box center [166, 196] width 263 height 10
click at [41, 195] on input "[PERSON_NAME]" at bounding box center [38, 194] width 6 height 6
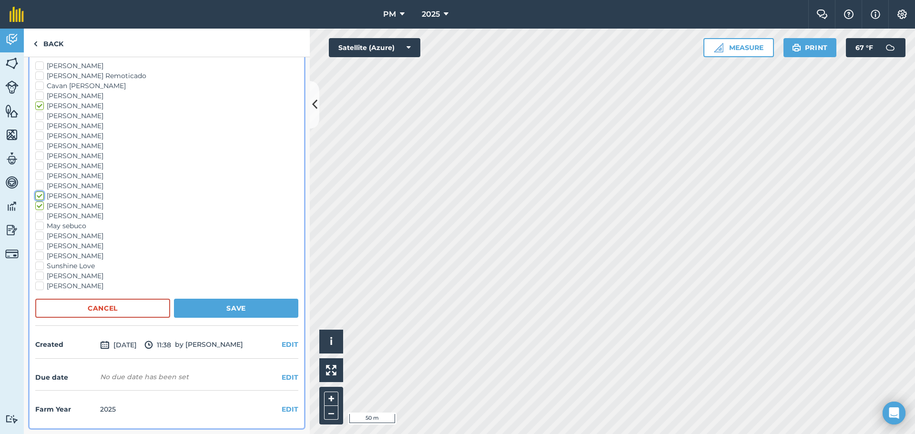
checkbox input "true"
click at [41, 183] on label "[PERSON_NAME]" at bounding box center [166, 186] width 263 height 10
click at [41, 183] on input "[PERSON_NAME]" at bounding box center [38, 184] width 6 height 6
checkbox input "true"
click at [220, 308] on button "Save" at bounding box center [236, 308] width 124 height 19
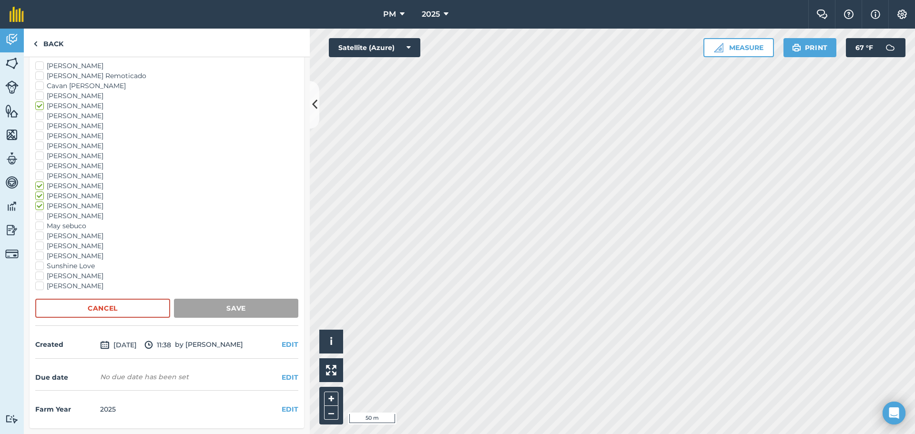
scroll to position [78, 0]
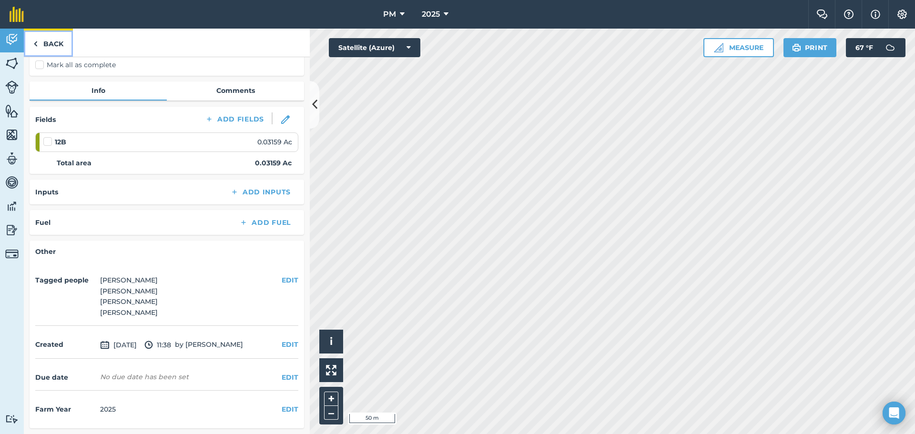
click at [36, 42] on img at bounding box center [35, 43] width 4 height 11
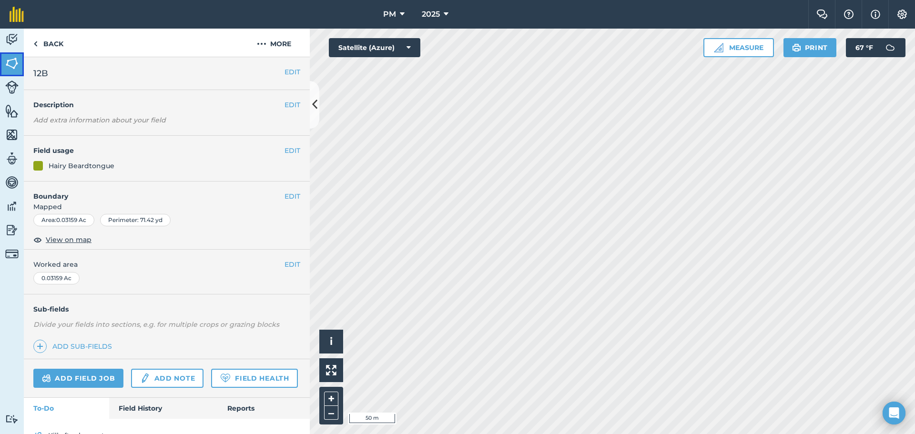
click at [11, 64] on img at bounding box center [11, 63] width 13 height 14
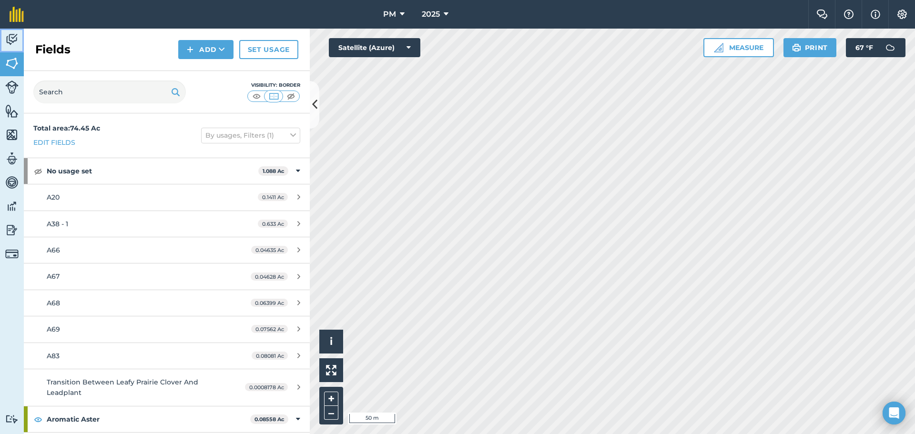
click at [12, 41] on img at bounding box center [11, 39] width 13 height 14
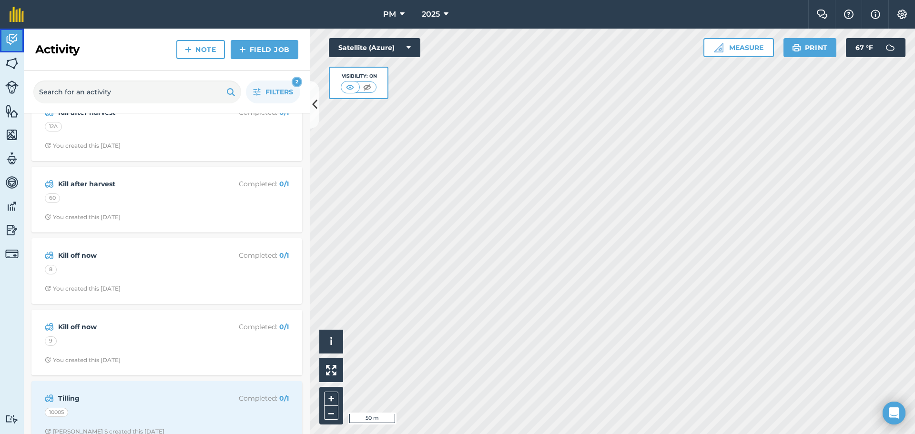
scroll to position [191, 0]
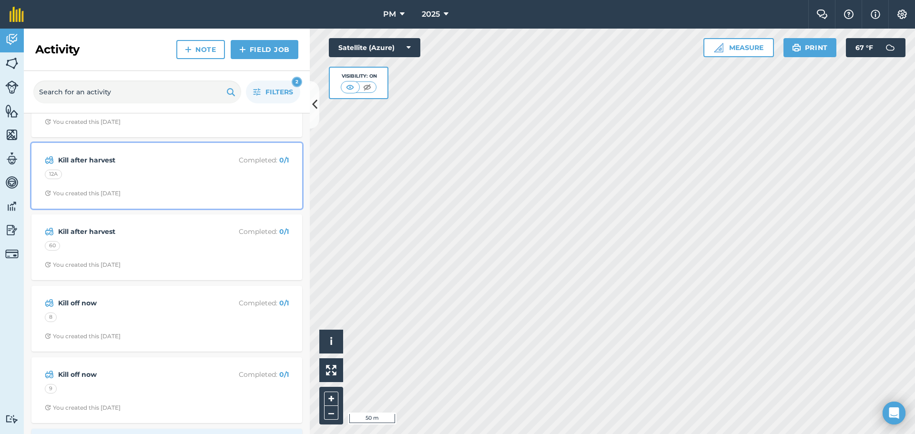
click at [87, 160] on strong "Kill after harvest" at bounding box center [133, 160] width 151 height 10
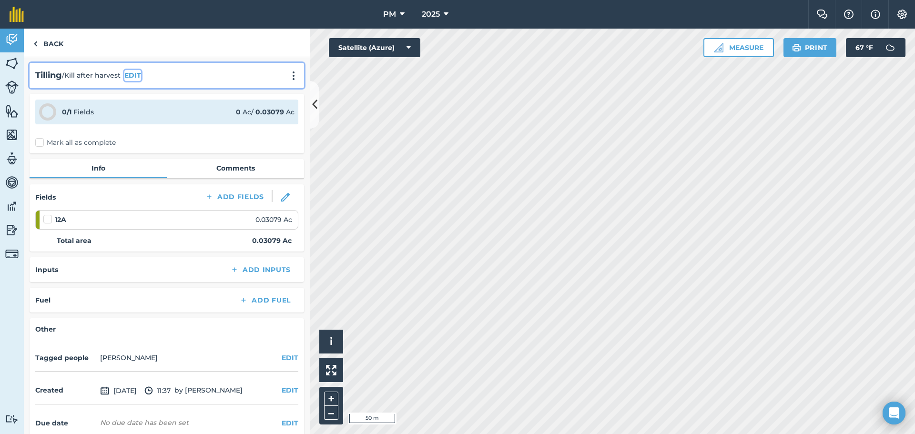
click at [129, 72] on button "EDIT" at bounding box center [132, 75] width 17 height 10
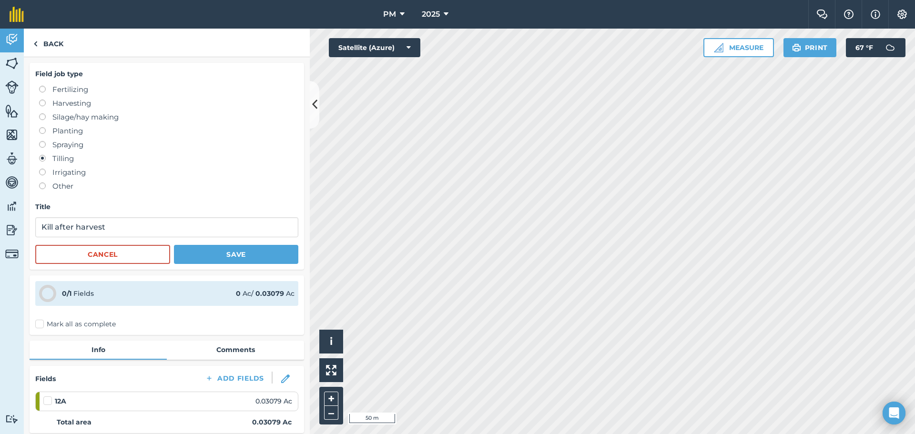
click at [41, 141] on label at bounding box center [45, 141] width 13 height 0
radio input "true"
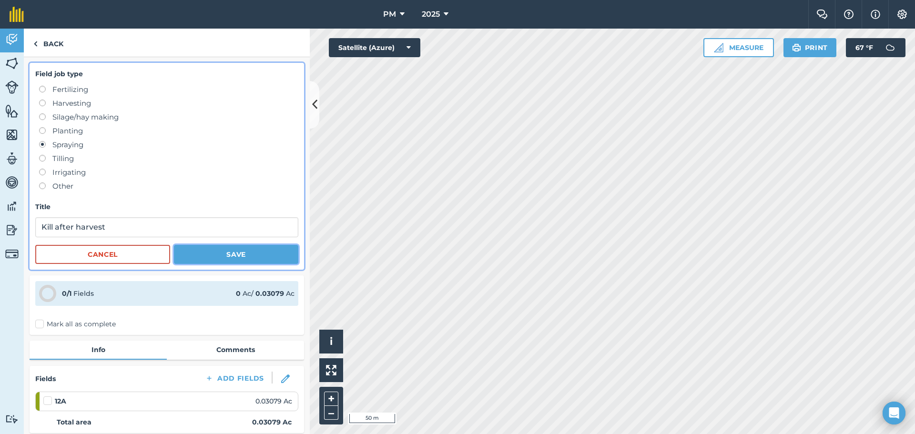
click at [210, 248] on button "Save" at bounding box center [236, 254] width 124 height 19
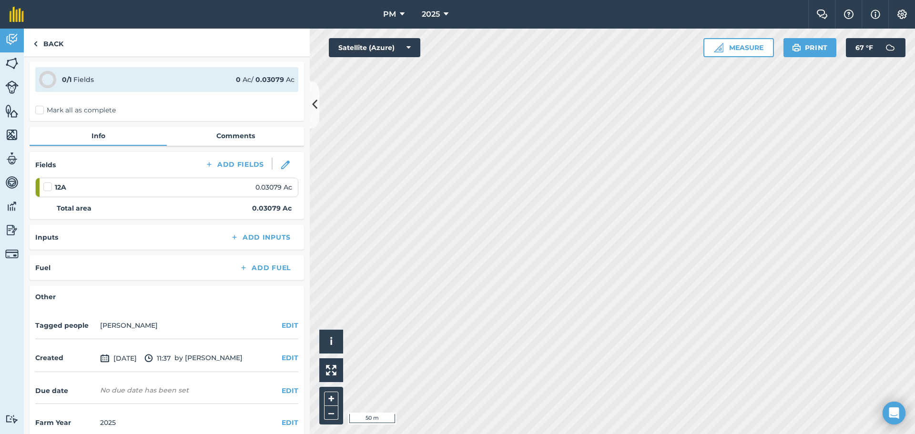
scroll to position [46, 0]
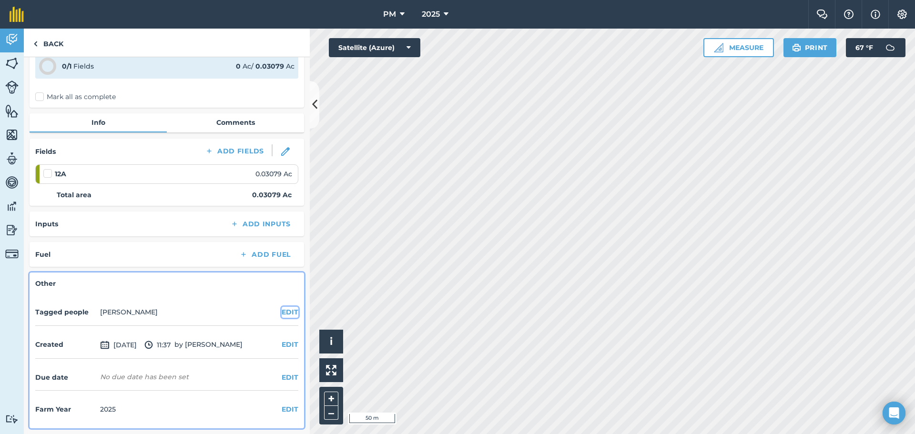
click at [284, 314] on button "EDIT" at bounding box center [290, 312] width 17 height 10
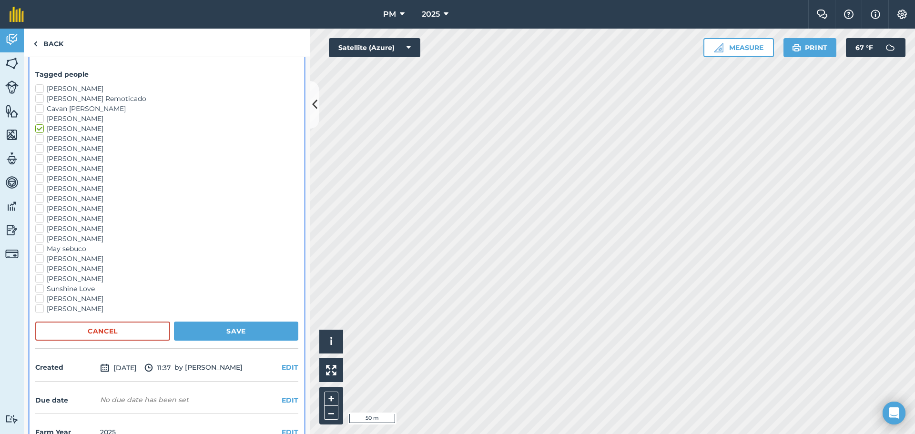
scroll to position [284, 0]
click at [37, 207] on label "[PERSON_NAME]" at bounding box center [166, 208] width 263 height 10
click at [37, 207] on input "[PERSON_NAME]" at bounding box center [38, 206] width 6 height 6
checkbox input "true"
click at [38, 215] on label "[PERSON_NAME]" at bounding box center [166, 218] width 263 height 10
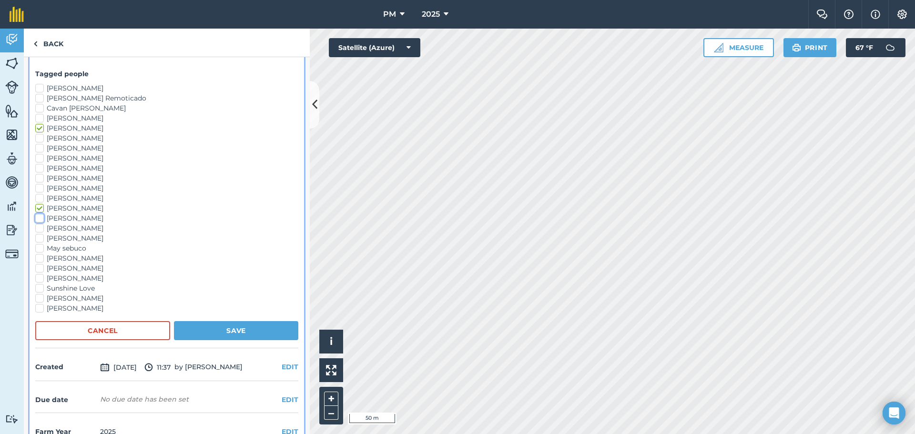
click at [38, 215] on input "[PERSON_NAME]" at bounding box center [38, 216] width 6 height 6
checkbox input "true"
click at [41, 227] on label "[PERSON_NAME]" at bounding box center [166, 228] width 263 height 10
click at [41, 227] on input "[PERSON_NAME]" at bounding box center [38, 226] width 6 height 6
checkbox input "true"
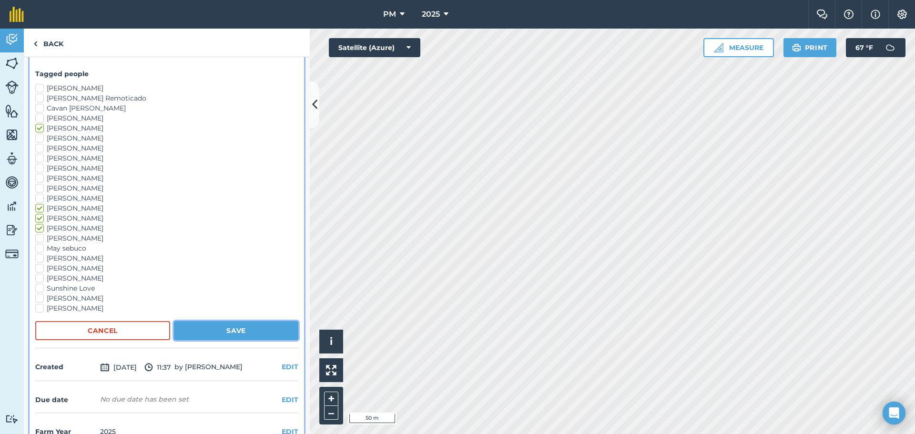
click at [201, 332] on button "Save" at bounding box center [236, 330] width 124 height 19
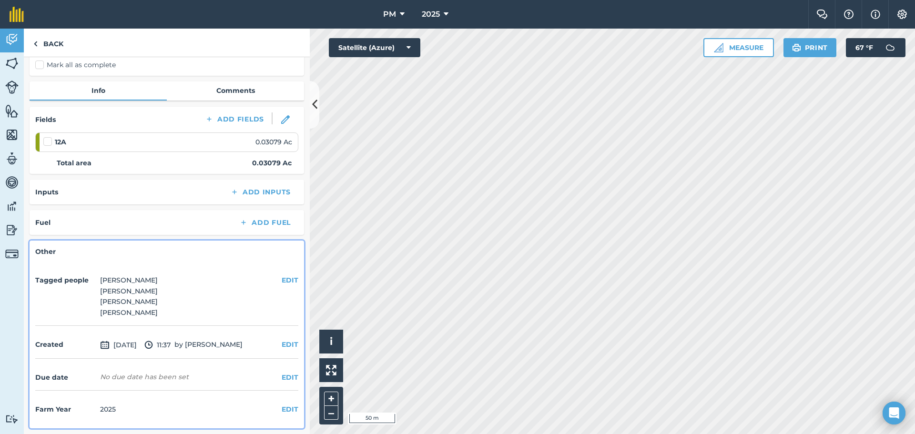
scroll to position [0, 0]
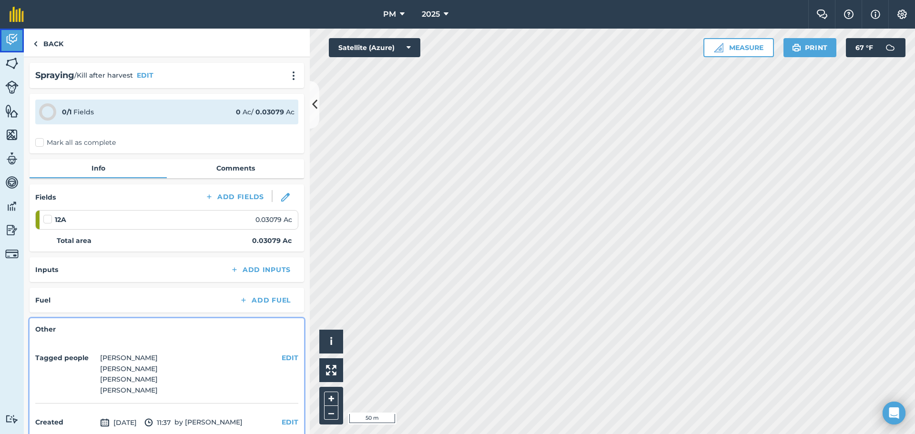
click at [9, 40] on img at bounding box center [11, 39] width 13 height 14
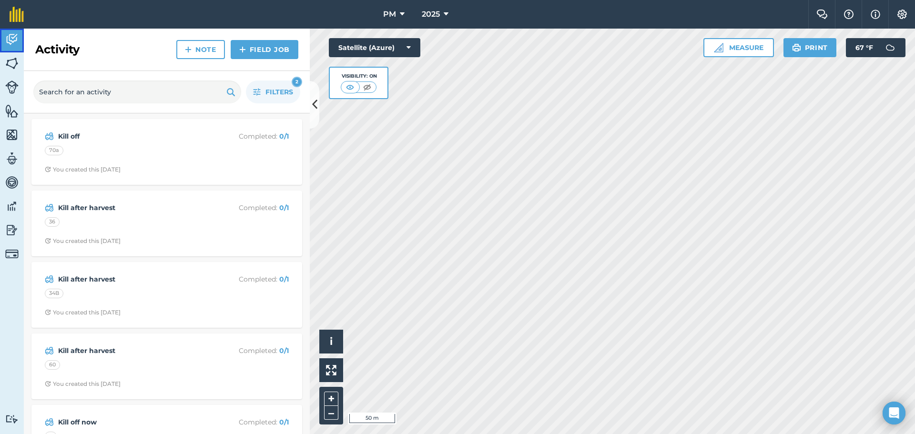
click at [9, 40] on img at bounding box center [11, 39] width 13 height 14
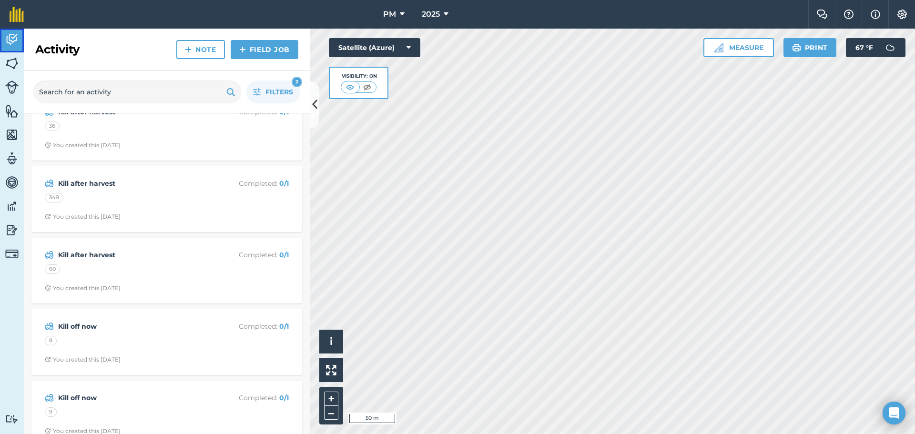
scroll to position [95, 0]
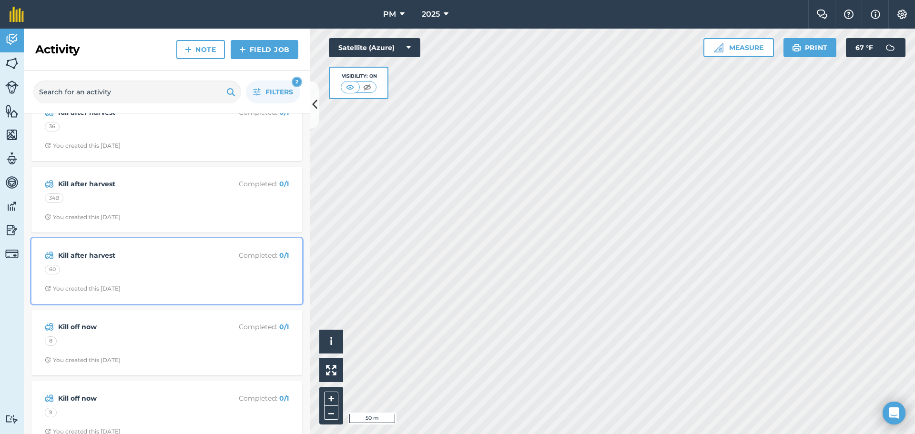
click at [101, 256] on strong "Kill after harvest" at bounding box center [133, 255] width 151 height 10
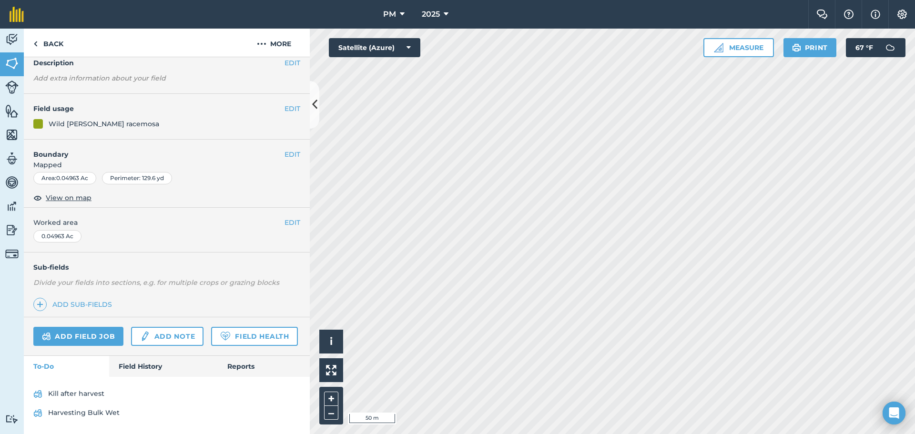
scroll to position [69, 0]
click at [72, 393] on link "Kill after harvest" at bounding box center [166, 393] width 267 height 15
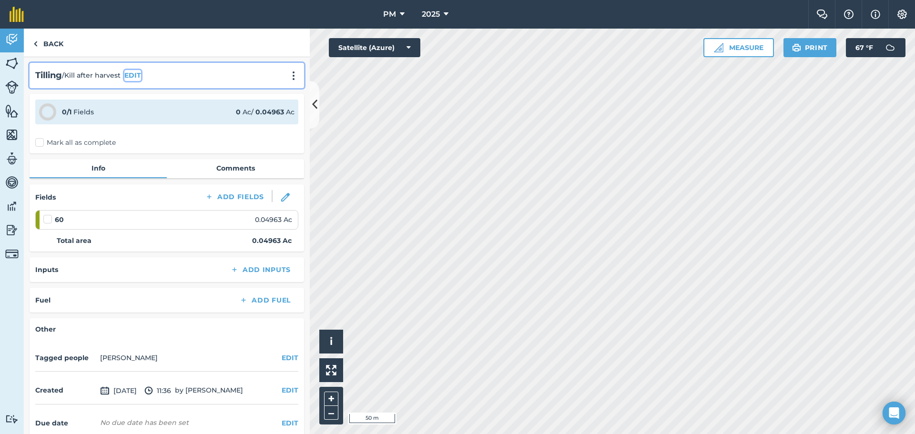
click at [127, 75] on button "EDIT" at bounding box center [132, 75] width 17 height 10
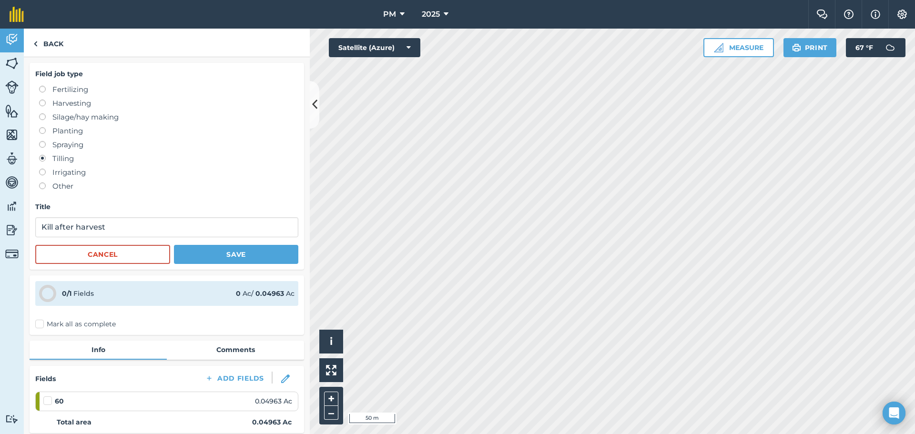
click at [45, 141] on label at bounding box center [45, 141] width 13 height 0
radio input "true"
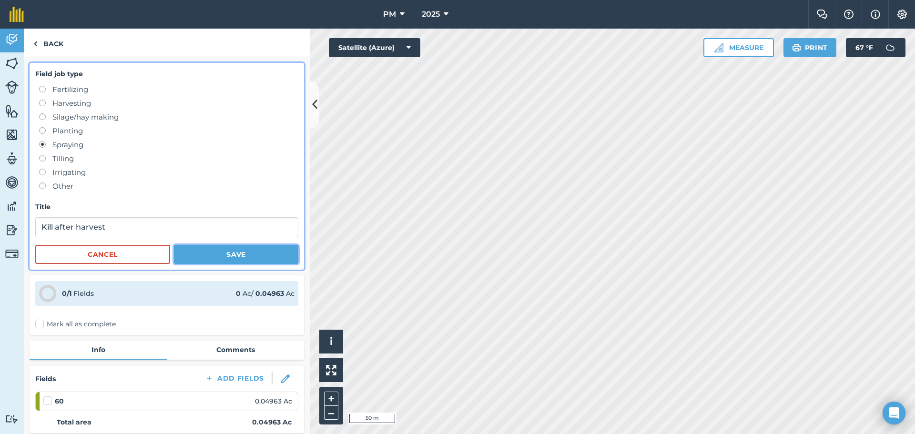
click at [198, 251] on button "Save" at bounding box center [236, 254] width 124 height 19
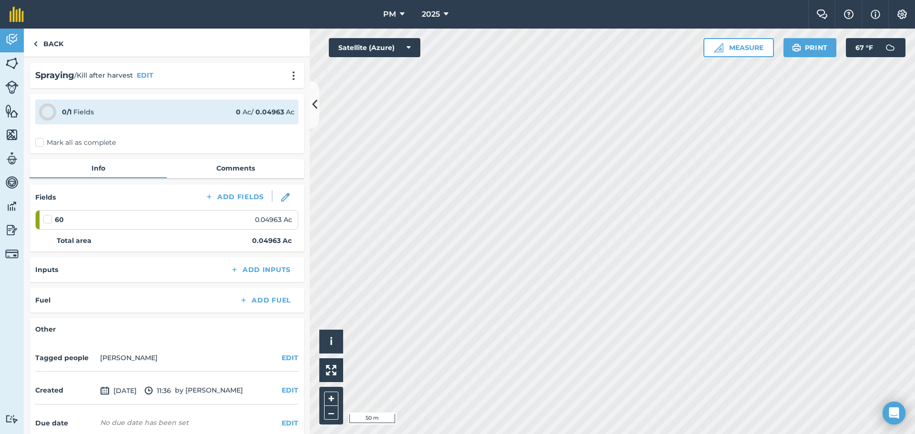
scroll to position [46, 0]
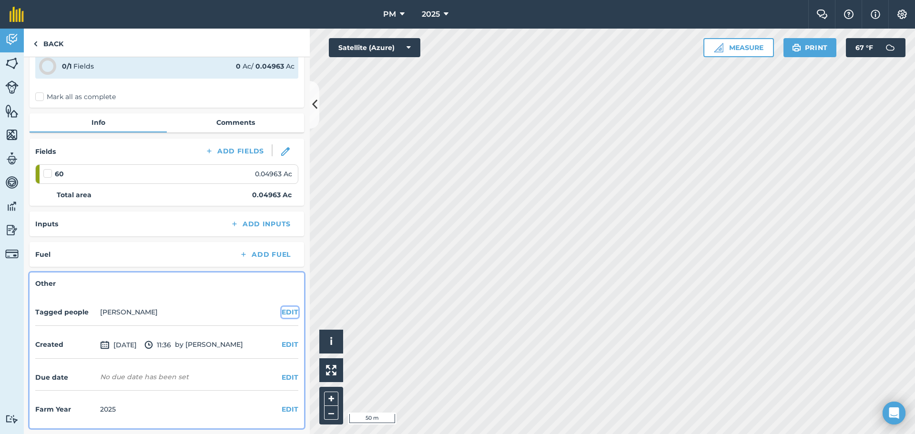
click at [282, 314] on button "EDIT" at bounding box center [290, 312] width 17 height 10
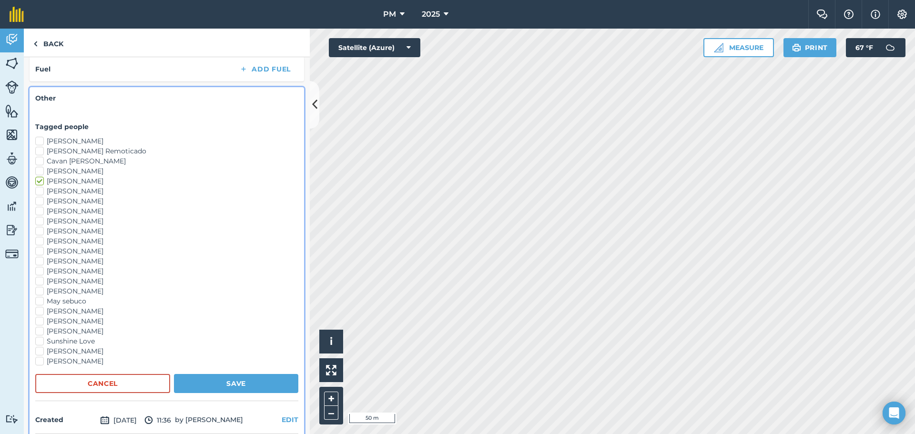
scroll to position [236, 0]
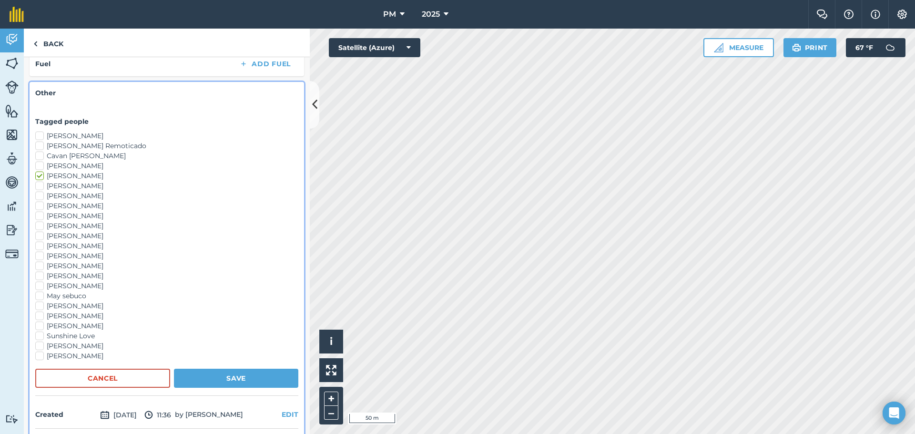
click at [40, 276] on label "[PERSON_NAME]" at bounding box center [166, 276] width 263 height 10
click at [40, 276] on input "[PERSON_NAME]" at bounding box center [38, 274] width 6 height 6
checkbox input "true"
click at [40, 267] on label "[PERSON_NAME]" at bounding box center [166, 266] width 263 height 10
click at [40, 267] on input "[PERSON_NAME]" at bounding box center [38, 264] width 6 height 6
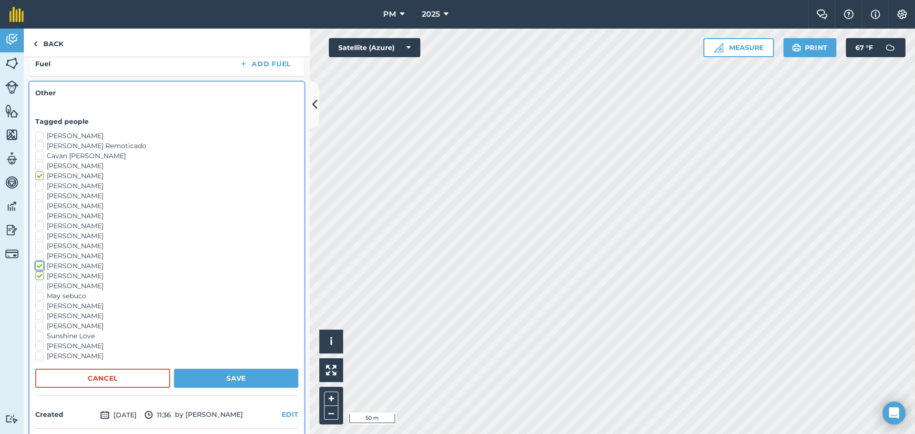
checkbox input "true"
click at [40, 254] on label "[PERSON_NAME]" at bounding box center [166, 256] width 263 height 10
click at [40, 254] on input "[PERSON_NAME]" at bounding box center [38, 254] width 6 height 6
checkbox input "true"
click at [212, 379] on button "Save" at bounding box center [236, 378] width 124 height 19
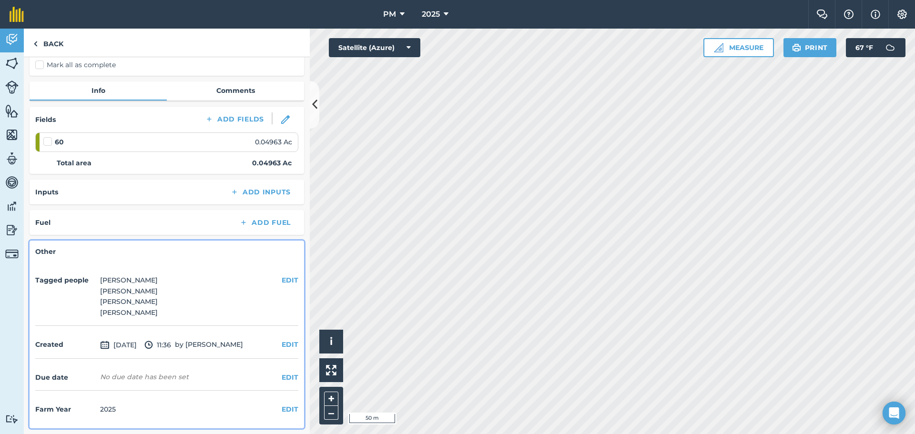
scroll to position [78, 0]
click at [14, 44] on img at bounding box center [11, 39] width 13 height 14
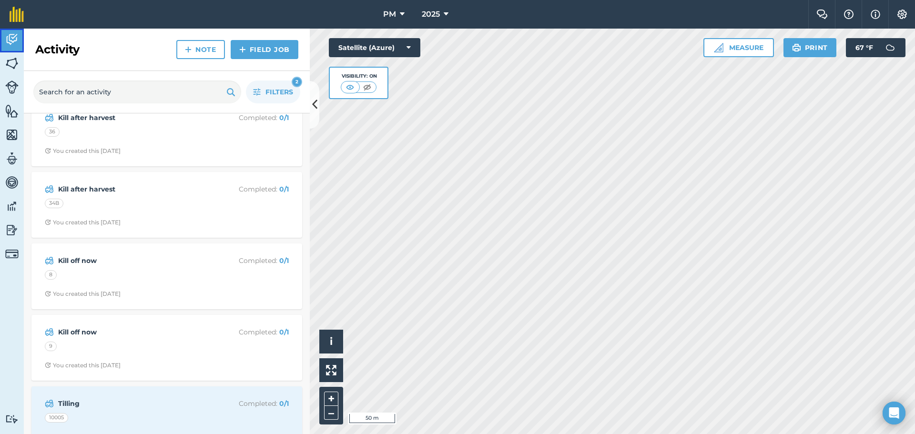
scroll to position [138, 0]
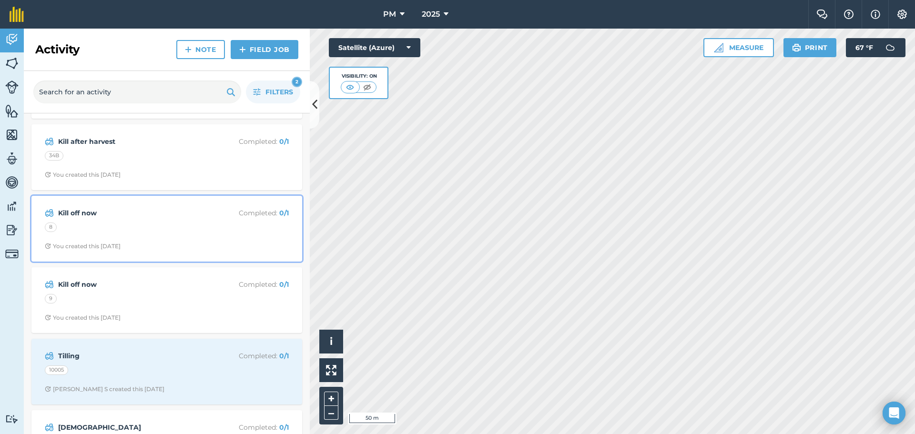
click at [75, 212] on strong "Kill off now" at bounding box center [133, 213] width 151 height 10
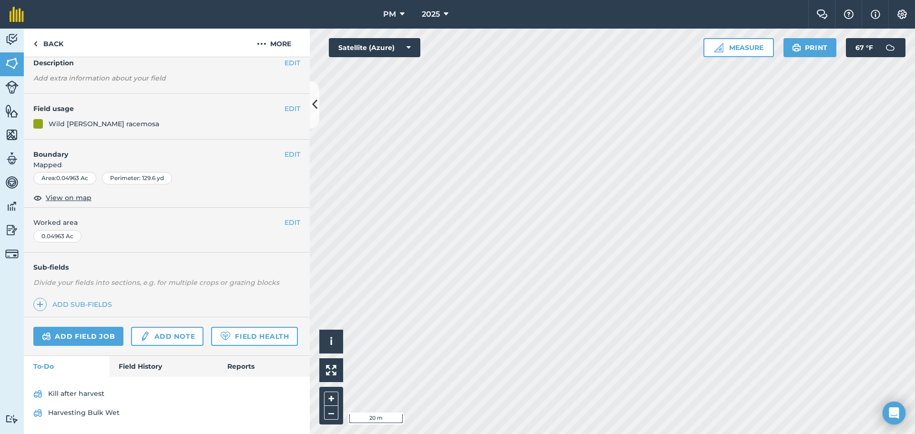
scroll to position [69, 0]
click at [14, 40] on img at bounding box center [11, 39] width 13 height 14
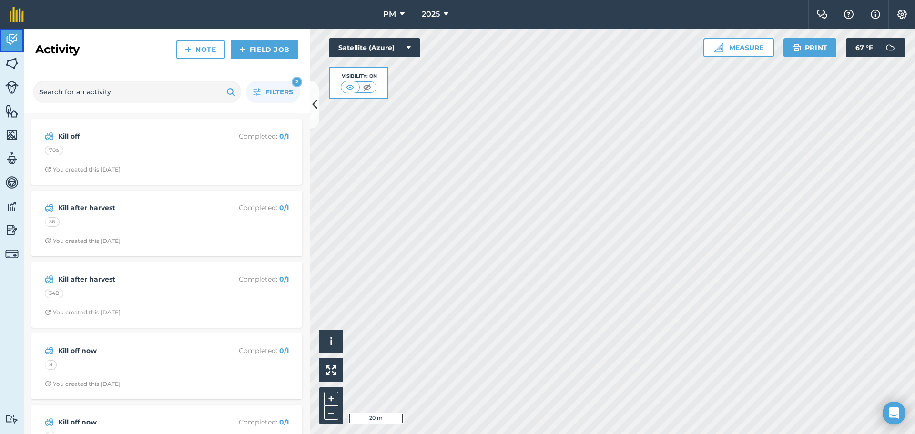
scroll to position [95, 0]
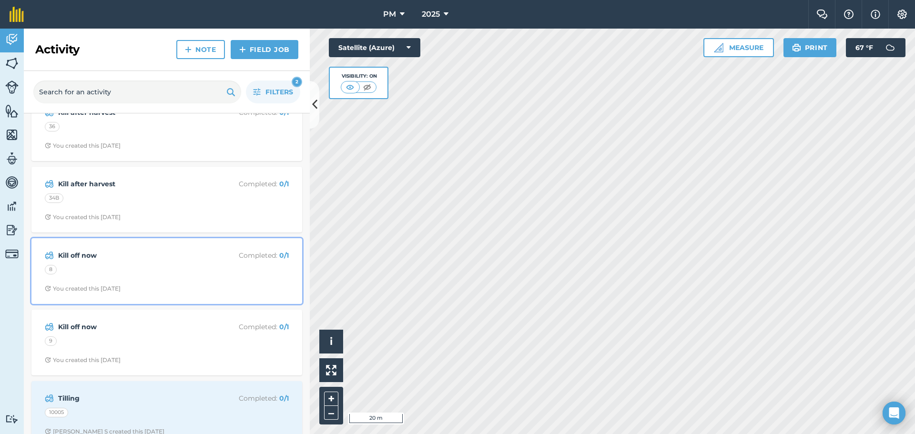
click at [72, 254] on strong "Kill off now" at bounding box center [133, 255] width 151 height 10
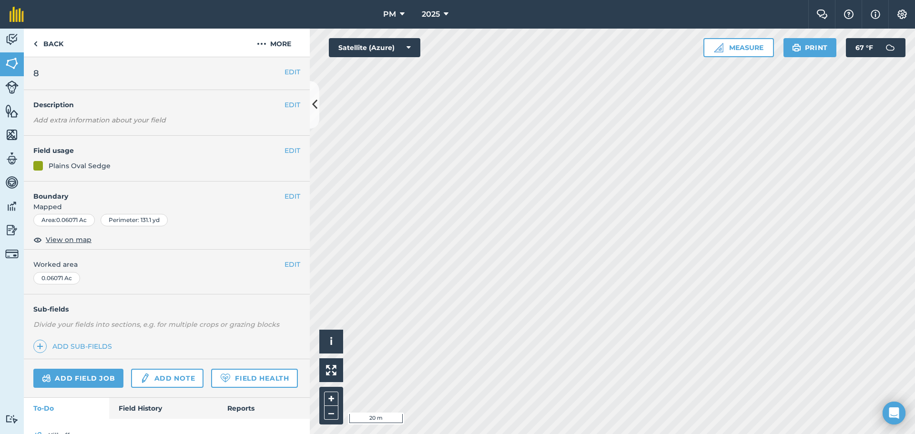
scroll to position [50, 0]
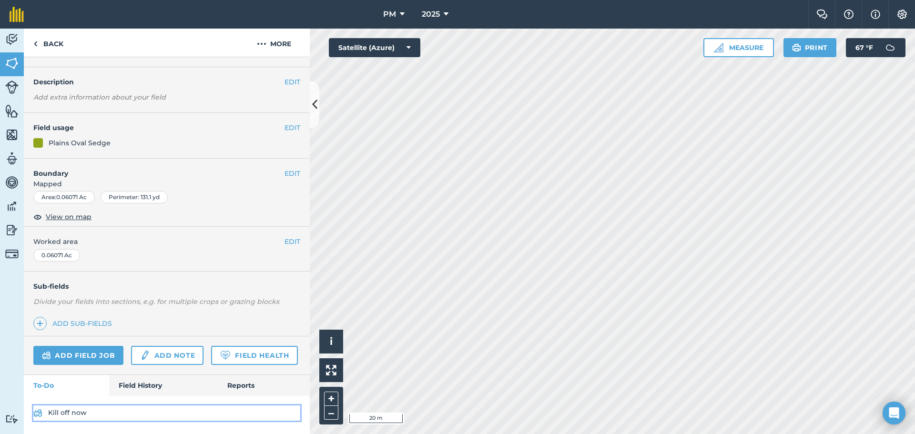
click at [74, 409] on link "Kill off now" at bounding box center [166, 413] width 267 height 15
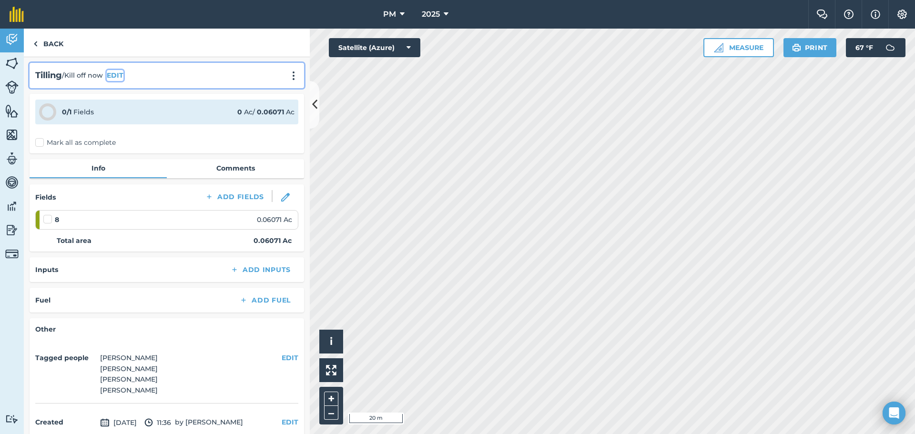
click at [114, 76] on button "EDIT" at bounding box center [115, 75] width 17 height 10
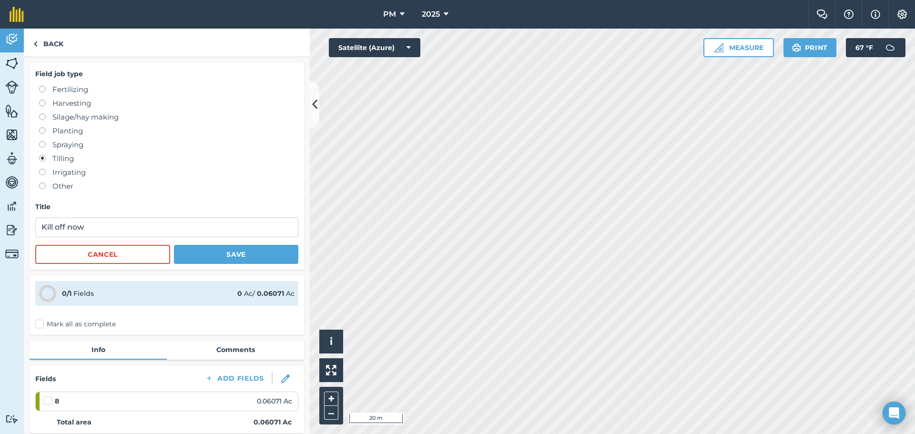
click at [41, 141] on label at bounding box center [45, 141] width 13 height 0
radio input "true"
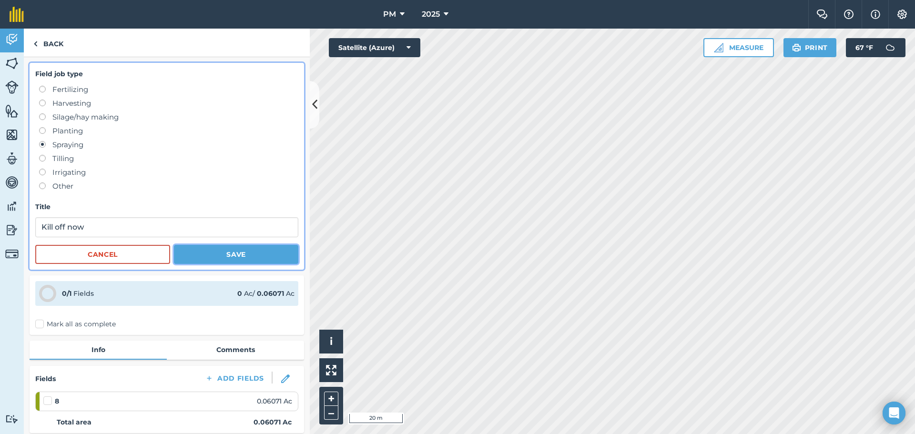
click at [195, 257] on button "Save" at bounding box center [236, 254] width 124 height 19
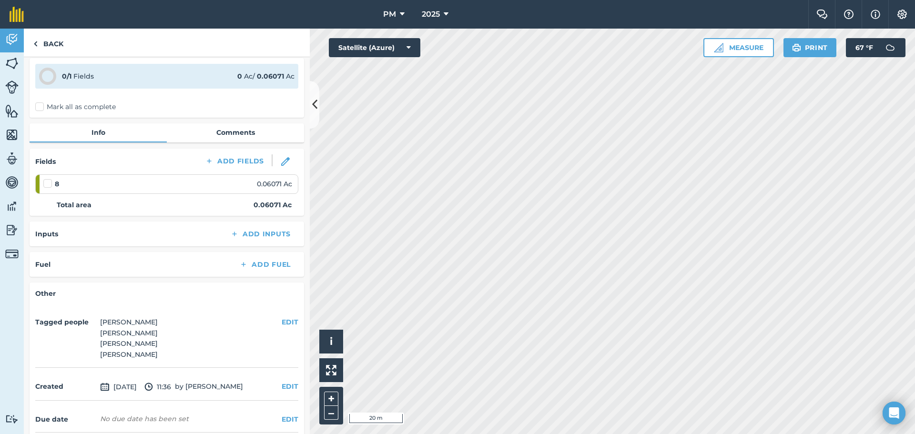
scroll to position [78, 0]
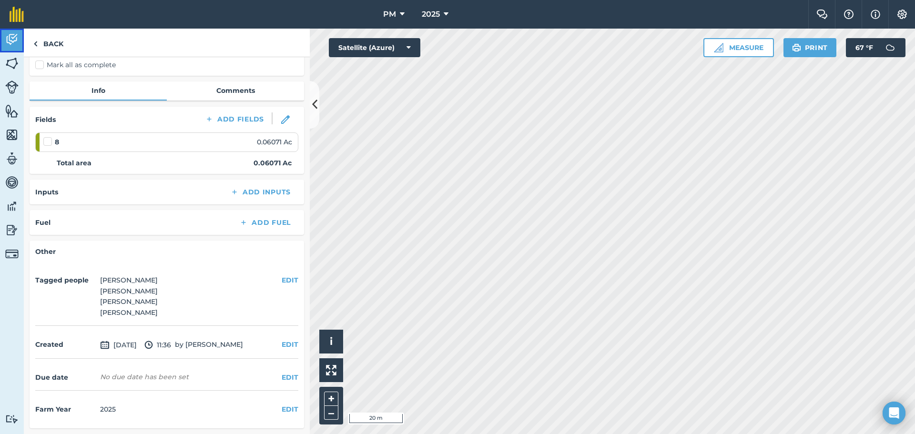
click at [11, 39] on img at bounding box center [11, 39] width 13 height 14
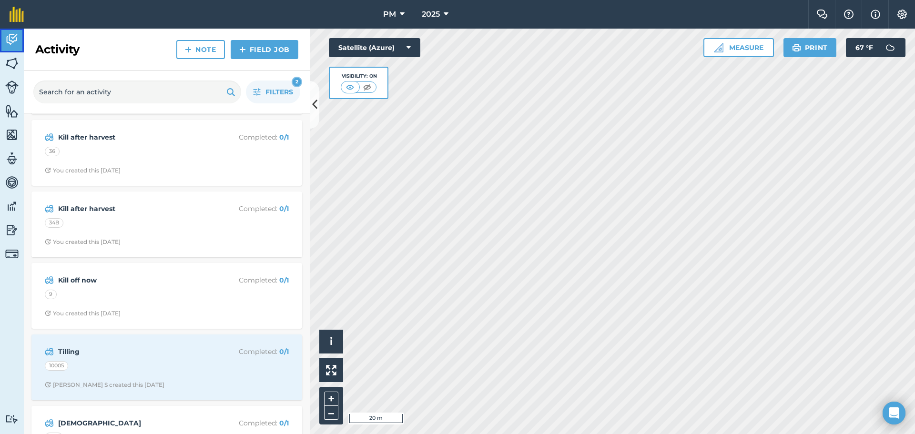
scroll to position [114, 0]
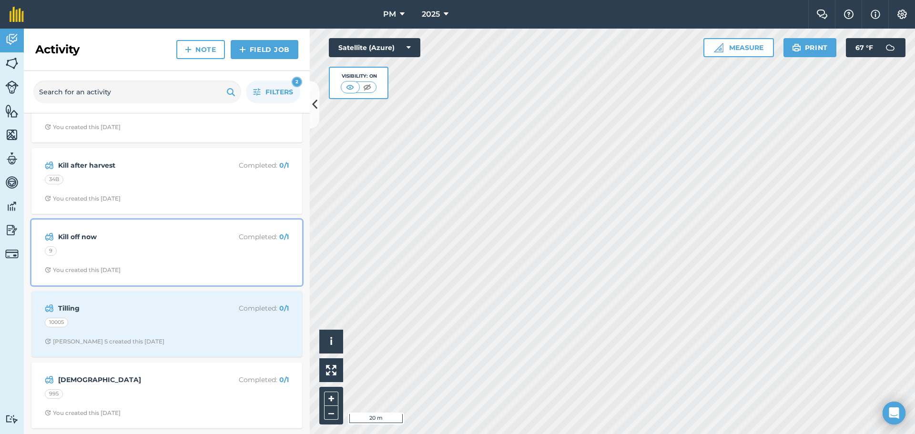
click at [81, 234] on strong "Kill off now" at bounding box center [133, 237] width 151 height 10
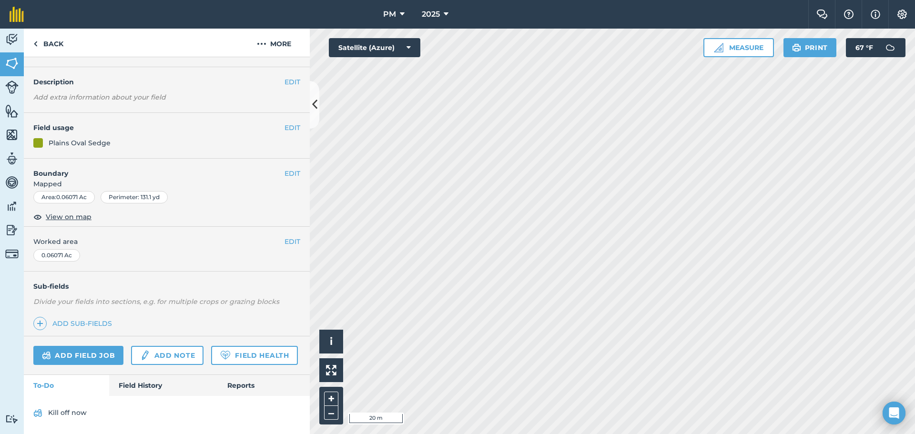
scroll to position [50, 0]
click at [71, 413] on link "Kill off now" at bounding box center [166, 413] width 267 height 15
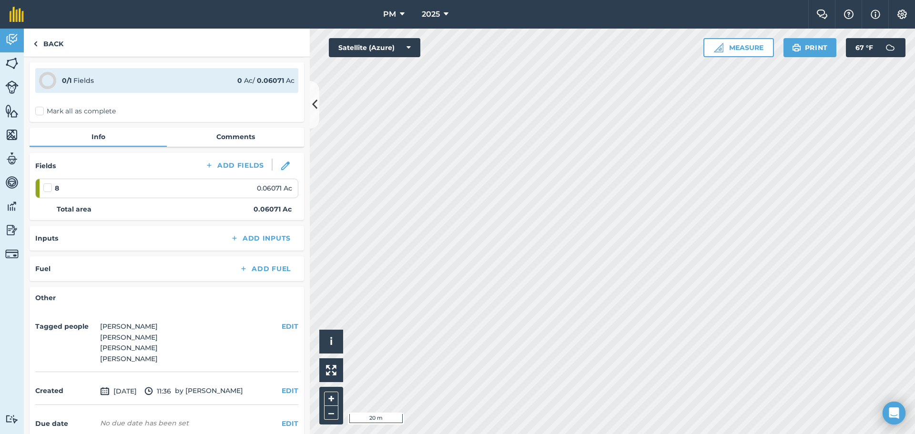
scroll to position [48, 0]
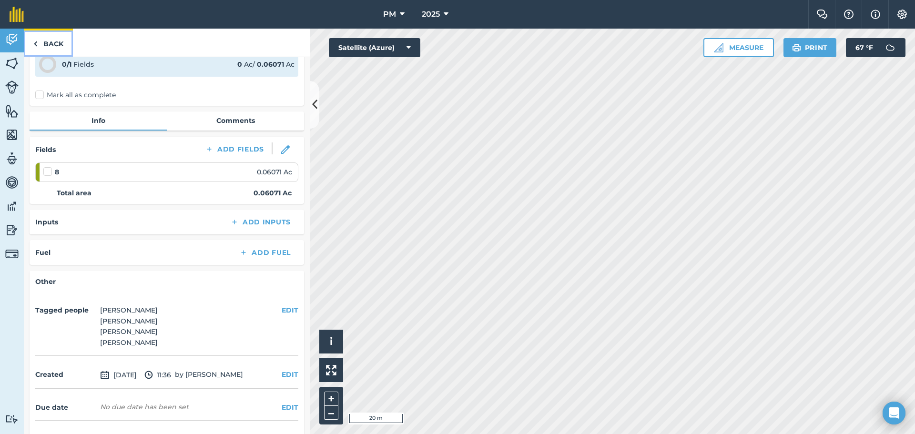
click at [47, 41] on link "Back" at bounding box center [48, 43] width 49 height 28
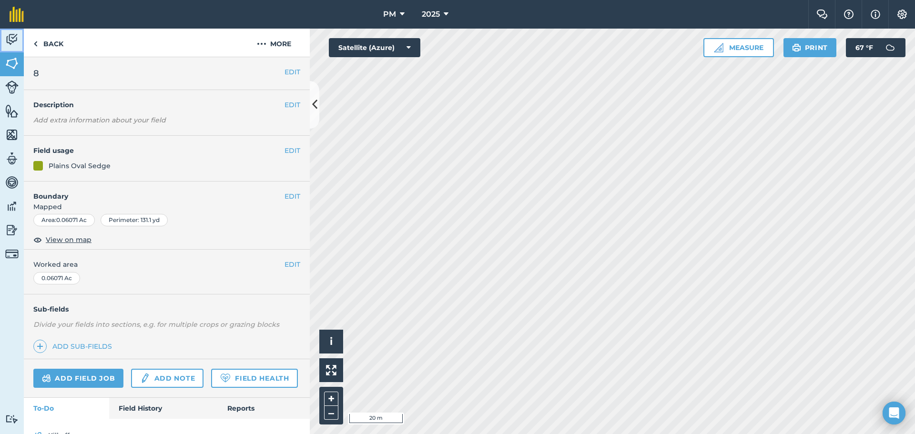
click at [14, 41] on img at bounding box center [11, 39] width 13 height 14
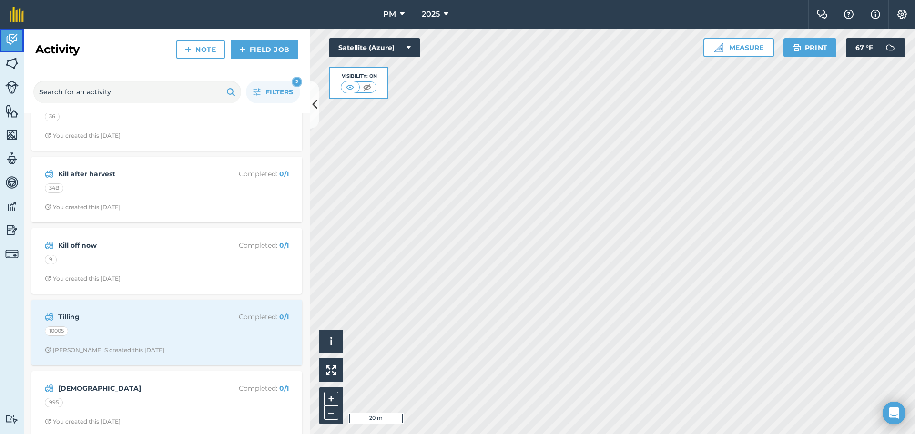
scroll to position [114, 0]
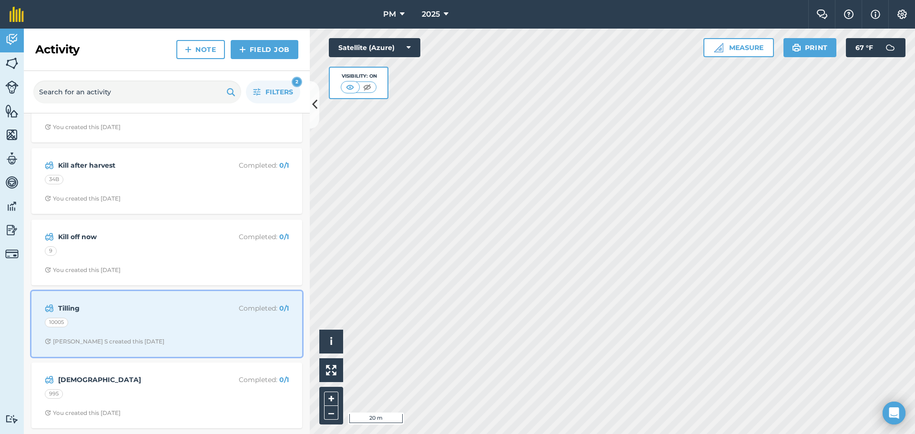
click at [172, 319] on div "10005" at bounding box center [167, 324] width 244 height 12
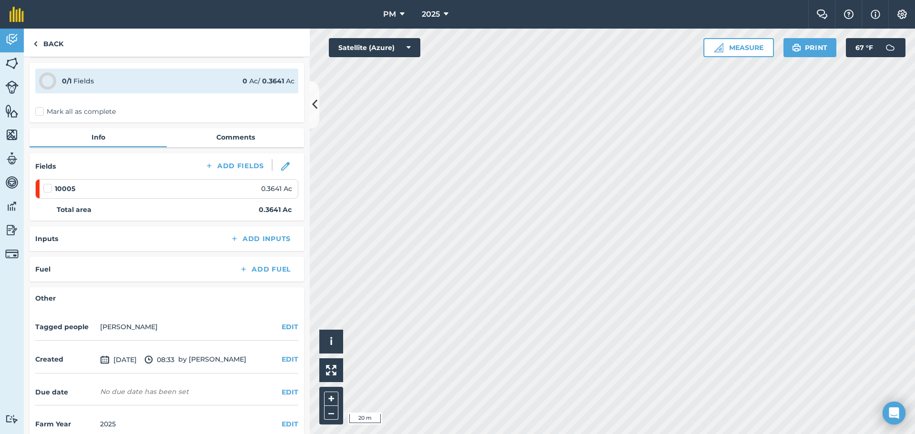
scroll to position [46, 0]
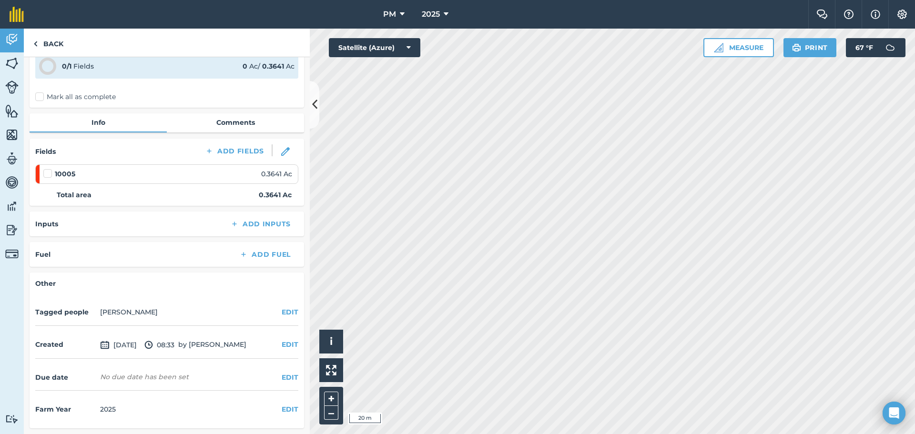
click at [40, 95] on label "Mark all as complete" at bounding box center [75, 97] width 81 height 10
click at [40, 138] on input "Mark all as complete" at bounding box center [38, 141] width 6 height 6
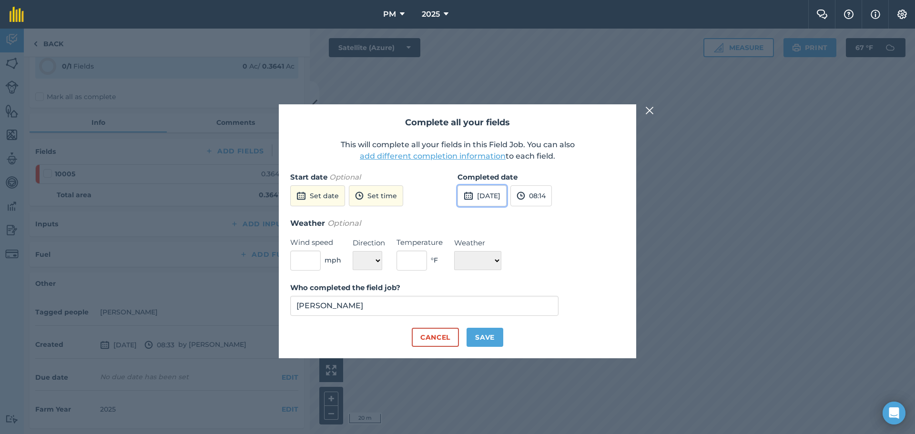
click at [507, 192] on button "[DATE]" at bounding box center [481, 195] width 49 height 21
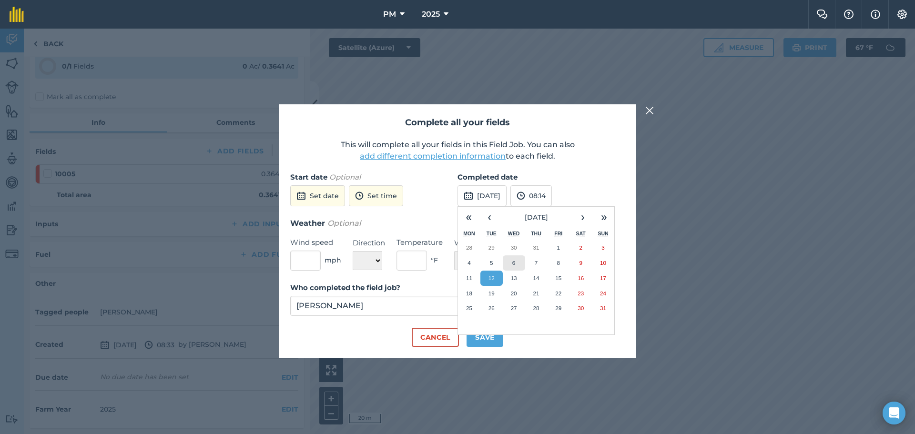
click at [519, 265] on button "6" at bounding box center [514, 262] width 22 height 15
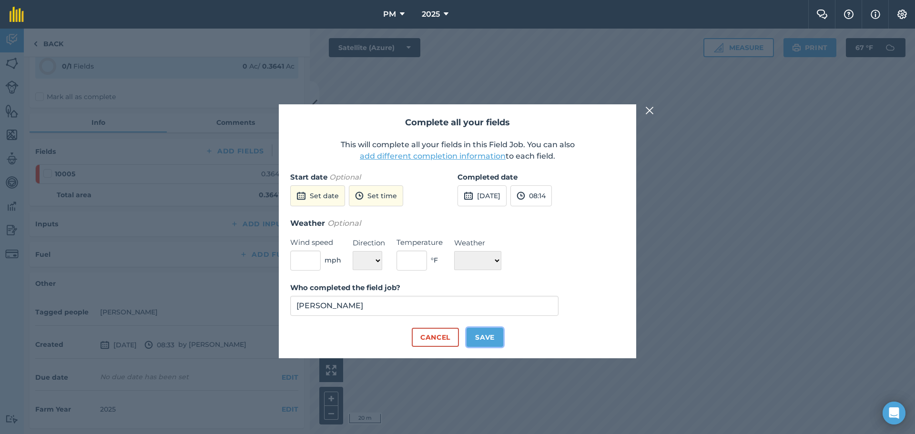
click at [480, 338] on button "Save" at bounding box center [484, 337] width 37 height 19
checkbox input "true"
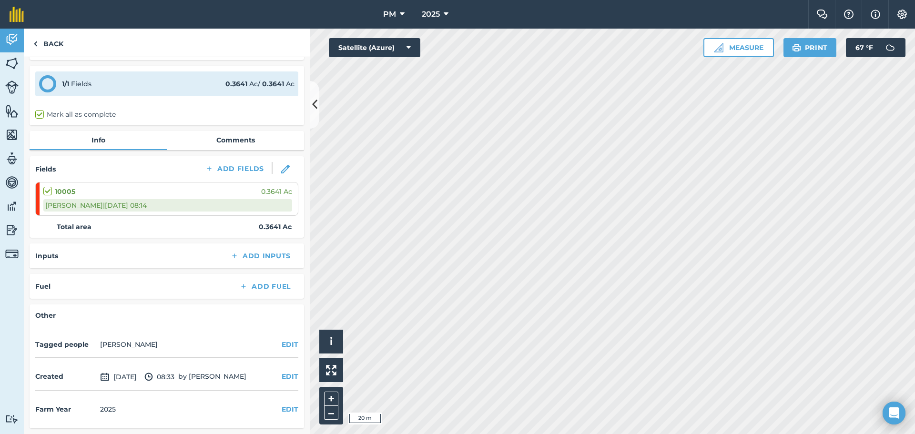
scroll to position [28, 0]
click at [36, 43] on img at bounding box center [35, 43] width 4 height 11
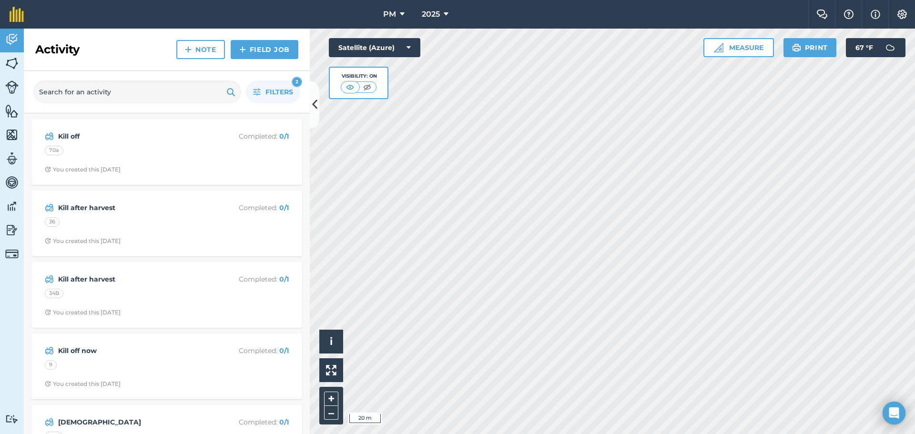
scroll to position [42, 0]
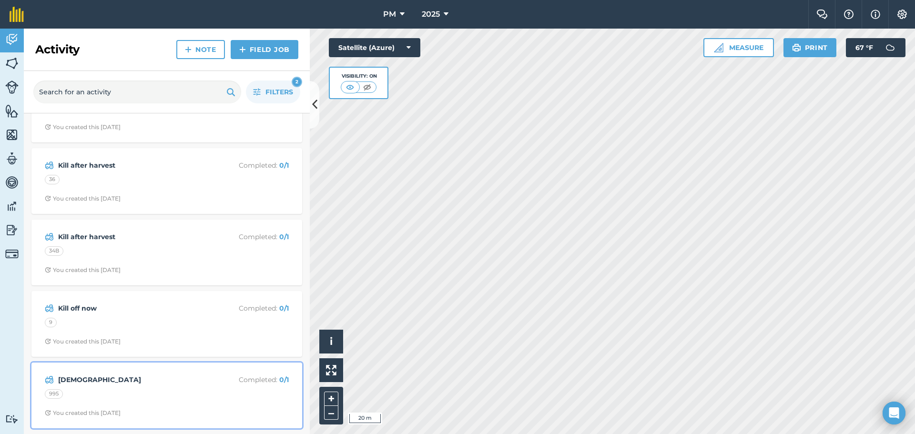
click at [129, 381] on strong "[DEMOGRAPHIC_DATA]" at bounding box center [133, 380] width 151 height 10
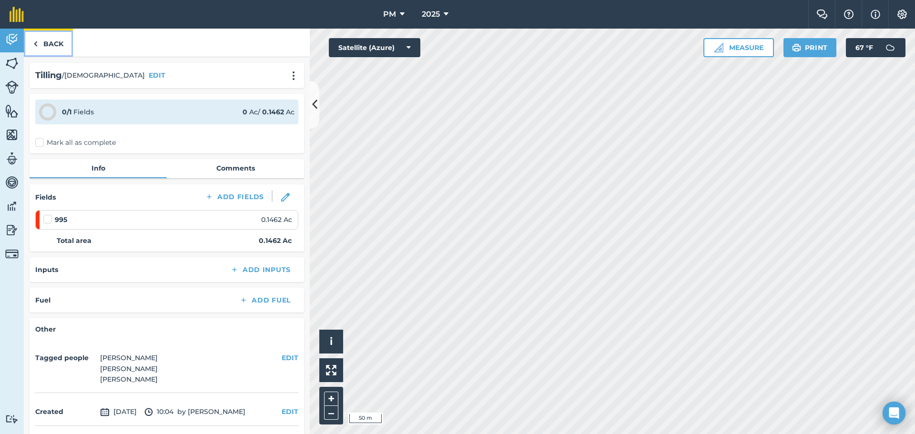
click at [36, 41] on img at bounding box center [35, 43] width 4 height 11
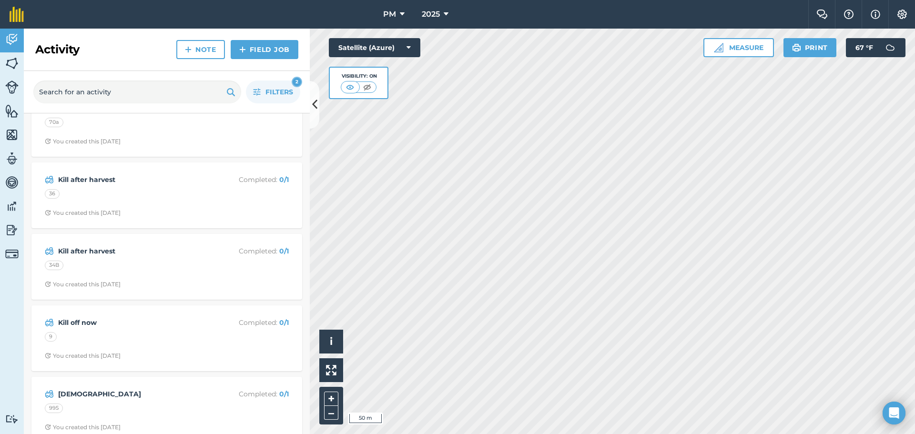
scroll to position [42, 0]
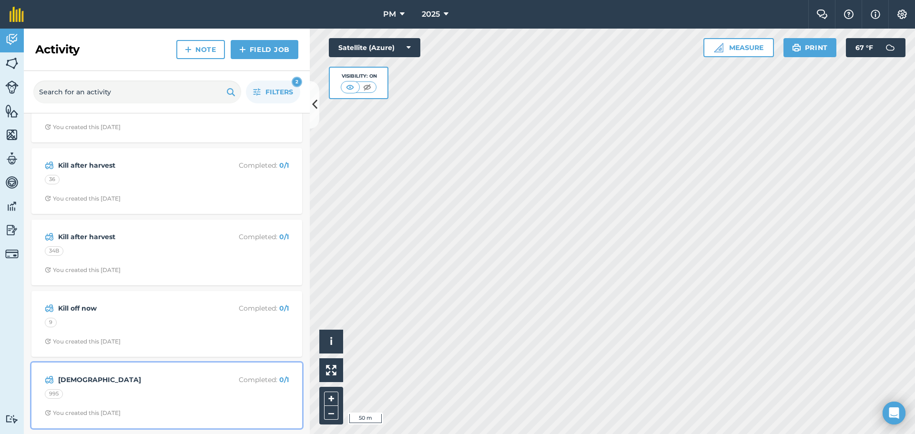
click at [63, 382] on strong "[DEMOGRAPHIC_DATA]" at bounding box center [133, 380] width 151 height 10
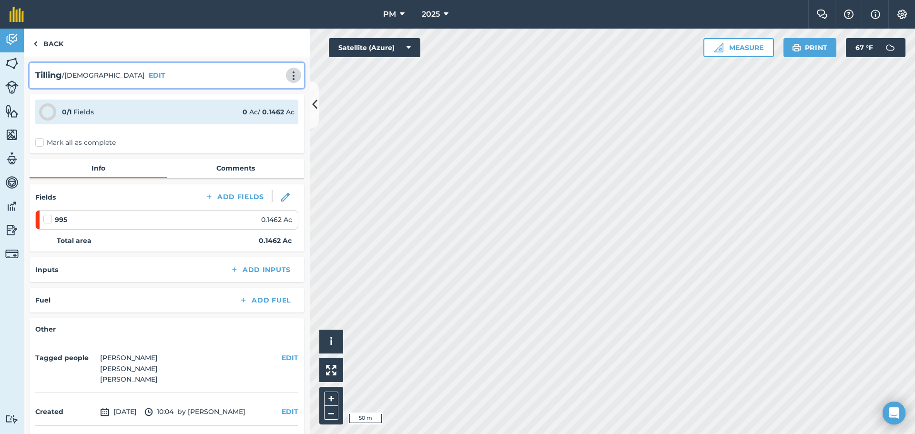
click at [288, 75] on img at bounding box center [293, 76] width 11 height 10
click at [256, 119] on link "Delete" at bounding box center [273, 119] width 61 height 19
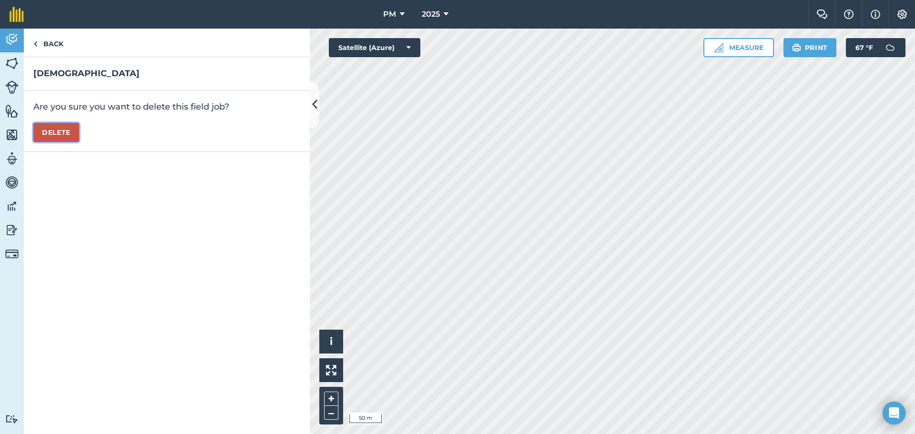
click at [67, 130] on button "Delete" at bounding box center [56, 132] width 46 height 19
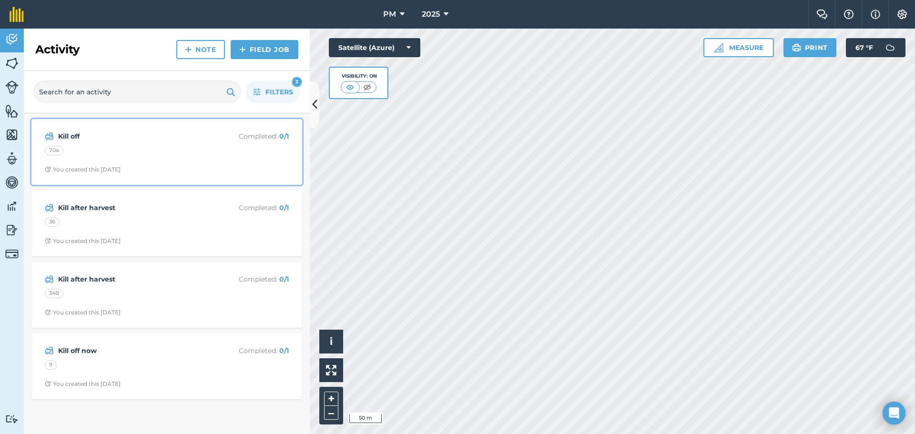
click at [71, 135] on strong "Kill off" at bounding box center [133, 136] width 151 height 10
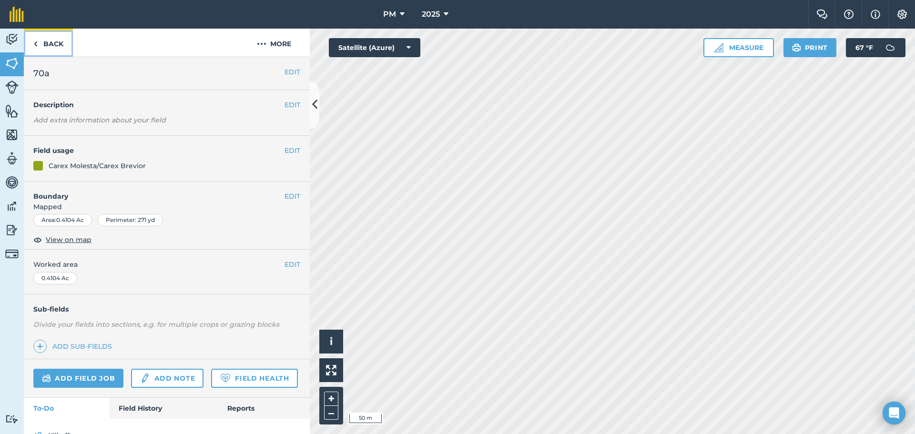
click at [36, 47] on img at bounding box center [35, 43] width 4 height 11
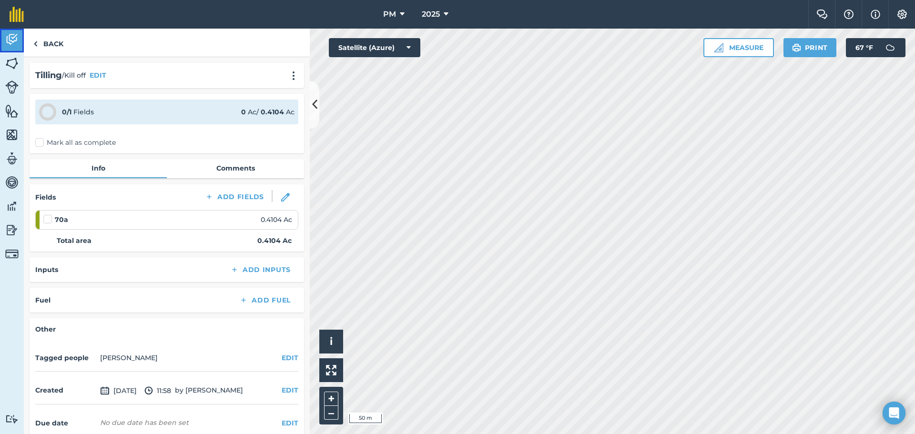
click at [9, 42] on img at bounding box center [11, 39] width 13 height 14
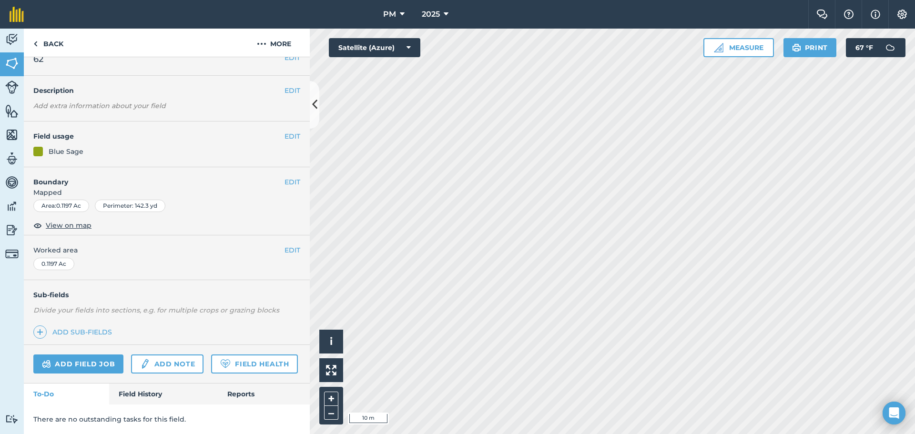
scroll to position [41, 0]
click at [151, 391] on link "Field History" at bounding box center [163, 394] width 108 height 21
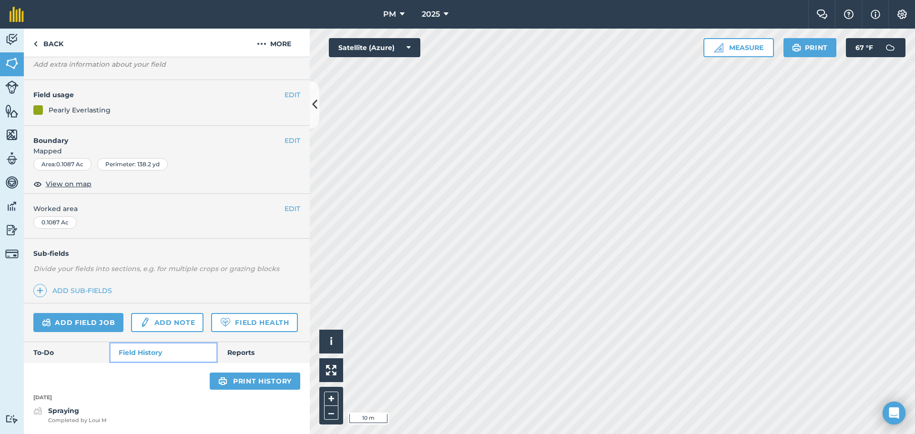
scroll to position [82, 0]
click at [243, 353] on link "Reports" at bounding box center [264, 352] width 92 height 21
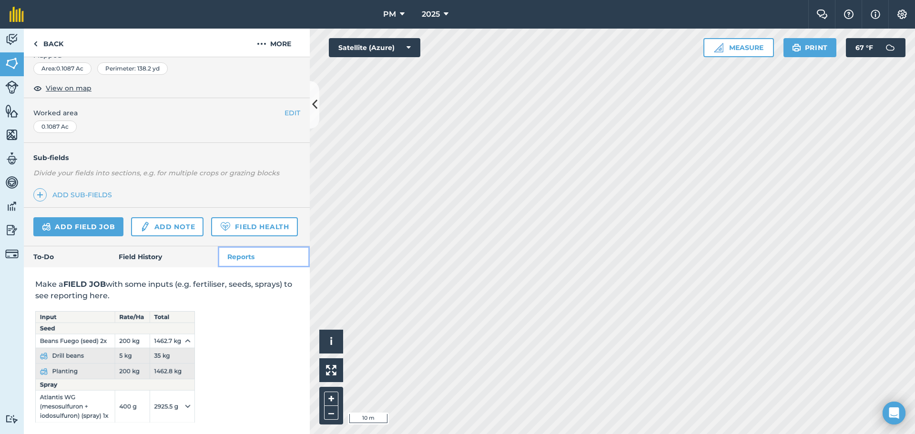
scroll to position [178, 0]
click at [58, 259] on link "To-Do" at bounding box center [66, 256] width 85 height 21
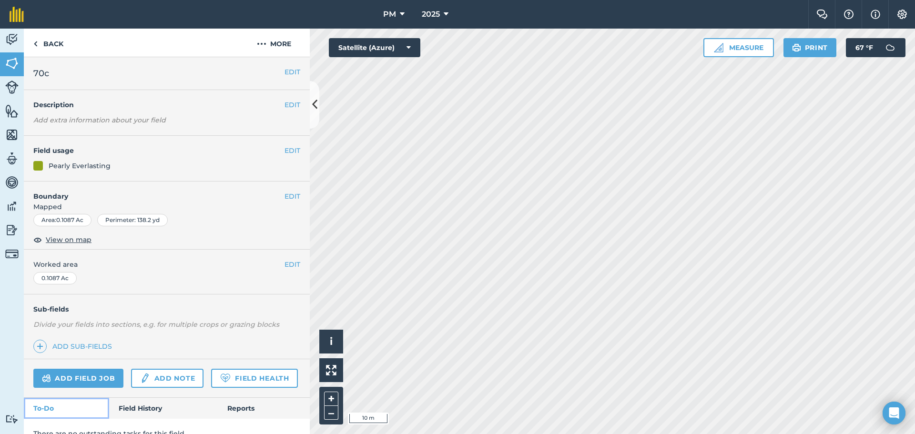
scroll to position [41, 0]
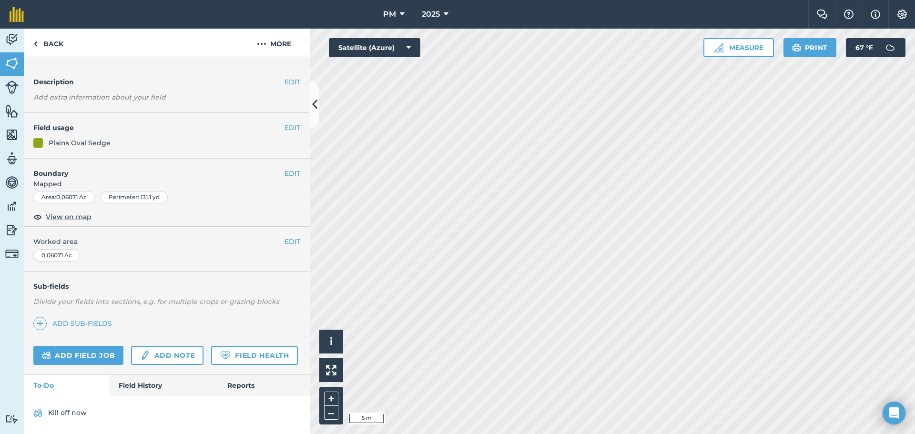
scroll to position [50, 0]
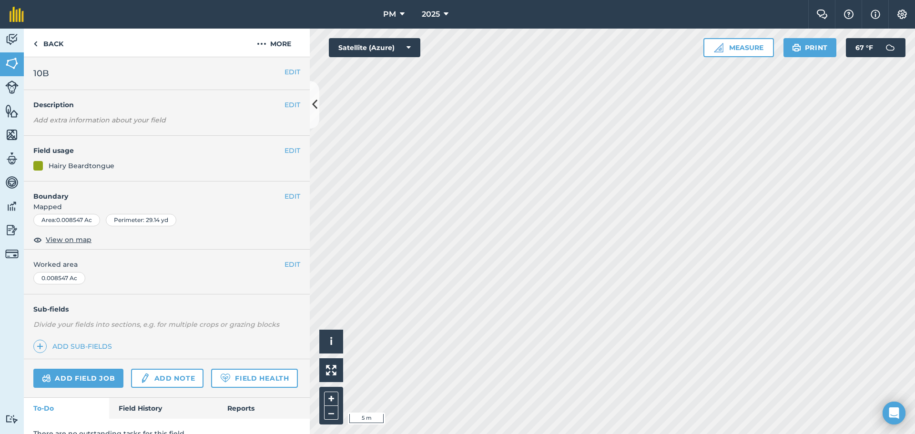
scroll to position [41, 0]
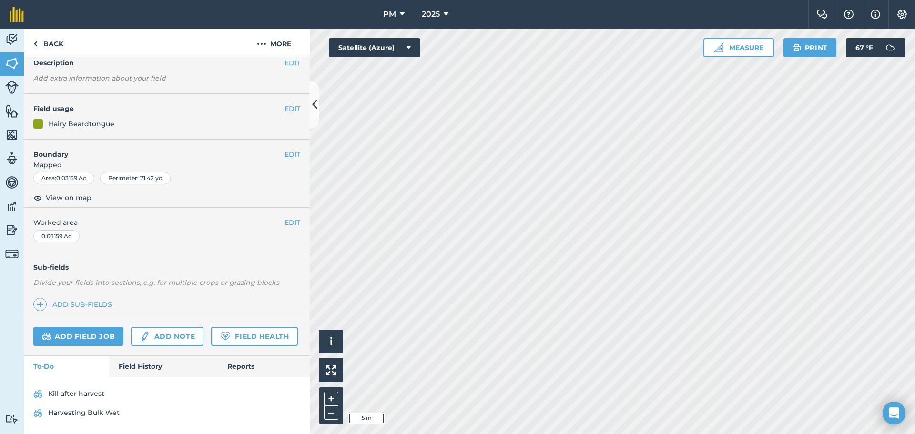
scroll to position [69, 0]
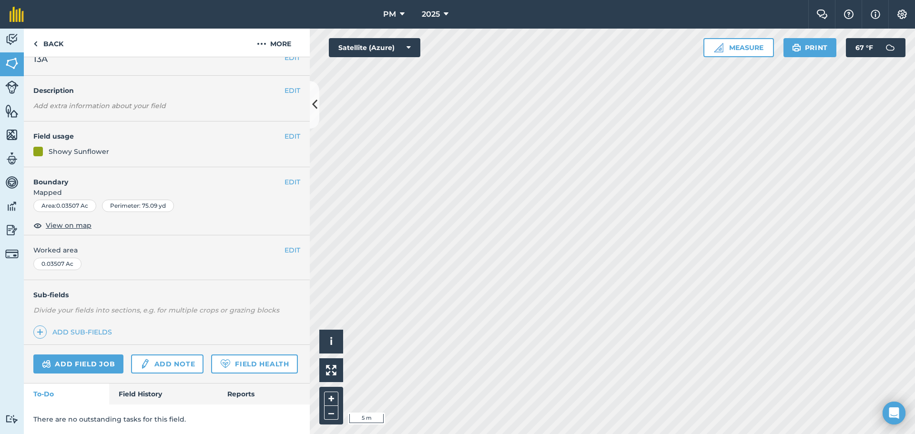
scroll to position [41, 0]
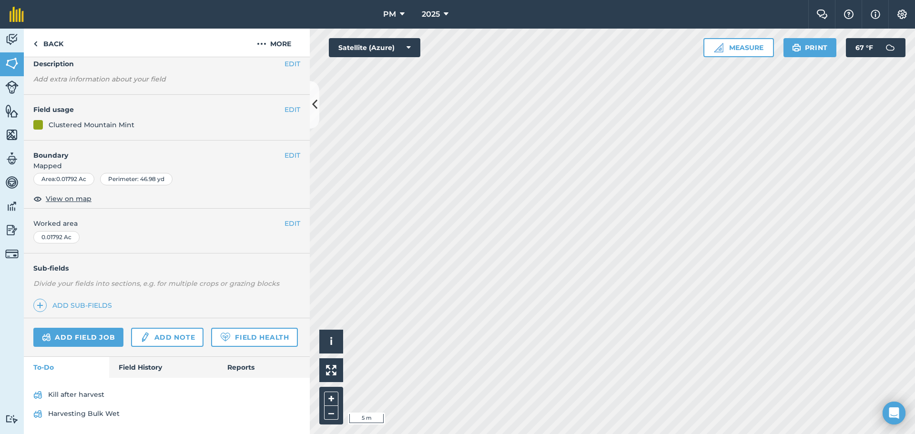
scroll to position [69, 0]
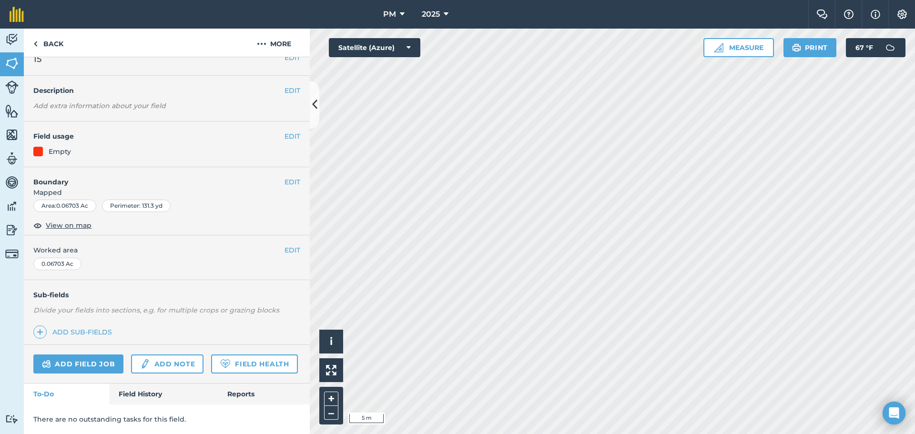
scroll to position [69, 0]
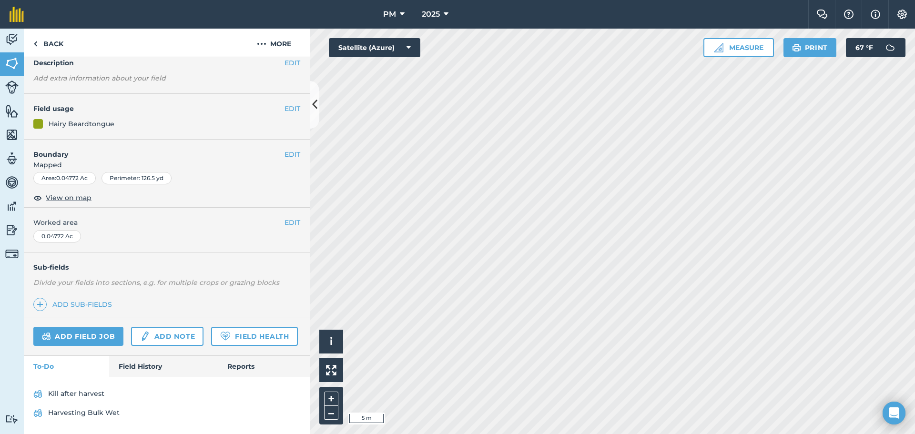
scroll to position [41, 0]
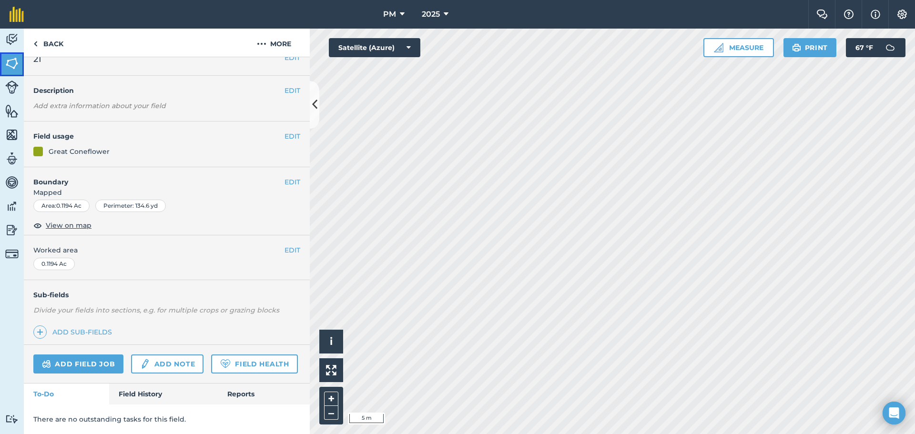
click at [11, 67] on img at bounding box center [11, 63] width 13 height 14
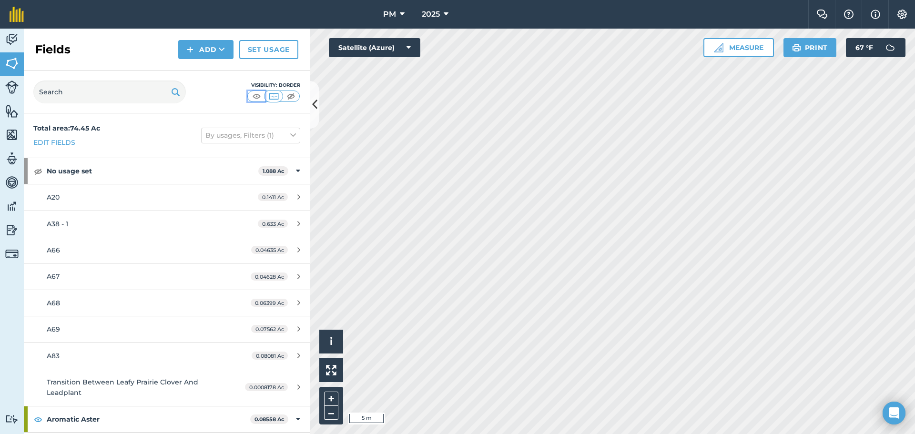
click at [258, 99] on img at bounding box center [257, 96] width 12 height 10
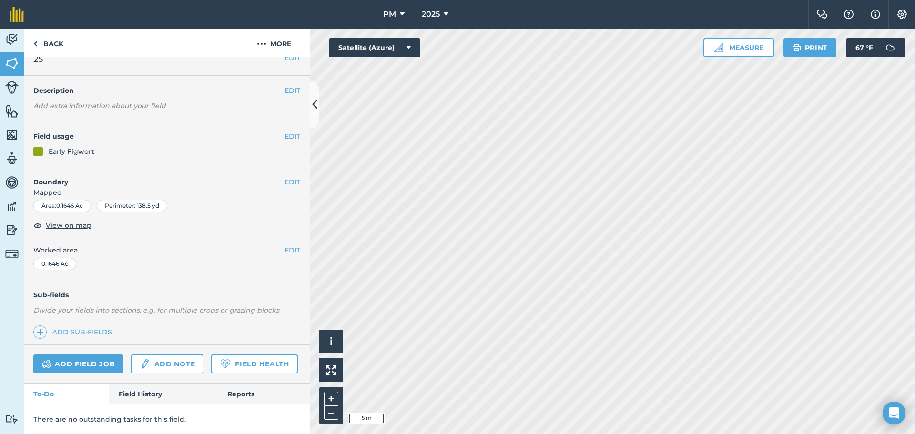
scroll to position [41, 0]
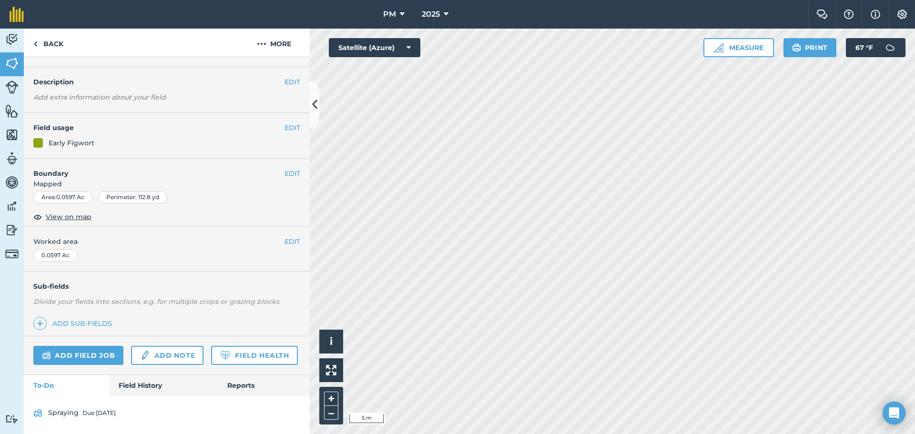
scroll to position [50, 0]
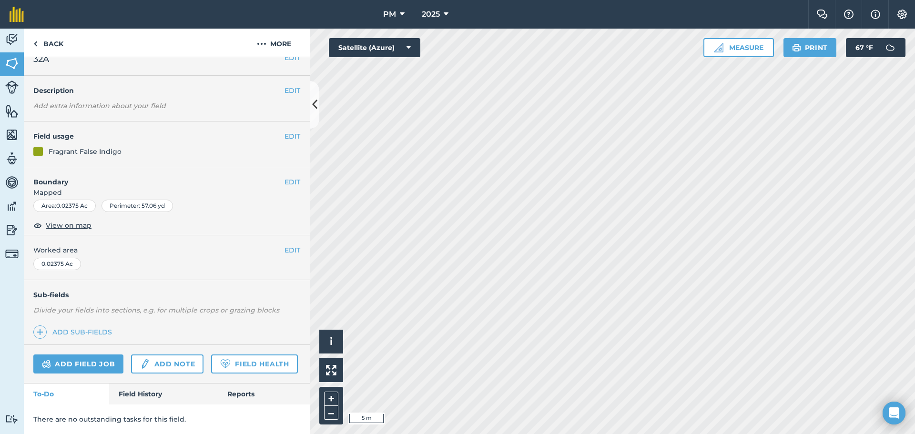
scroll to position [41, 0]
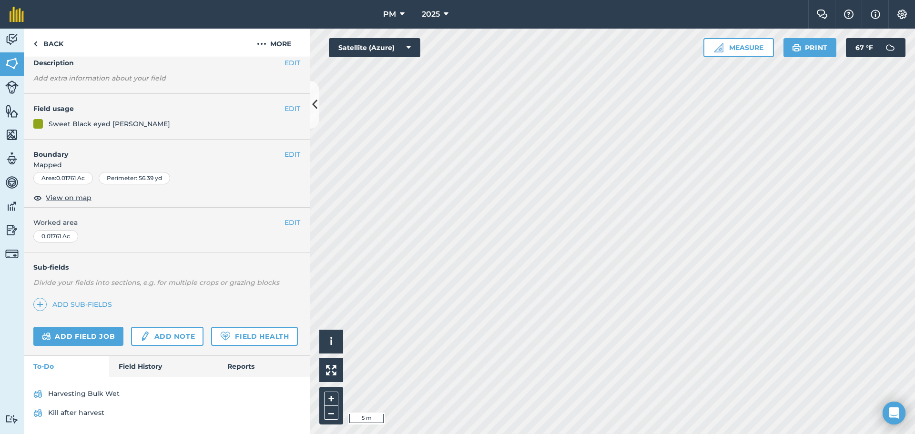
scroll to position [69, 0]
click at [75, 412] on link "Kill after harvest" at bounding box center [166, 413] width 267 height 15
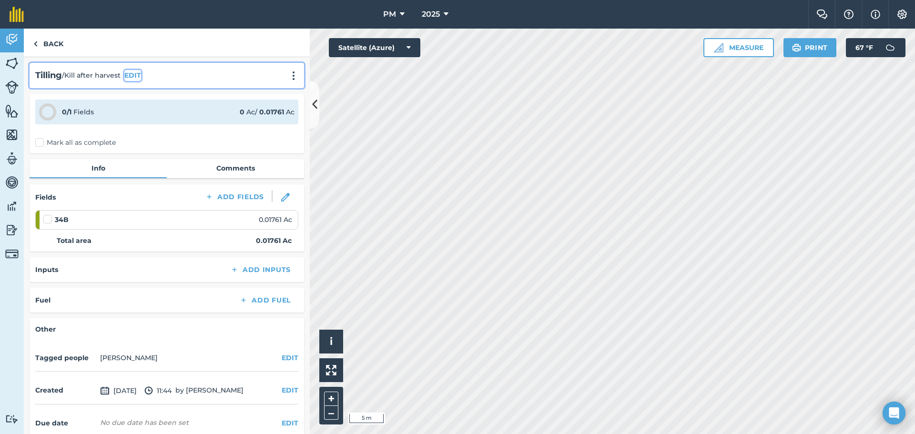
click at [134, 77] on button "EDIT" at bounding box center [132, 75] width 17 height 10
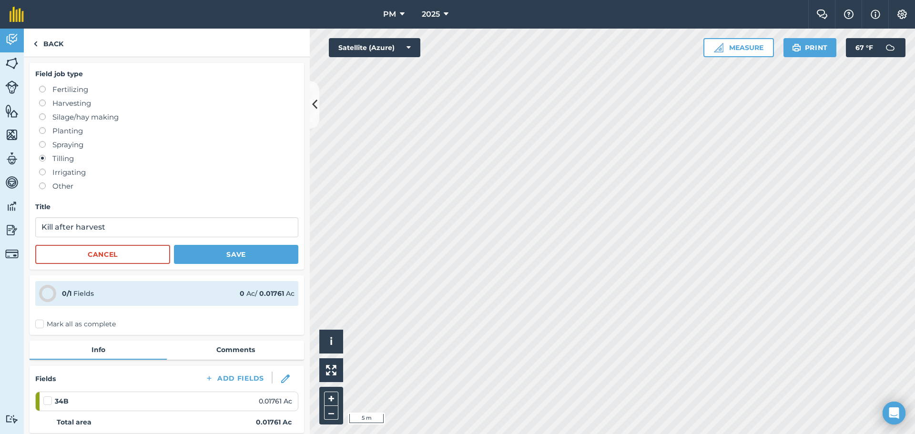
click at [42, 141] on label at bounding box center [45, 141] width 13 height 0
radio input "true"
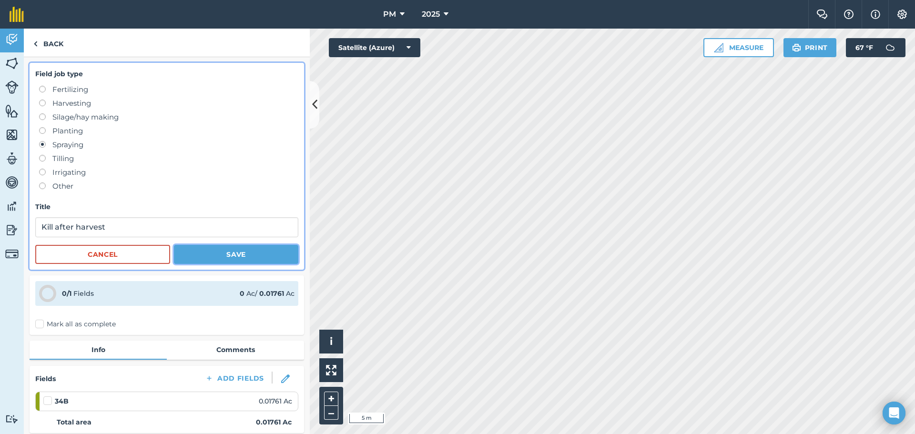
click at [219, 251] on button "Save" at bounding box center [236, 254] width 124 height 19
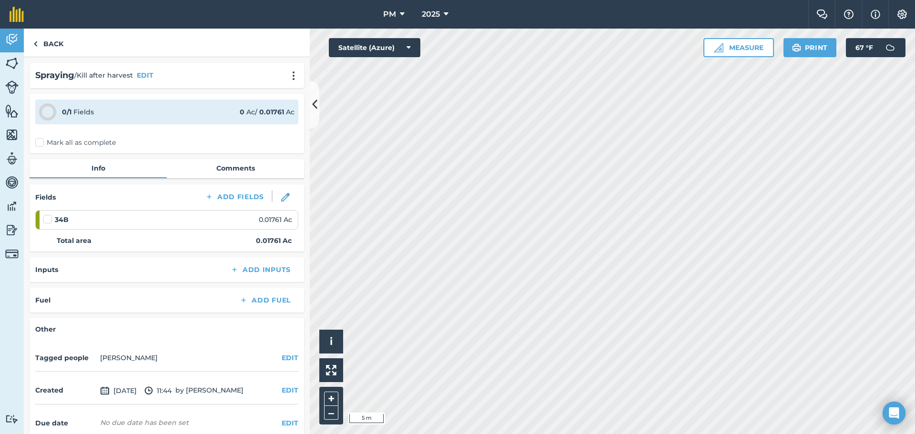
scroll to position [46, 0]
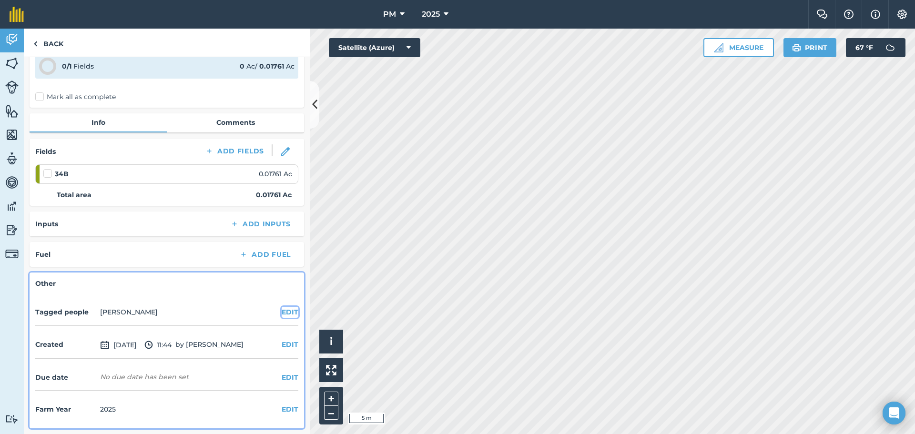
click at [282, 311] on button "EDIT" at bounding box center [290, 312] width 17 height 10
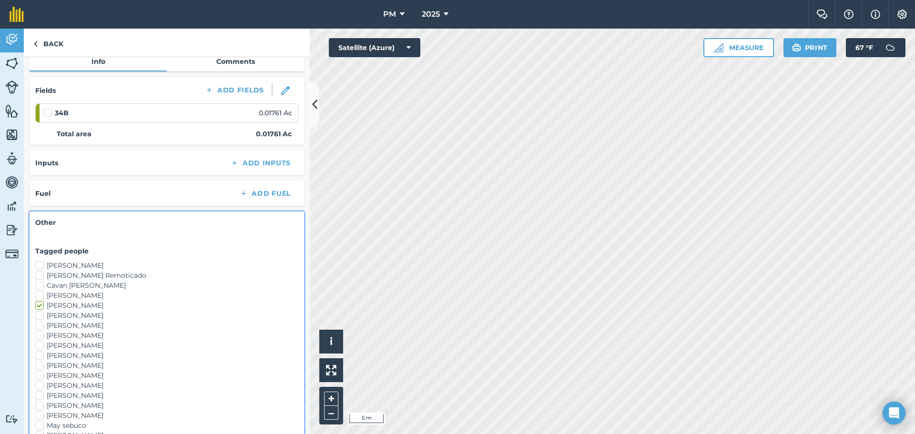
scroll to position [189, 0]
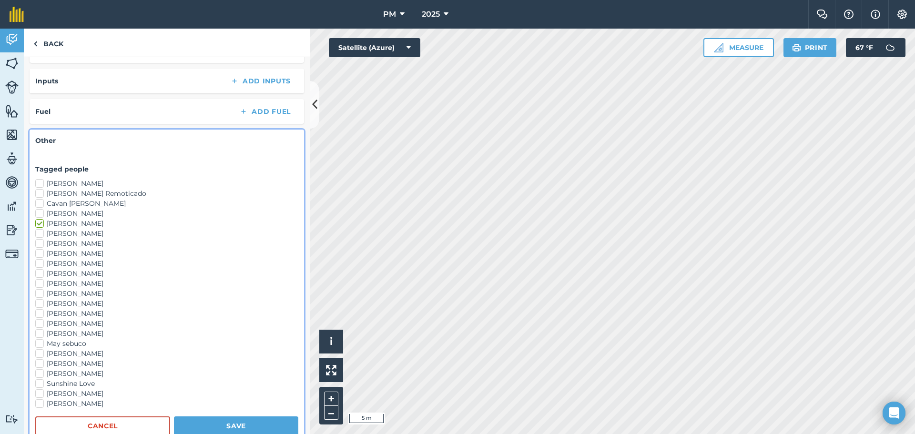
click at [40, 325] on label "[PERSON_NAME]" at bounding box center [166, 324] width 263 height 10
click at [40, 325] on input "[PERSON_NAME]" at bounding box center [38, 322] width 6 height 6
checkbox input "true"
click at [41, 312] on label "[PERSON_NAME]" at bounding box center [166, 314] width 263 height 10
click at [41, 312] on input "[PERSON_NAME]" at bounding box center [38, 312] width 6 height 6
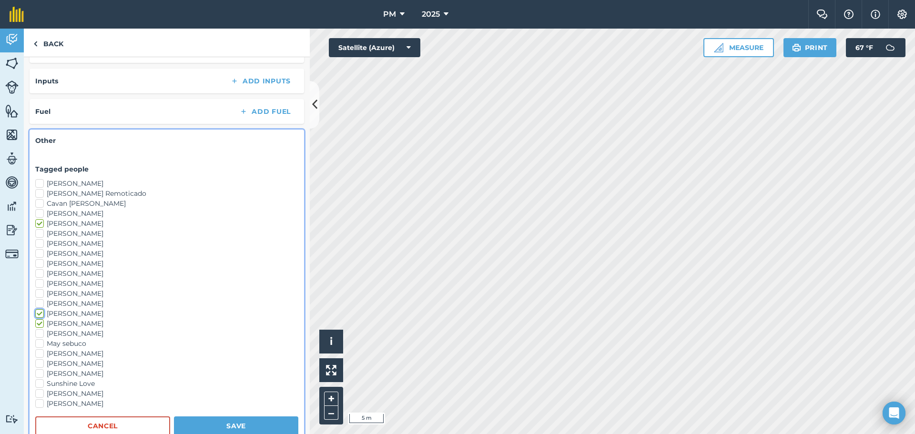
checkbox input "true"
click at [41, 298] on label "[PERSON_NAME]" at bounding box center [166, 294] width 263 height 10
click at [41, 295] on input "[PERSON_NAME]" at bounding box center [38, 292] width 6 height 6
click at [41, 290] on label "[PERSON_NAME]" at bounding box center [166, 294] width 263 height 10
click at [41, 290] on input "[PERSON_NAME]" at bounding box center [38, 292] width 6 height 6
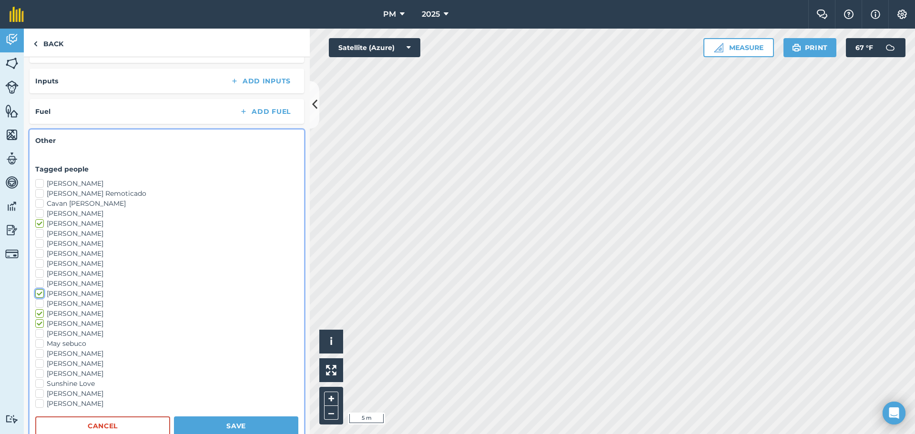
checkbox input "false"
click at [39, 302] on label "[PERSON_NAME]" at bounding box center [166, 304] width 263 height 10
click at [39, 302] on input "[PERSON_NAME]" at bounding box center [38, 302] width 6 height 6
checkbox input "true"
click at [219, 426] on button "Save" at bounding box center [236, 425] width 124 height 19
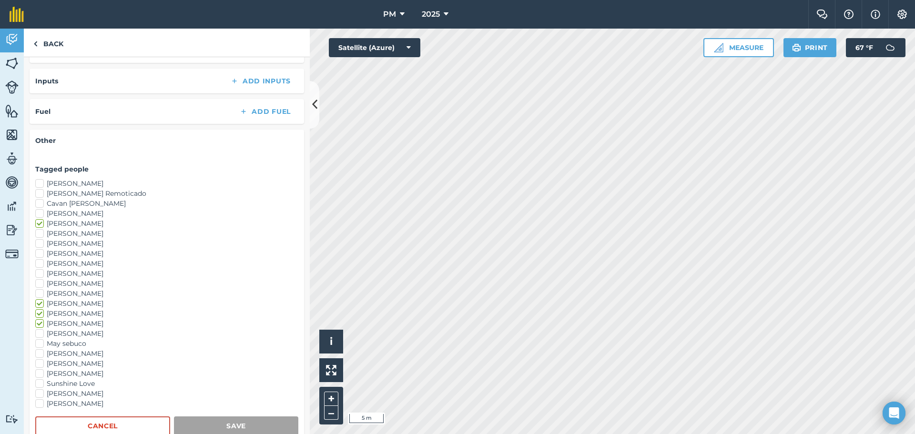
scroll to position [78, 0]
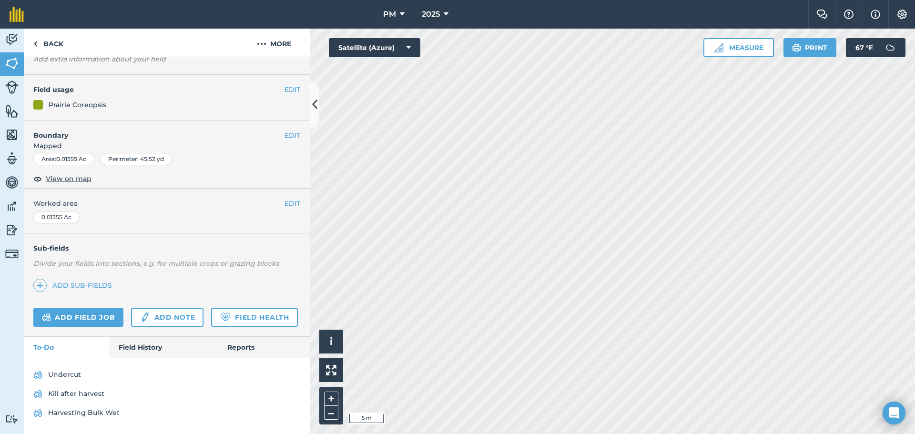
scroll to position [88, 0]
click at [61, 394] on link "Kill after harvest" at bounding box center [166, 393] width 267 height 15
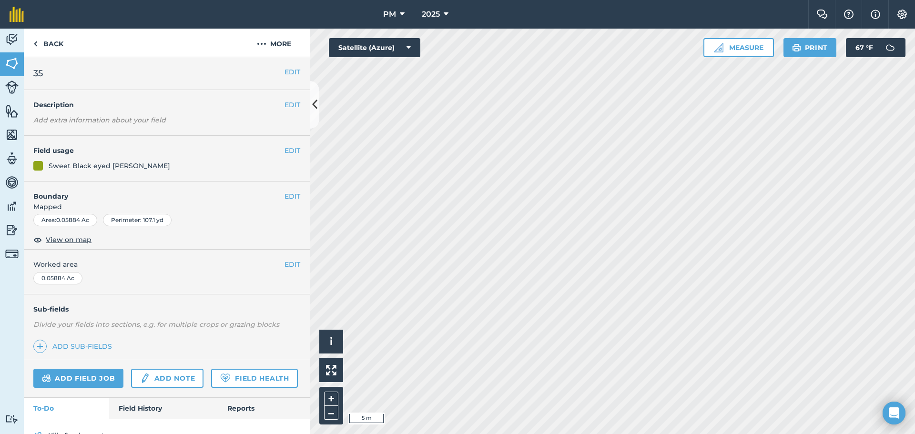
scroll to position [69, 0]
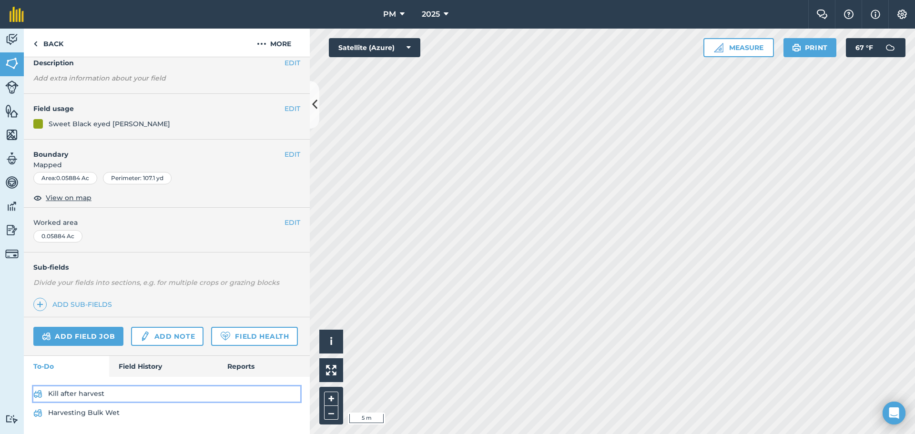
click at [89, 393] on link "Kill after harvest" at bounding box center [166, 393] width 267 height 15
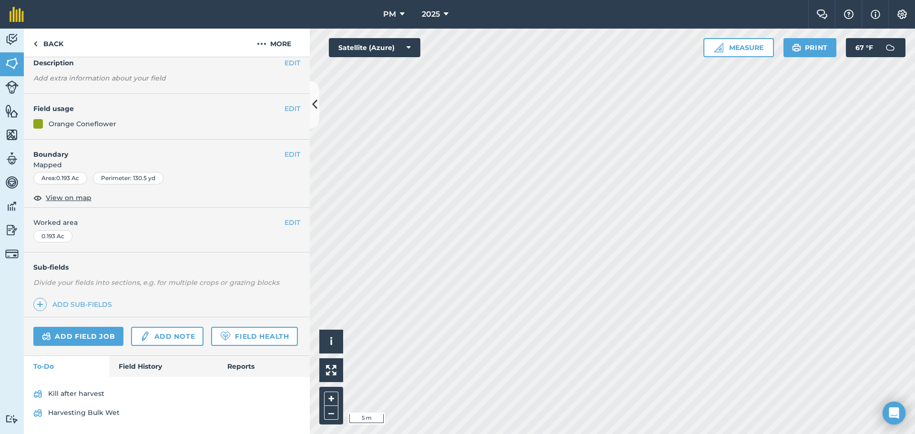
scroll to position [69, 0]
click at [77, 395] on link "Kill after harvest" at bounding box center [166, 393] width 267 height 15
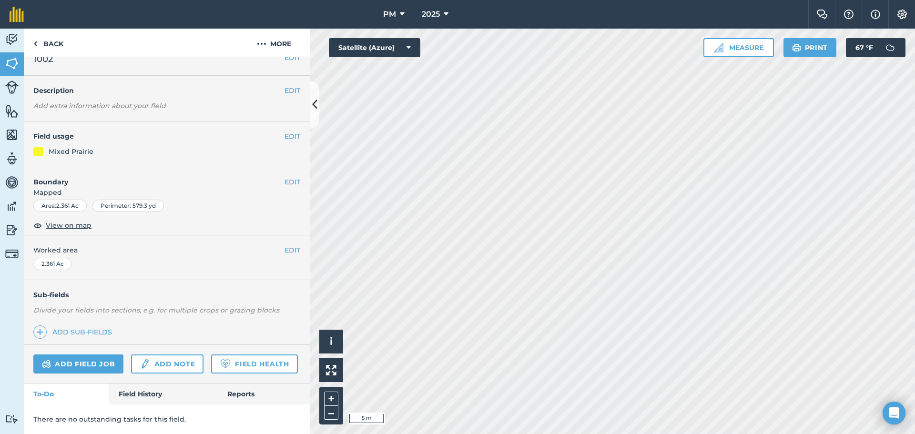
scroll to position [41, 0]
click at [80, 355] on link "Add field job" at bounding box center [78, 364] width 90 height 19
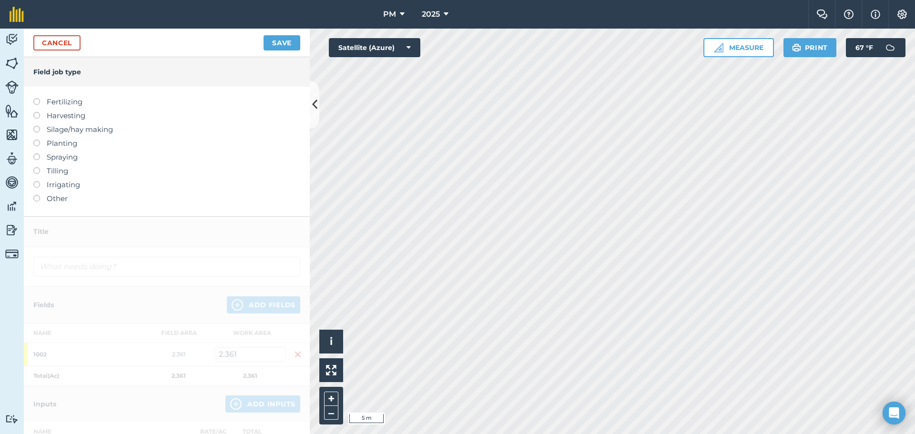
click at [39, 112] on label at bounding box center [39, 112] width 13 height 0
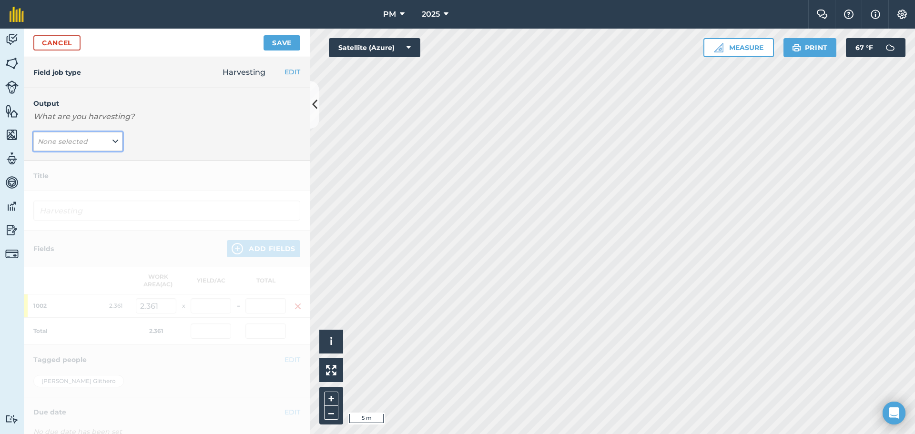
click at [116, 142] on button "None selected" at bounding box center [77, 141] width 89 height 19
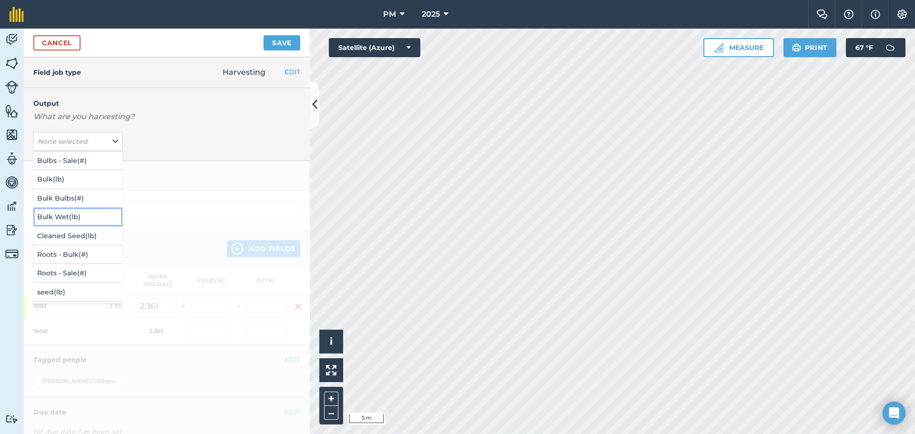
click at [67, 215] on button "Bulk Wet ( lb )" at bounding box center [77, 217] width 89 height 18
type input "Harvesting Bulk Wet"
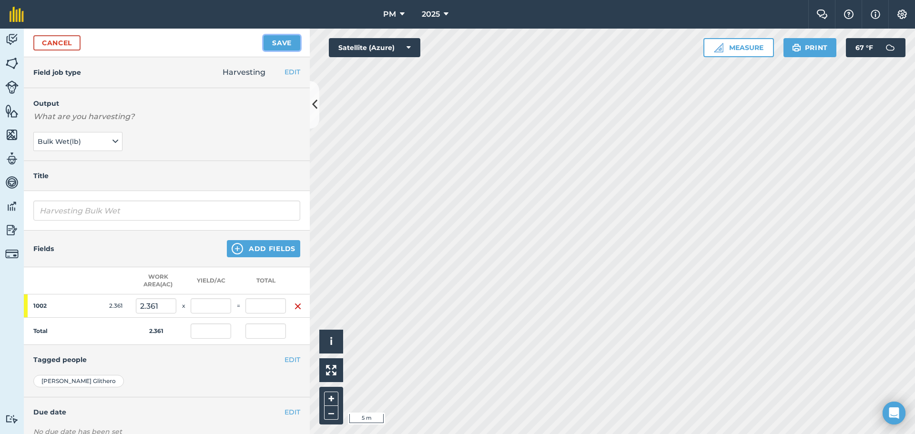
click at [273, 44] on button "Save" at bounding box center [282, 42] width 37 height 15
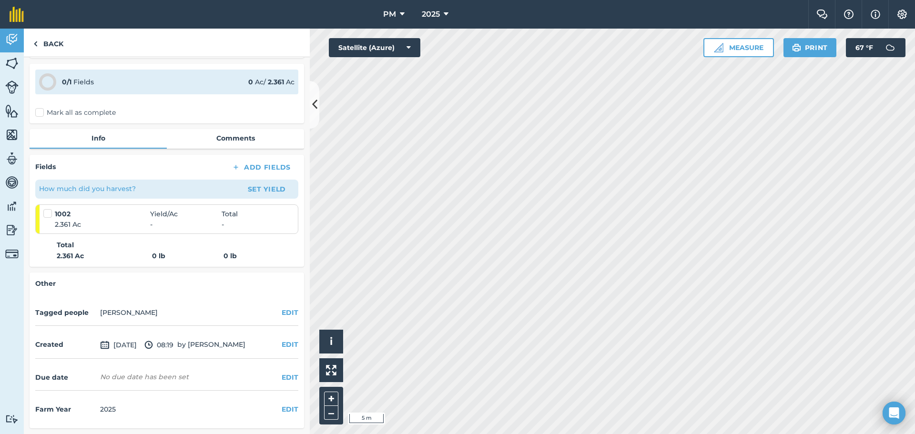
scroll to position [10, 0]
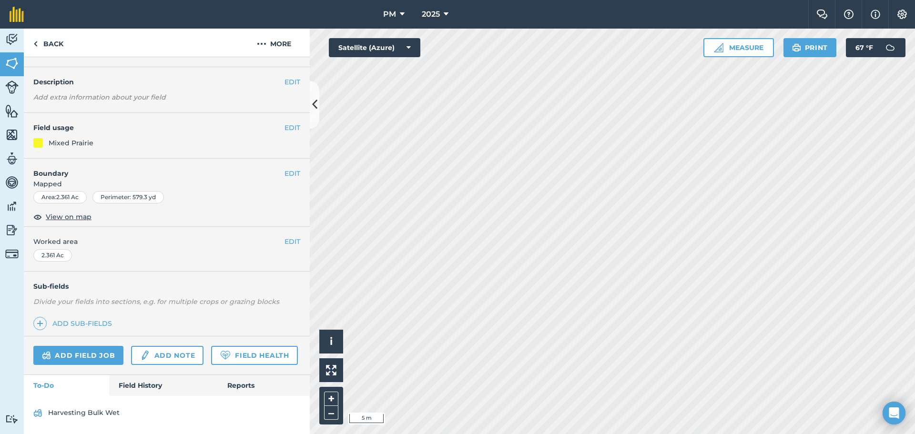
scroll to position [50, 0]
click at [100, 346] on link "Add field job" at bounding box center [78, 355] width 90 height 19
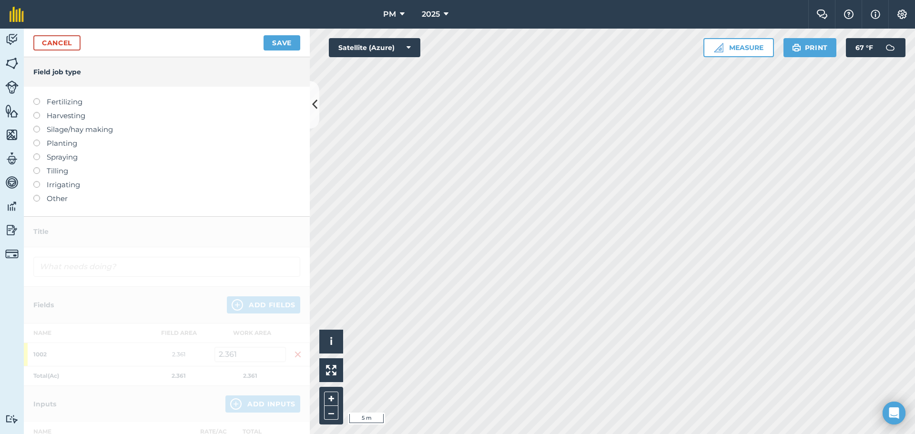
click at [38, 153] on label at bounding box center [39, 153] width 13 height 0
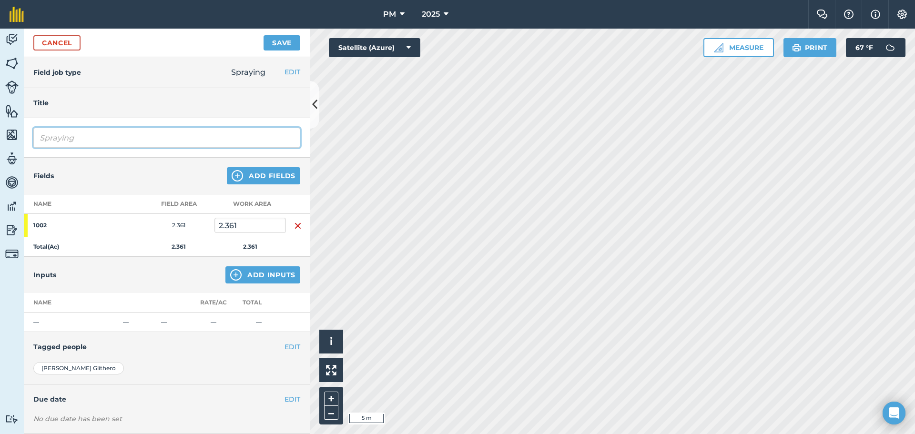
click at [98, 140] on input "Spraying" at bounding box center [166, 138] width 267 height 20
type input "S"
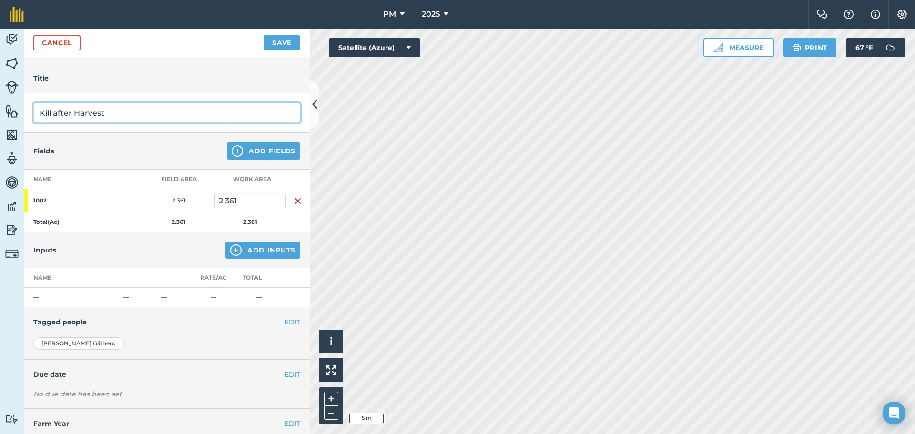
scroll to position [50, 0]
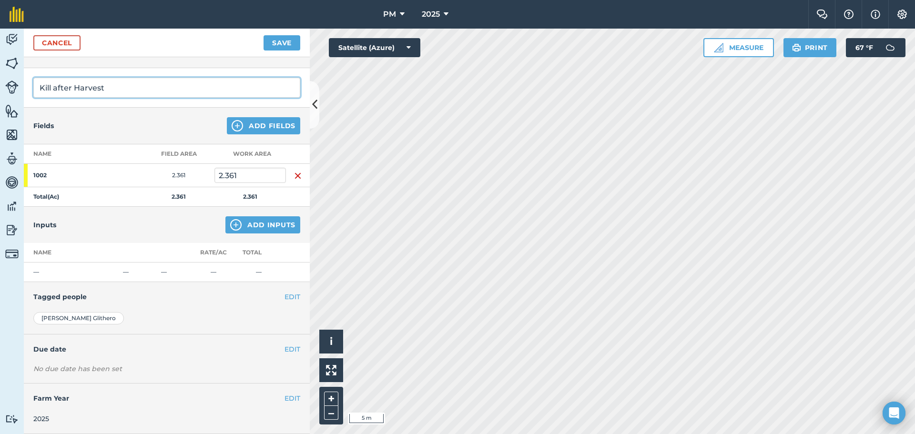
type input "Kill after Harvest"
click at [288, 295] on button "EDIT" at bounding box center [292, 297] width 16 height 10
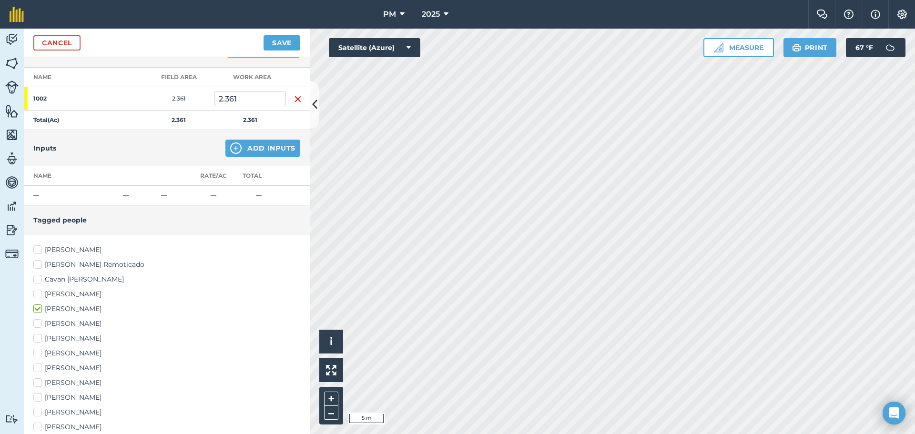
scroll to position [241, 0]
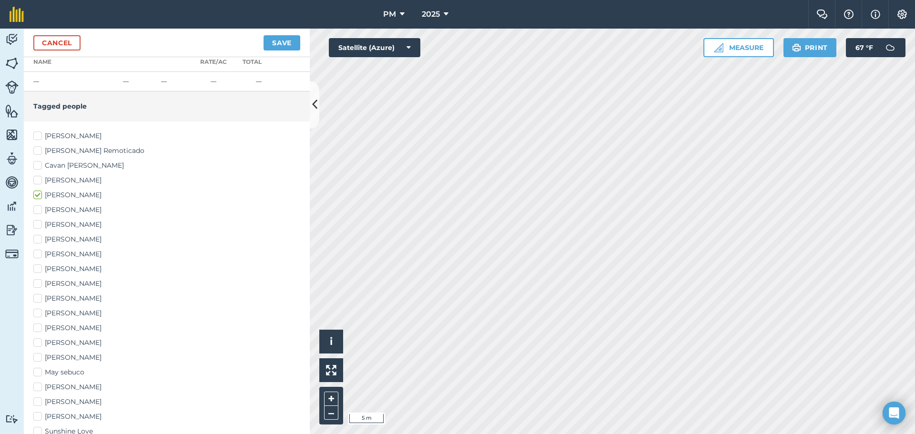
click at [39, 312] on label "[PERSON_NAME]" at bounding box center [166, 313] width 267 height 10
click at [39, 312] on input "[PERSON_NAME]" at bounding box center [36, 311] width 6 height 6
checkbox input "true"
click at [36, 329] on label "[PERSON_NAME]" at bounding box center [166, 328] width 267 height 10
click at [36, 329] on input "[PERSON_NAME]" at bounding box center [36, 326] width 6 height 6
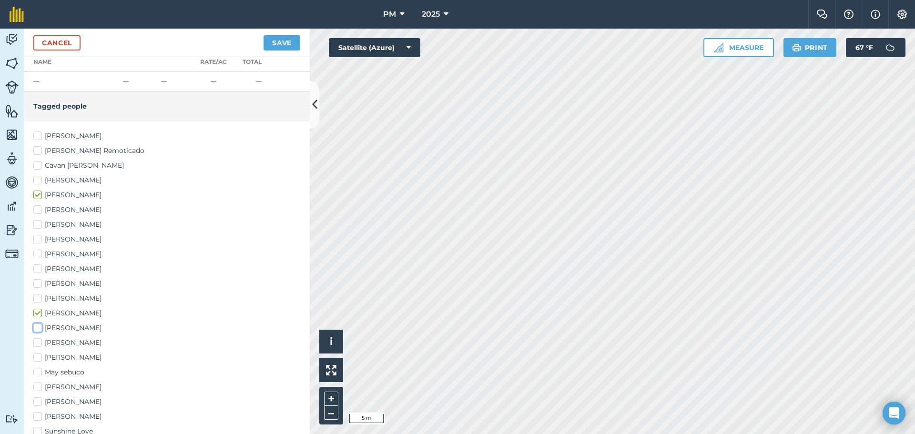
checkbox input "true"
click at [38, 343] on label "[PERSON_NAME]" at bounding box center [166, 343] width 267 height 10
click at [38, 343] on input "[PERSON_NAME]" at bounding box center [36, 341] width 6 height 6
checkbox input "true"
click at [280, 42] on button "Save" at bounding box center [282, 42] width 37 height 15
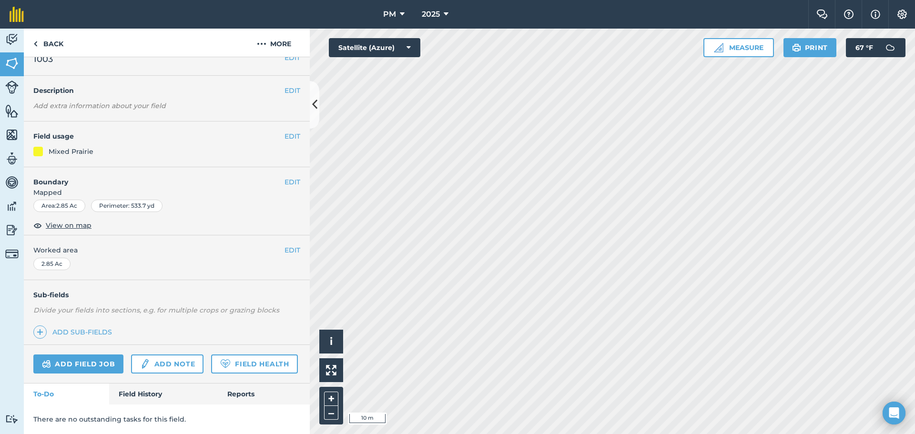
scroll to position [41, 0]
click at [73, 355] on link "Add field job" at bounding box center [78, 364] width 90 height 19
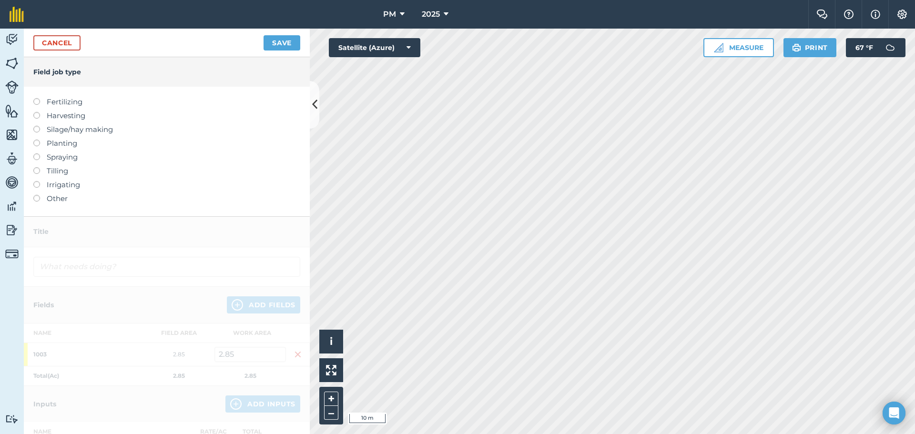
click at [35, 112] on label at bounding box center [39, 112] width 13 height 0
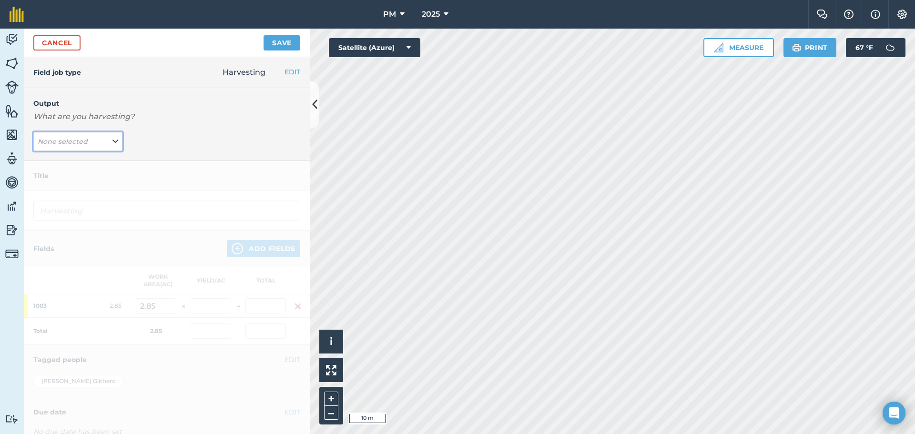
click at [87, 134] on button "None selected" at bounding box center [77, 141] width 89 height 19
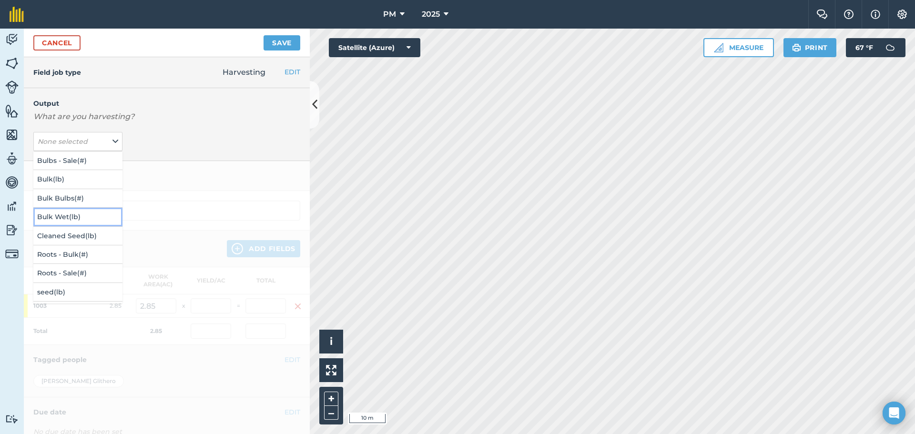
click at [72, 214] on button "Bulk Wet ( lb )" at bounding box center [77, 217] width 89 height 18
type input "Harvesting Bulk Wet"
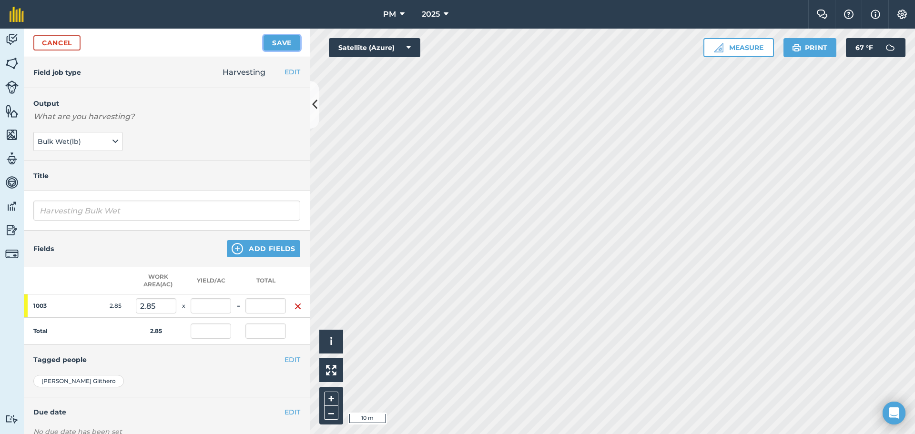
click at [280, 43] on button "Save" at bounding box center [282, 42] width 37 height 15
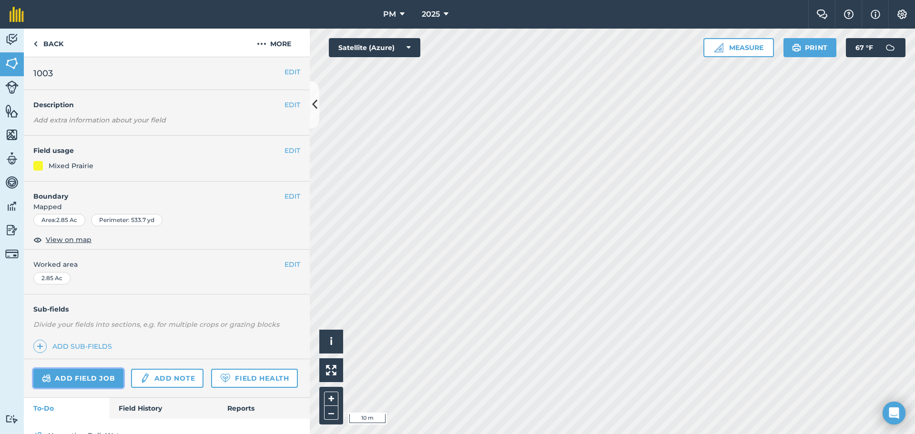
click at [56, 378] on link "Add field job" at bounding box center [78, 378] width 90 height 19
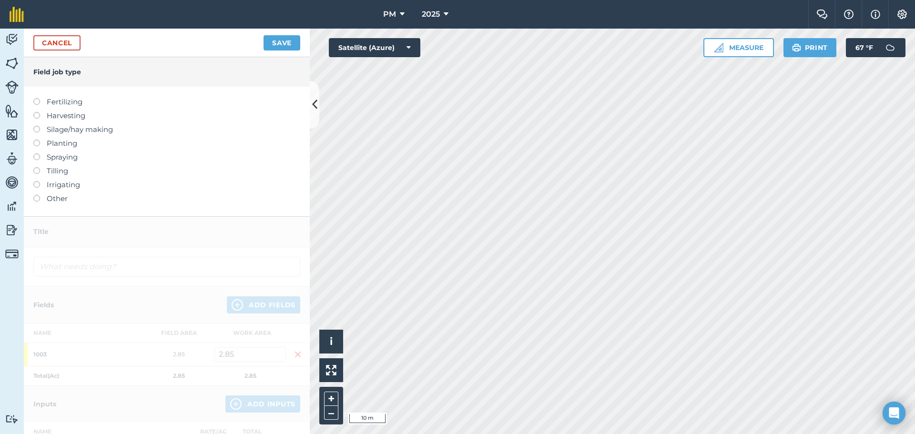
click at [36, 153] on label at bounding box center [39, 153] width 13 height 0
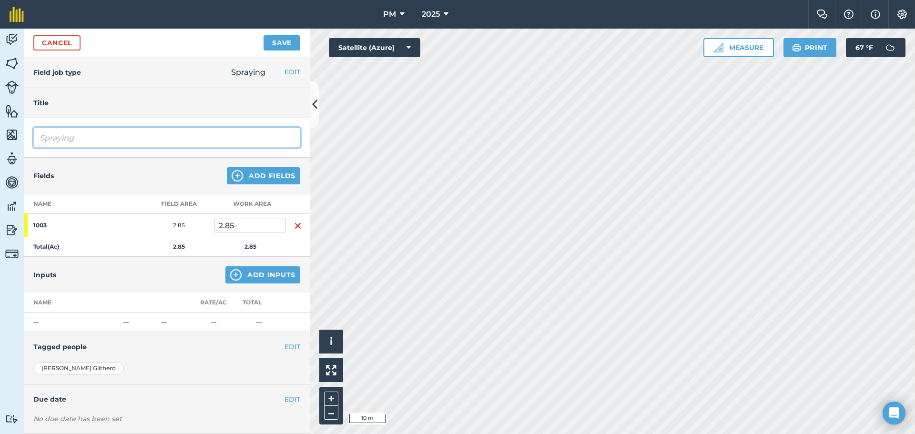
click at [91, 143] on input "Spraying" at bounding box center [166, 138] width 267 height 20
type input "Kill after harvest"
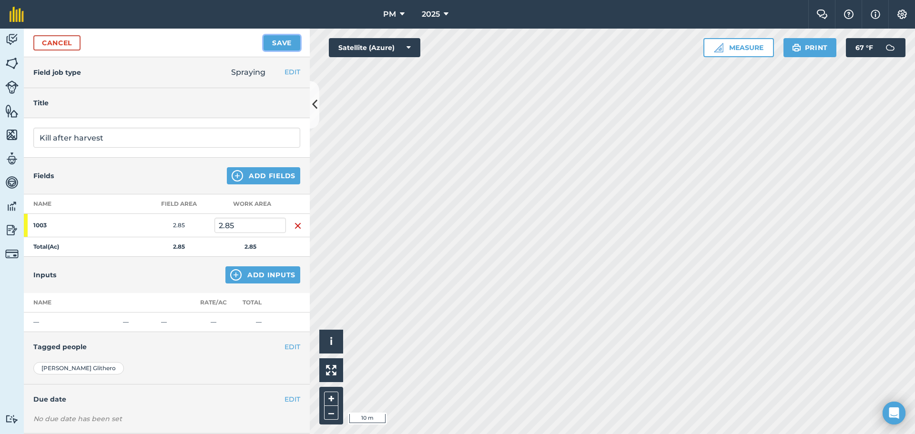
click at [272, 45] on button "Save" at bounding box center [282, 42] width 37 height 15
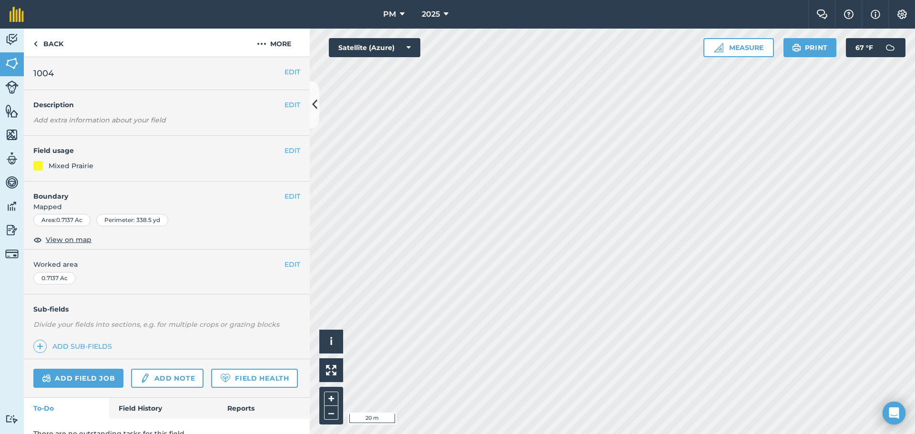
scroll to position [41, 0]
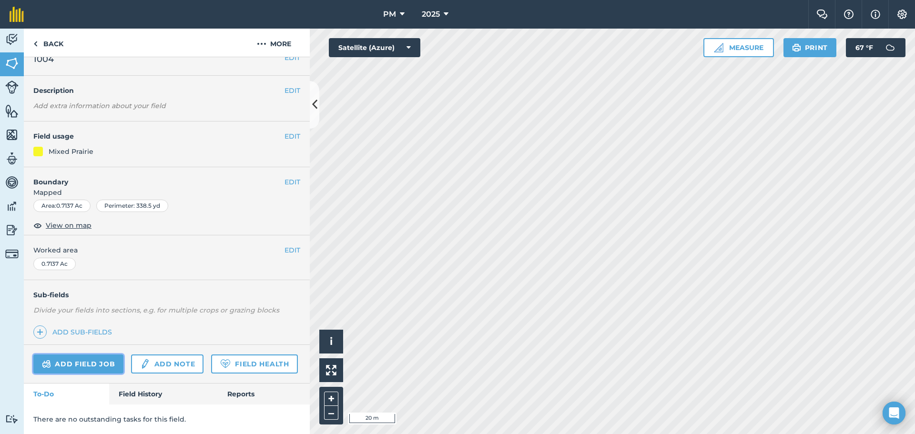
click at [47, 358] on img at bounding box center [46, 363] width 9 height 11
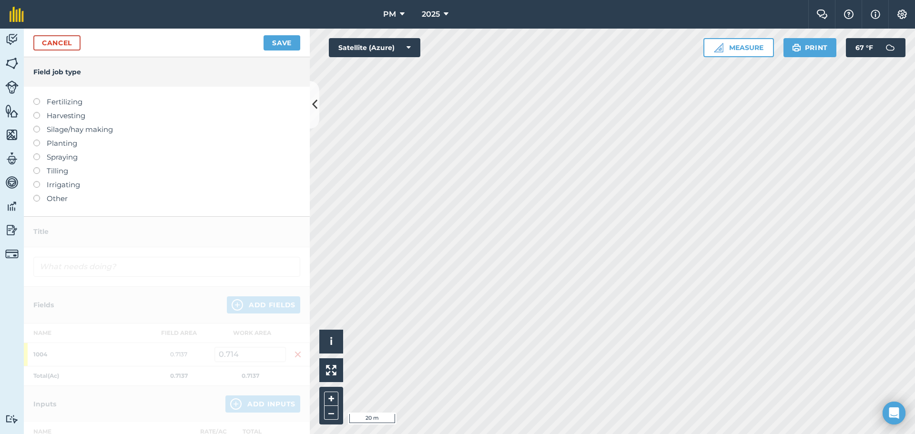
click at [35, 112] on label at bounding box center [39, 112] width 13 height 0
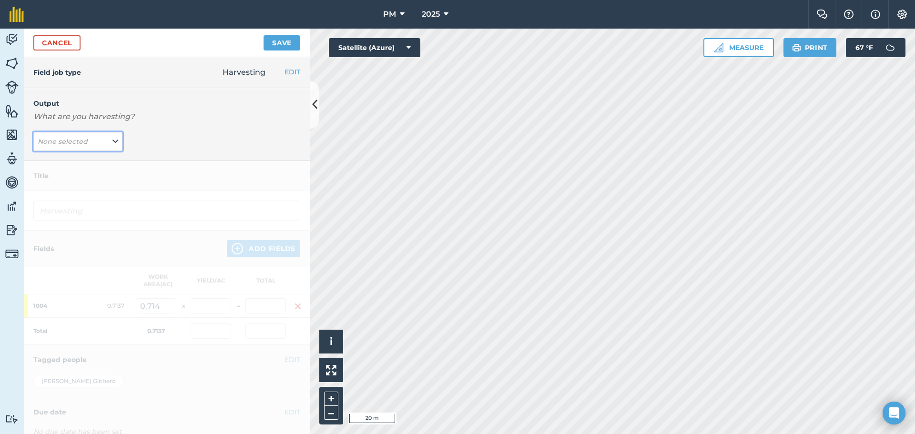
click at [112, 145] on icon at bounding box center [115, 141] width 6 height 10
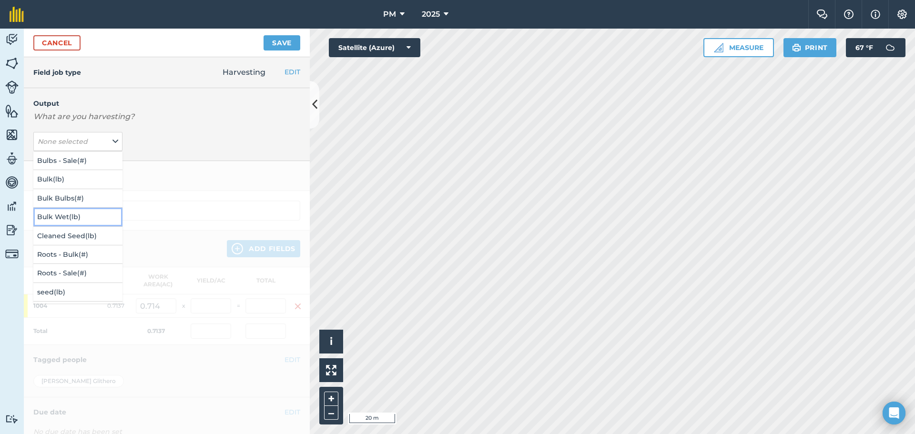
click at [78, 217] on button "Bulk Wet ( lb )" at bounding box center [77, 217] width 89 height 18
type input "Harvesting Bulk Wet"
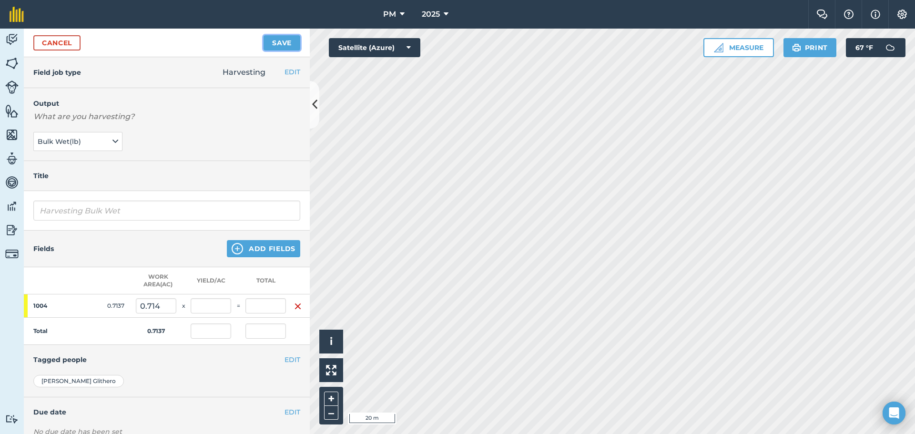
click at [269, 48] on button "Save" at bounding box center [282, 42] width 37 height 15
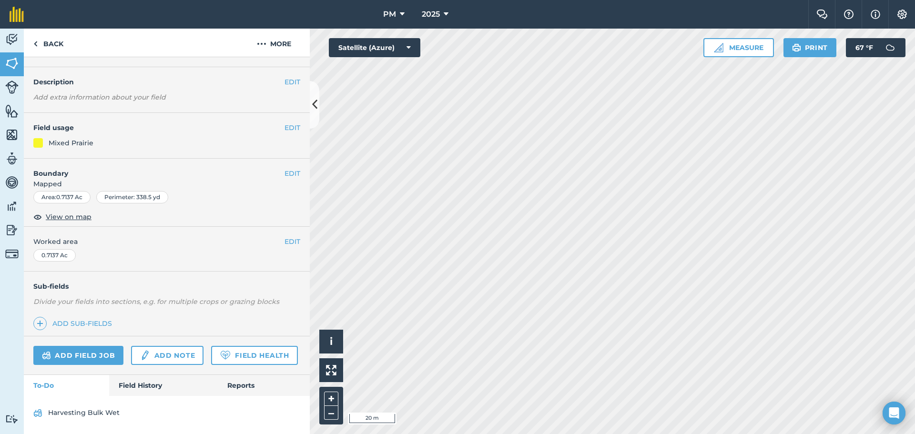
scroll to position [50, 0]
click at [66, 346] on link "Add field job" at bounding box center [78, 355] width 90 height 19
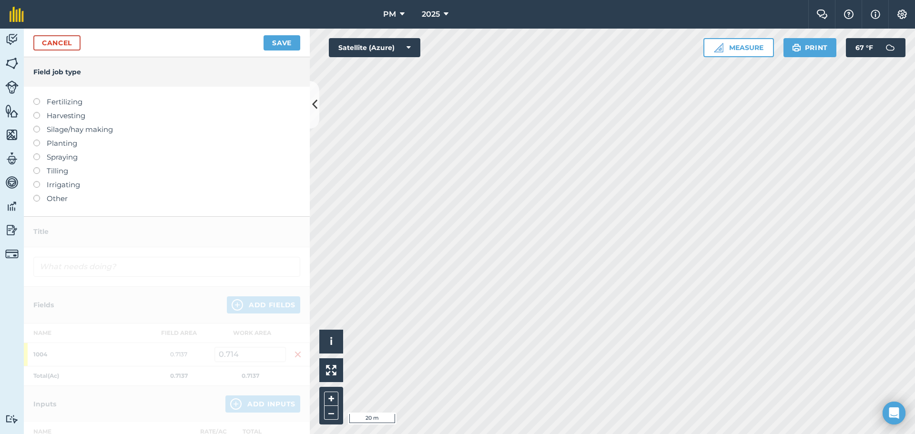
click at [37, 153] on label at bounding box center [39, 153] width 13 height 0
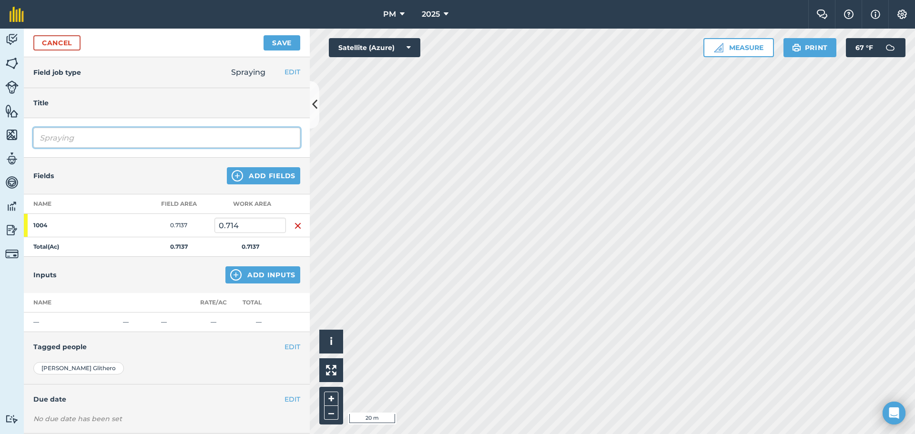
click at [82, 134] on input "Spraying" at bounding box center [166, 138] width 267 height 20
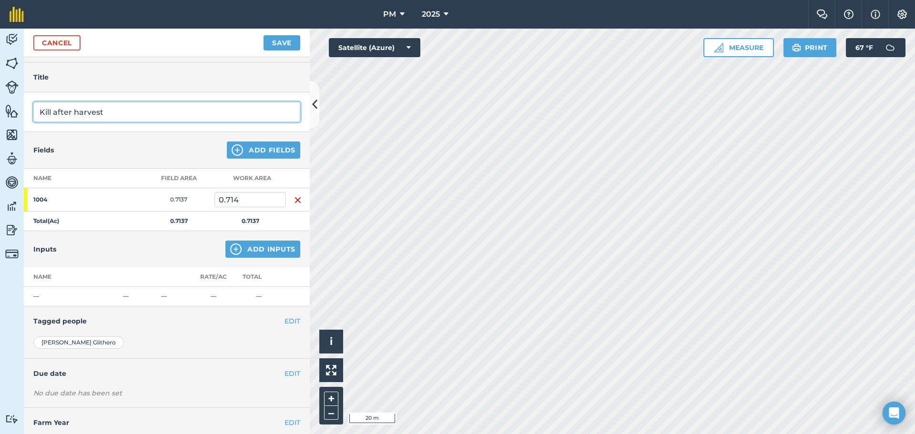
scroll to position [50, 0]
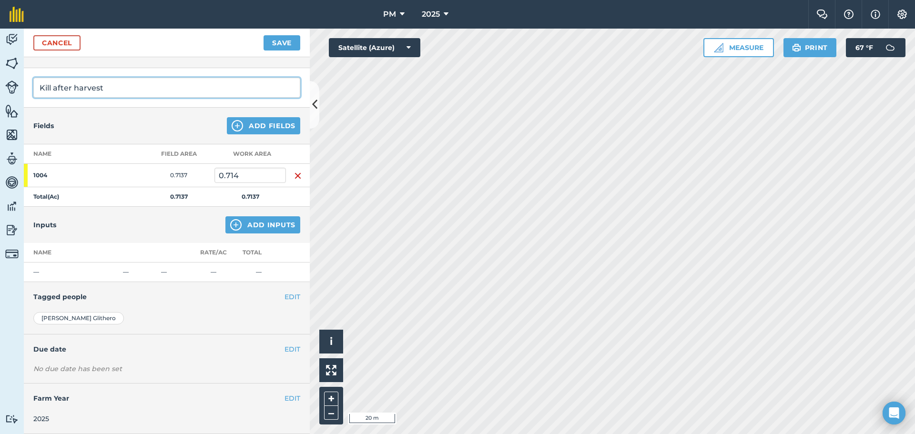
type input "Kill after harvest"
click at [284, 294] on button "EDIT" at bounding box center [292, 297] width 16 height 10
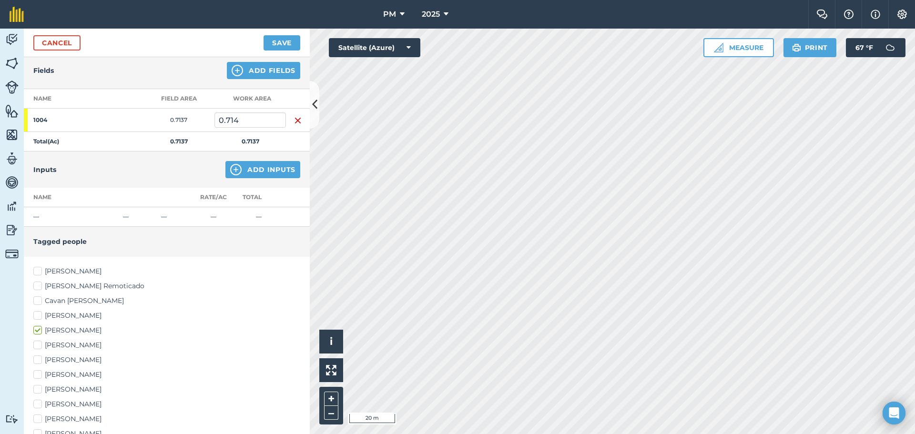
scroll to position [241, 0]
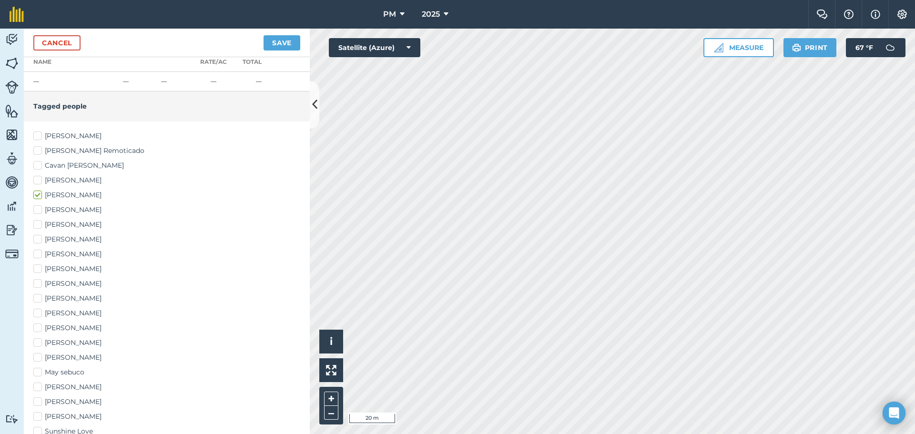
click at [38, 343] on label "[PERSON_NAME]" at bounding box center [166, 343] width 267 height 10
click at [38, 343] on input "[PERSON_NAME]" at bounding box center [36, 341] width 6 height 6
checkbox input "true"
click at [37, 328] on label "[PERSON_NAME]" at bounding box center [166, 328] width 267 height 10
click at [37, 328] on input "[PERSON_NAME]" at bounding box center [36, 326] width 6 height 6
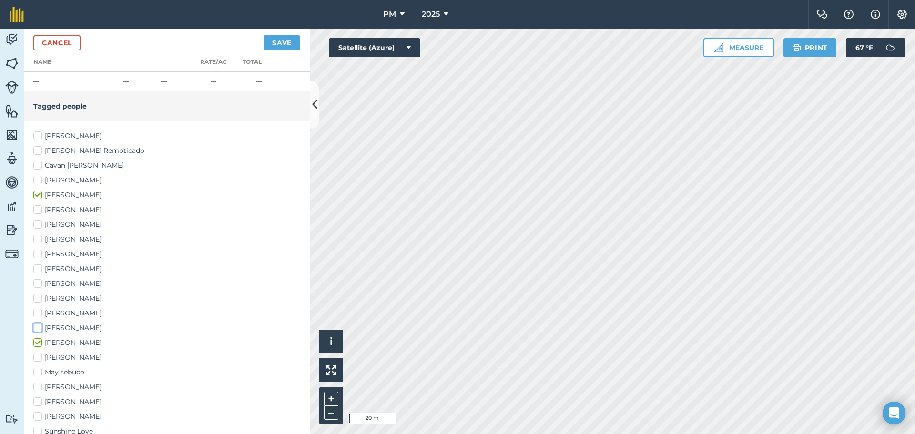
checkbox input "true"
click at [40, 312] on label "[PERSON_NAME]" at bounding box center [166, 313] width 267 height 10
click at [40, 312] on input "[PERSON_NAME]" at bounding box center [36, 311] width 6 height 6
checkbox input "true"
click at [281, 46] on button "Save" at bounding box center [282, 42] width 37 height 15
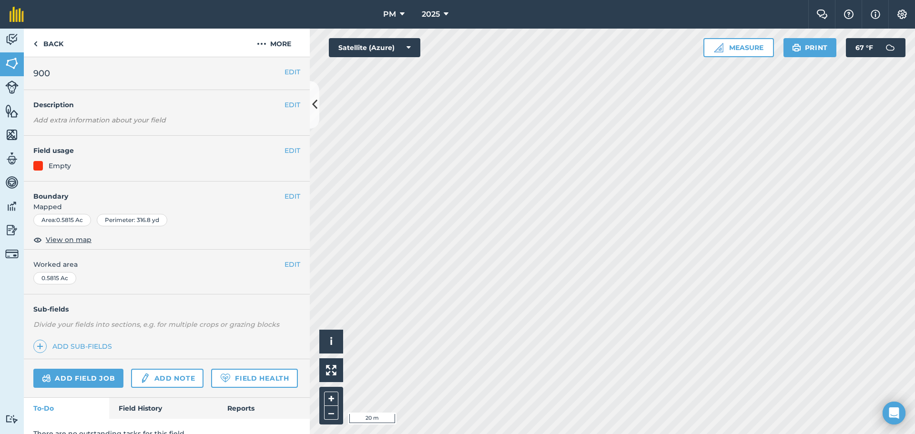
scroll to position [41, 0]
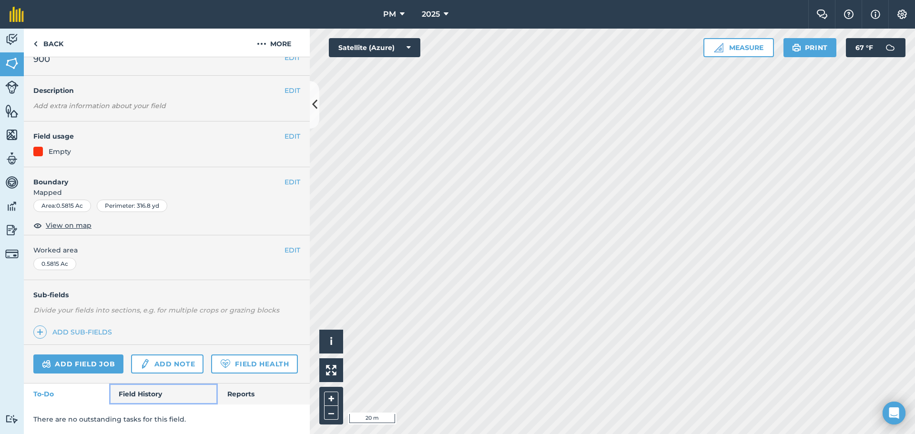
click at [142, 396] on link "Field History" at bounding box center [163, 394] width 108 height 21
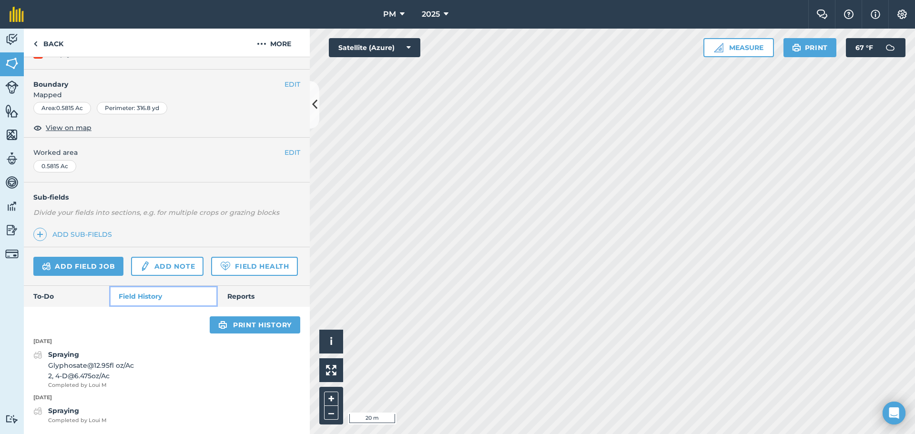
scroll to position [139, 0]
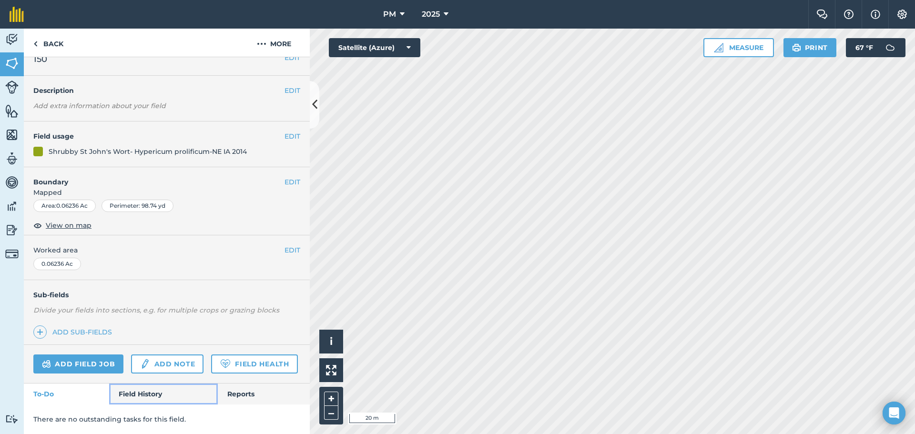
click at [146, 394] on link "Field History" at bounding box center [163, 394] width 108 height 21
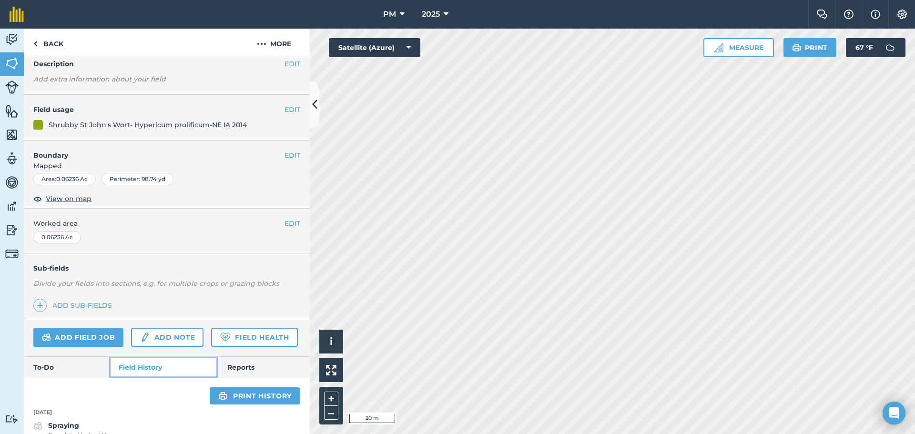
scroll to position [82, 0]
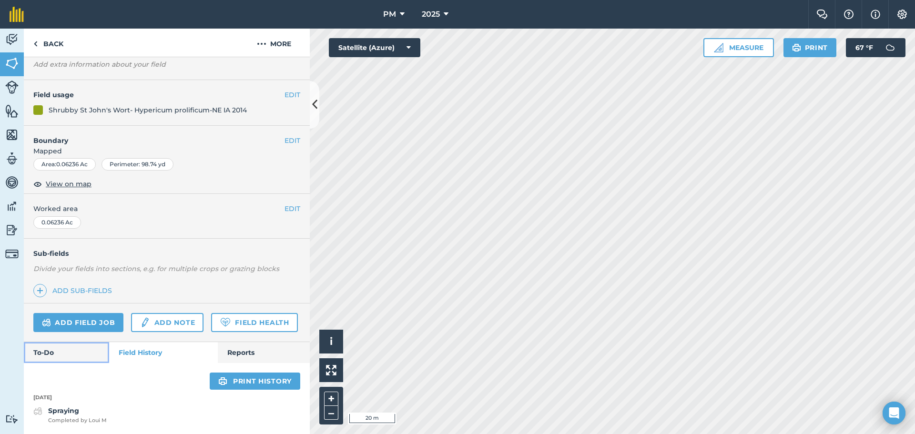
click at [40, 353] on link "To-Do" at bounding box center [66, 352] width 85 height 21
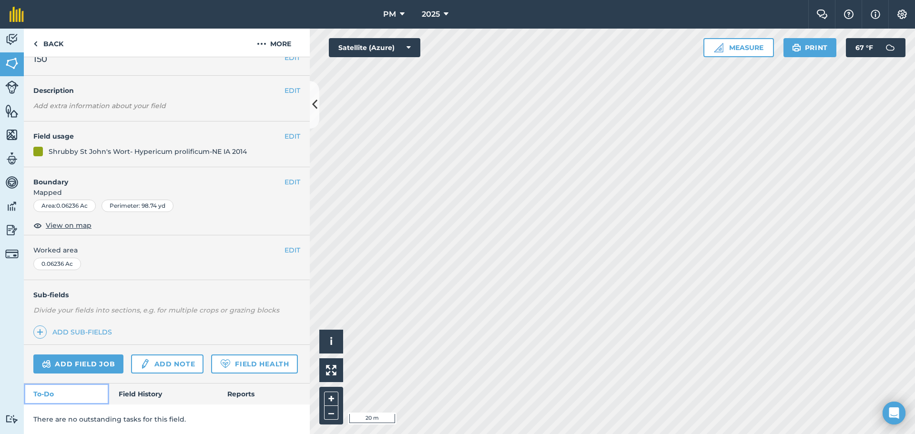
scroll to position [41, 0]
click at [150, 400] on link "Field History" at bounding box center [163, 394] width 108 height 21
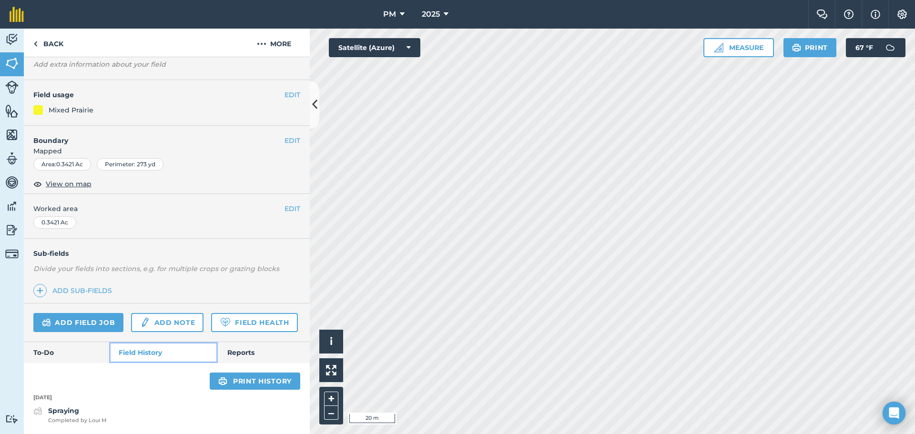
scroll to position [82, 0]
click at [58, 353] on link "To-Do" at bounding box center [66, 352] width 85 height 21
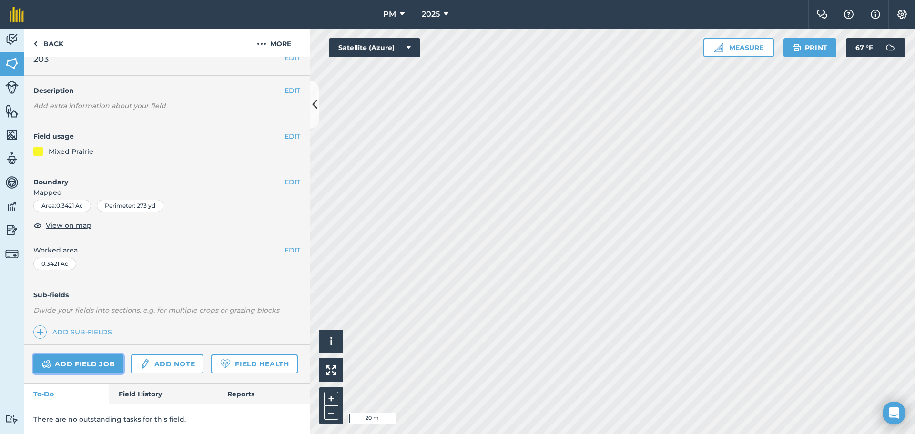
click at [79, 355] on link "Add field job" at bounding box center [78, 364] width 90 height 19
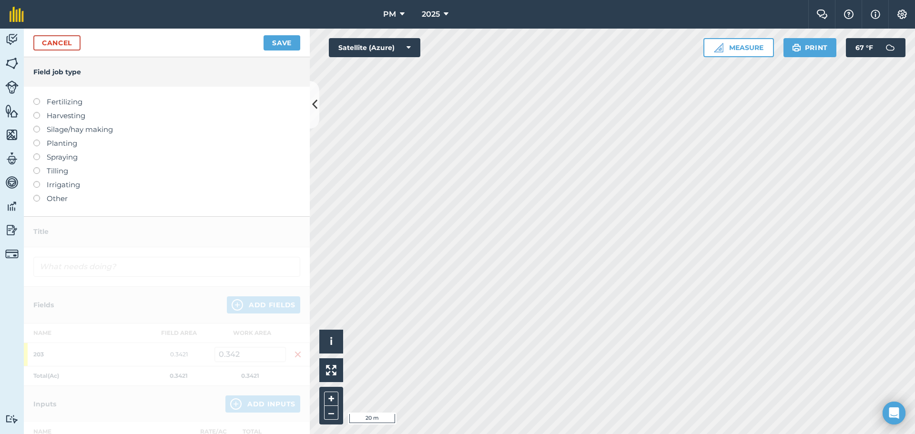
click at [38, 112] on label at bounding box center [39, 112] width 13 height 0
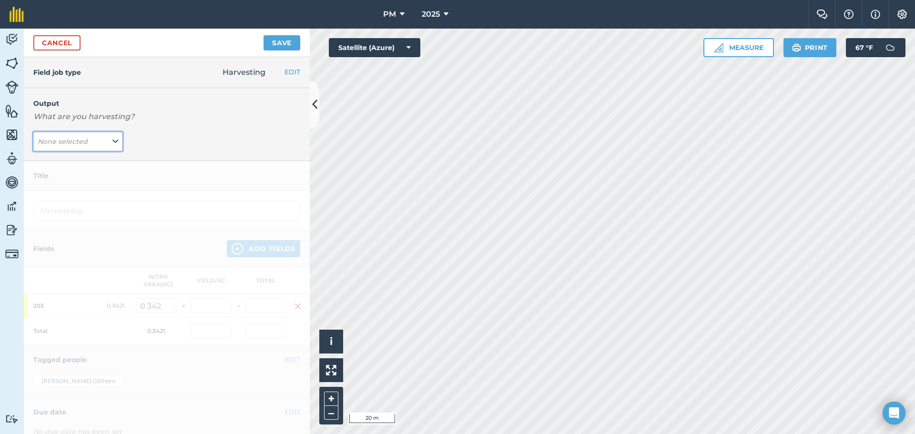
click at [107, 141] on button "None selected" at bounding box center [77, 141] width 89 height 19
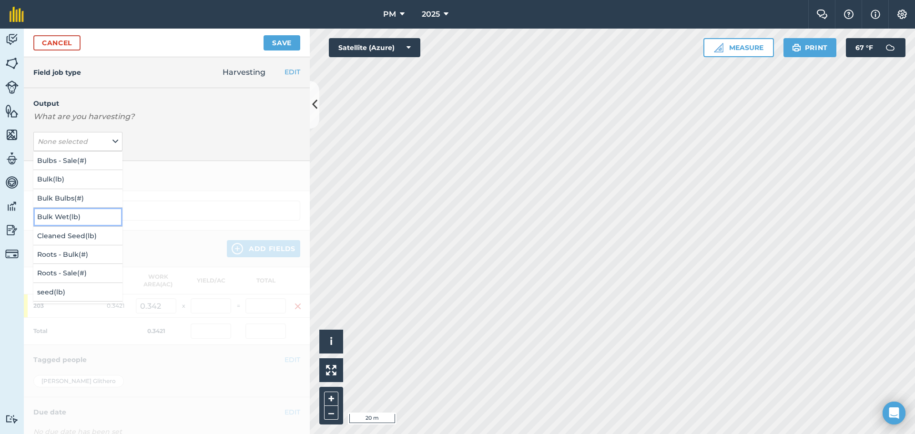
click at [74, 218] on button "Bulk Wet ( lb )" at bounding box center [77, 217] width 89 height 18
type input "Harvesting Bulk Wet"
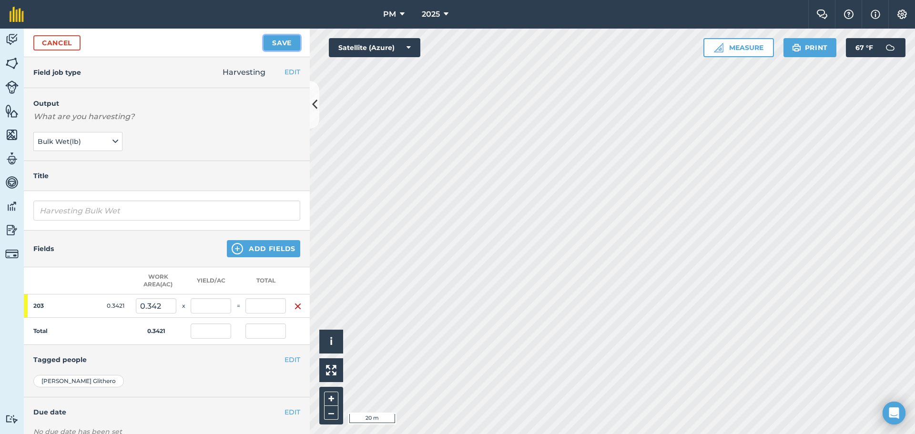
click at [275, 45] on button "Save" at bounding box center [282, 42] width 37 height 15
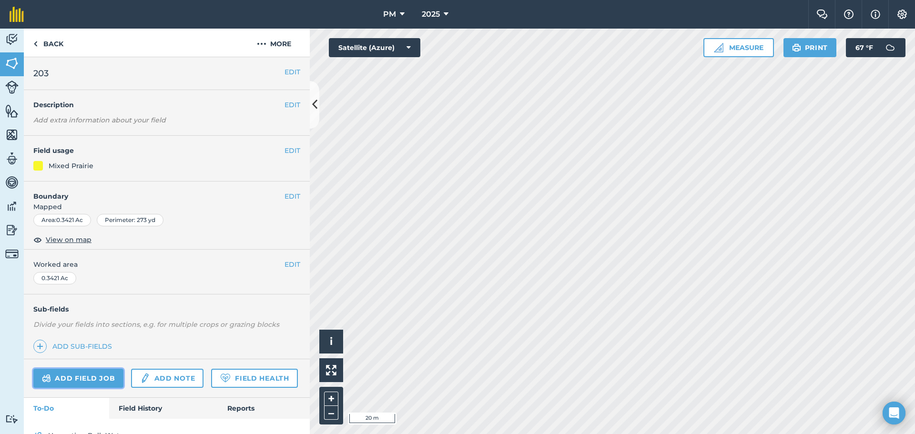
click at [96, 377] on link "Add field job" at bounding box center [78, 378] width 90 height 19
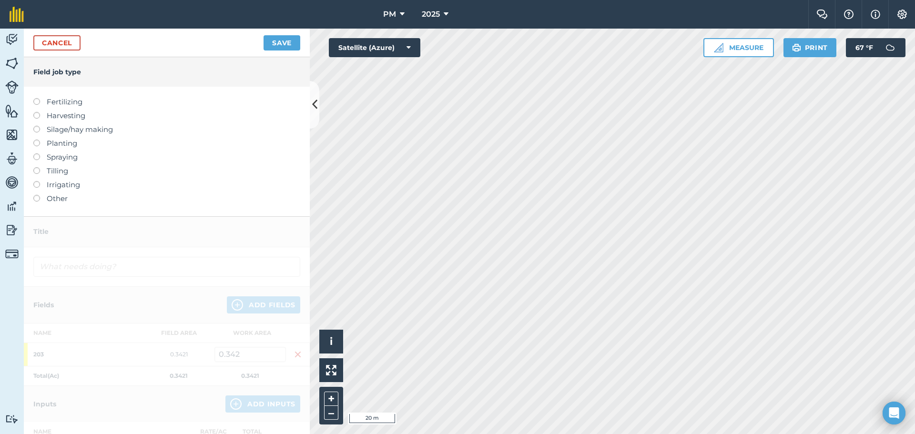
click at [37, 153] on label at bounding box center [39, 153] width 13 height 0
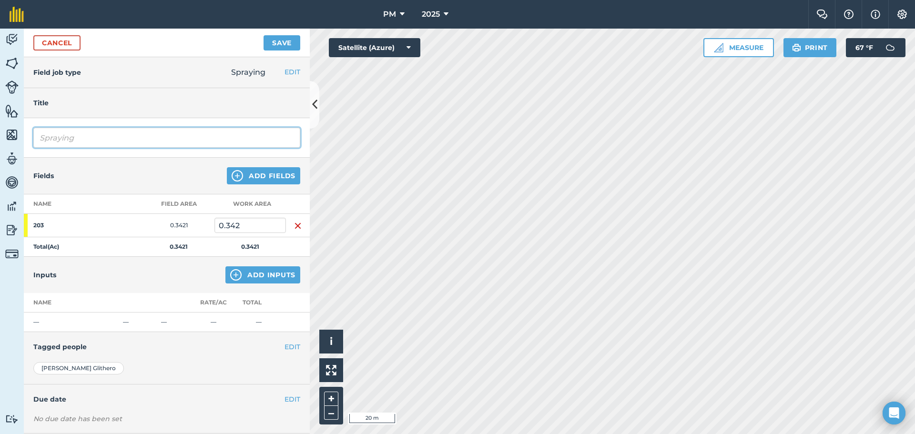
click at [91, 131] on input "Spraying" at bounding box center [166, 138] width 267 height 20
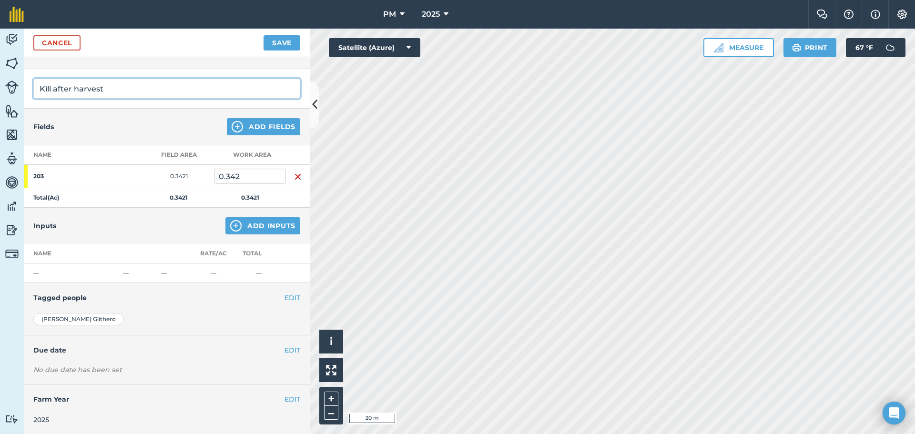
scroll to position [50, 0]
type input "Kill after harvest"
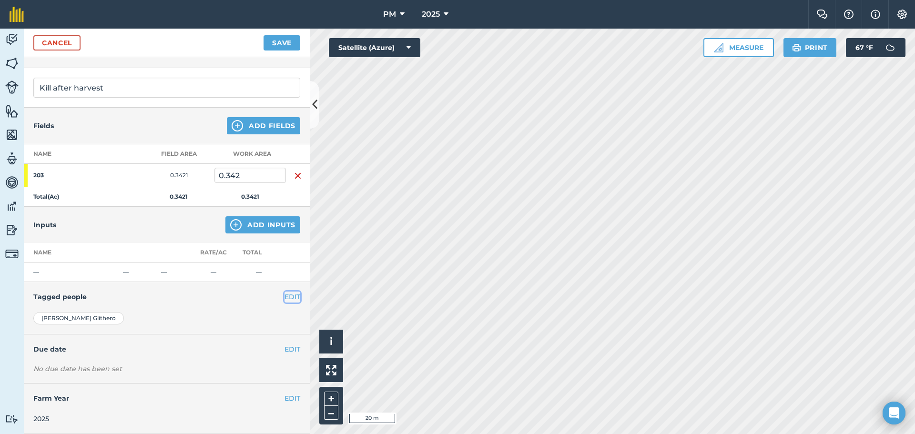
click at [287, 297] on button "EDIT" at bounding box center [292, 297] width 16 height 10
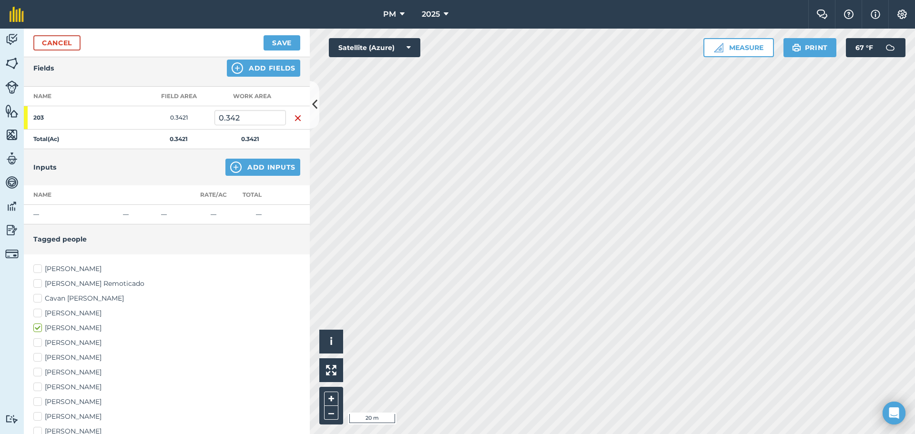
scroll to position [241, 0]
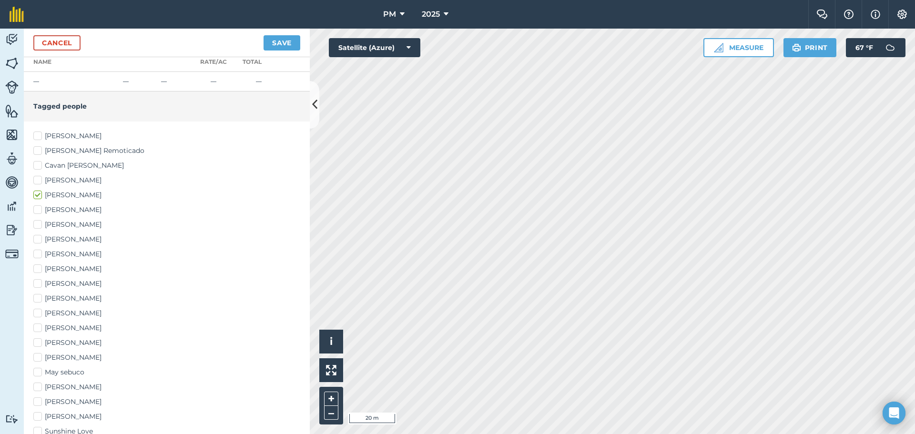
click at [40, 342] on label "[PERSON_NAME]" at bounding box center [166, 343] width 267 height 10
click at [40, 342] on input "[PERSON_NAME]" at bounding box center [36, 341] width 6 height 6
checkbox input "true"
click at [39, 328] on label "[PERSON_NAME]" at bounding box center [166, 328] width 267 height 10
click at [39, 328] on input "[PERSON_NAME]" at bounding box center [36, 326] width 6 height 6
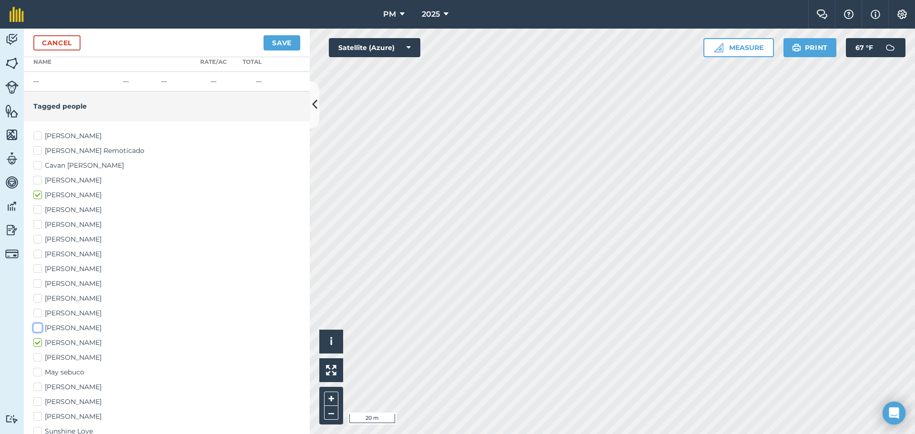
checkbox input "true"
click at [39, 315] on label "[PERSON_NAME]" at bounding box center [166, 313] width 267 height 10
click at [39, 314] on input "[PERSON_NAME]" at bounding box center [36, 311] width 6 height 6
checkbox input "true"
click at [284, 41] on button "Save" at bounding box center [282, 42] width 37 height 15
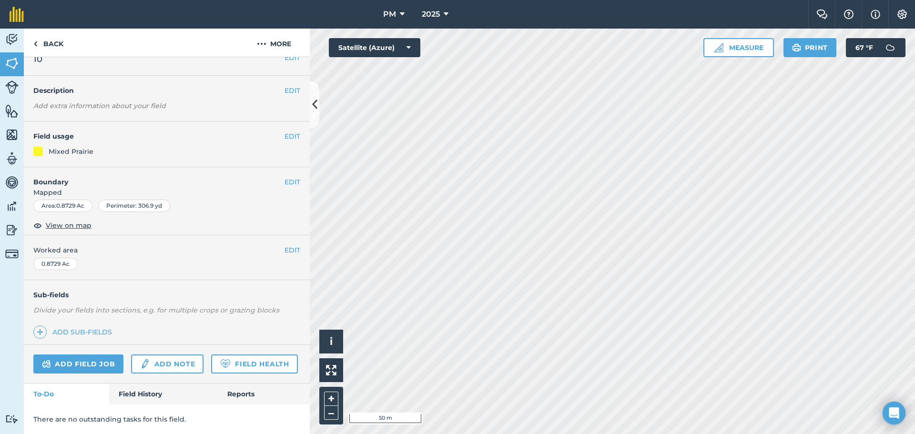
scroll to position [41, 0]
click at [131, 392] on link "Field History" at bounding box center [163, 394] width 108 height 21
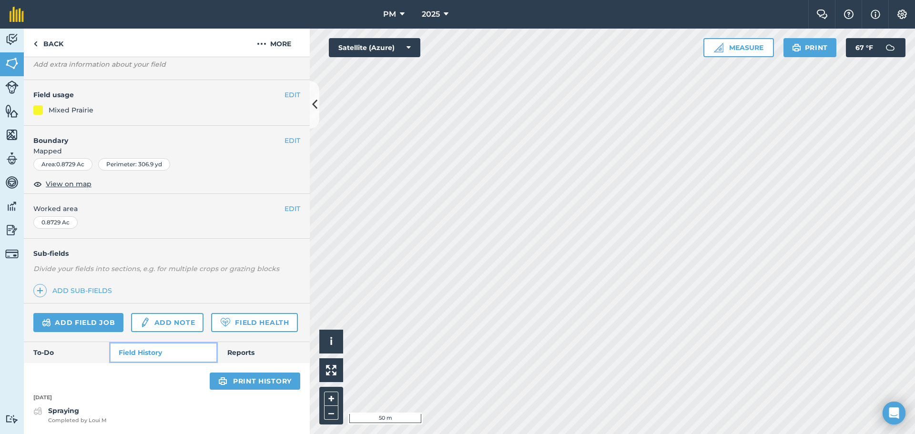
scroll to position [82, 0]
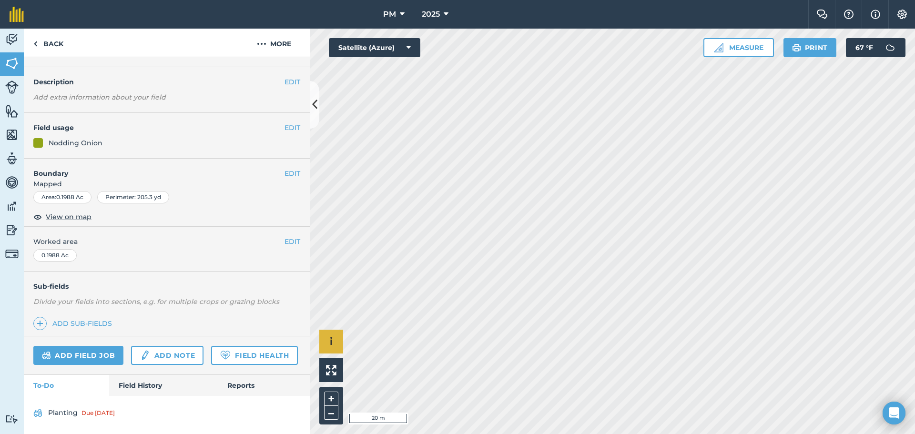
scroll to position [50, 0]
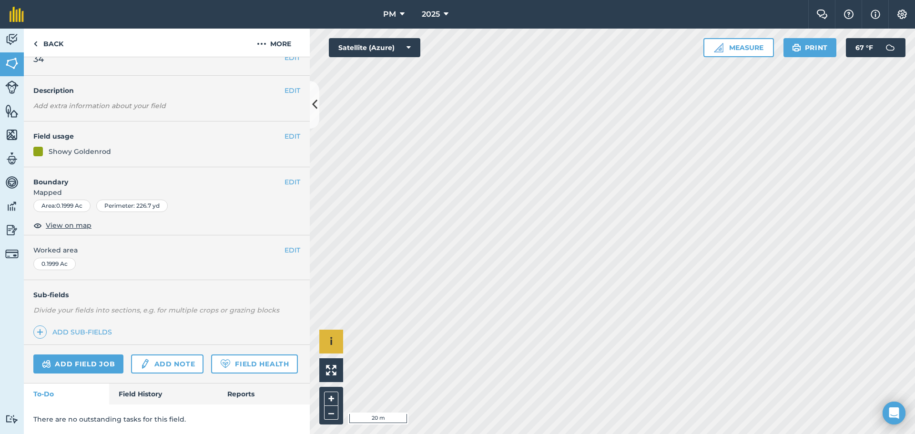
scroll to position [41, 0]
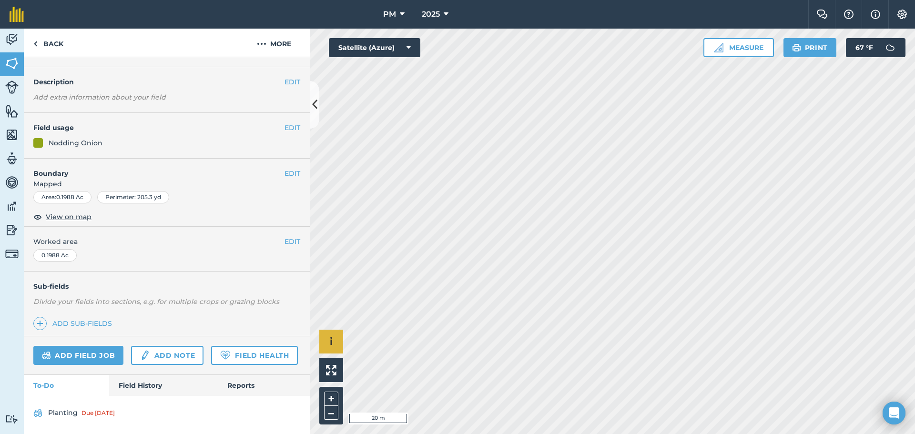
scroll to position [50, 0]
click at [55, 413] on link "Planting Due [DATE]" at bounding box center [166, 413] width 267 height 15
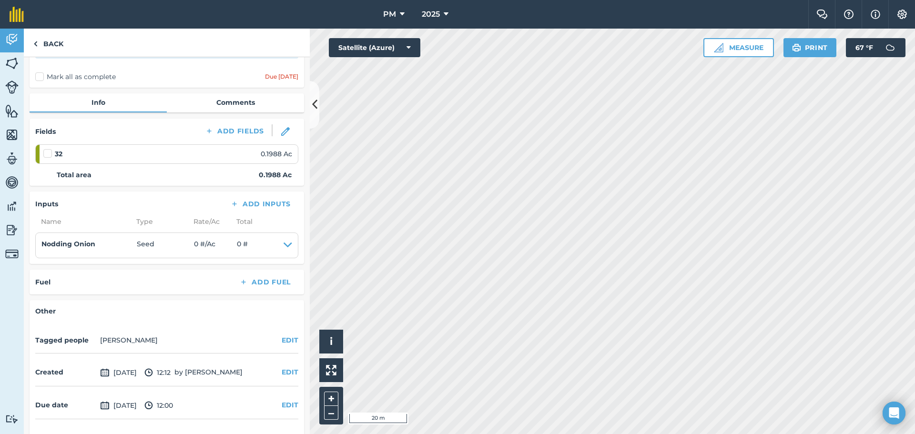
scroll to position [94, 0]
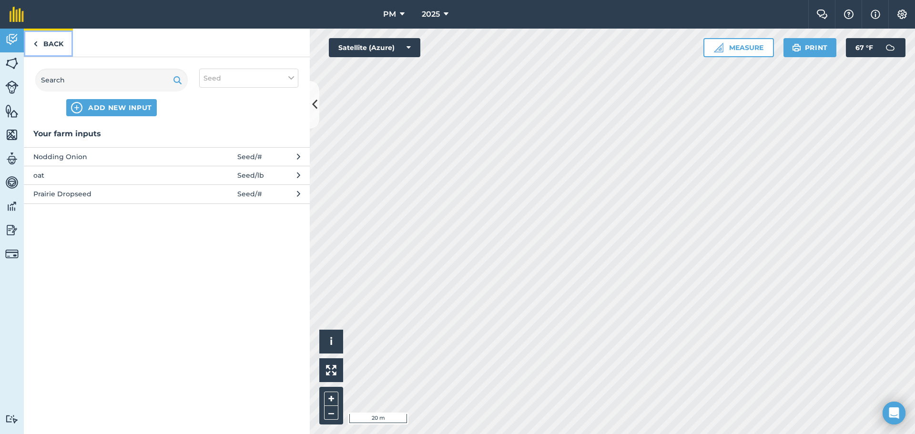
click at [36, 44] on img at bounding box center [35, 43] width 4 height 11
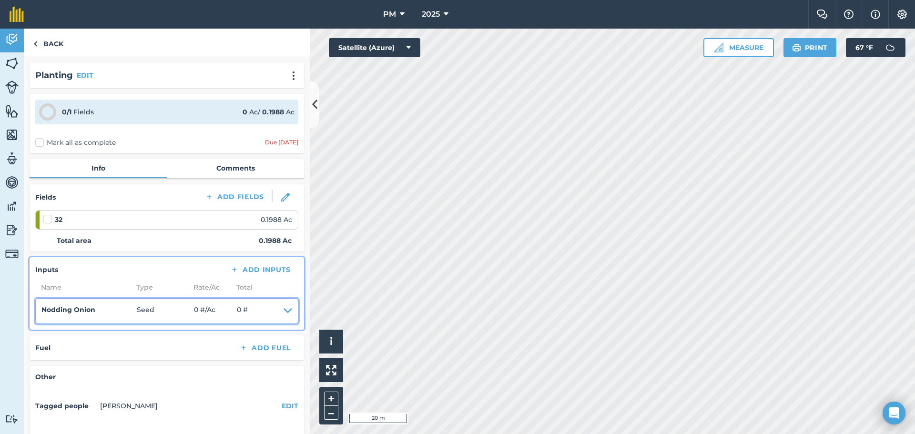
click at [284, 314] on icon at bounding box center [288, 310] width 9 height 13
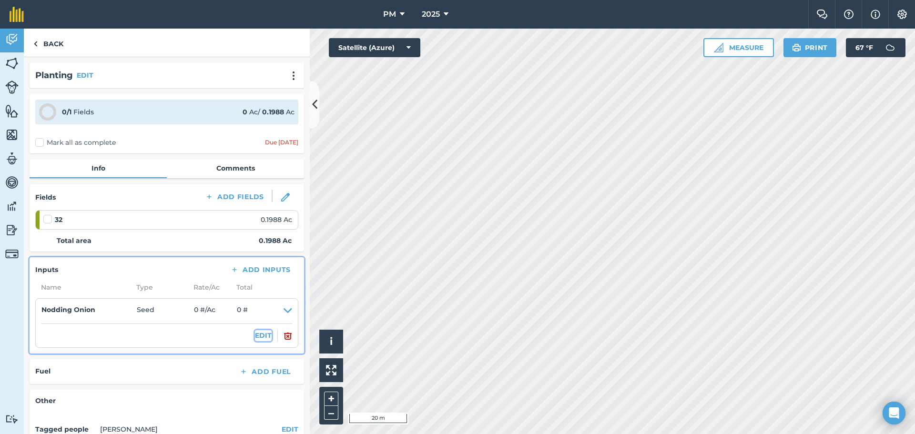
click at [257, 337] on button "EDIT" at bounding box center [263, 335] width 17 height 10
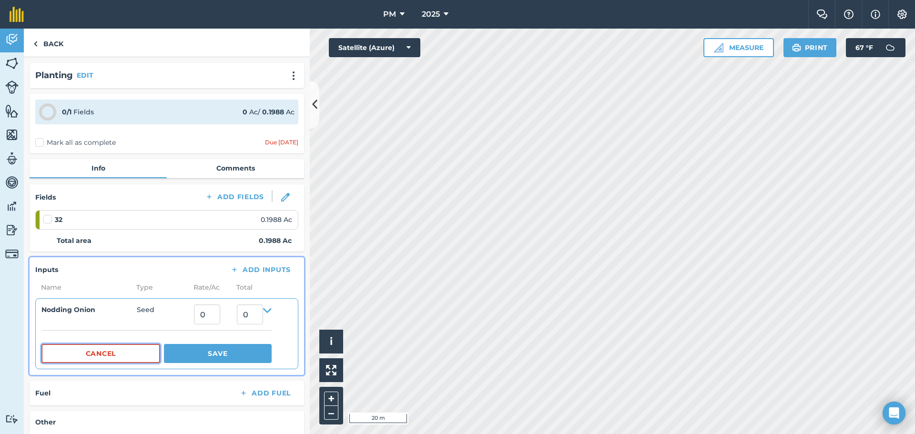
click at [92, 356] on button "Cancel" at bounding box center [100, 353] width 119 height 19
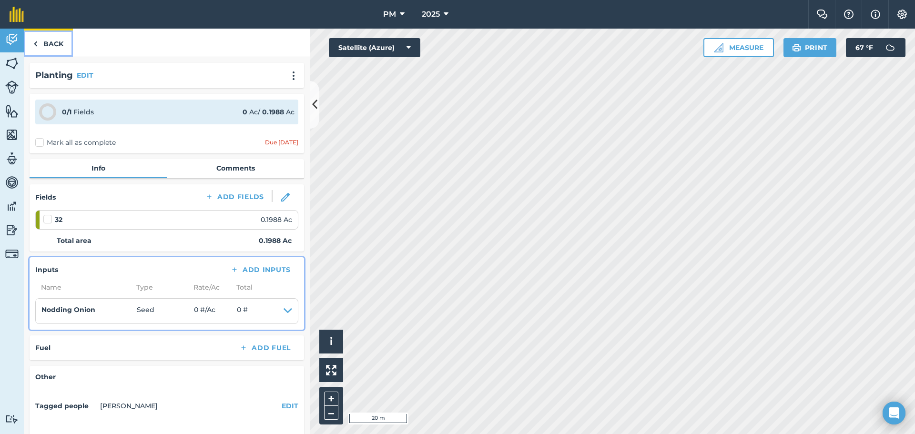
click at [35, 45] on img at bounding box center [35, 43] width 4 height 11
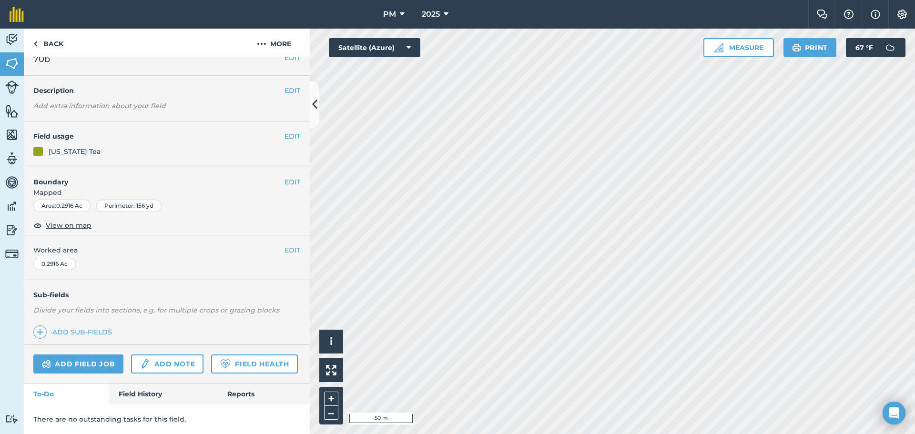
scroll to position [41, 0]
click at [143, 395] on link "Field History" at bounding box center [163, 394] width 108 height 21
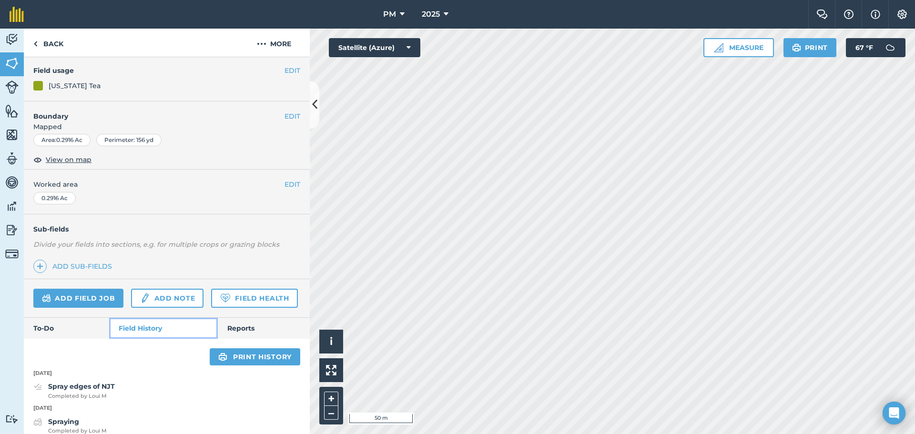
scroll to position [118, 0]
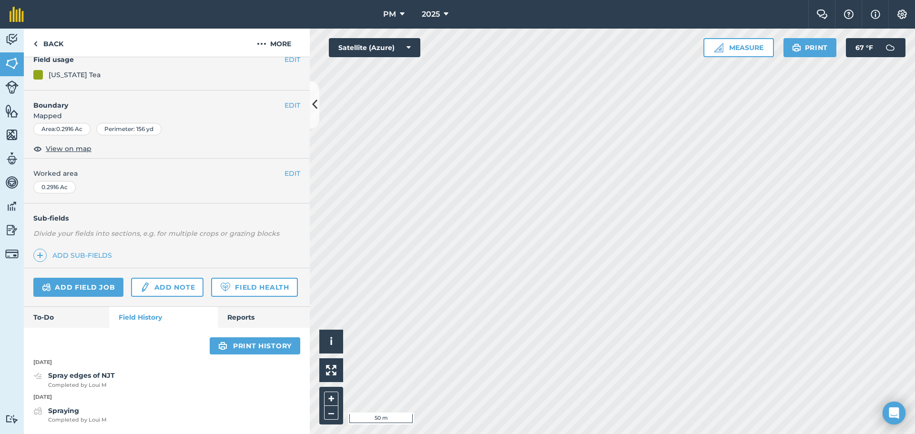
scroll to position [41, 0]
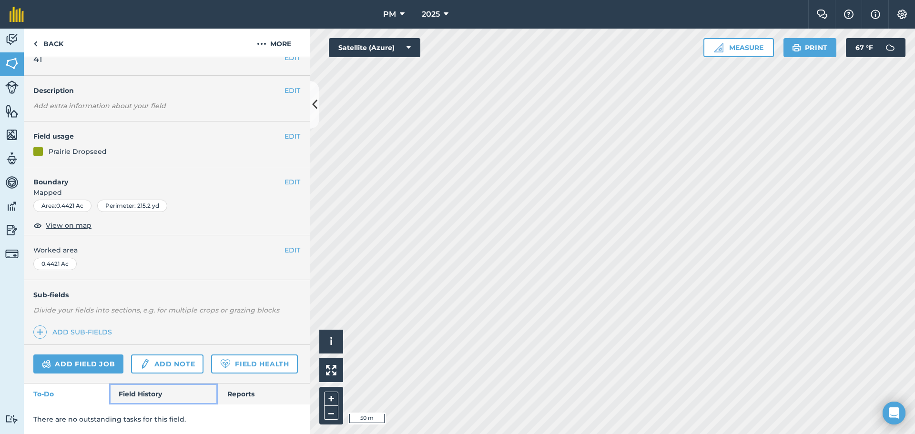
click at [136, 397] on link "Field History" at bounding box center [163, 394] width 108 height 21
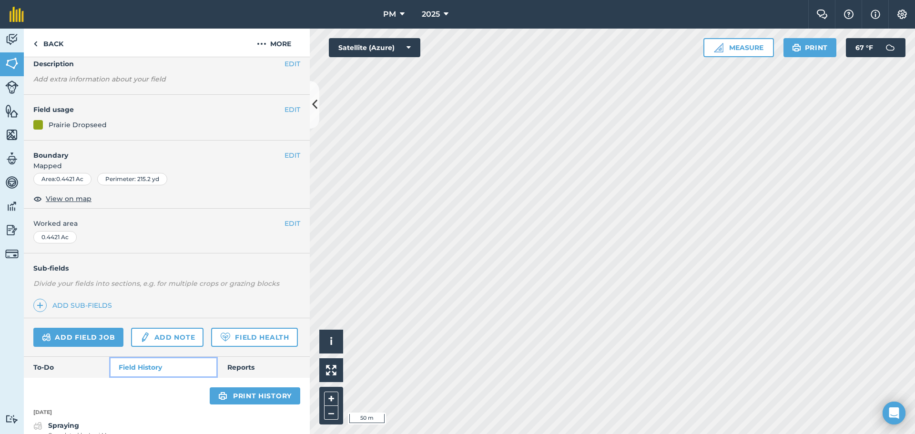
scroll to position [82, 0]
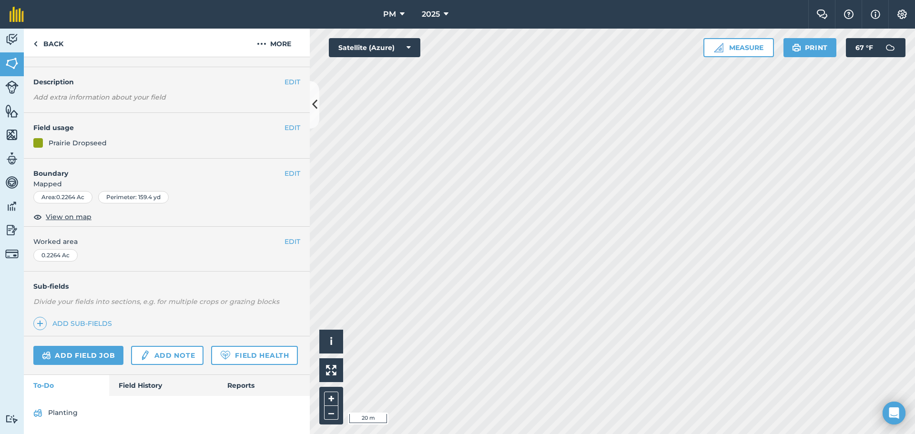
scroll to position [50, 0]
click at [137, 377] on link "Field History" at bounding box center [163, 385] width 108 height 21
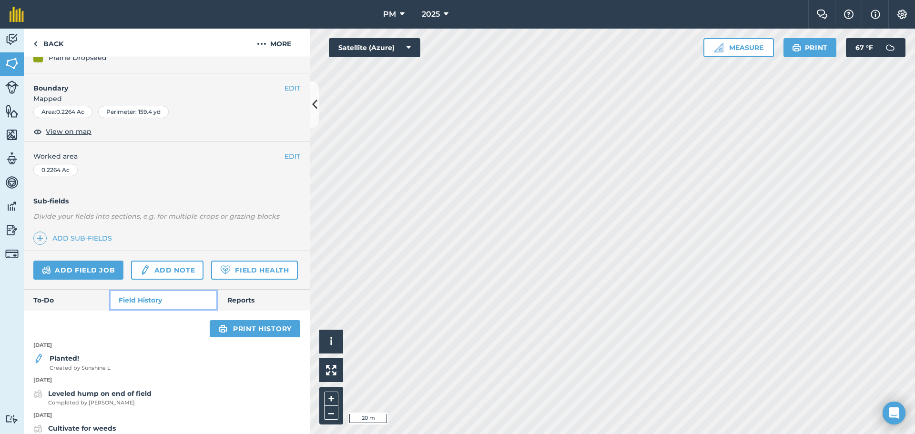
scroll to position [188, 0]
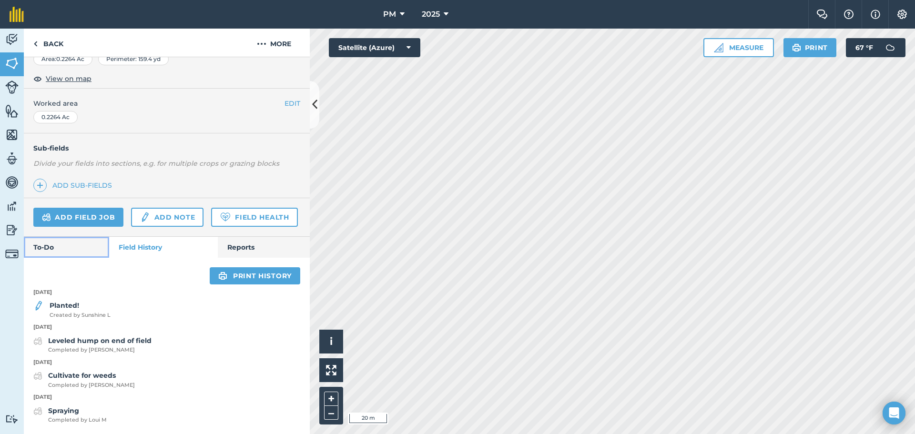
click at [66, 252] on link "To-Do" at bounding box center [66, 247] width 85 height 21
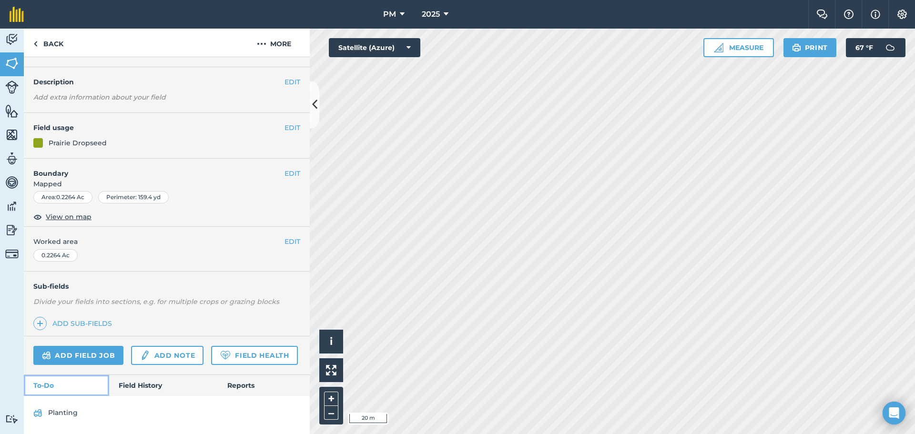
scroll to position [50, 0]
click at [133, 385] on link "Field History" at bounding box center [163, 385] width 108 height 21
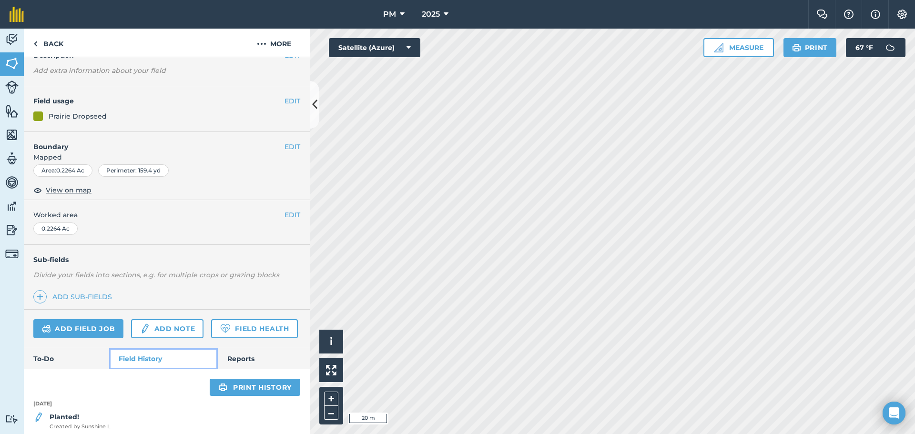
scroll to position [188, 0]
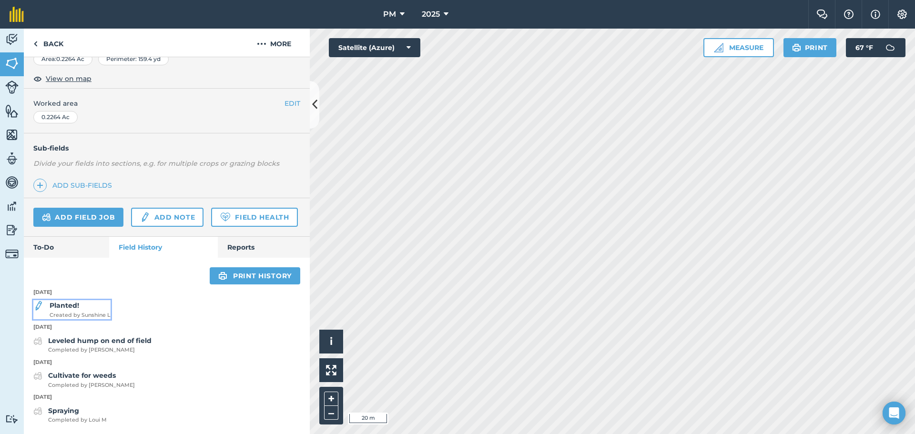
click at [59, 308] on strong "Planted!" at bounding box center [65, 305] width 30 height 9
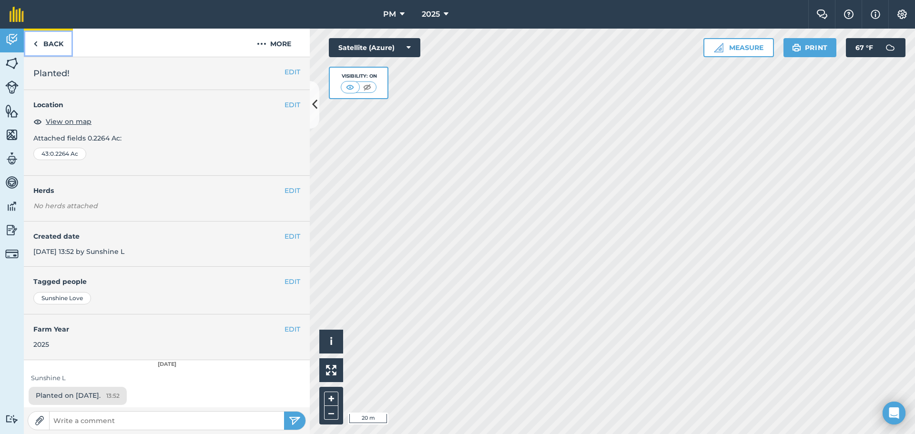
click at [35, 46] on img at bounding box center [35, 43] width 4 height 11
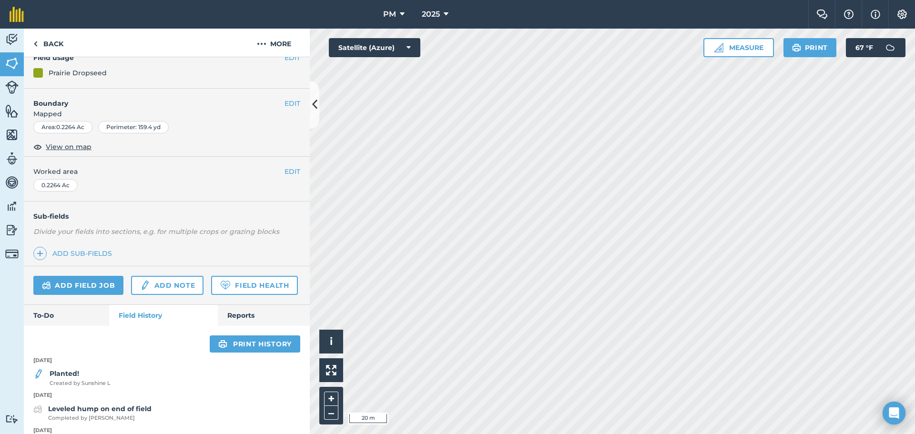
scroll to position [92, 0]
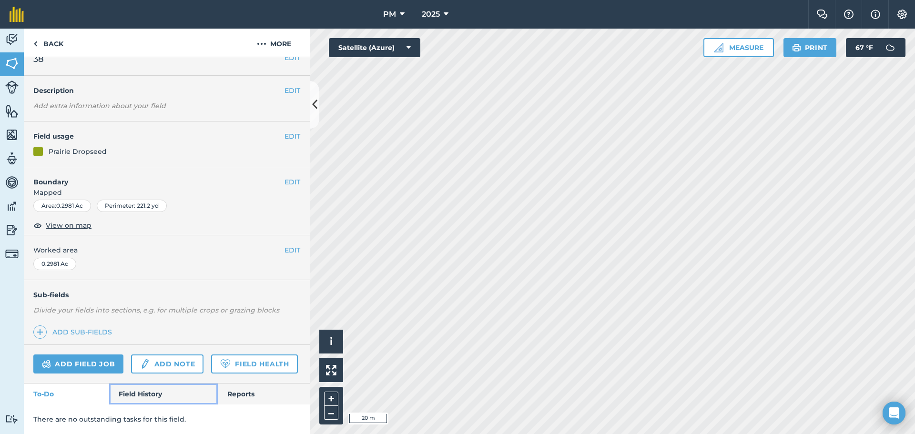
click at [135, 393] on link "Field History" at bounding box center [163, 394] width 108 height 21
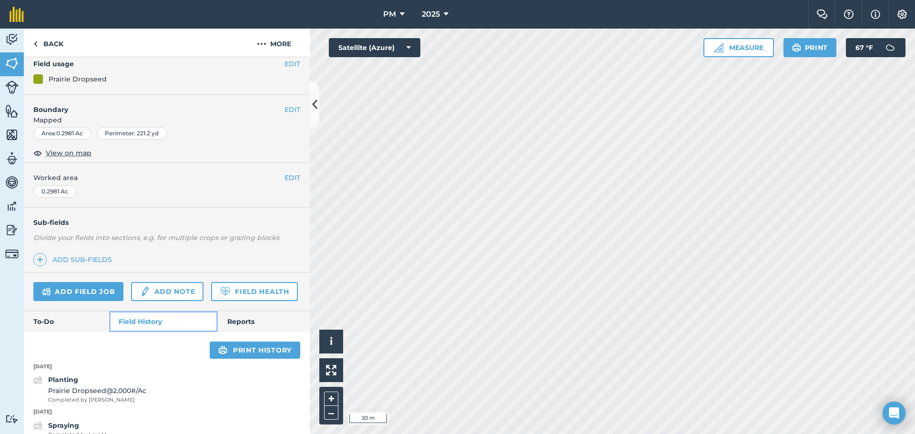
scroll to position [128, 0]
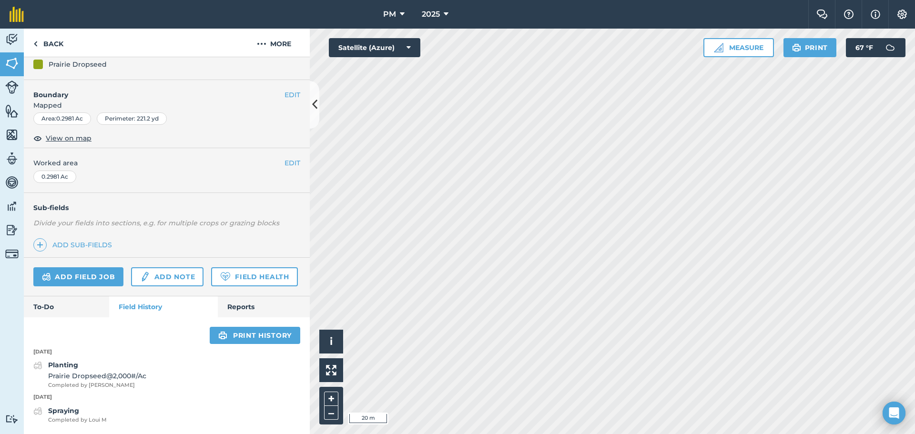
scroll to position [41, 0]
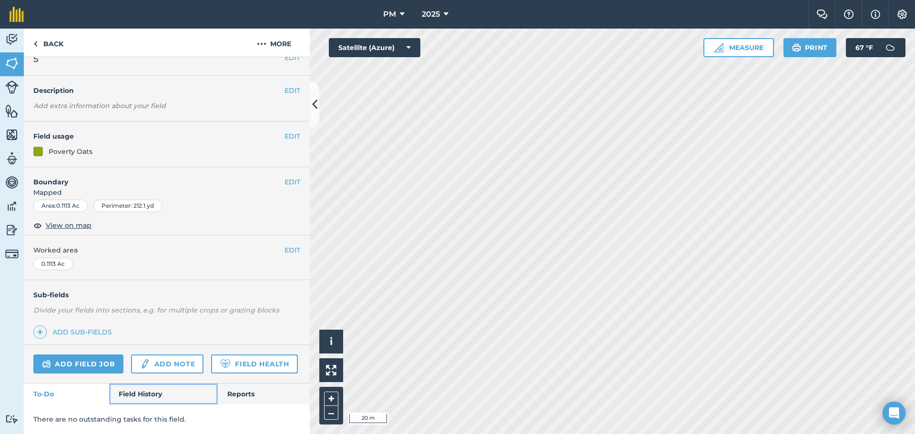
click at [139, 385] on link "Field History" at bounding box center [163, 394] width 108 height 21
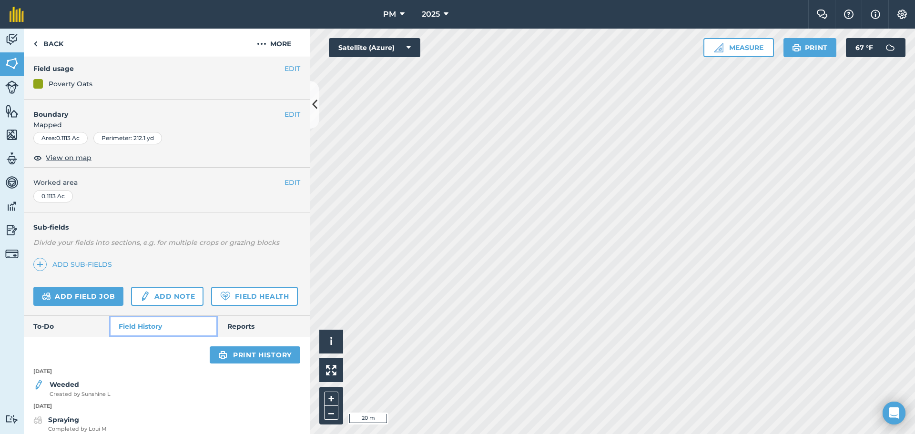
scroll to position [118, 0]
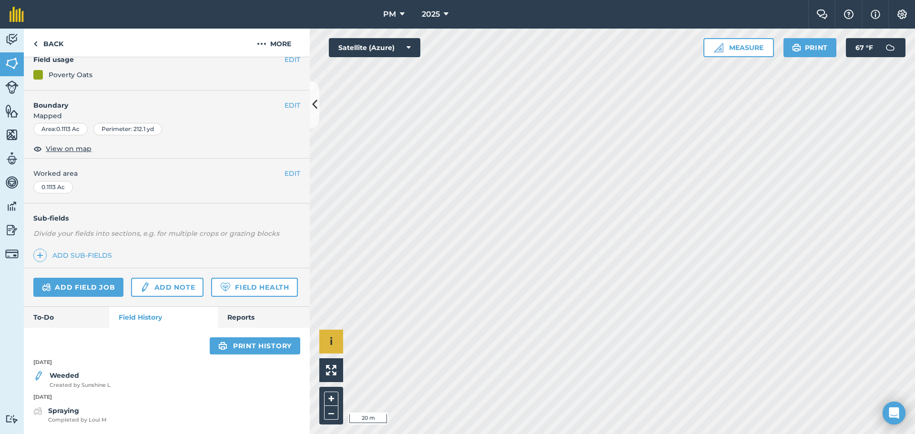
scroll to position [41, 0]
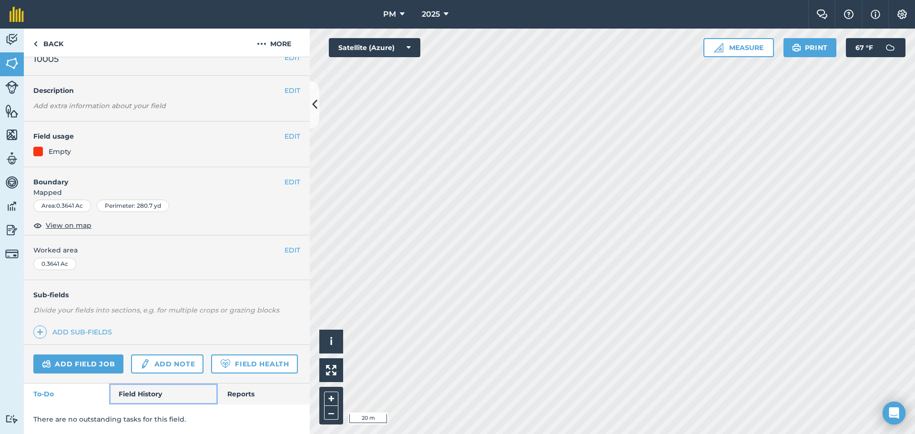
click at [144, 391] on link "Field History" at bounding box center [163, 394] width 108 height 21
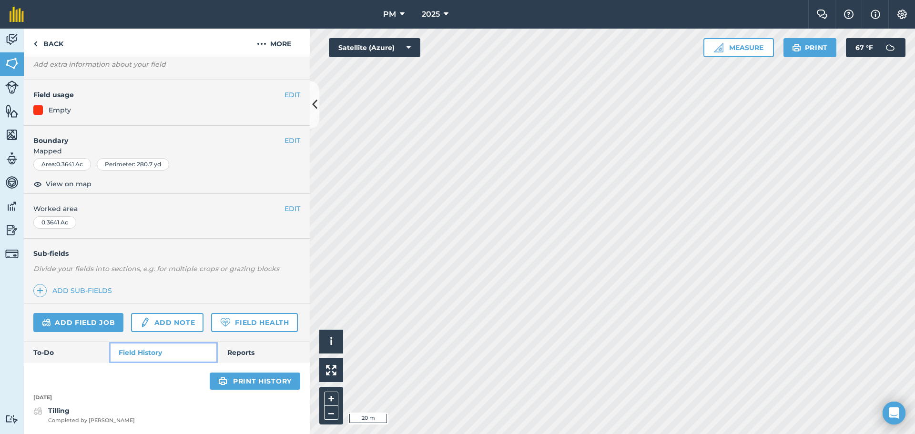
scroll to position [82, 0]
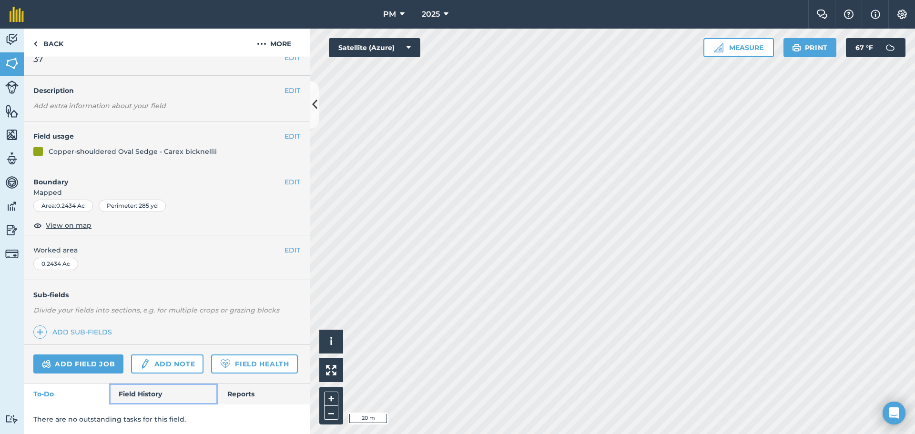
click at [139, 394] on link "Field History" at bounding box center [163, 394] width 108 height 21
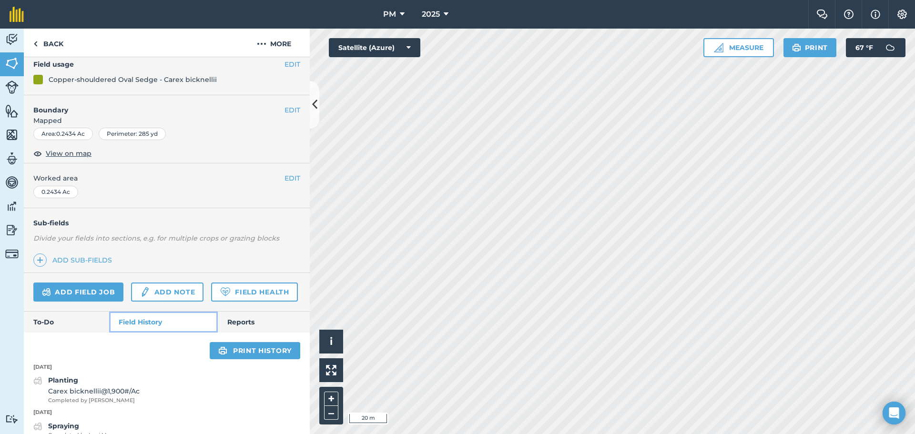
scroll to position [128, 0]
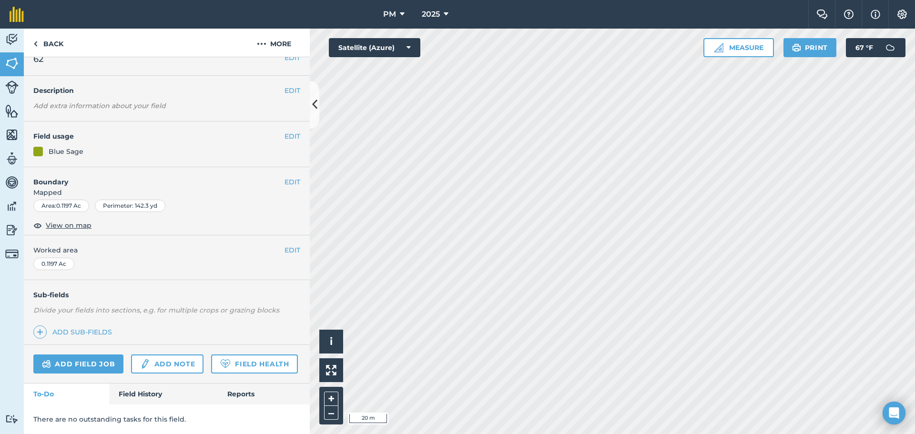
scroll to position [41, 0]
click at [131, 398] on link "Field History" at bounding box center [163, 394] width 108 height 21
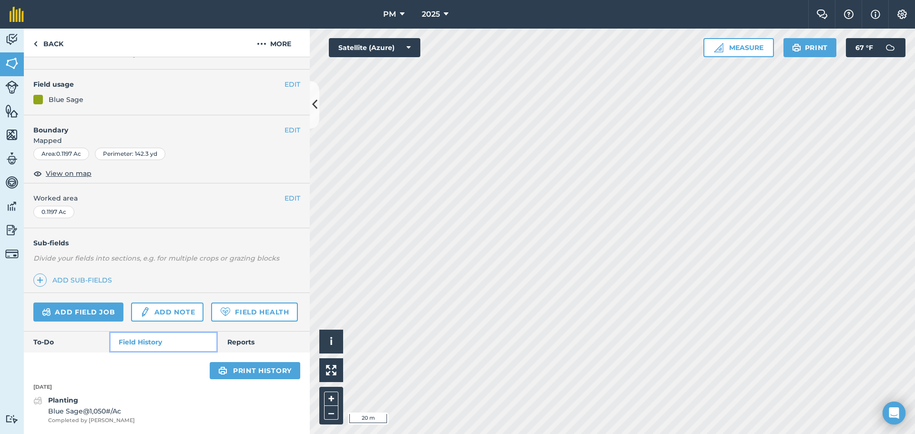
scroll to position [93, 0]
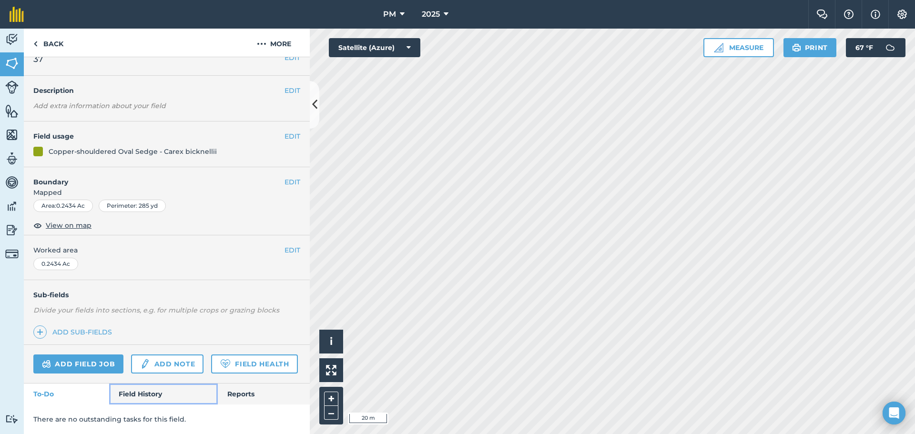
click at [151, 392] on link "Field History" at bounding box center [163, 394] width 108 height 21
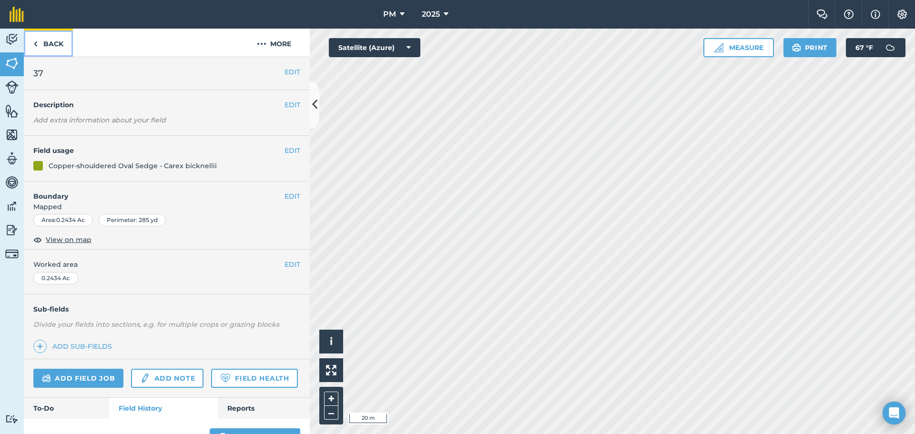
click at [38, 46] on link "Back" at bounding box center [48, 43] width 49 height 28
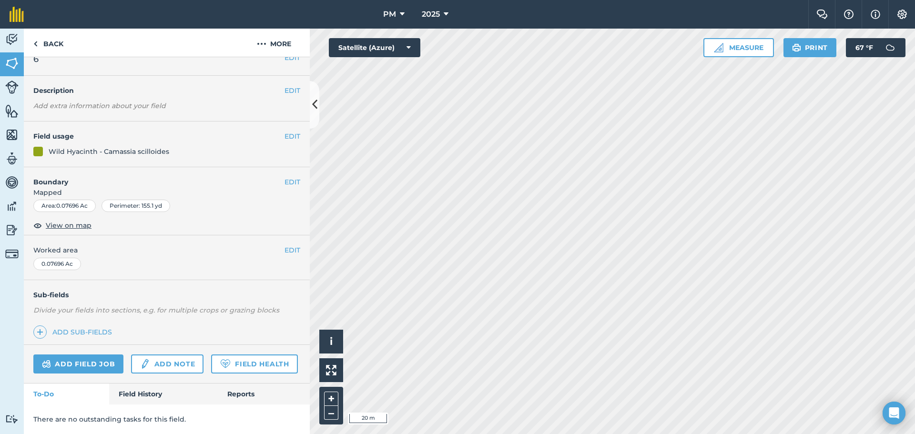
scroll to position [41, 0]
click at [136, 395] on link "Field History" at bounding box center [163, 394] width 108 height 21
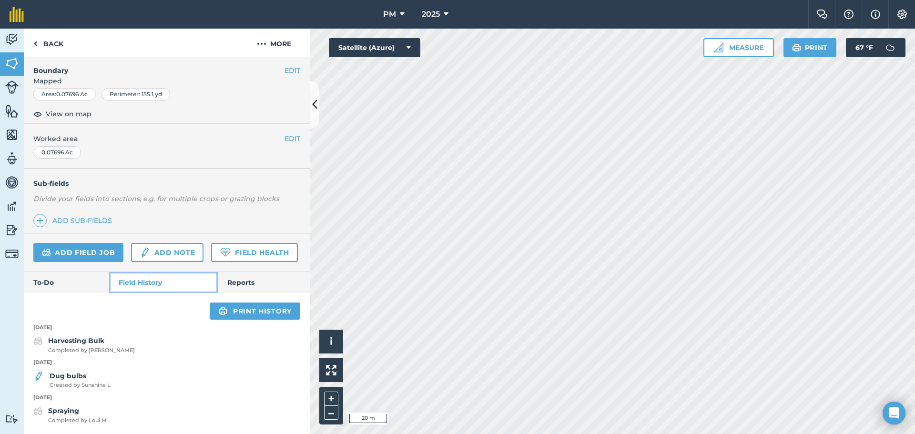
scroll to position [152, 0]
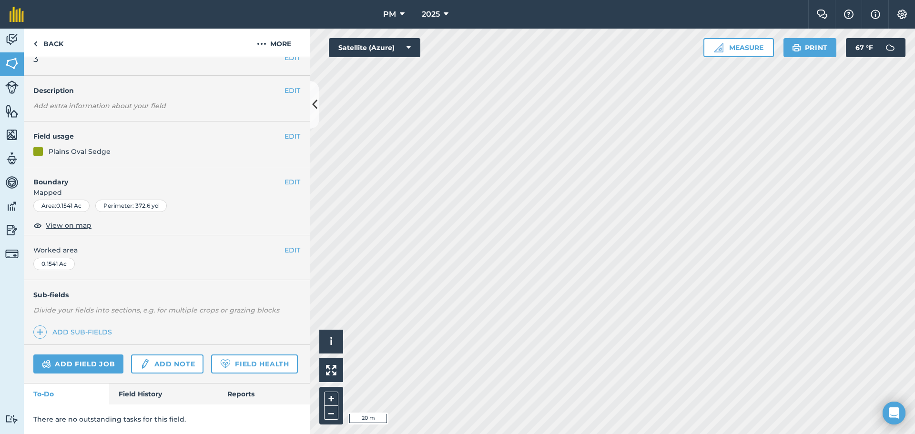
scroll to position [41, 0]
click at [140, 389] on link "Field History" at bounding box center [163, 394] width 108 height 21
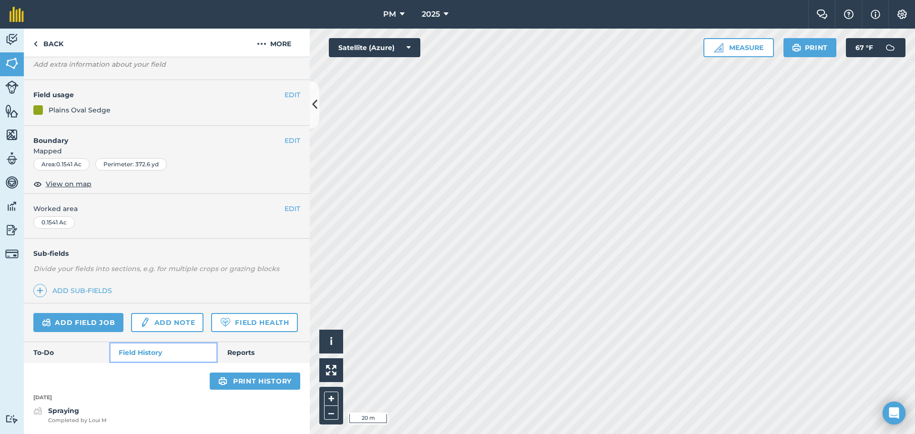
scroll to position [82, 0]
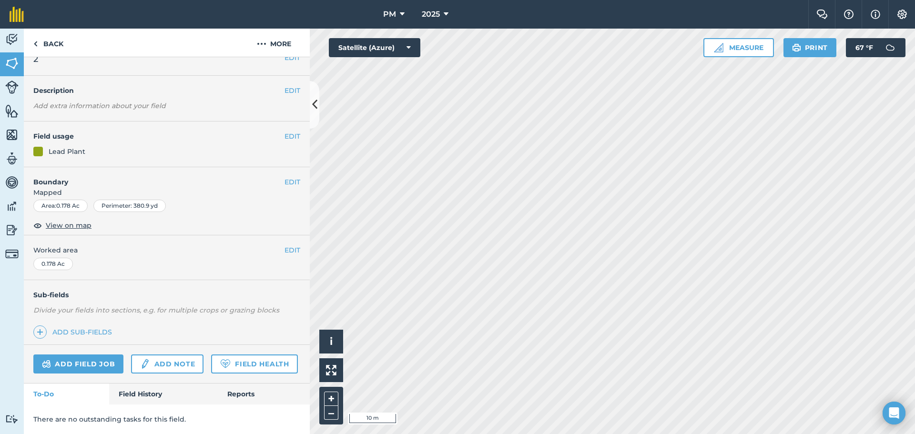
scroll to position [41, 0]
click at [147, 396] on link "Field History" at bounding box center [163, 394] width 108 height 21
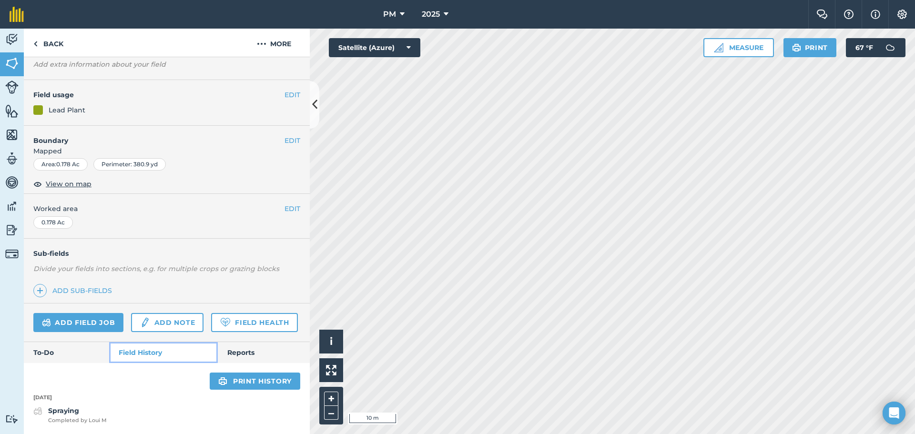
scroll to position [82, 0]
click at [39, 44] on link "Back" at bounding box center [48, 43] width 49 height 28
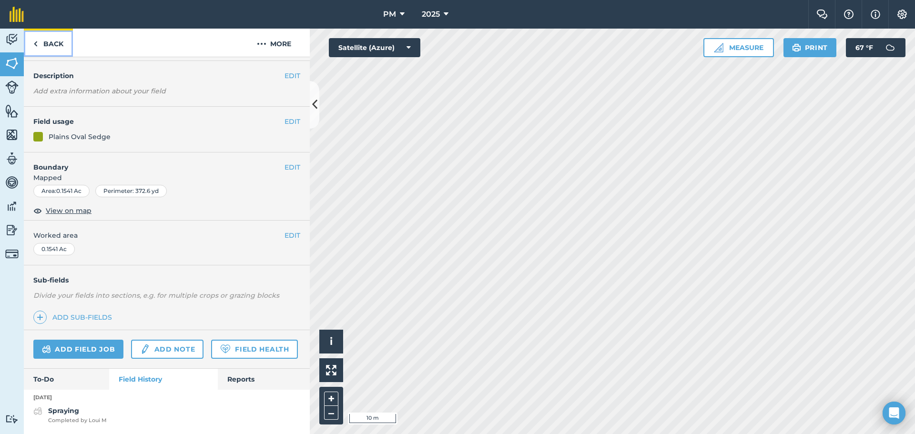
scroll to position [82, 0]
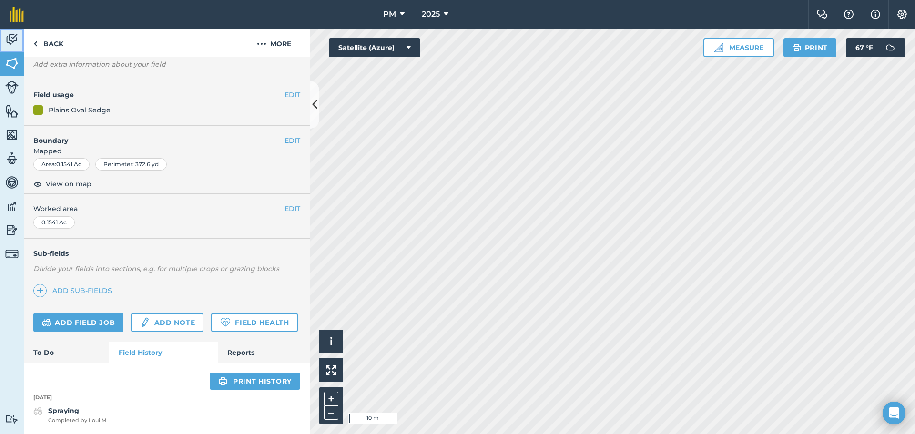
click at [9, 35] on img at bounding box center [11, 39] width 13 height 14
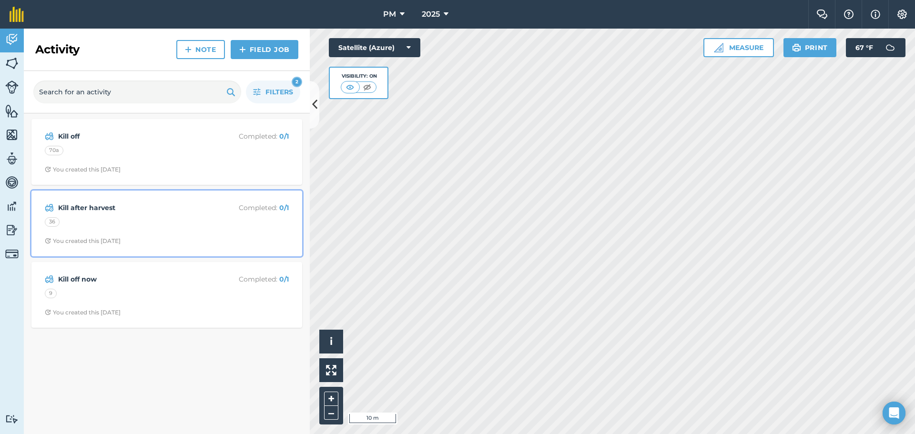
click at [105, 206] on strong "Kill after harvest" at bounding box center [133, 208] width 151 height 10
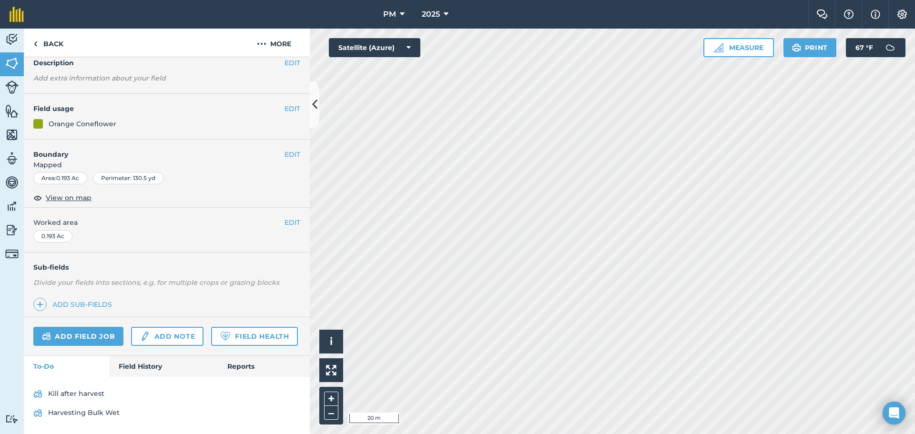
scroll to position [69, 0]
click at [147, 365] on link "Field History" at bounding box center [163, 366] width 108 height 21
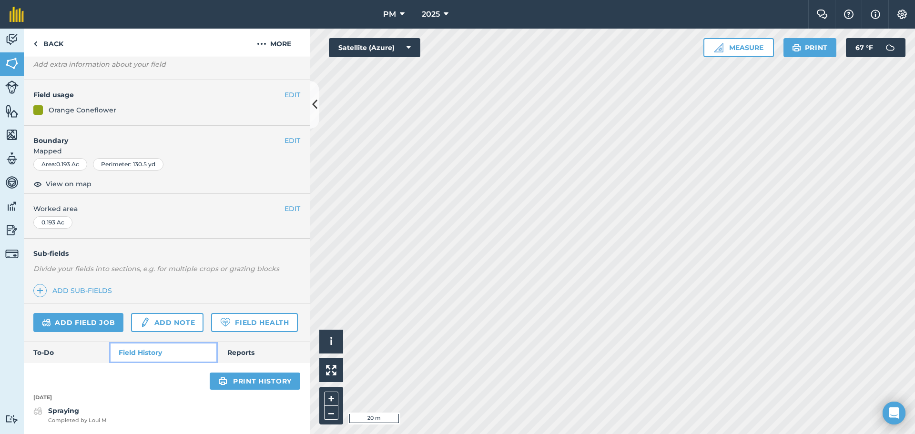
scroll to position [82, 0]
click at [78, 351] on link "To-Do" at bounding box center [66, 352] width 85 height 21
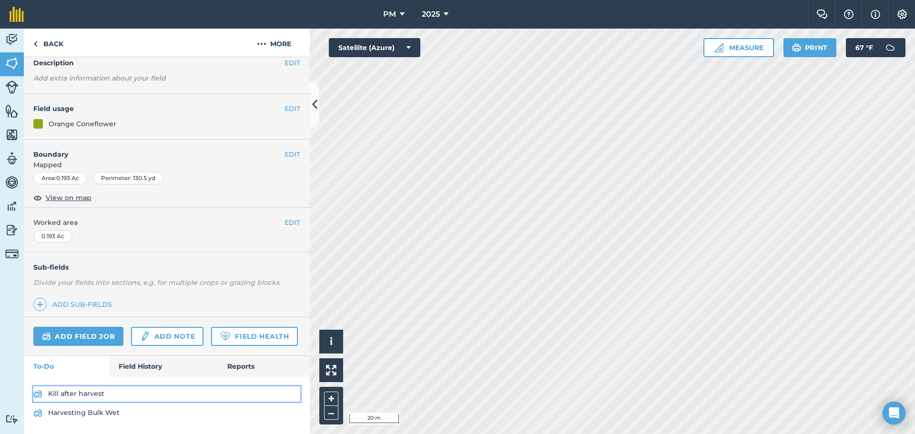
click at [73, 390] on link "Kill after harvest" at bounding box center [166, 393] width 267 height 15
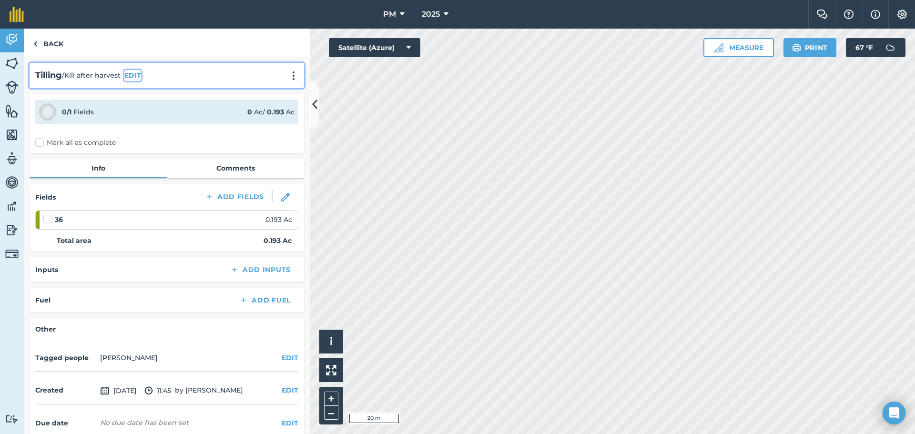
click at [129, 75] on button "EDIT" at bounding box center [132, 75] width 17 height 10
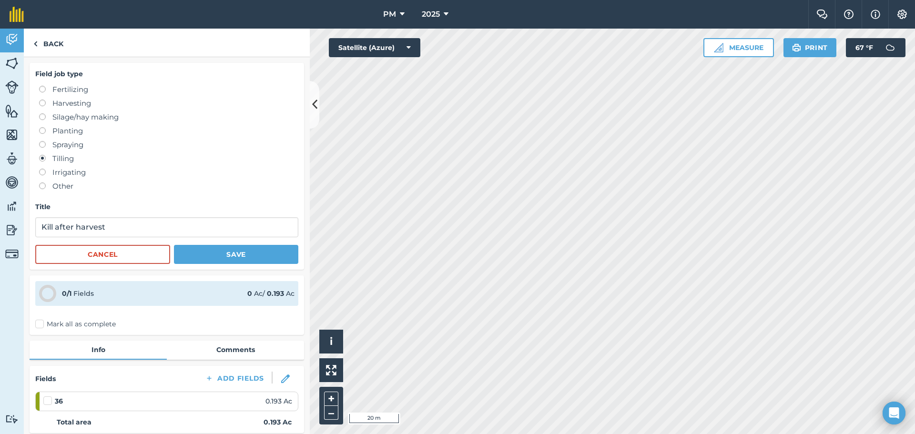
click at [43, 141] on label at bounding box center [45, 141] width 13 height 0
radio input "true"
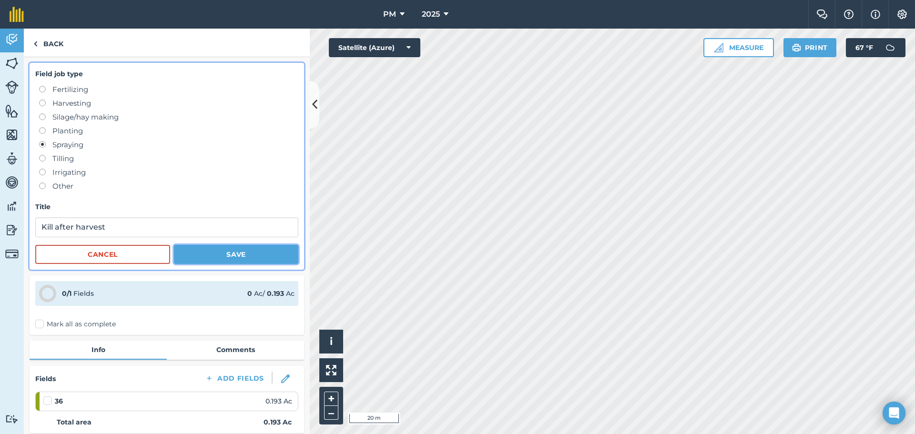
click at [207, 253] on button "Save" at bounding box center [236, 254] width 124 height 19
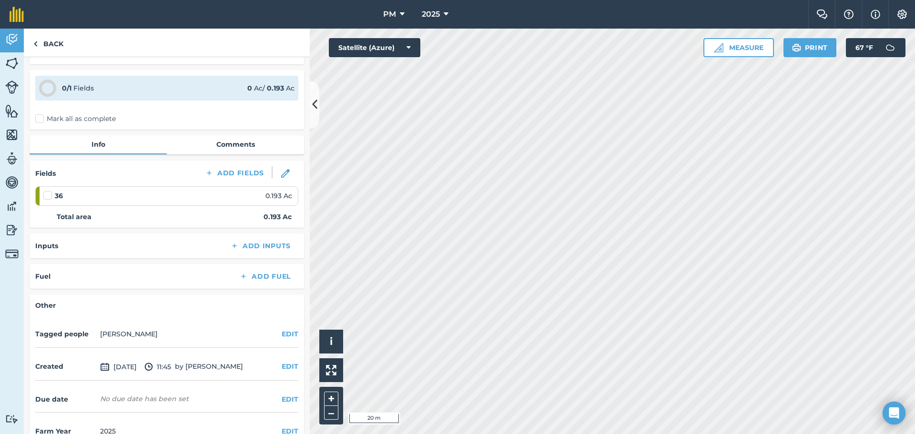
scroll to position [46, 0]
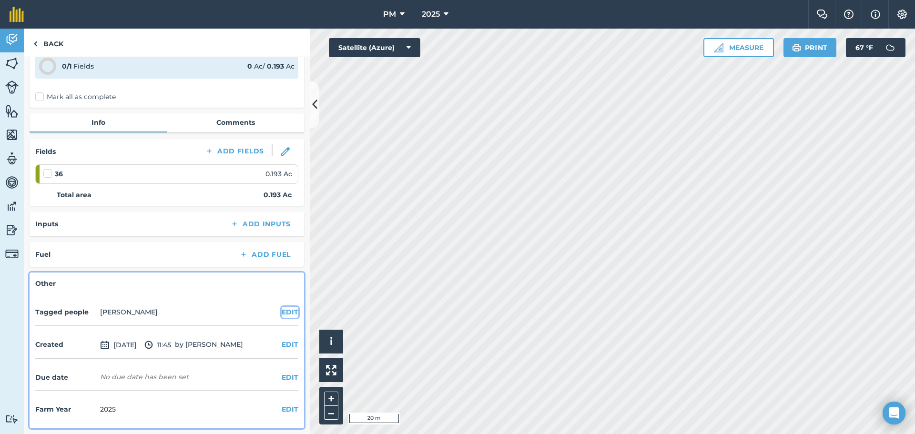
click at [284, 309] on button "EDIT" at bounding box center [290, 312] width 17 height 10
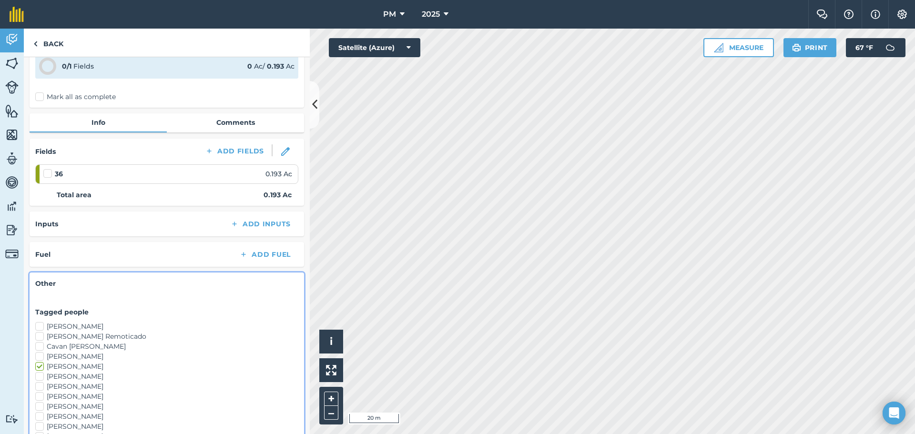
scroll to position [236, 0]
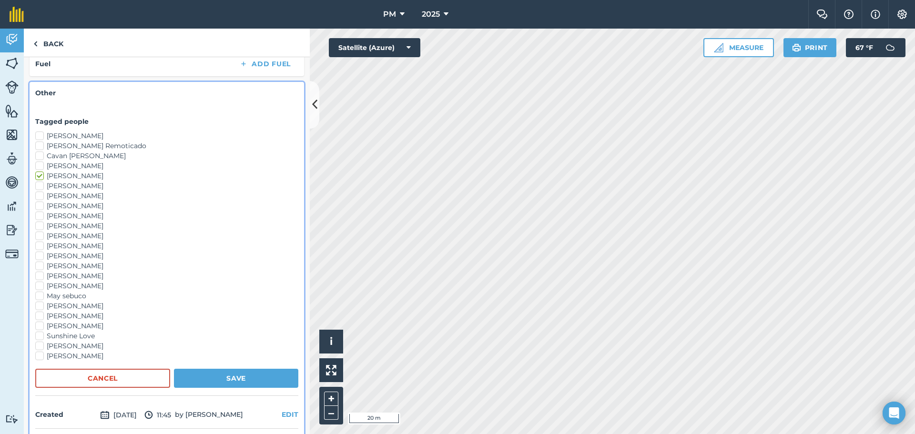
click at [41, 274] on label "[PERSON_NAME]" at bounding box center [166, 276] width 263 height 10
click at [41, 274] on input "[PERSON_NAME]" at bounding box center [38, 274] width 6 height 6
checkbox input "true"
click at [39, 265] on label "[PERSON_NAME]" at bounding box center [166, 266] width 263 height 10
click at [39, 265] on input "[PERSON_NAME]" at bounding box center [38, 264] width 6 height 6
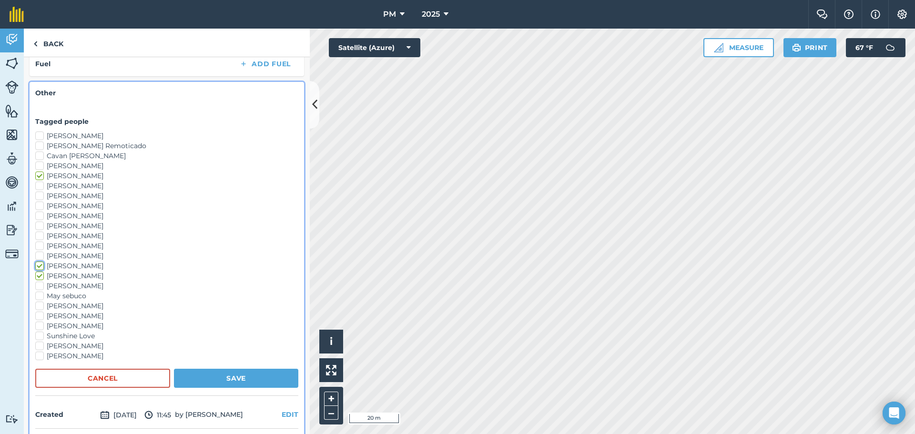
checkbox input "true"
click at [39, 255] on label "[PERSON_NAME]" at bounding box center [166, 256] width 263 height 10
click at [39, 255] on input "[PERSON_NAME]" at bounding box center [38, 254] width 6 height 6
checkbox input "true"
click at [201, 375] on button "Save" at bounding box center [236, 378] width 124 height 19
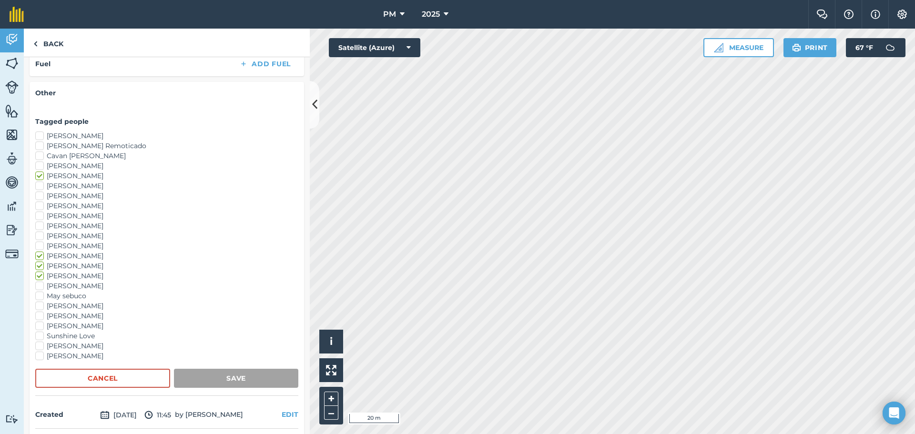
scroll to position [78, 0]
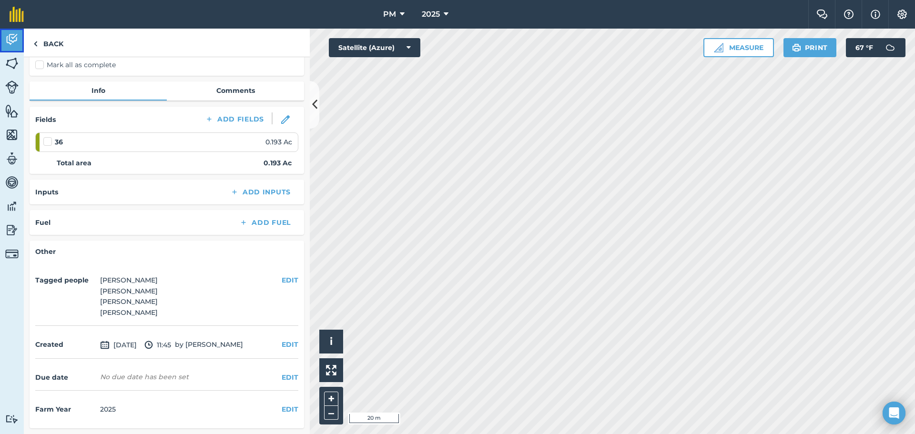
click at [14, 41] on img at bounding box center [11, 39] width 13 height 14
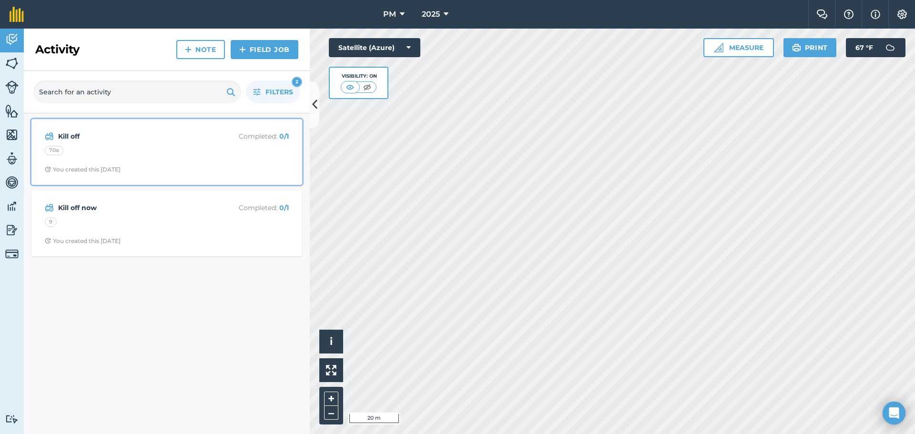
click at [75, 134] on strong "Kill off" at bounding box center [133, 136] width 151 height 10
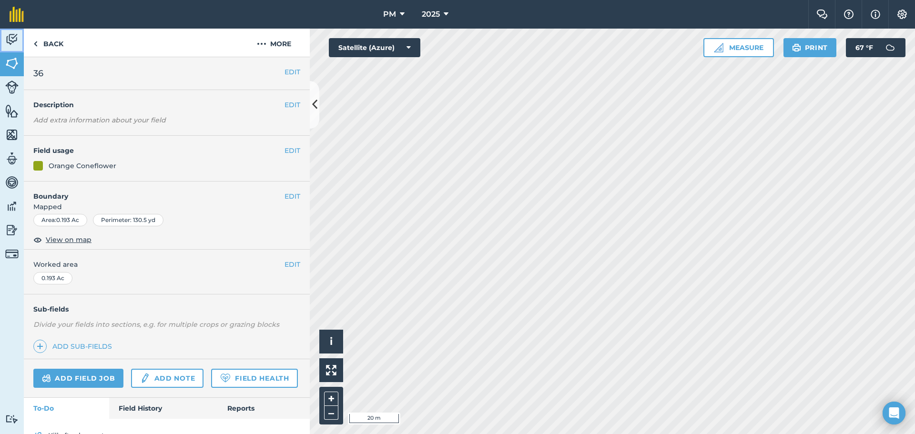
click at [13, 36] on img at bounding box center [11, 39] width 13 height 14
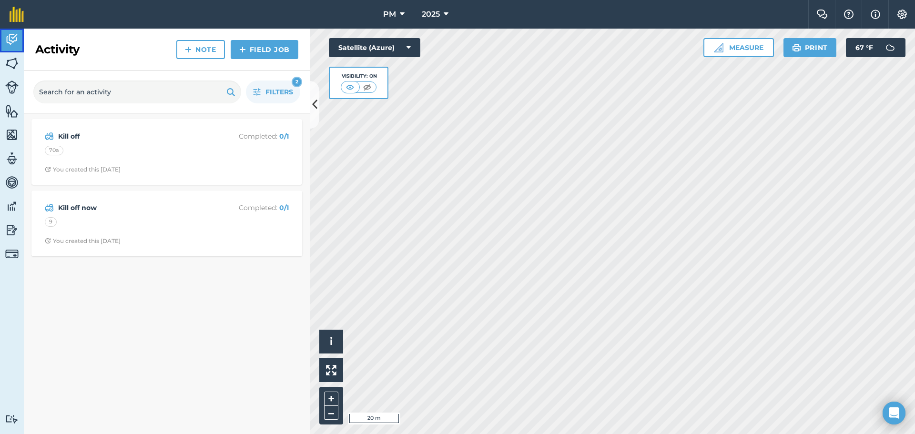
click at [13, 36] on img at bounding box center [11, 39] width 13 height 14
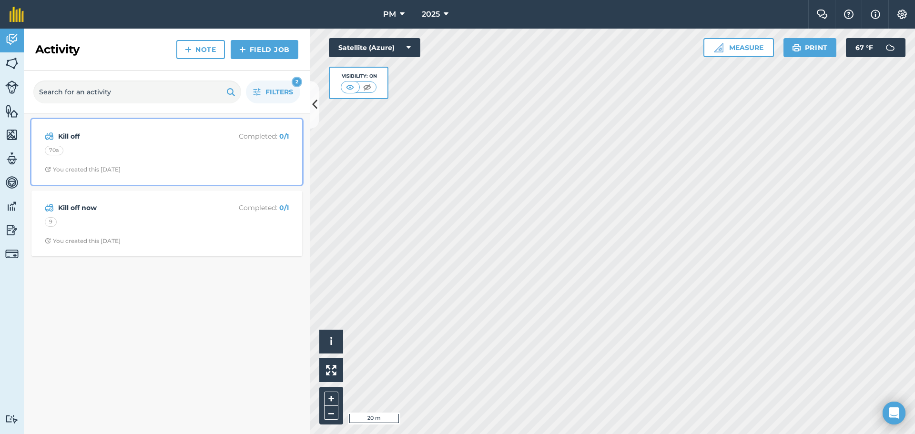
click at [63, 133] on strong "Kill off" at bounding box center [133, 136] width 151 height 10
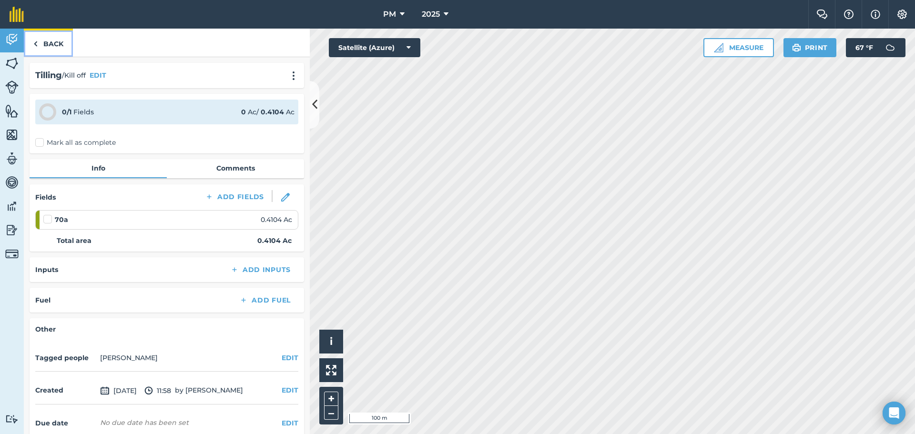
click at [35, 41] on img at bounding box center [35, 43] width 4 height 11
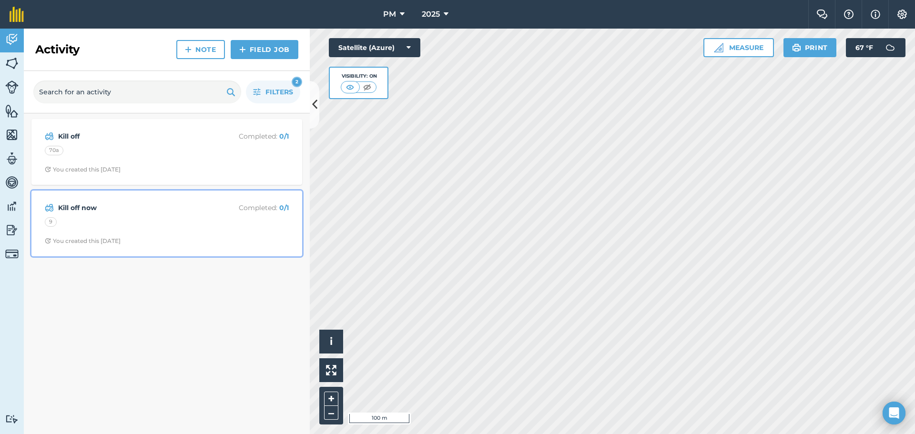
click at [92, 208] on strong "Kill off now" at bounding box center [133, 208] width 151 height 10
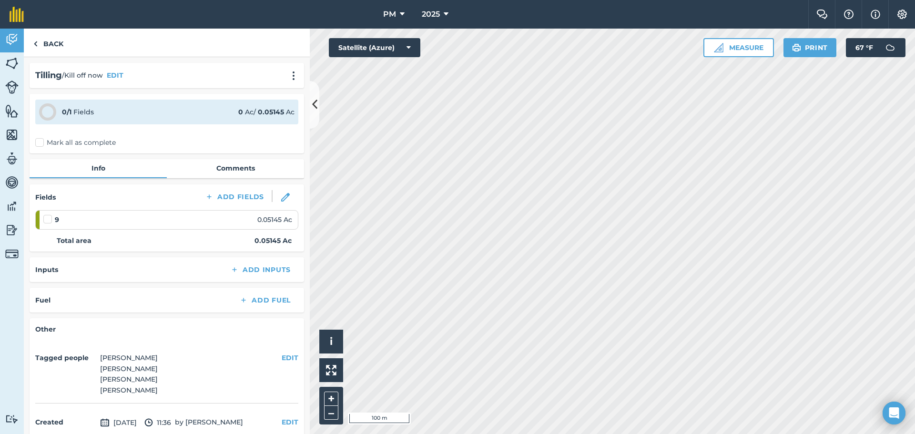
scroll to position [78, 0]
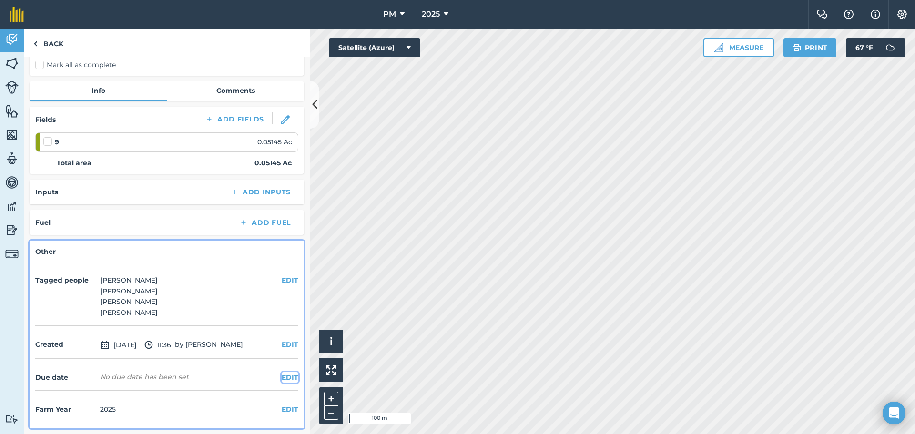
click at [287, 377] on button "EDIT" at bounding box center [290, 377] width 17 height 10
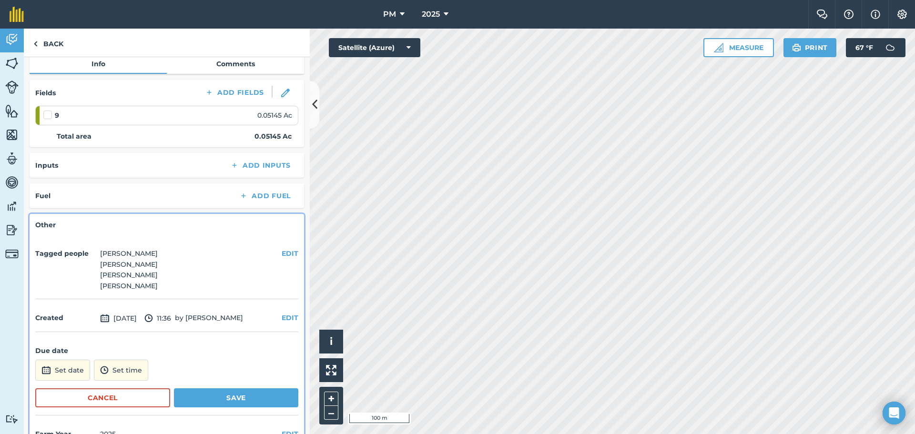
scroll to position [129, 0]
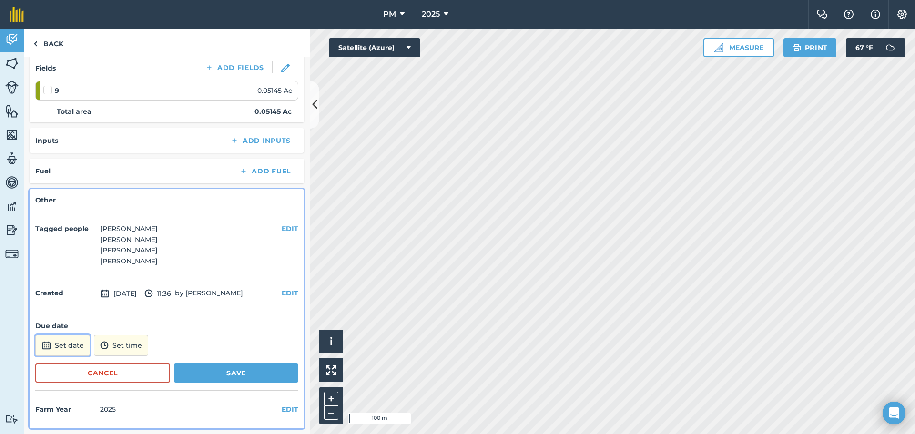
click at [68, 345] on button "Set date" at bounding box center [62, 345] width 55 height 21
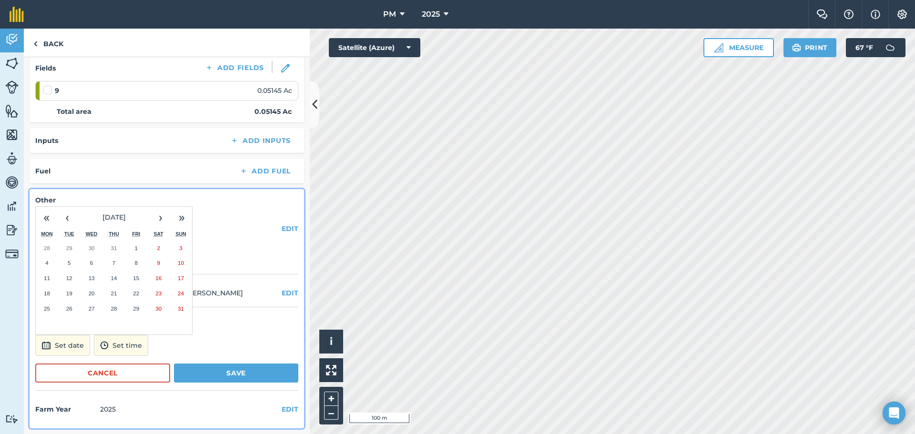
click at [68, 278] on abbr "12" at bounding box center [69, 278] width 6 height 6
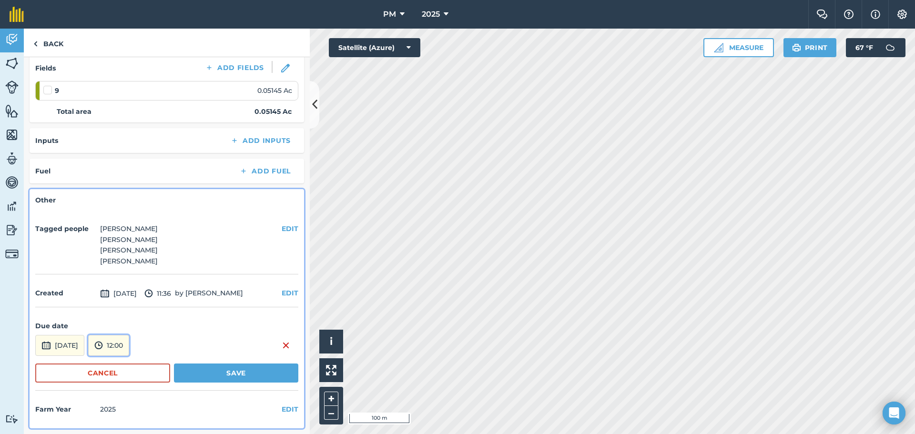
click at [129, 346] on button "12:00" at bounding box center [108, 345] width 41 height 21
click at [133, 286] on button "15:00" at bounding box center [111, 285] width 45 height 15
click at [218, 374] on button "Save" at bounding box center [236, 373] width 124 height 19
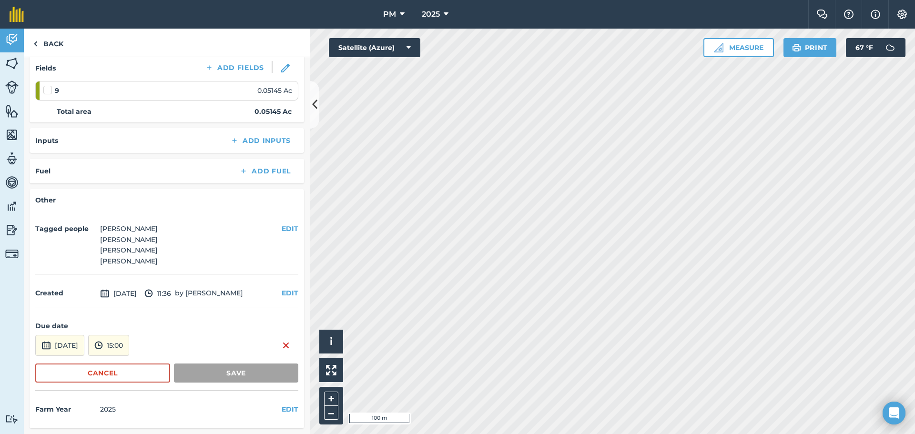
scroll to position [78, 0]
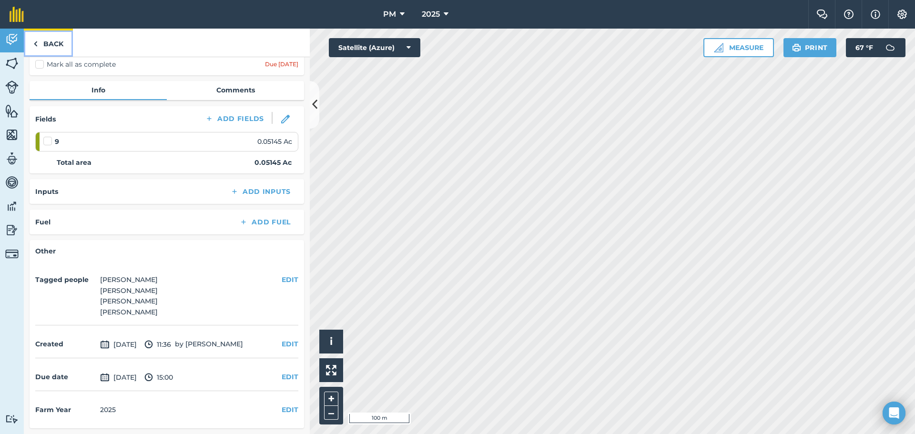
click at [34, 44] on img at bounding box center [35, 43] width 4 height 11
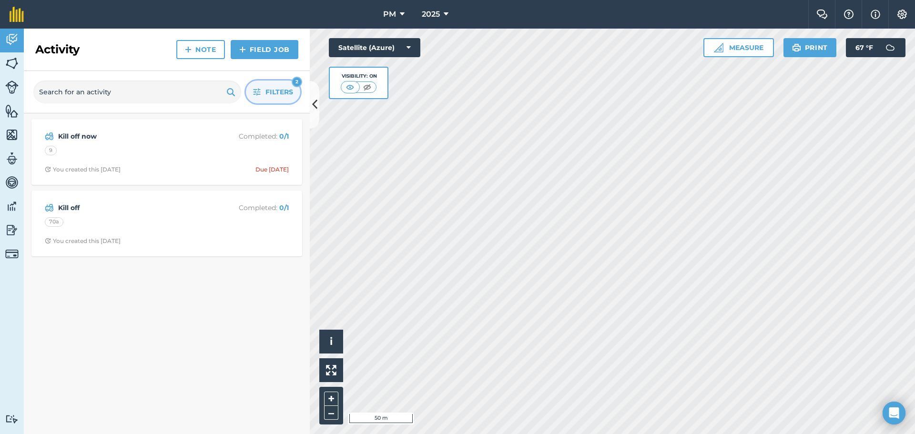
click at [279, 97] on span "Filters" at bounding box center [279, 92] width 28 height 10
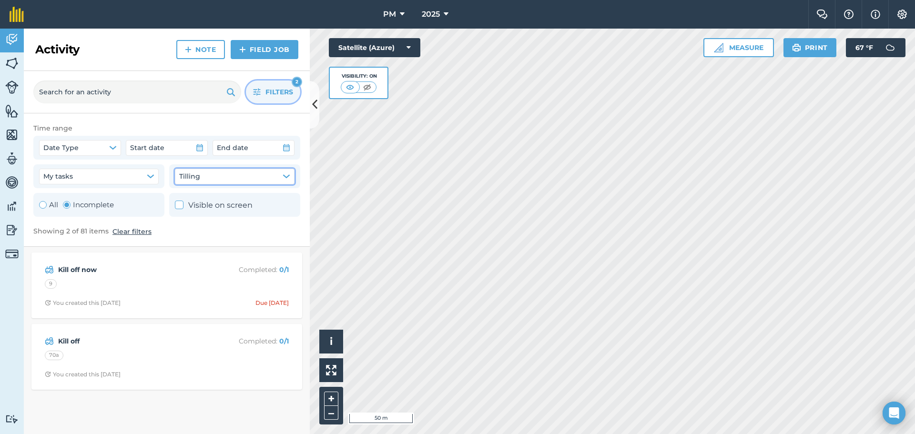
click at [287, 174] on icon "button" at bounding box center [287, 176] width 8 height 8
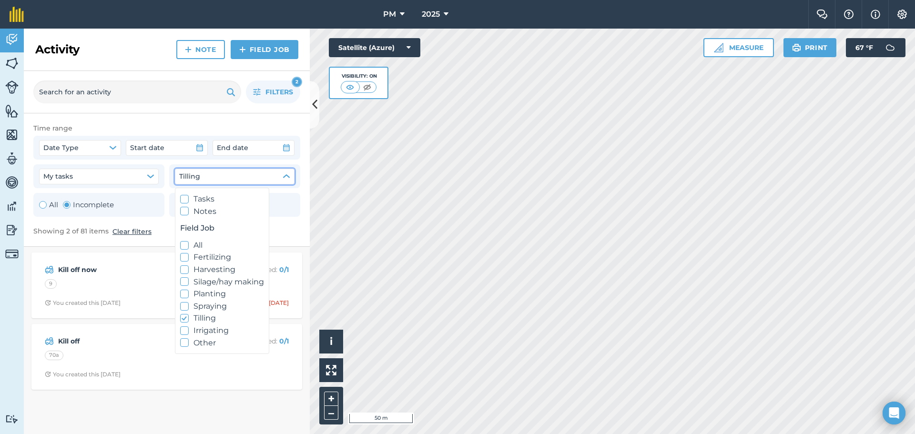
click at [184, 296] on icon at bounding box center [185, 294] width 6 height 6
checkbox input "true"
click at [184, 319] on polyline at bounding box center [184, 318] width 5 height 3
checkbox input "false"
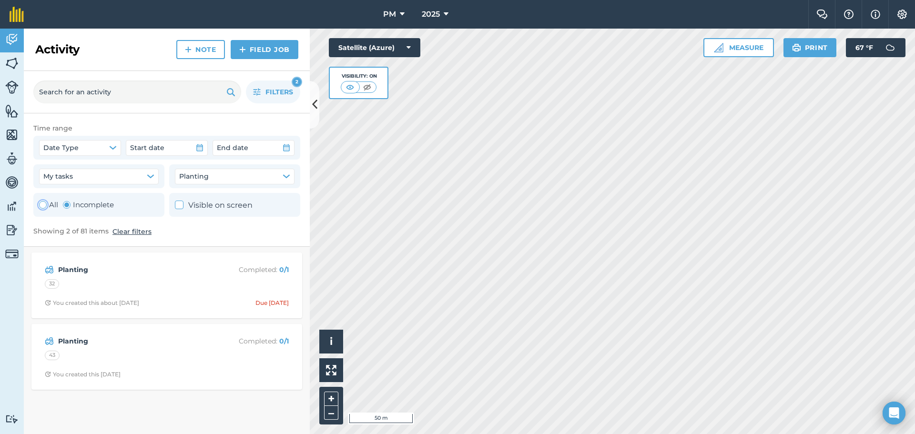
click at [45, 205] on div "Toggle Activity" at bounding box center [43, 205] width 8 height 8
radio input "true"
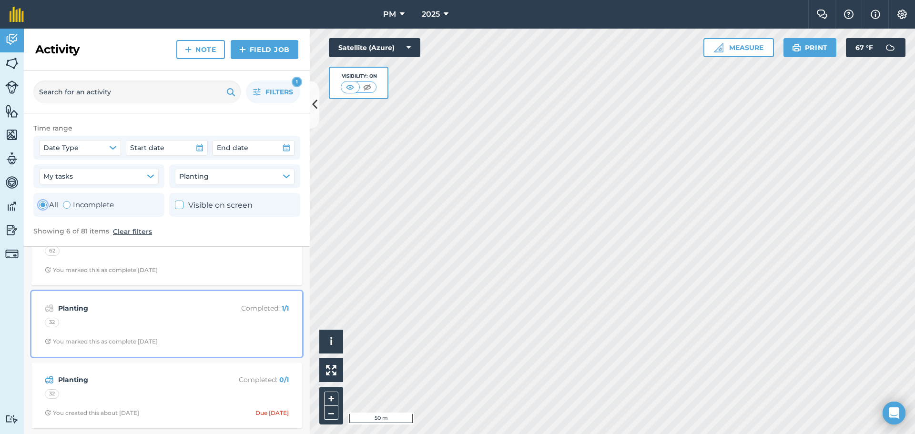
click at [81, 305] on strong "Planting" at bounding box center [133, 308] width 151 height 10
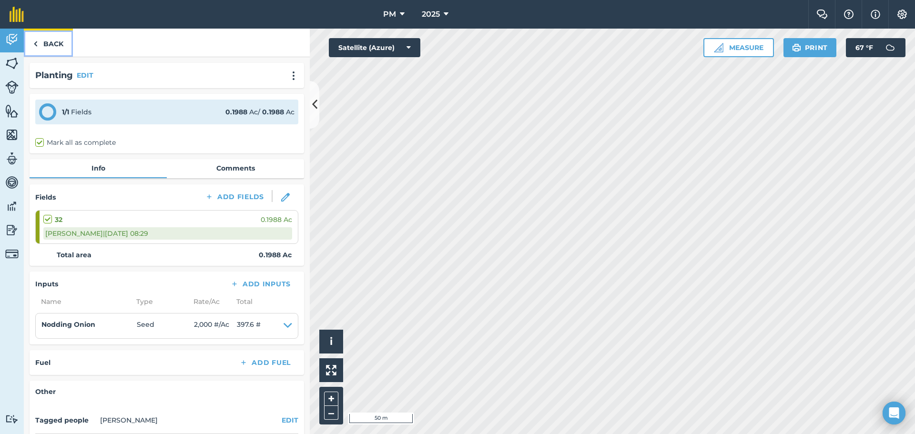
click at [36, 45] on img at bounding box center [35, 43] width 4 height 11
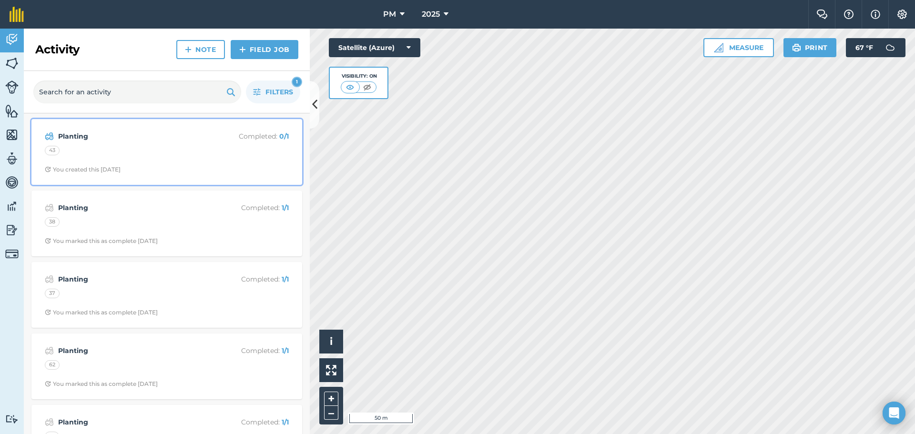
click at [65, 134] on strong "Planting" at bounding box center [133, 136] width 151 height 10
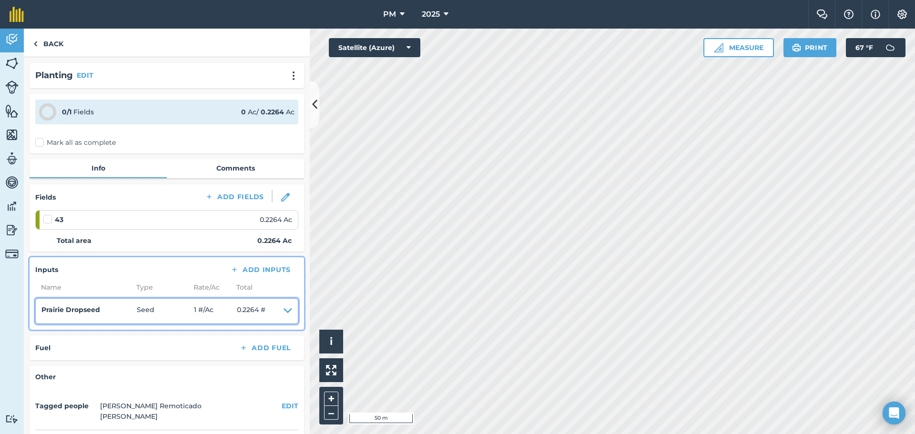
click at [284, 311] on icon at bounding box center [288, 310] width 9 height 13
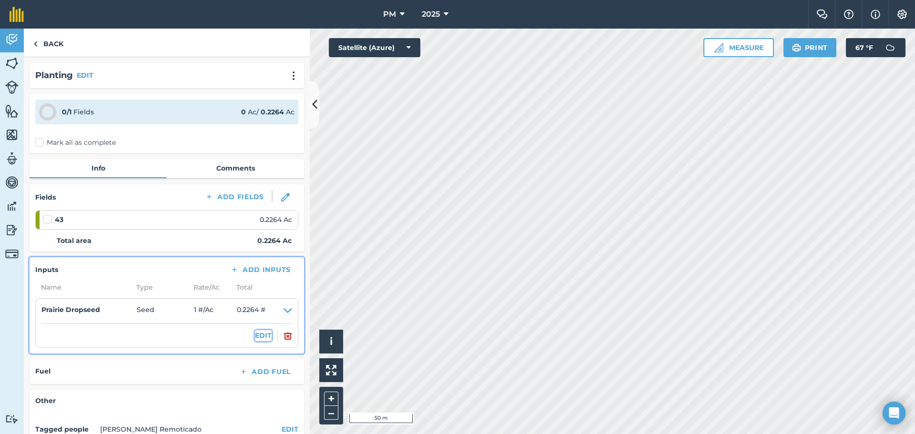
click at [256, 338] on button "EDIT" at bounding box center [263, 335] width 17 height 10
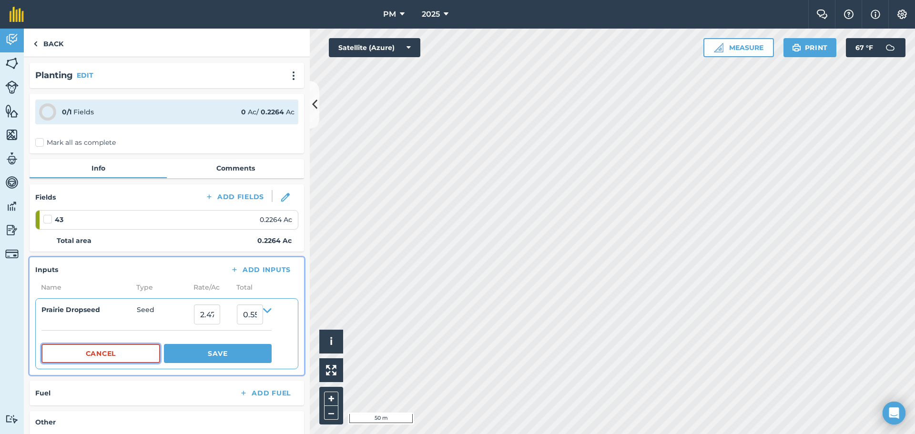
click at [112, 354] on button "Cancel" at bounding box center [100, 353] width 119 height 19
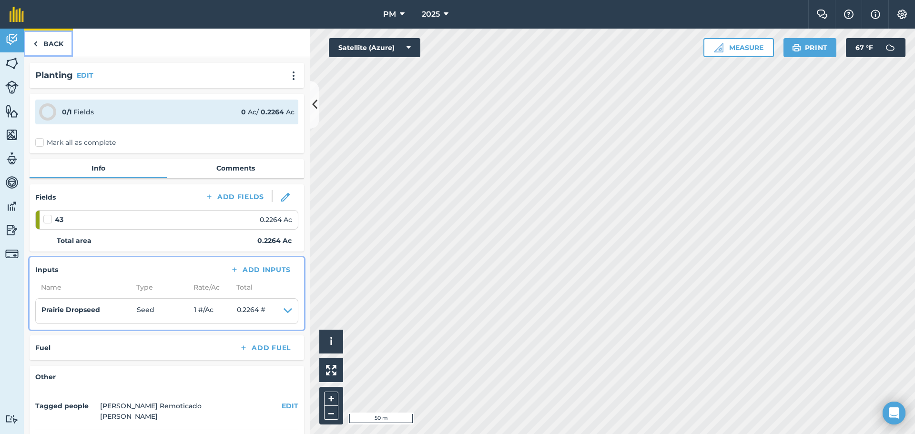
click at [42, 41] on link "Back" at bounding box center [48, 43] width 49 height 28
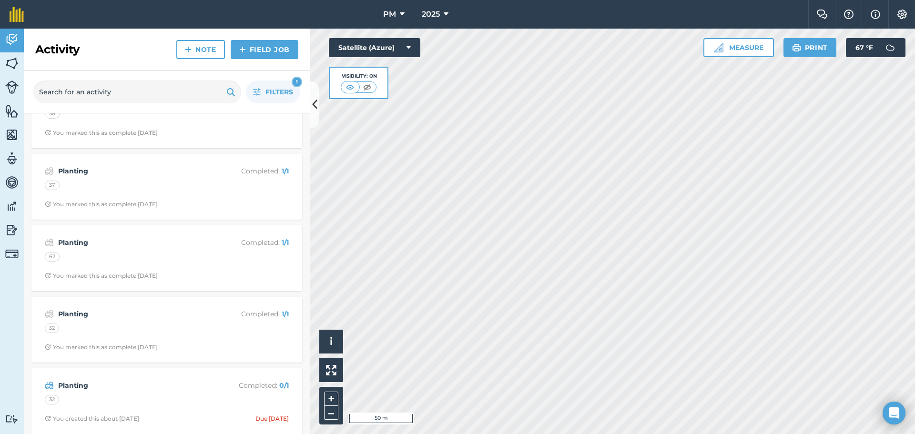
scroll to position [114, 0]
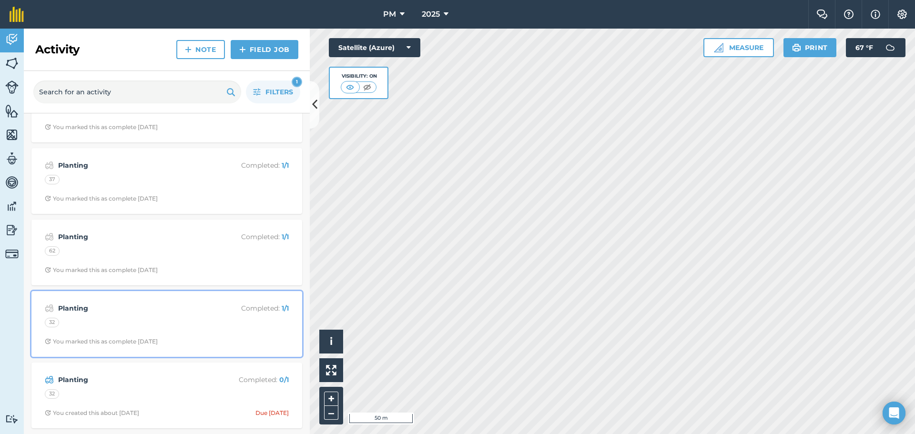
click at [74, 308] on strong "Planting" at bounding box center [133, 308] width 151 height 10
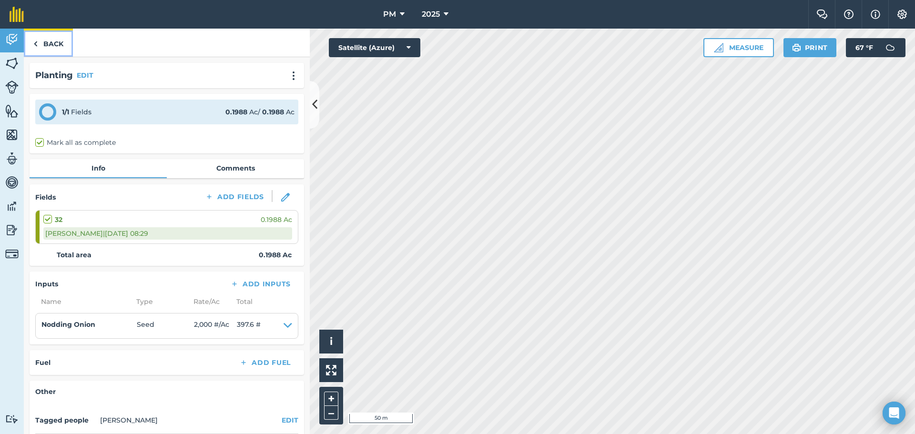
click at [34, 45] on img at bounding box center [35, 43] width 4 height 11
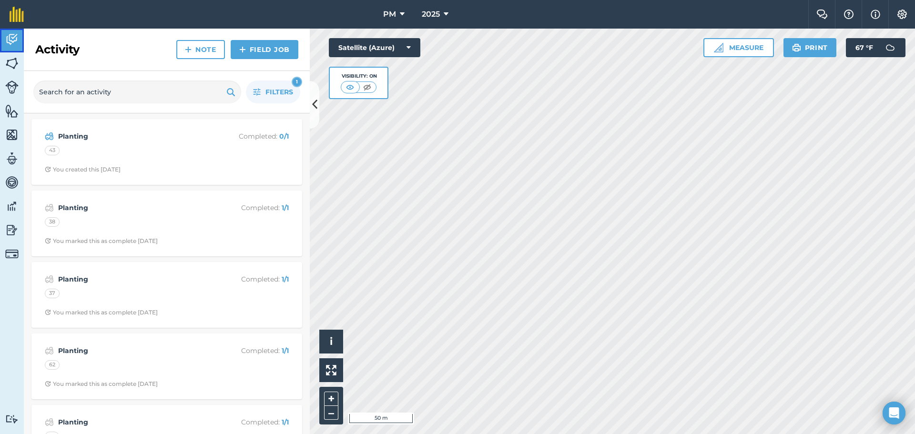
click at [10, 41] on img at bounding box center [11, 39] width 13 height 14
click at [268, 90] on span "Filters" at bounding box center [279, 92] width 28 height 10
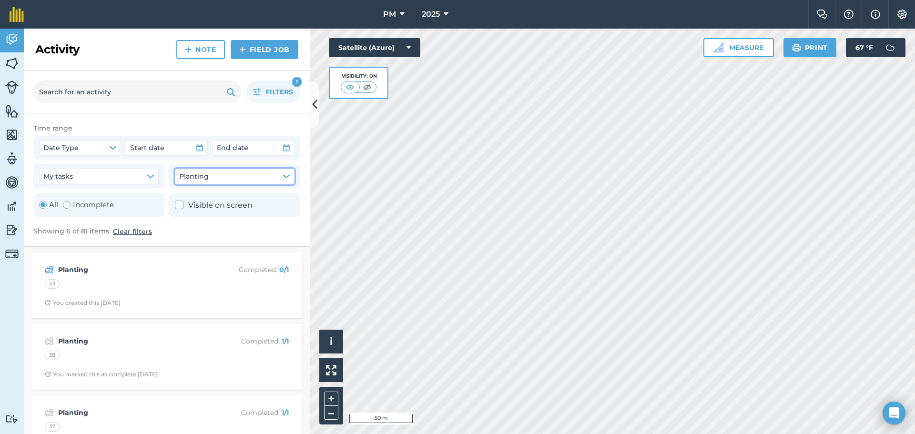
click at [285, 175] on icon "button" at bounding box center [286, 176] width 6 height 3
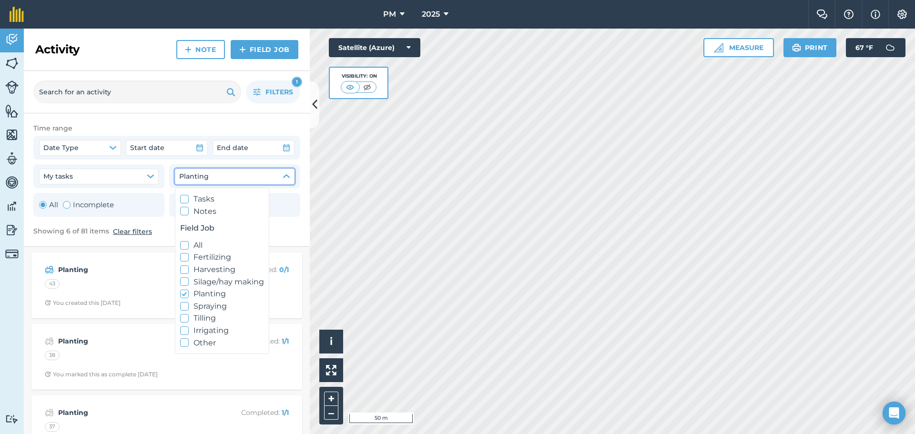
click at [186, 246] on icon at bounding box center [185, 245] width 6 height 6
checkbox input "true"
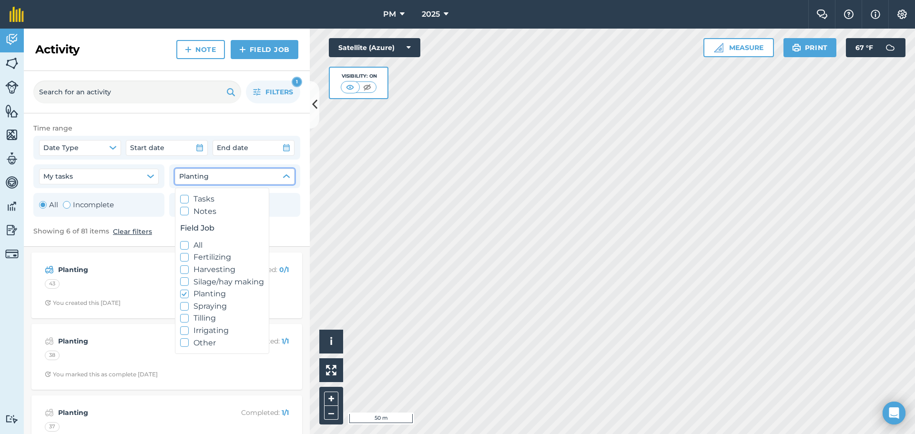
checkbox input "true"
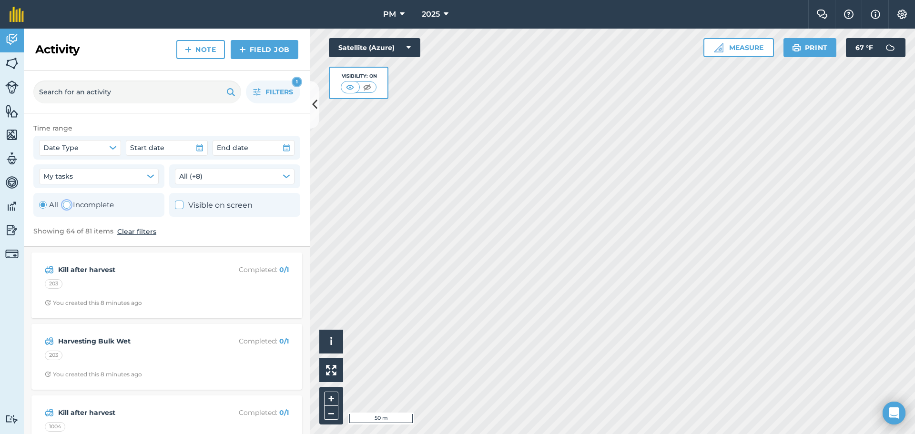
click at [68, 206] on div "Toggle Activity" at bounding box center [67, 205] width 8 height 8
radio input "false"
radio input "true"
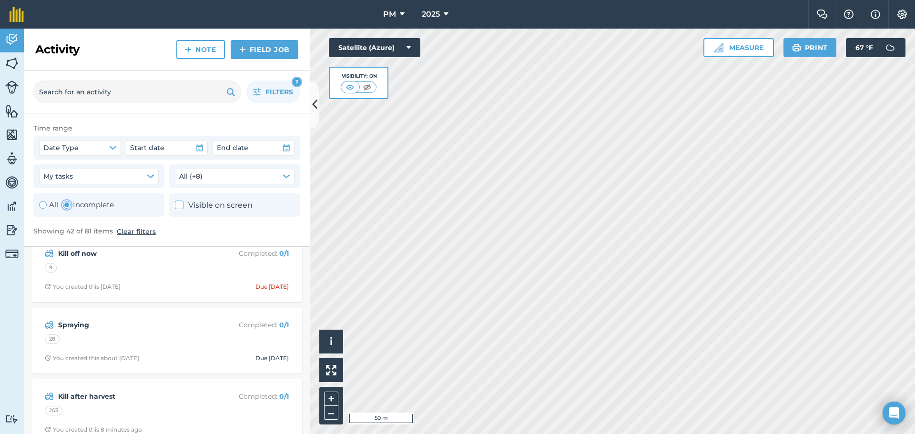
scroll to position [95, 0]
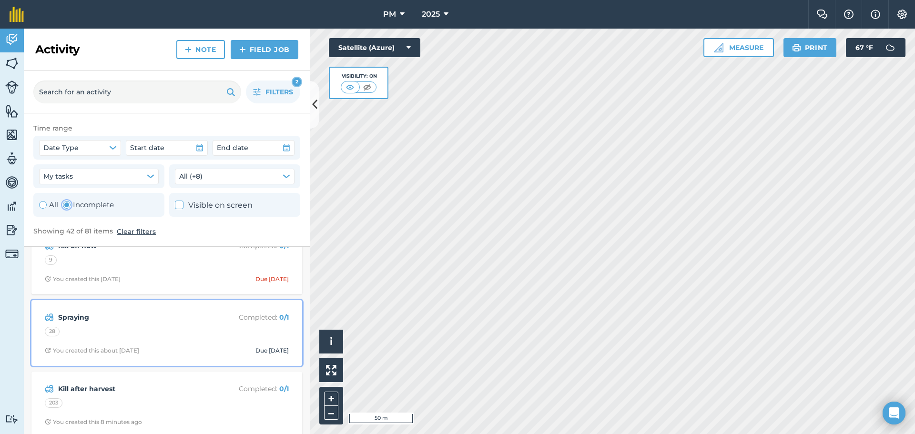
click at [76, 318] on strong "Spraying" at bounding box center [133, 317] width 151 height 10
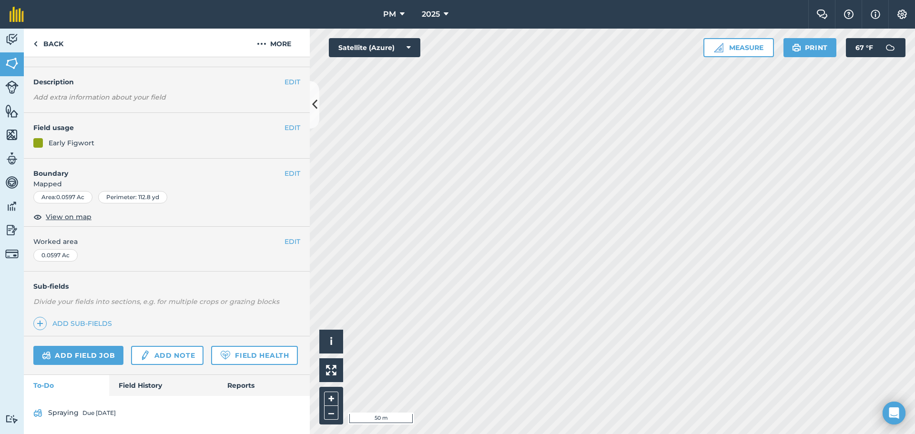
scroll to position [50, 0]
click at [150, 388] on link "Field History" at bounding box center [163, 385] width 108 height 21
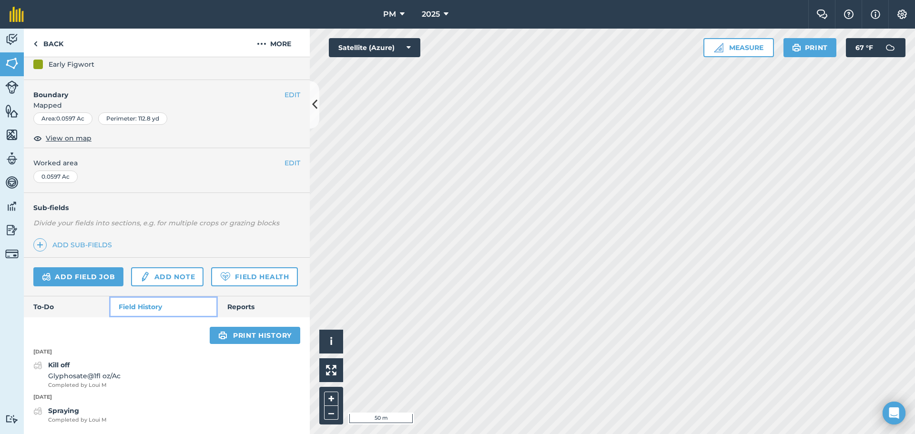
scroll to position [128, 0]
click at [62, 311] on link "To-Do" at bounding box center [66, 306] width 85 height 21
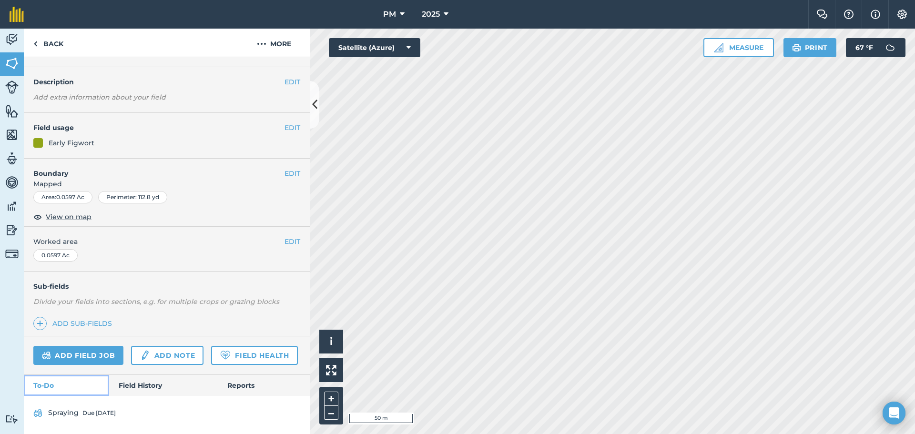
scroll to position [50, 0]
click at [12, 41] on img at bounding box center [11, 39] width 13 height 14
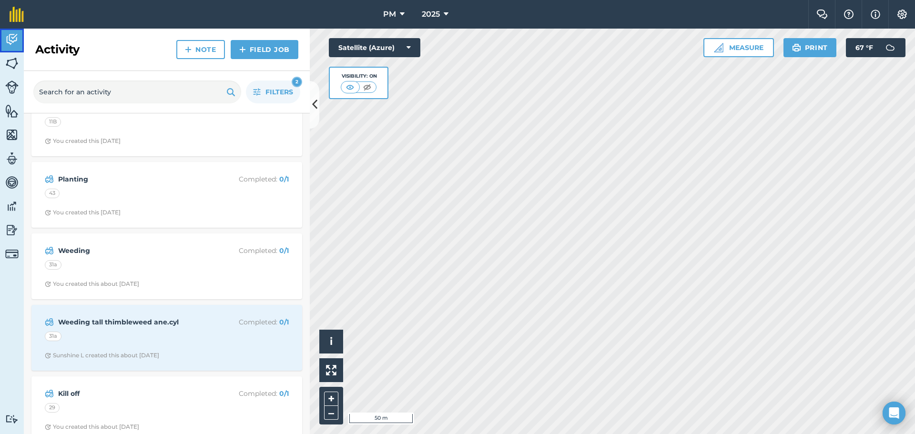
scroll to position [2687, 0]
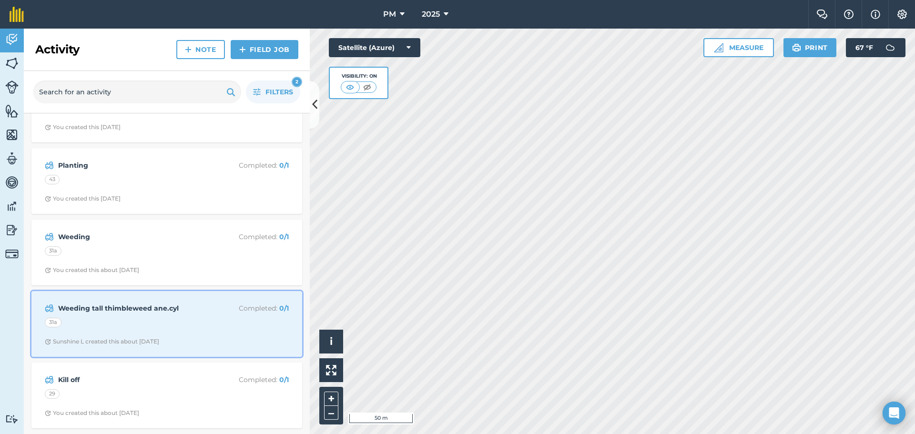
click at [102, 310] on strong "Weeding tall thimbleweed ane.cyl" at bounding box center [133, 308] width 151 height 10
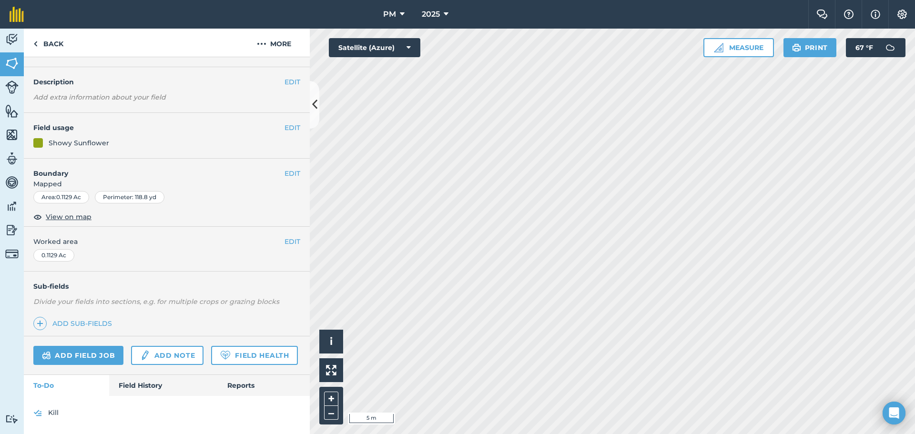
scroll to position [50, 0]
click at [131, 386] on link "Field History" at bounding box center [163, 385] width 108 height 21
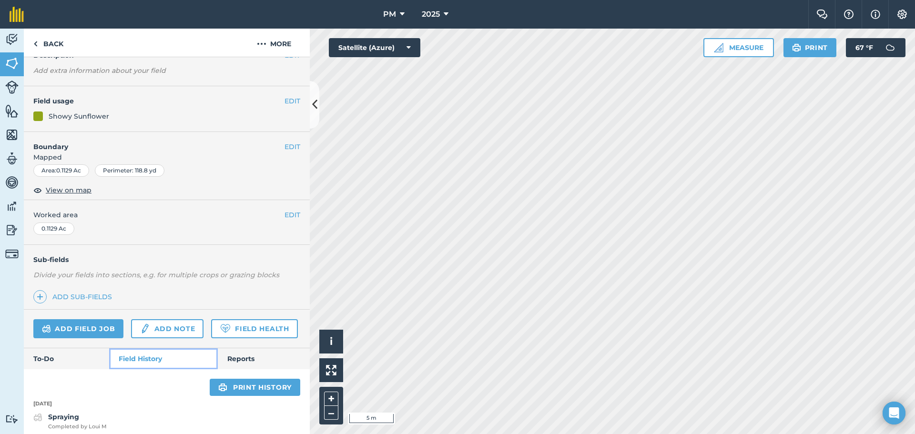
scroll to position [82, 0]
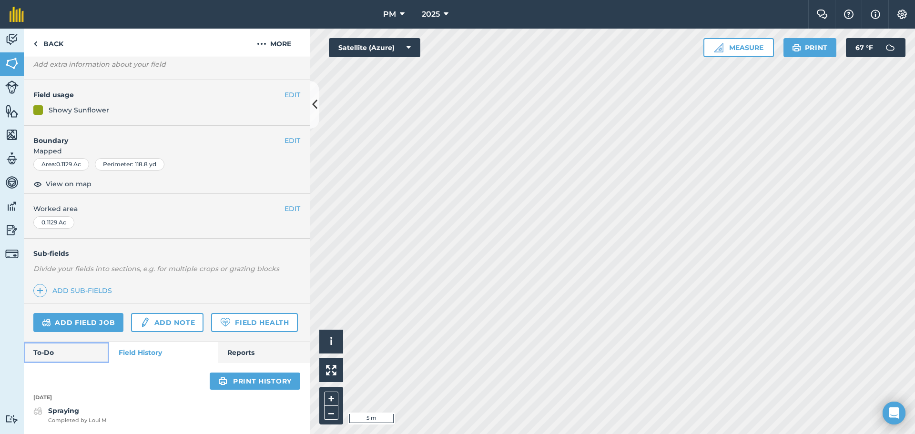
click at [51, 357] on link "To-Do" at bounding box center [66, 352] width 85 height 21
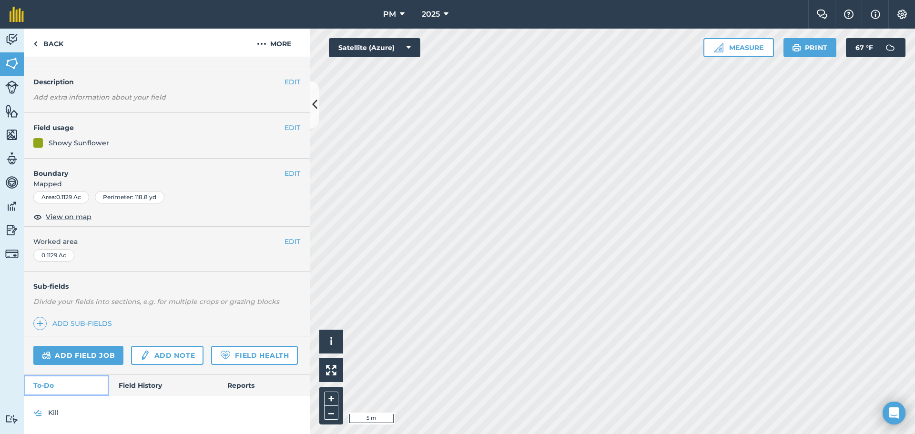
scroll to position [50, 0]
click at [33, 43] on link "Back" at bounding box center [48, 43] width 49 height 28
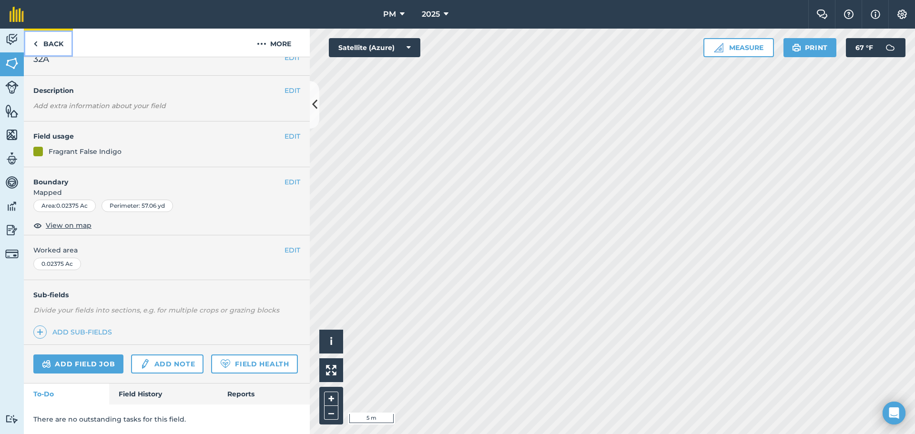
scroll to position [41, 0]
click at [33, 43] on link "Back" at bounding box center [48, 43] width 49 height 28
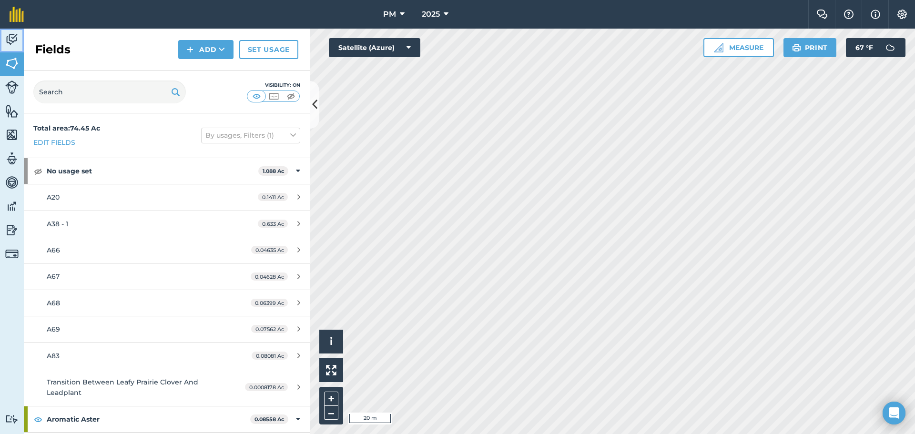
click at [11, 37] on img at bounding box center [11, 39] width 13 height 14
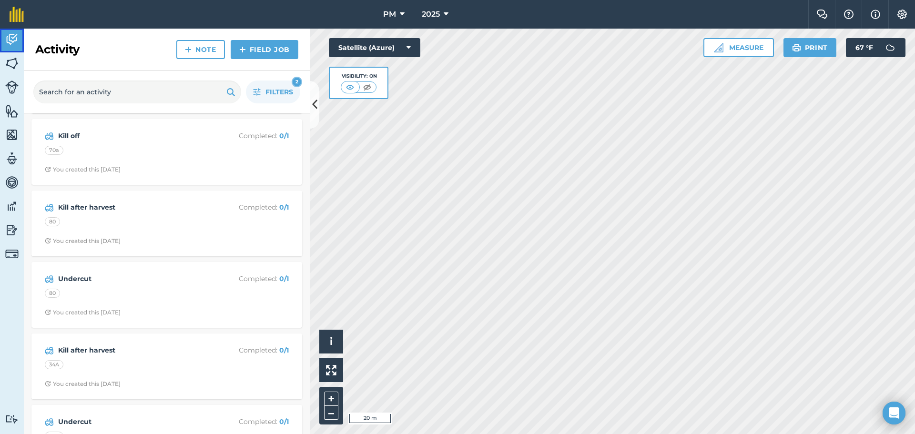
scroll to position [1715, 0]
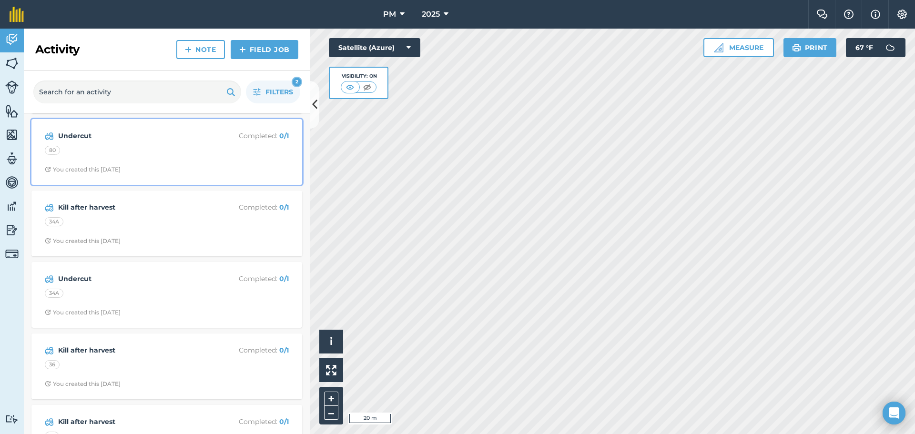
click at [74, 137] on strong "Undercut" at bounding box center [133, 136] width 151 height 10
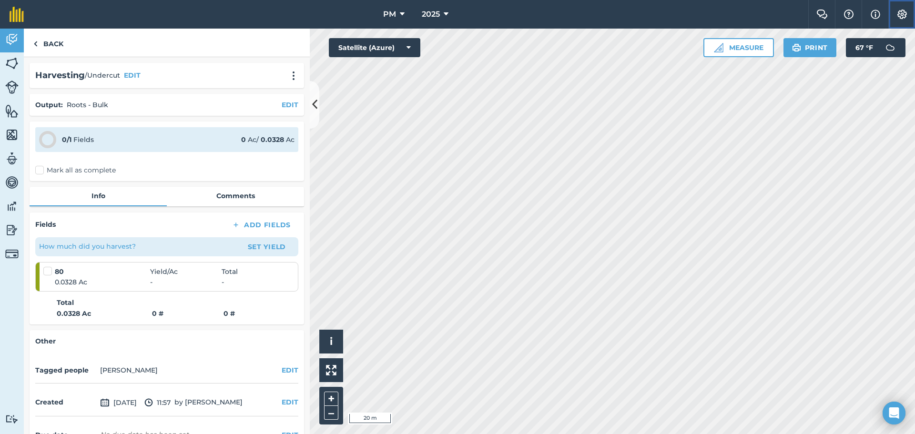
click at [907, 10] on img at bounding box center [901, 15] width 11 height 10
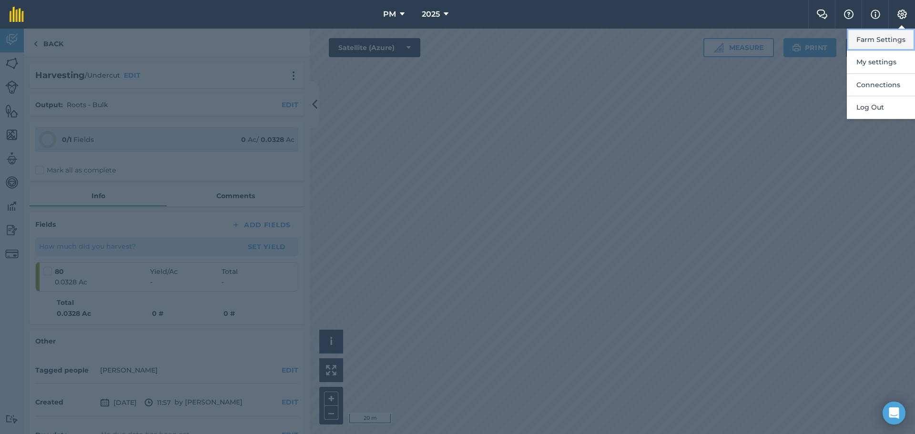
click at [886, 41] on button "Farm Settings" at bounding box center [881, 40] width 68 height 22
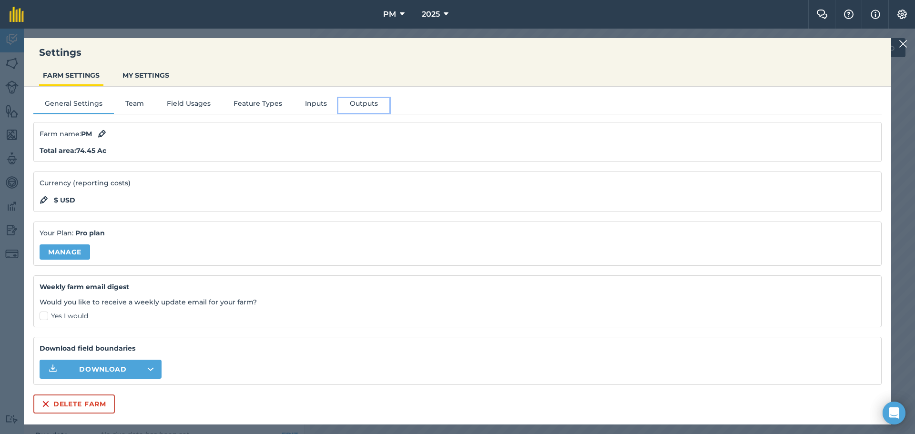
click at [350, 103] on button "Outputs" at bounding box center [363, 105] width 51 height 14
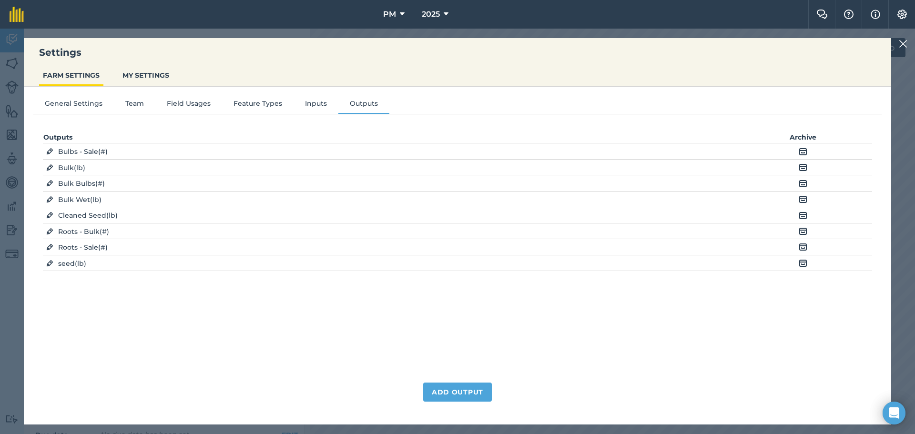
click at [48, 152] on img at bounding box center [49, 152] width 7 height 10
select select "COUNT"
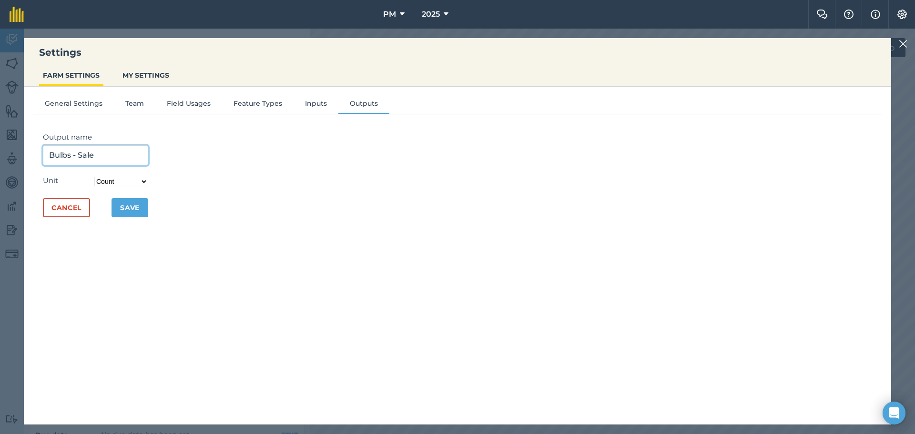
click at [100, 156] on input "Bulbs - Sale" at bounding box center [95, 155] width 105 height 20
type input "Bulbs - Sellable"
click at [125, 203] on button "Save" at bounding box center [130, 207] width 37 height 19
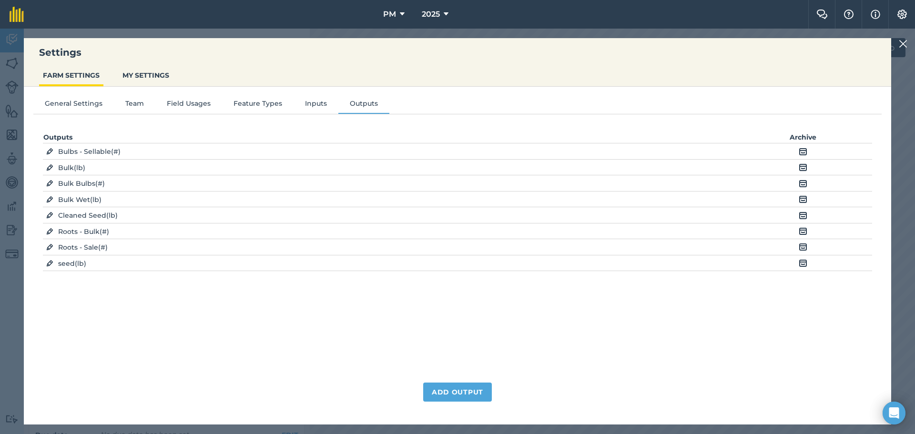
click at [47, 168] on img at bounding box center [49, 168] width 7 height 10
select select "POUNDS"
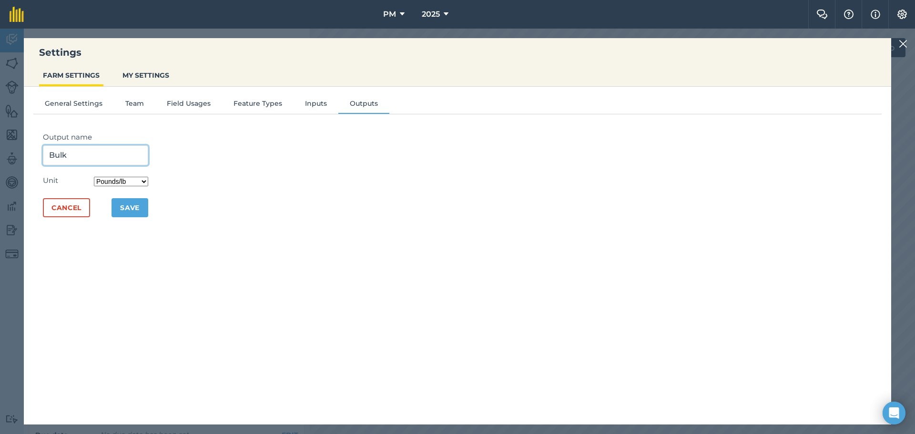
click at [93, 151] on input "Bulk" at bounding box center [95, 155] width 105 height 20
type input "Bulk Dry"
click at [141, 200] on button "Save" at bounding box center [130, 207] width 37 height 19
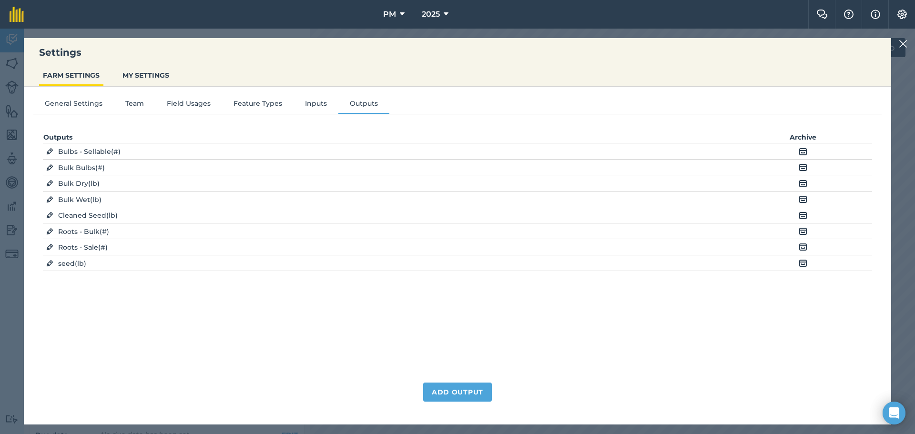
click at [51, 247] on img at bounding box center [49, 248] width 7 height 10
select select "COUNT"
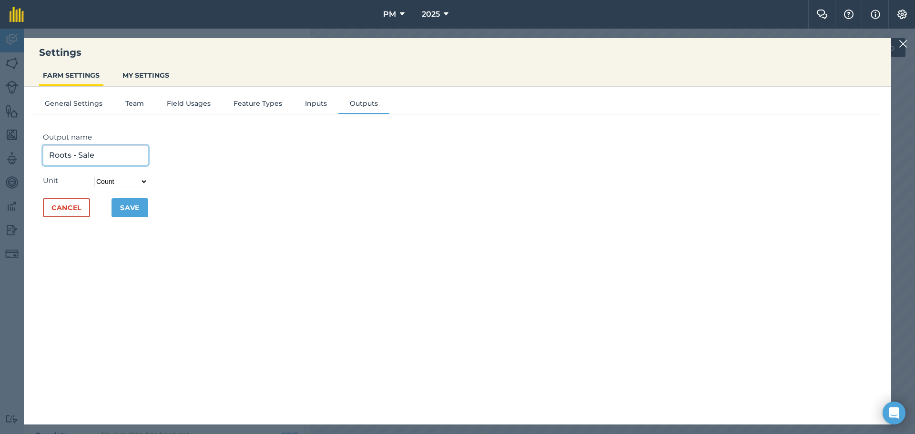
click at [105, 157] on input "Roots - Sale" at bounding box center [95, 155] width 105 height 20
type input "Roots - Sellable"
click at [130, 212] on button "Save" at bounding box center [130, 207] width 37 height 19
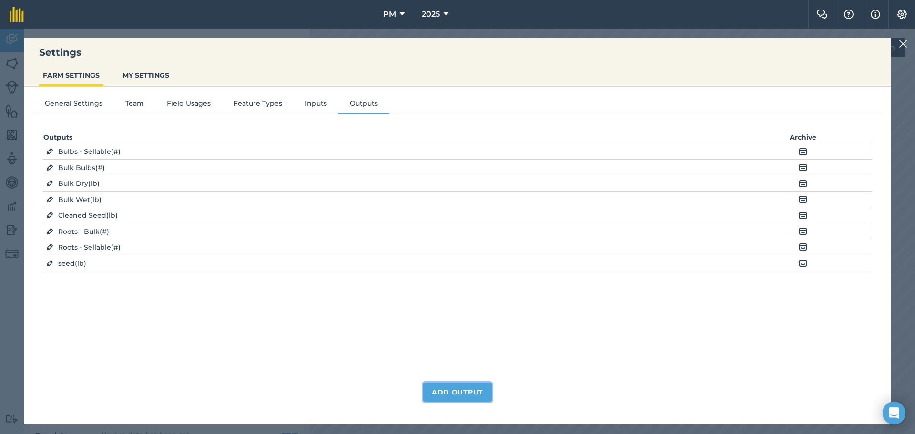
click at [446, 392] on button "Add Output" at bounding box center [457, 392] width 69 height 19
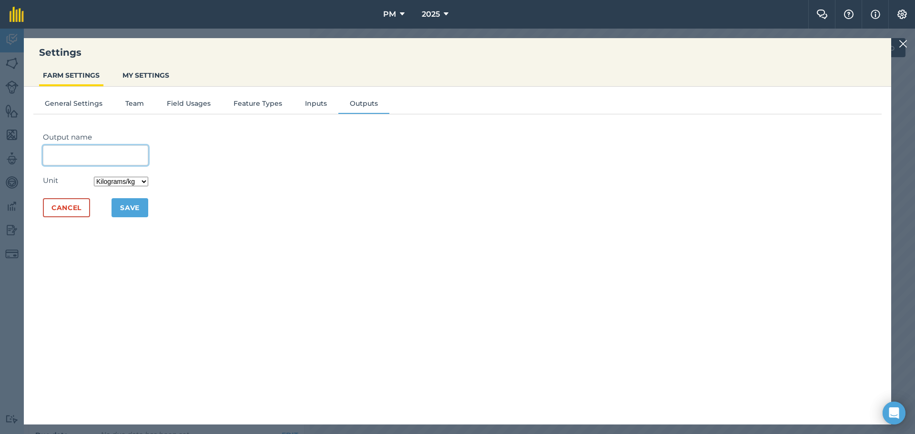
click at [62, 152] on input "Output name" at bounding box center [95, 155] width 105 height 20
type input "Seed sellable"
click at [140, 185] on select "Kilograms/kg Metric tonnes/t Litres/L Pounds/lb Imperial tons/t Gallons/gal Bus…" at bounding box center [121, 182] width 54 height 10
select select "POUNDS"
click at [97, 177] on select "Kilograms/kg Metric tonnes/t Litres/L Pounds/lb Imperial tons/t Gallons/gal Bus…" at bounding box center [121, 182] width 54 height 10
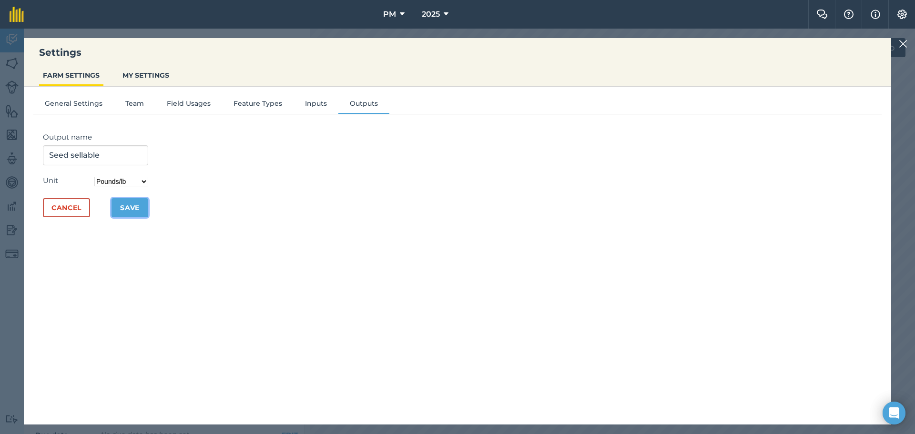
click at [132, 204] on button "Save" at bounding box center [130, 207] width 37 height 19
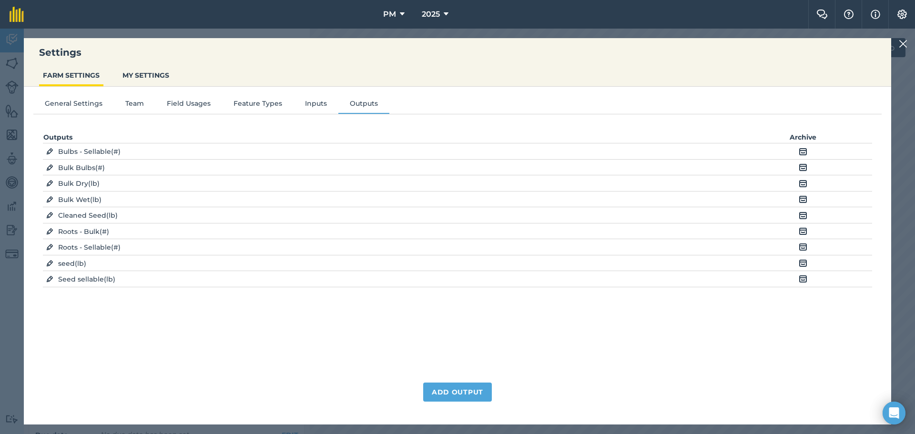
click at [49, 266] on img at bounding box center [49, 264] width 7 height 10
select select "POUNDS"
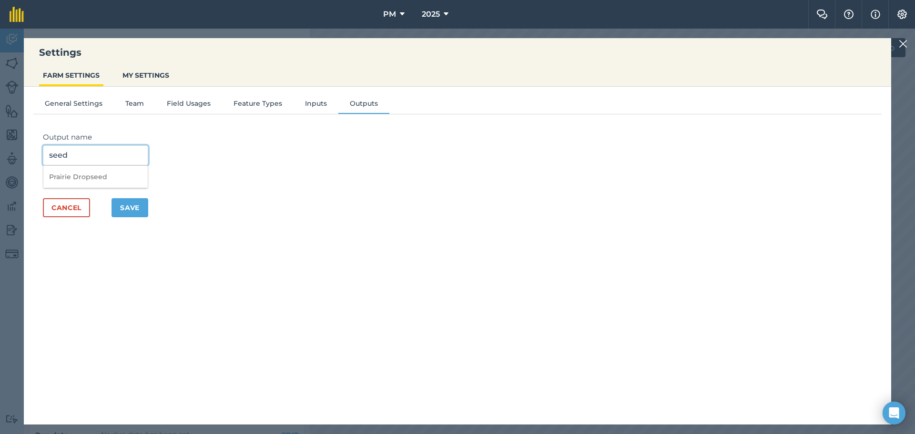
click at [52, 157] on input "seed" at bounding box center [95, 155] width 105 height 20
type input "Seed"
click at [136, 207] on button "Save" at bounding box center [130, 207] width 37 height 19
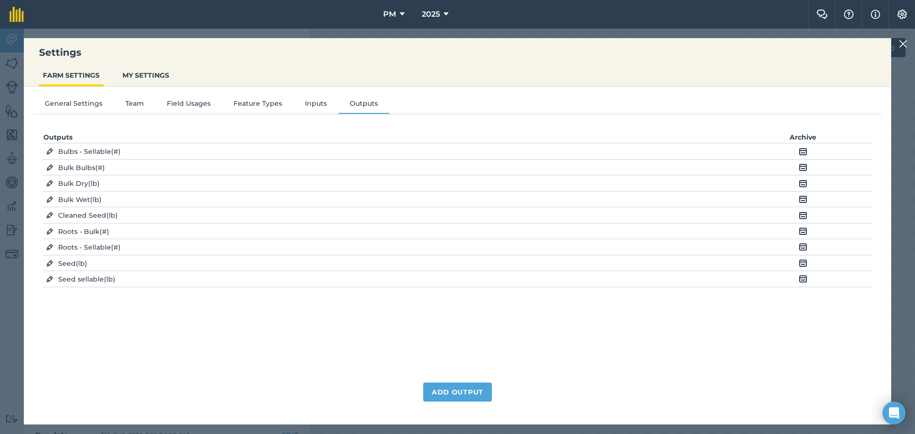
click at [46, 264] on button "EDIT" at bounding box center [49, 262] width 13 height 11
select select "POUNDS"
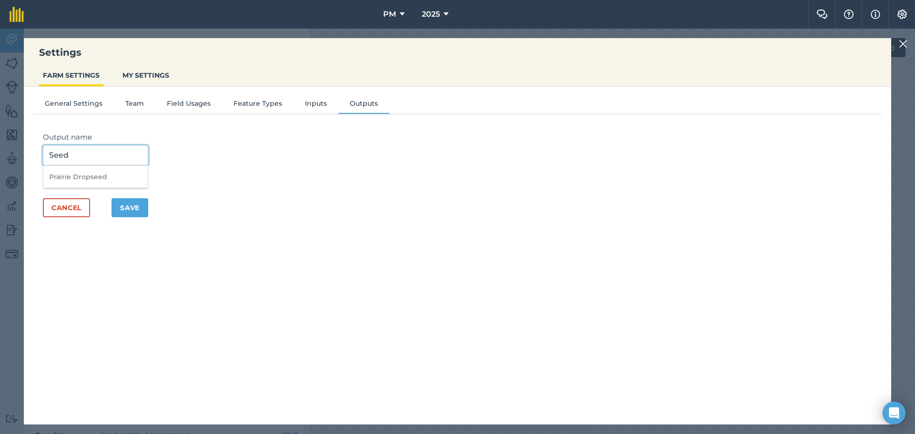
click at [87, 147] on input "Seed" at bounding box center [95, 155] width 105 height 20
click at [232, 185] on div "Output name Seed Prairie Dropseed Unit Kilograms/kg Metric tonnes/t Litres/L Po…" at bounding box center [457, 266] width 848 height 289
click at [63, 203] on button "Cancel" at bounding box center [66, 207] width 47 height 19
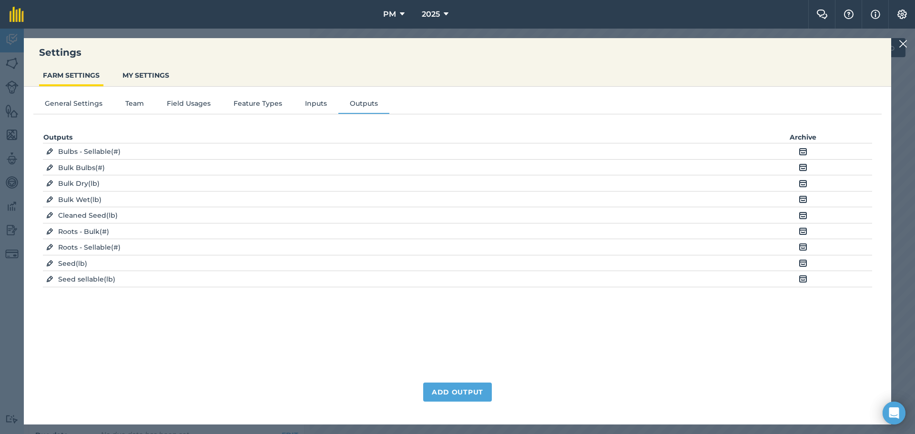
click at [51, 281] on img at bounding box center [49, 279] width 7 height 10
select select "POUNDS"
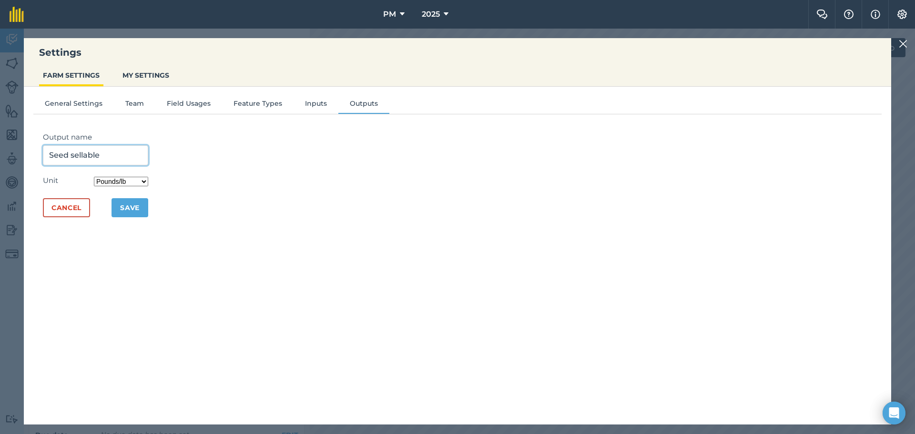
click at [70, 155] on input "Seed sellable" at bounding box center [95, 155] width 105 height 20
type input "Seed - Sellable"
click at [129, 215] on button "Save" at bounding box center [130, 207] width 37 height 19
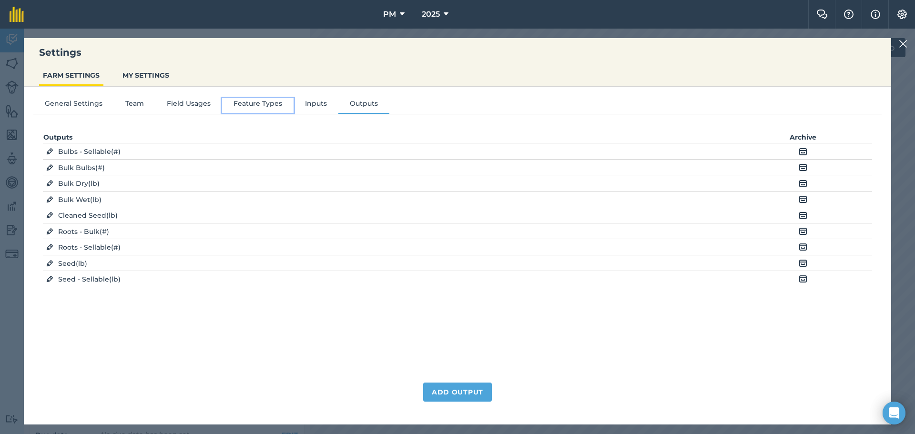
click at [248, 107] on button "Feature Types" at bounding box center [257, 105] width 71 height 14
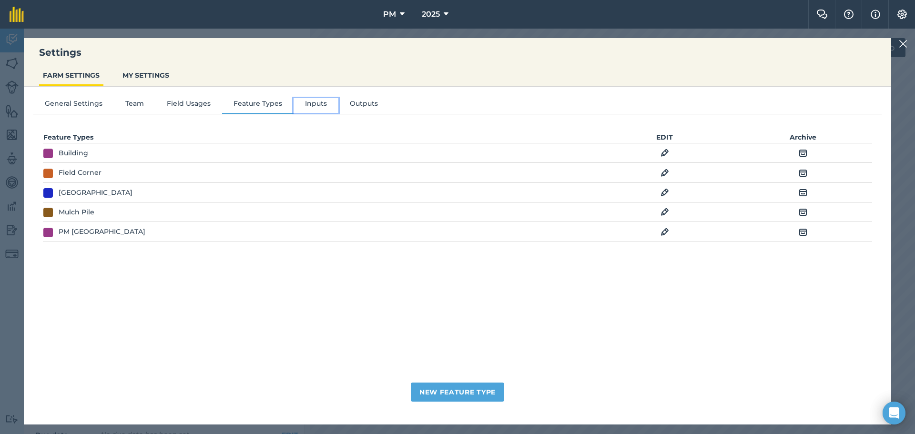
click at [306, 105] on button "Inputs" at bounding box center [316, 105] width 45 height 14
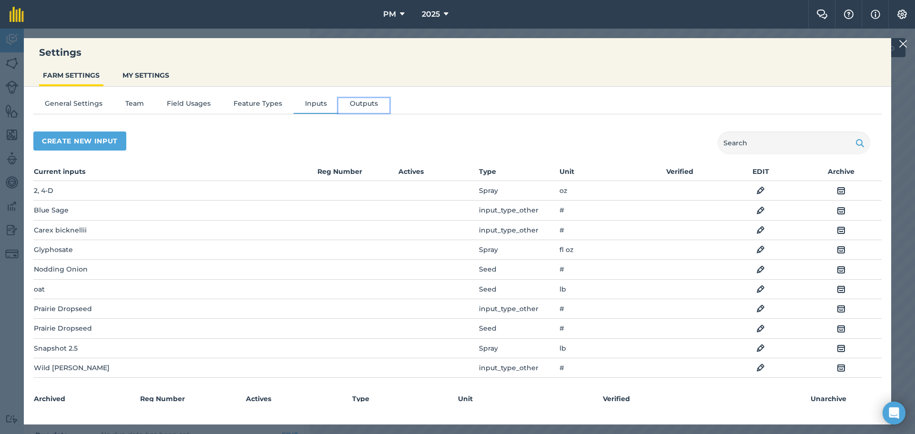
click at [361, 104] on button "Outputs" at bounding box center [363, 105] width 51 height 14
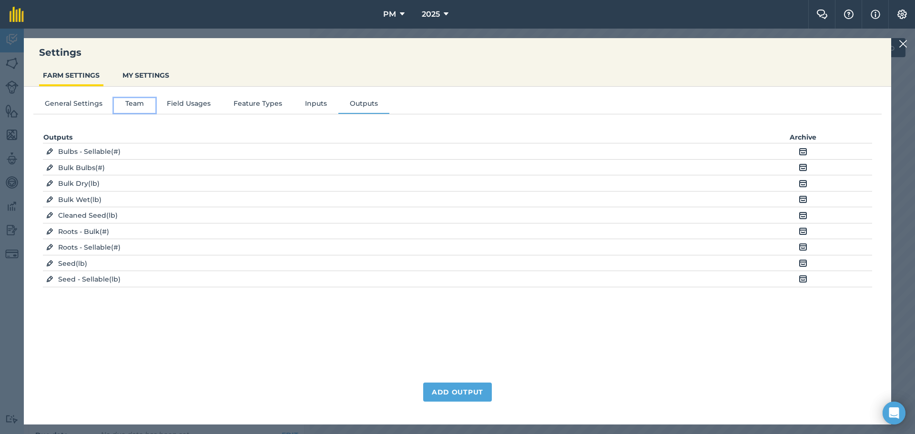
click at [136, 107] on button "Team" at bounding box center [134, 105] width 41 height 14
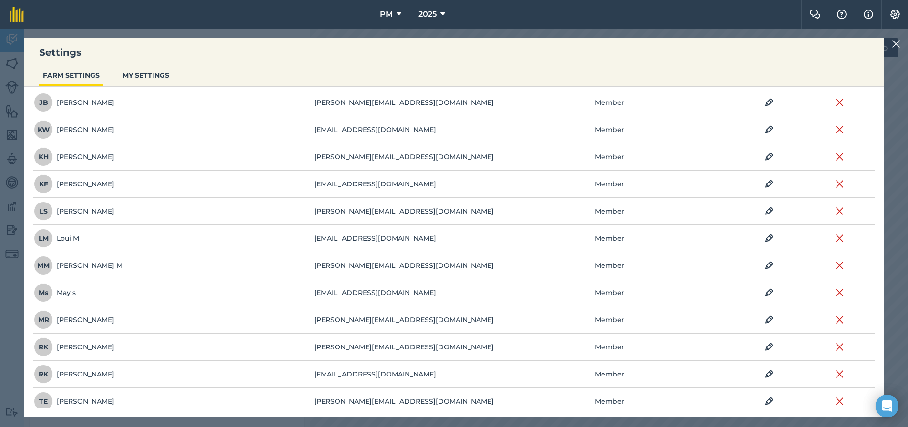
click at [898, 44] on div "Settings FARM SETTINGS MY SETTINGS General Settings Team Field Usages Feature T…" at bounding box center [454, 228] width 908 height 398
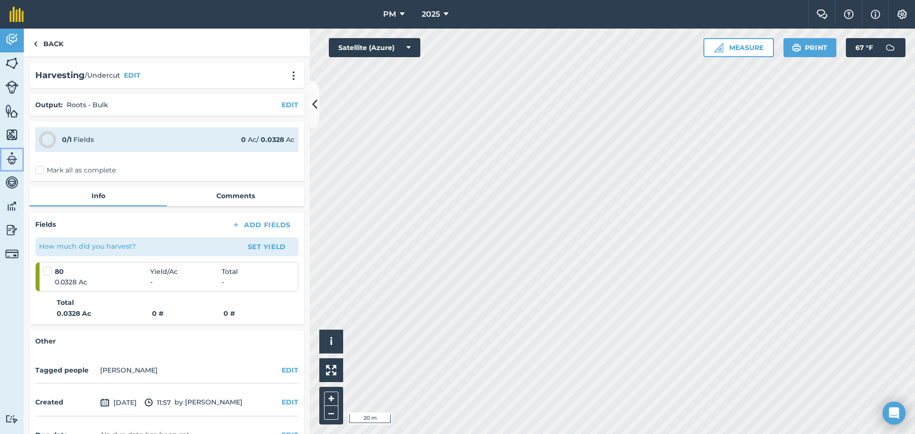
click at [9, 158] on img at bounding box center [11, 159] width 13 height 14
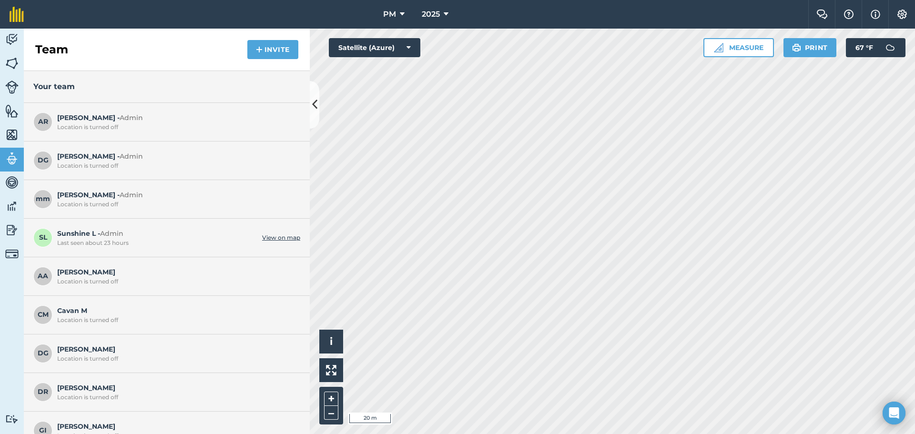
click at [275, 238] on link "View on map" at bounding box center [281, 238] width 38 height 8
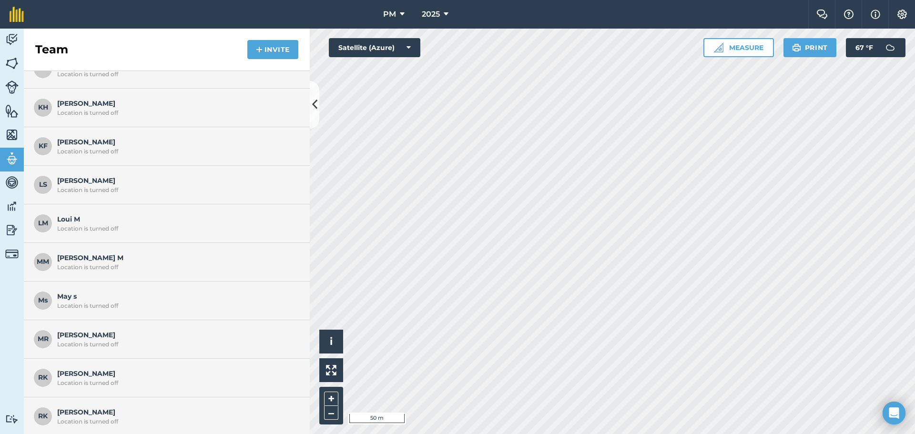
scroll to position [557, 0]
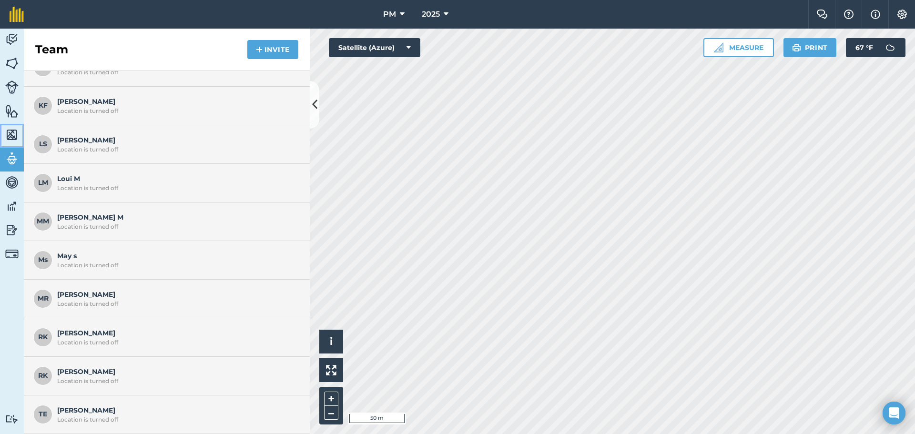
click at [9, 137] on img at bounding box center [11, 135] width 13 height 14
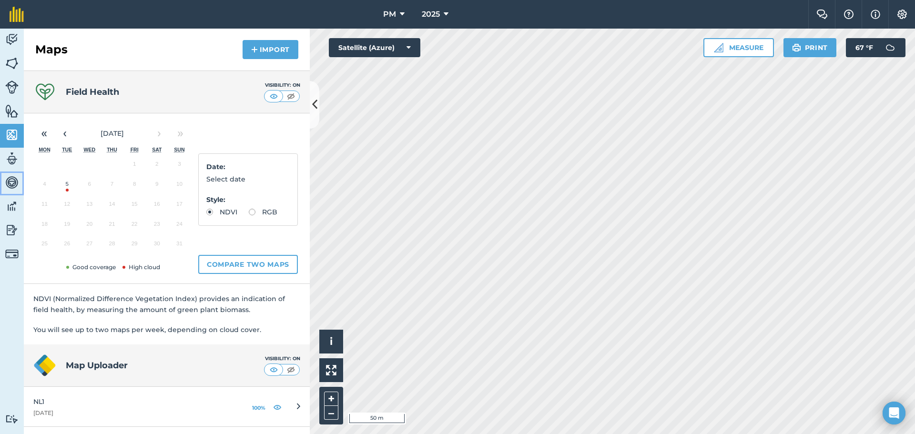
click at [10, 181] on img at bounding box center [11, 182] width 13 height 14
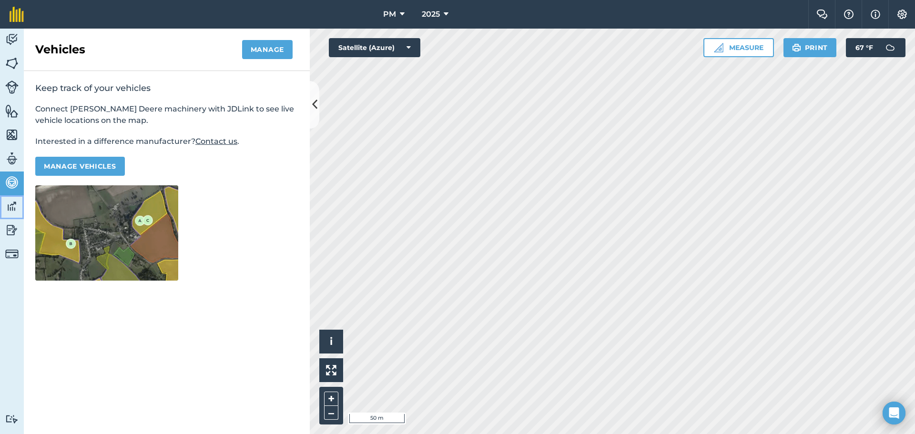
click at [10, 202] on img at bounding box center [11, 206] width 13 height 14
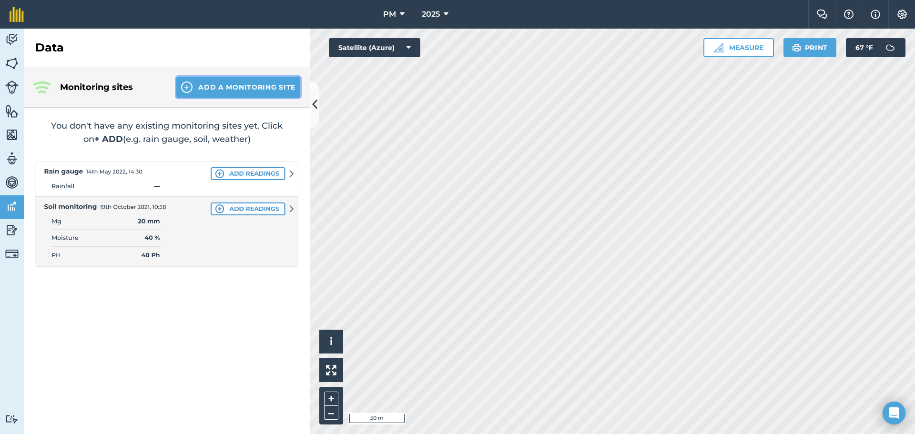
click at [188, 86] on img at bounding box center [186, 86] width 11 height 11
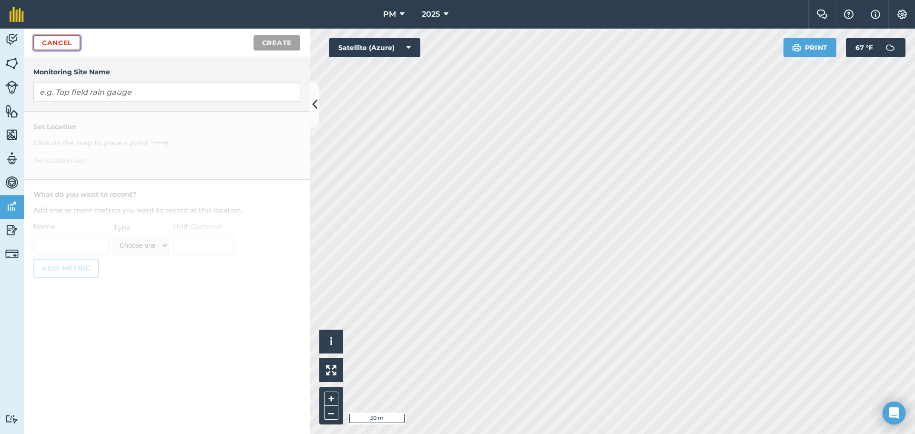
click at [53, 41] on link "Cancel" at bounding box center [56, 42] width 47 height 15
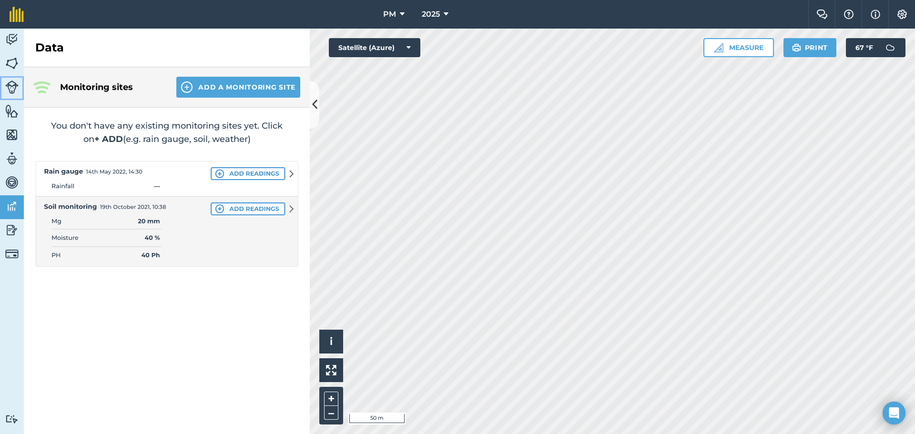
click at [9, 86] on img at bounding box center [11, 87] width 13 height 13
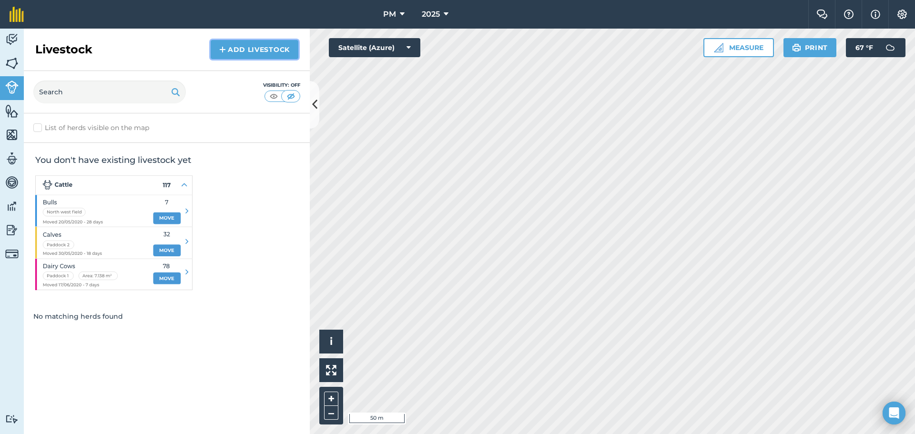
click at [222, 47] on img at bounding box center [222, 49] width 7 height 11
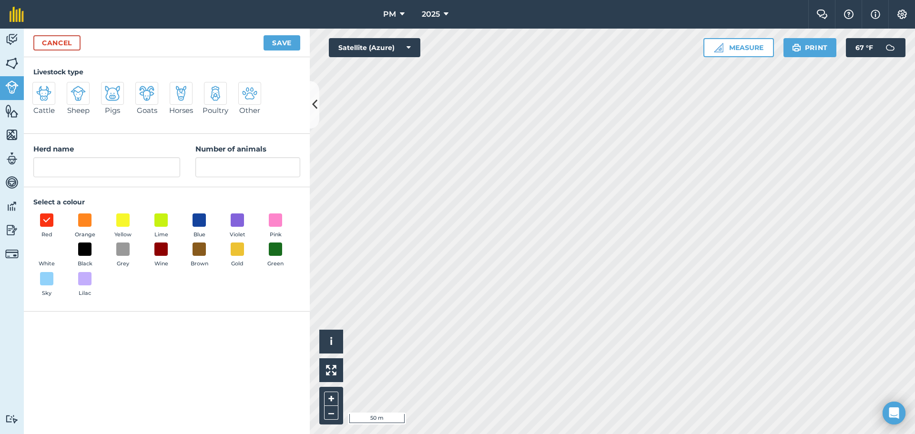
click at [111, 94] on img at bounding box center [112, 93] width 15 height 15
click at [108, 88] on input "Pigs" at bounding box center [105, 85] width 6 height 6
radio input "true"
type input "Pigs"
click at [51, 45] on link "Cancel" at bounding box center [56, 42] width 47 height 15
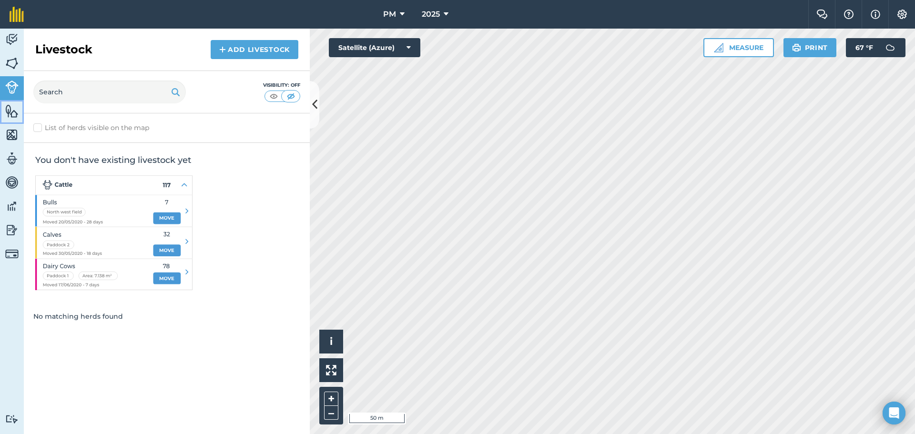
click at [13, 115] on img at bounding box center [11, 111] width 13 height 14
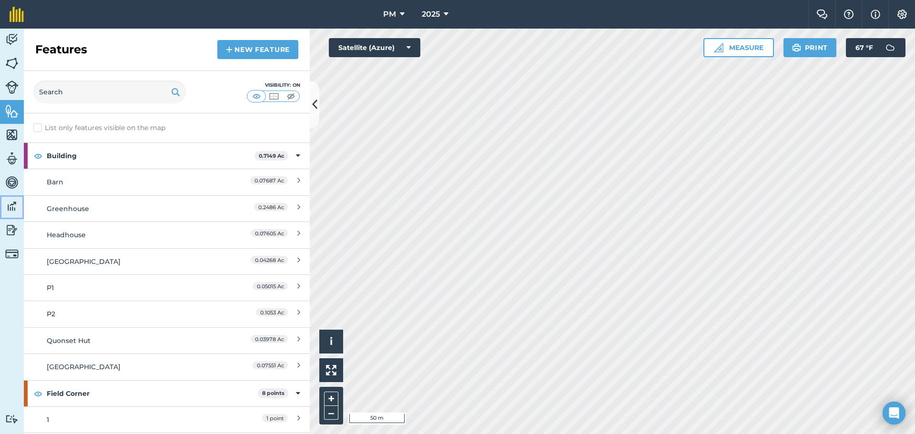
click at [6, 209] on img at bounding box center [11, 206] width 13 height 14
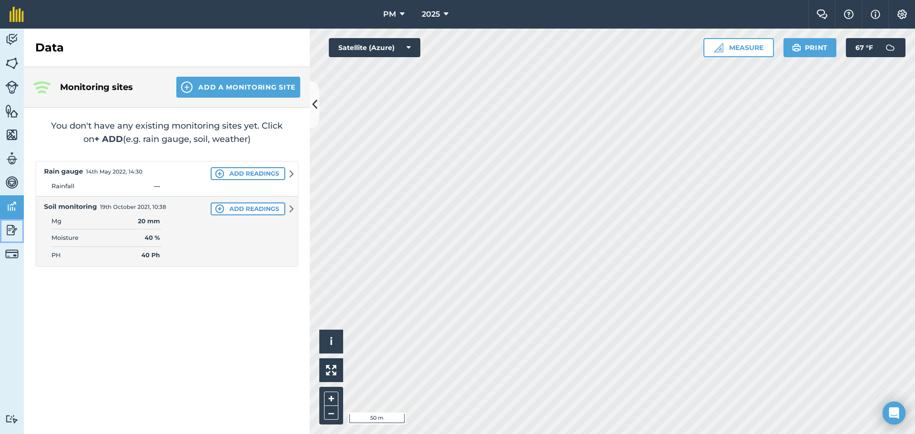
click at [10, 229] on img at bounding box center [11, 230] width 13 height 14
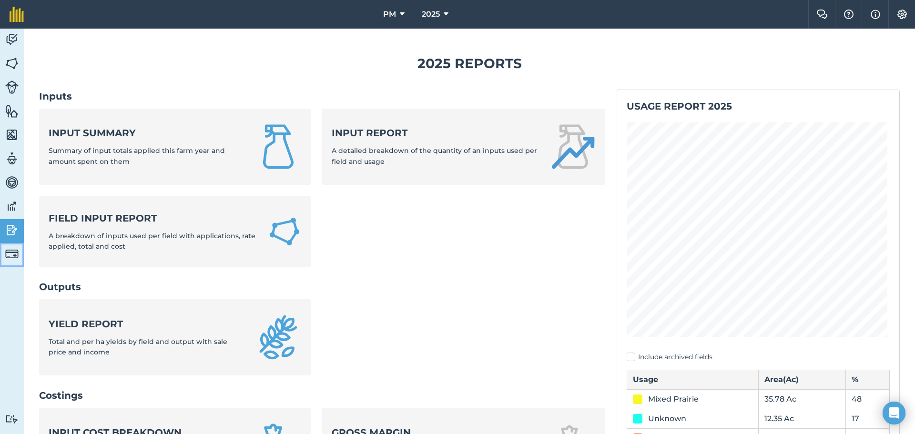
click at [11, 256] on img at bounding box center [11, 253] width 13 height 13
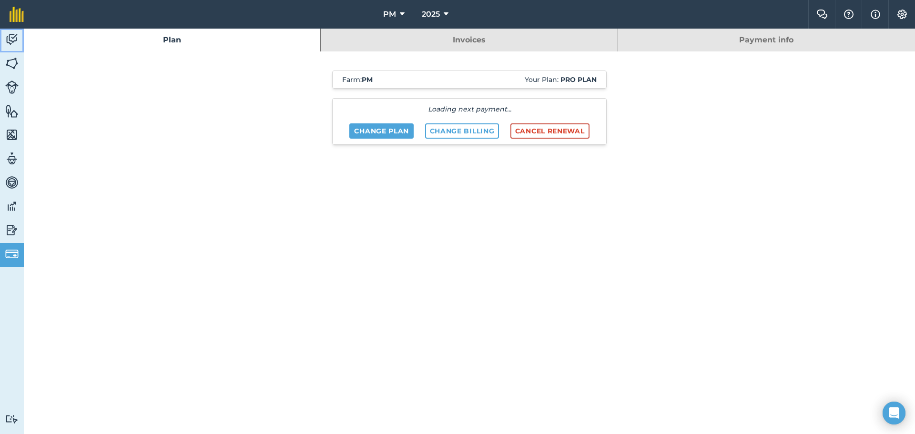
click at [14, 32] on img at bounding box center [11, 39] width 13 height 14
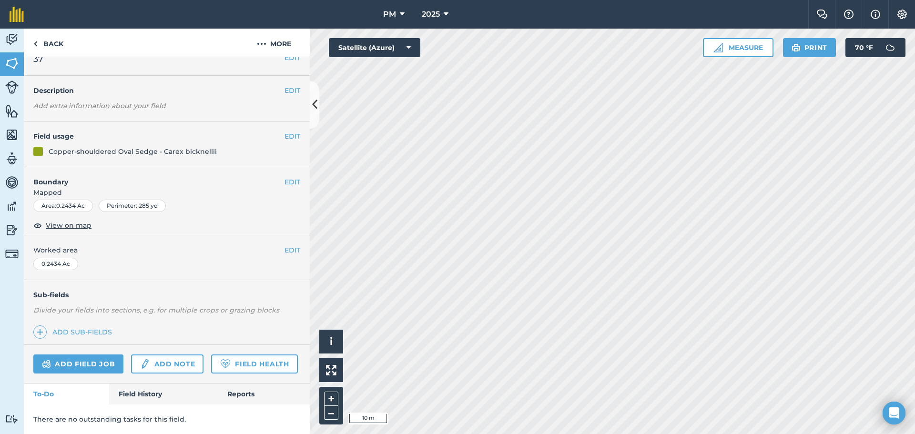
scroll to position [41, 0]
click at [137, 400] on link "Field History" at bounding box center [163, 394] width 108 height 21
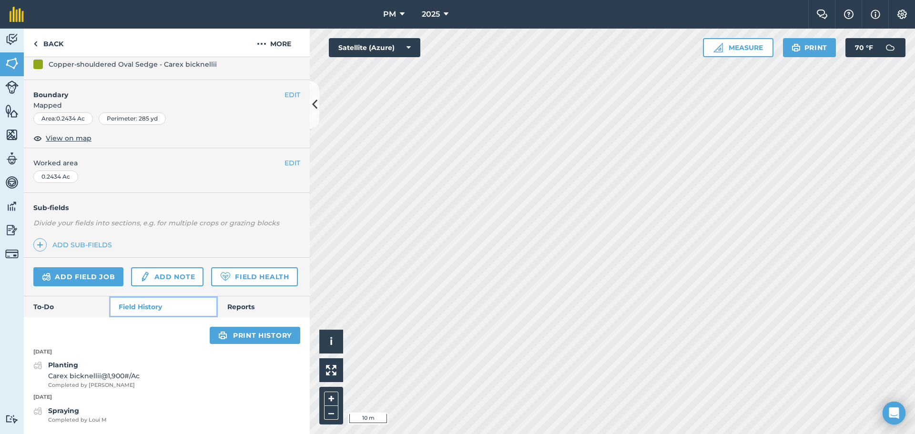
scroll to position [128, 0]
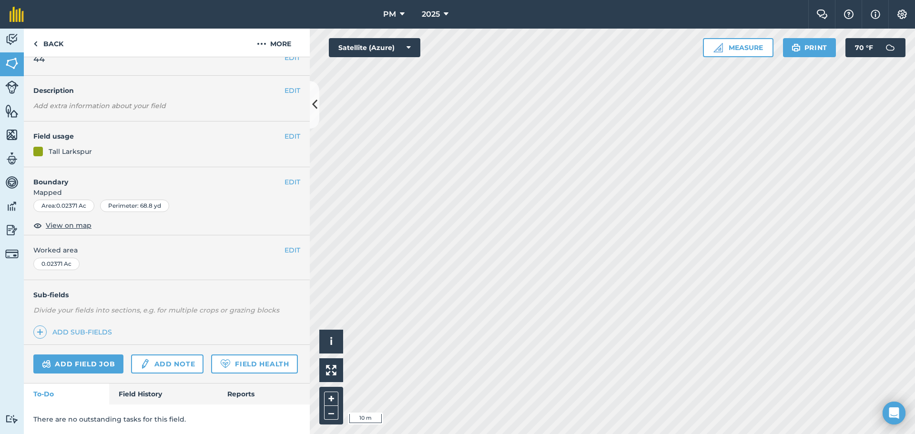
scroll to position [41, 0]
